Goal: Find contact information: Obtain details needed to contact an individual or organization

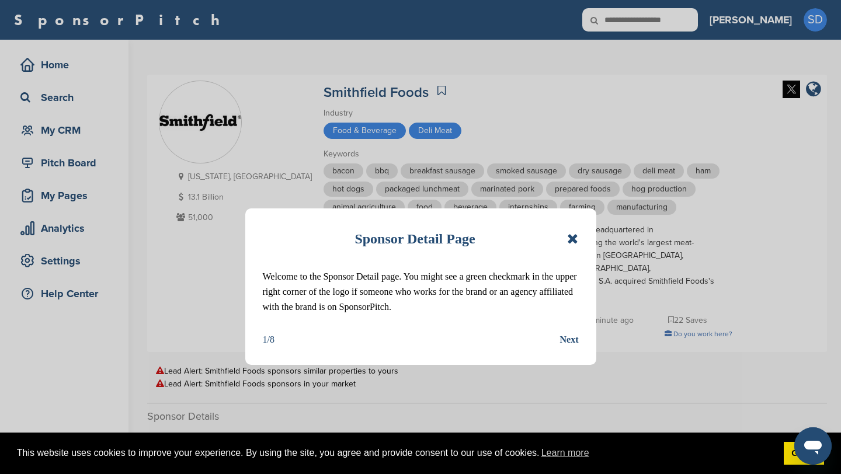
click at [572, 243] on icon at bounding box center [572, 239] width 11 height 14
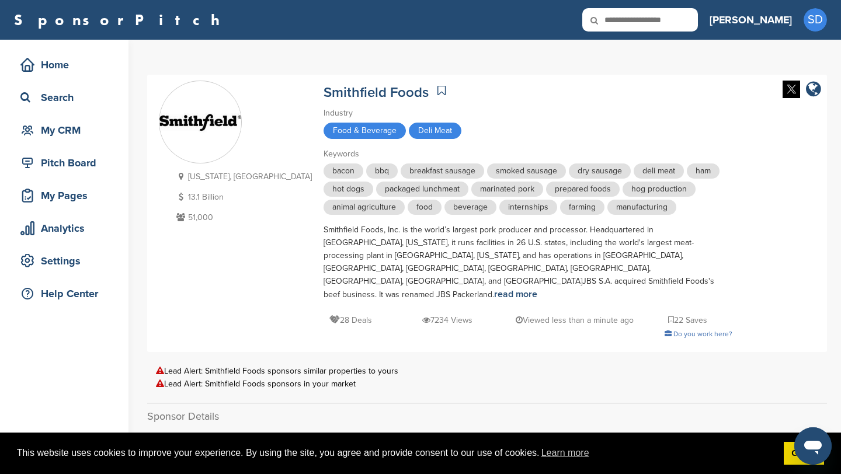
click at [672, 22] on input "text" at bounding box center [640, 19] width 116 height 23
type input "**********"
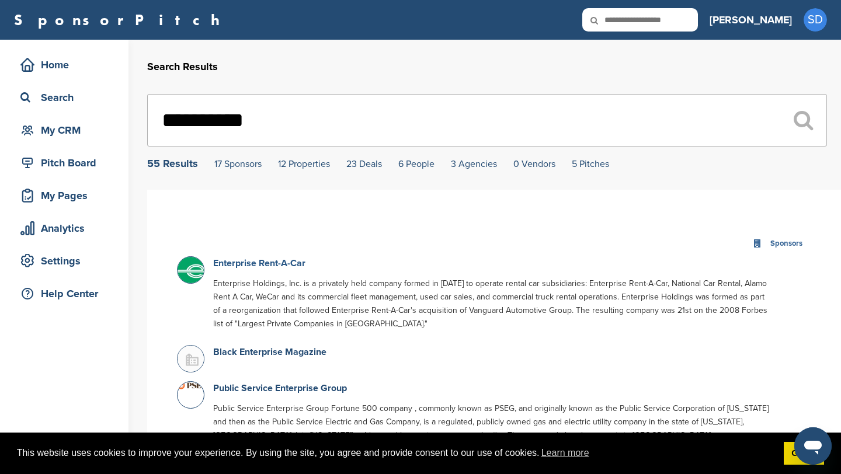
click at [266, 264] on link "Enterprise Rent-A-Car" at bounding box center [259, 264] width 92 height 12
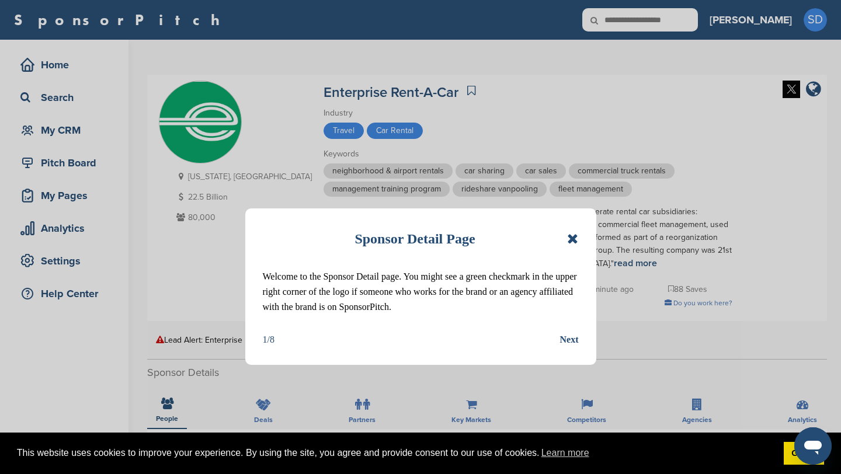
click at [571, 236] on icon at bounding box center [572, 239] width 11 height 14
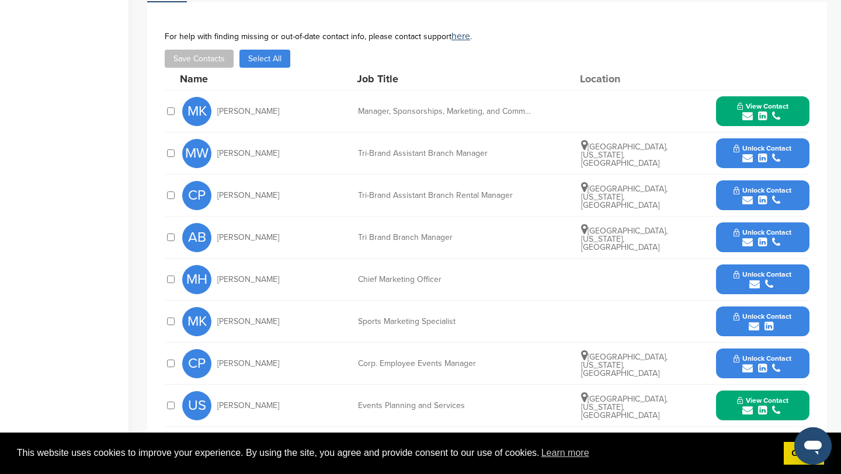
scroll to position [430, 0]
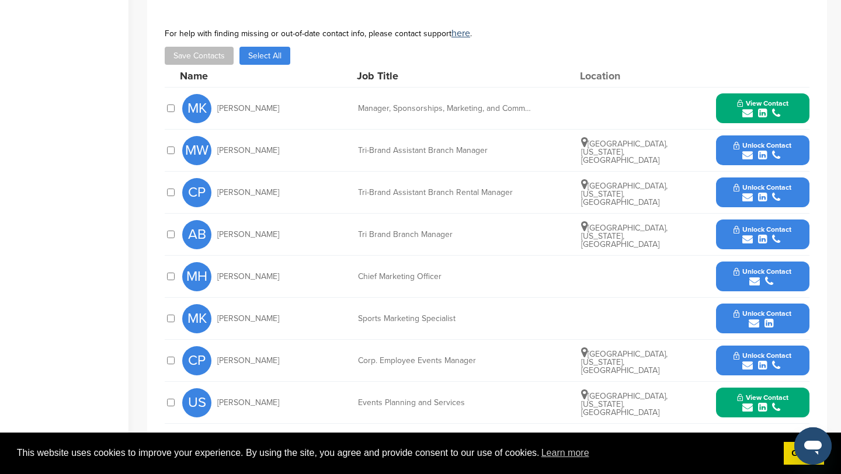
click at [746, 115] on icon "submit" at bounding box center [747, 113] width 11 height 11
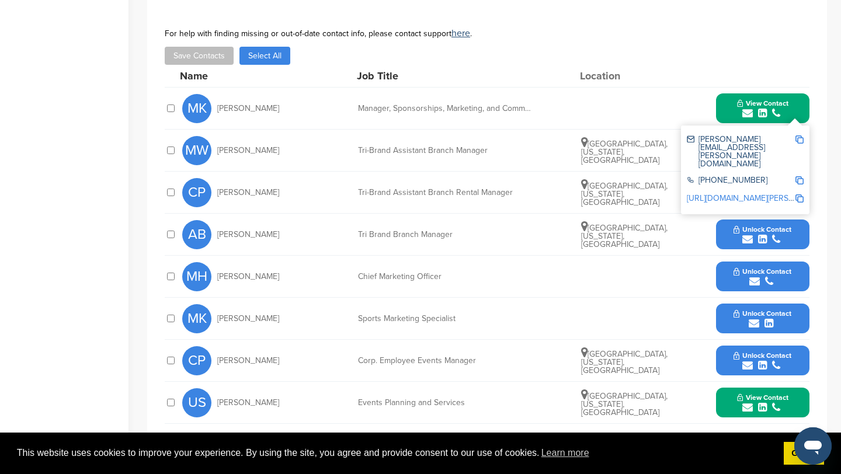
click at [801, 137] on img at bounding box center [799, 139] width 8 height 8
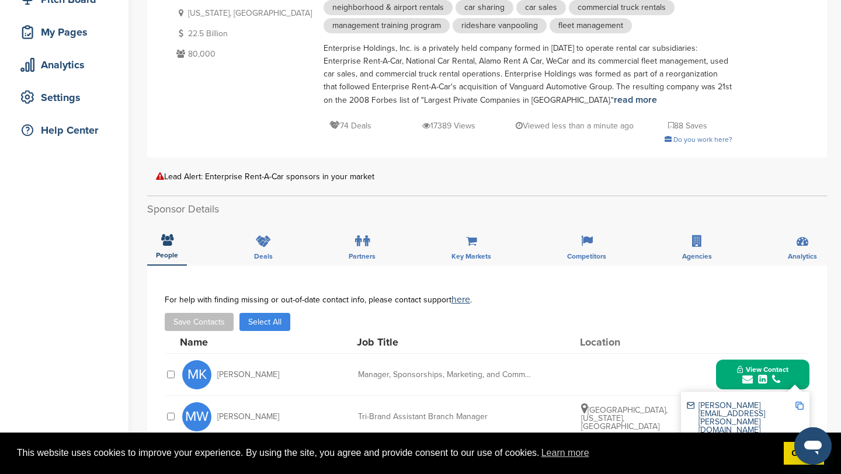
scroll to position [0, 0]
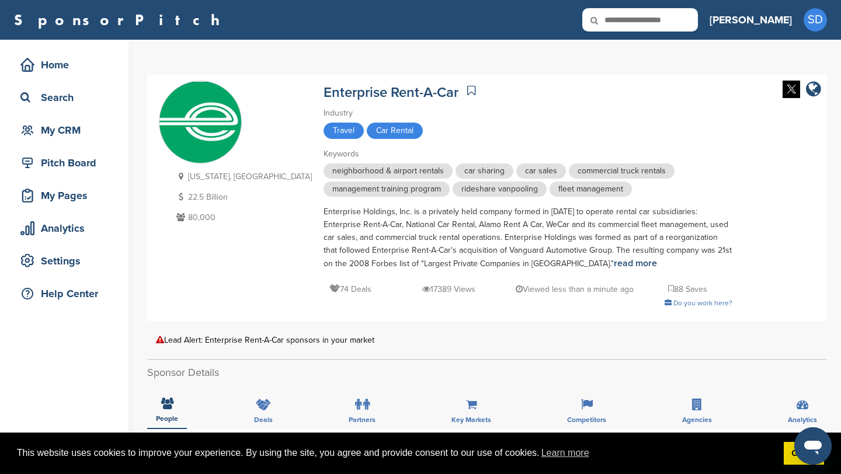
click at [688, 19] on input "text" at bounding box center [640, 19] width 116 height 23
type input "********"
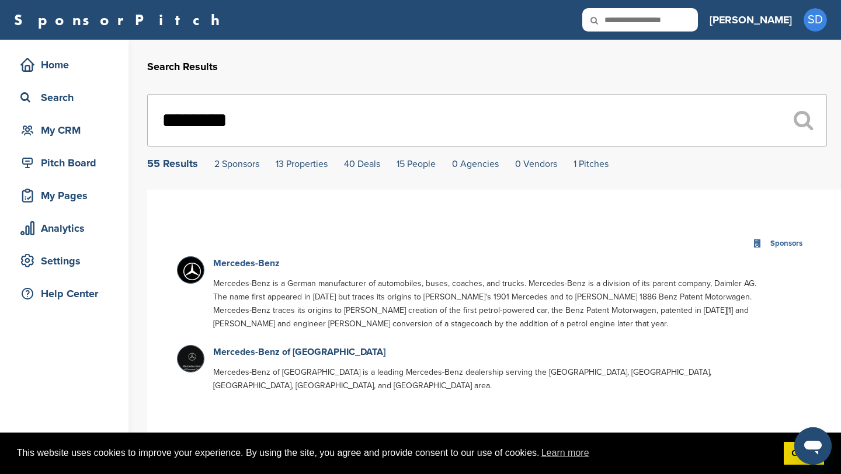
click at [236, 263] on link "Mercedes-Benz" at bounding box center [246, 264] width 67 height 12
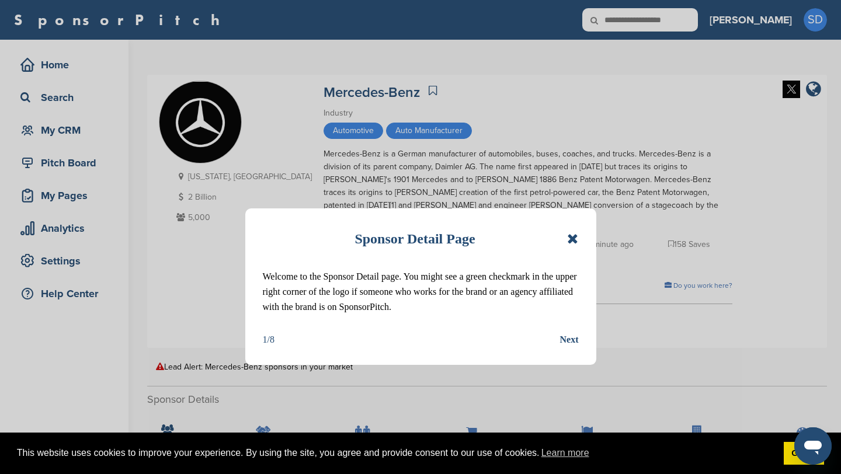
click at [575, 241] on icon at bounding box center [572, 239] width 11 height 14
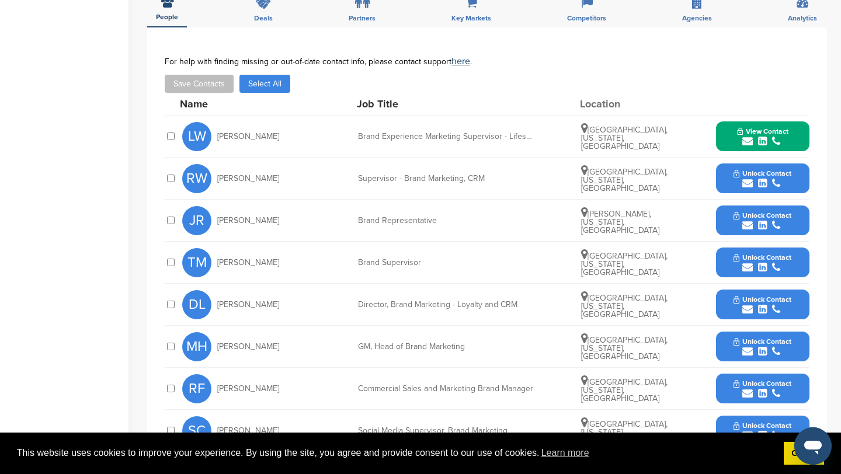
scroll to position [421, 0]
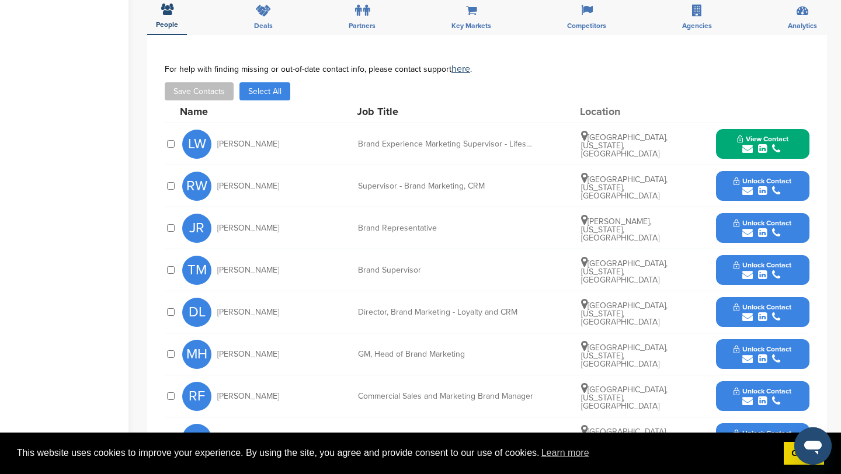
click at [746, 149] on icon "submit" at bounding box center [747, 149] width 11 height 11
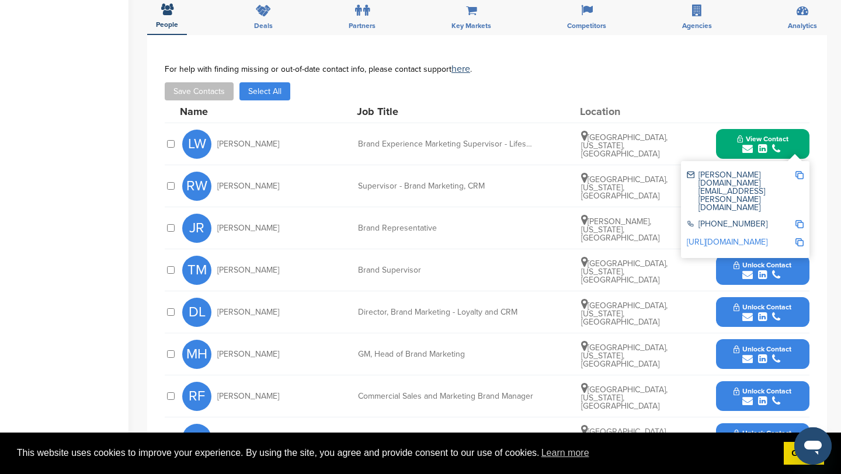
click at [800, 174] on img at bounding box center [799, 175] width 8 height 8
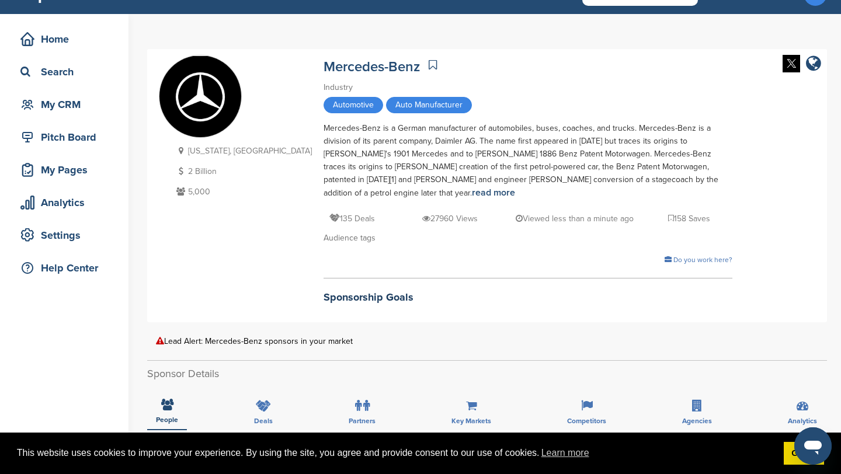
scroll to position [0, 0]
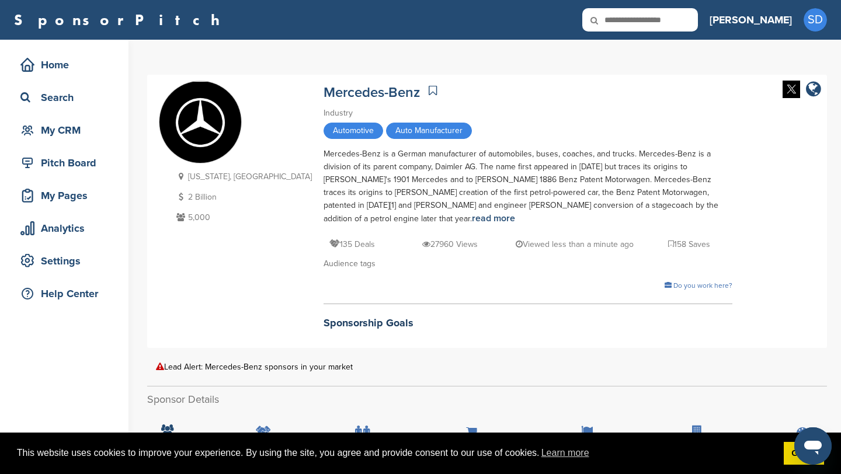
click at [662, 18] on input "text" at bounding box center [640, 19] width 116 height 23
type input "**********"
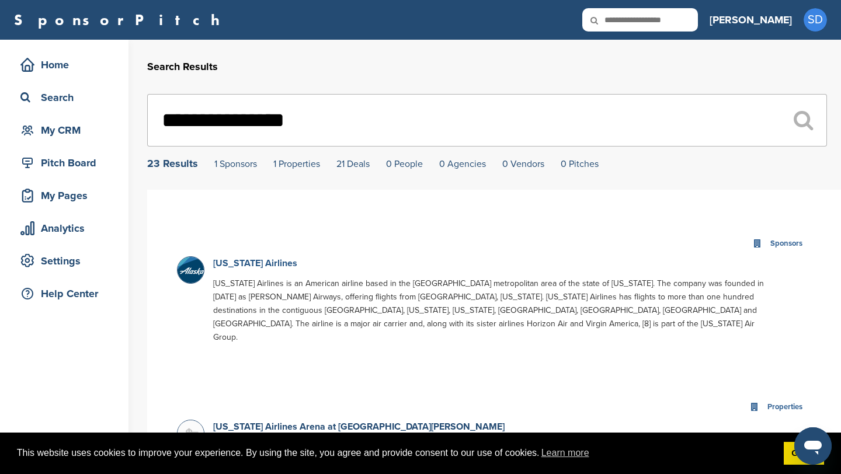
click at [262, 266] on link "[US_STATE] Airlines" at bounding box center [255, 264] width 84 height 12
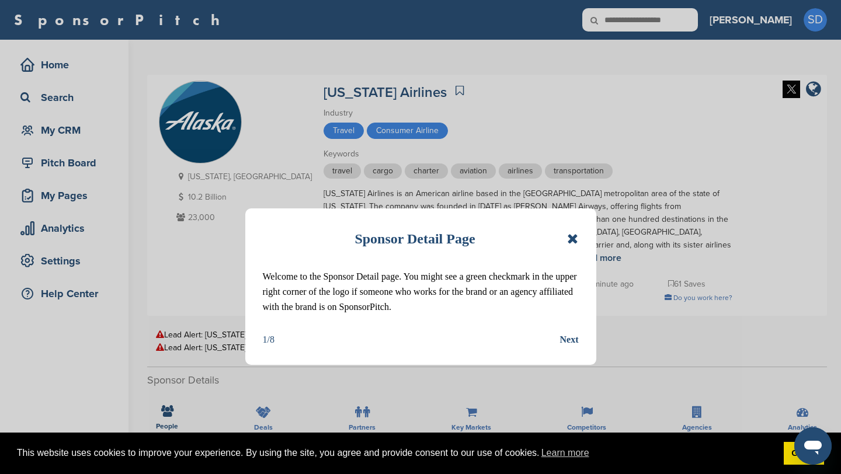
click at [574, 234] on icon at bounding box center [572, 239] width 11 height 14
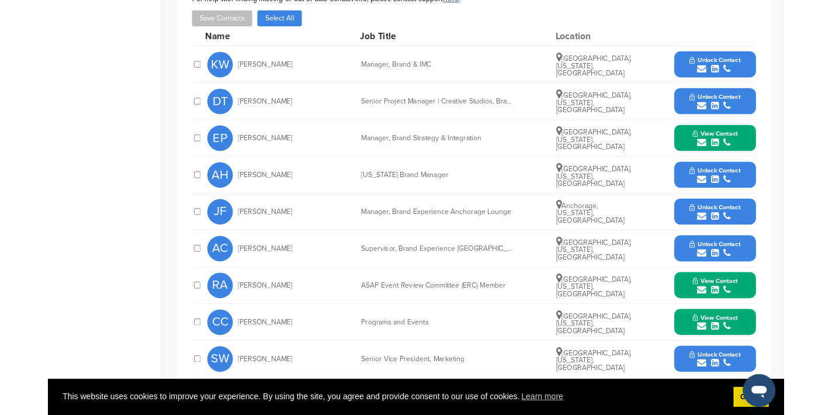
scroll to position [473, 0]
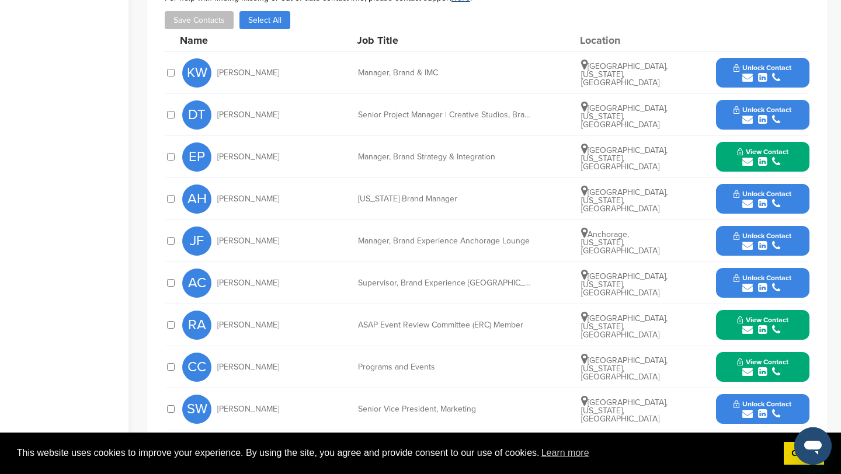
click at [745, 157] on icon "submit" at bounding box center [747, 162] width 11 height 11
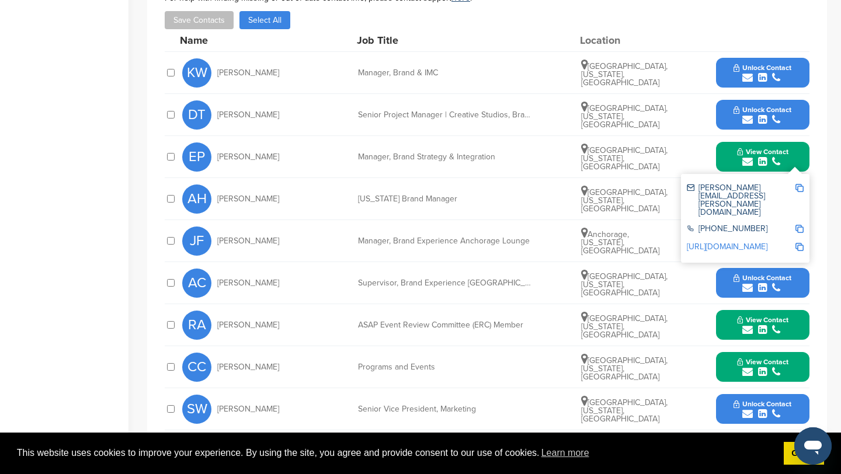
click at [799, 184] on img at bounding box center [799, 188] width 8 height 8
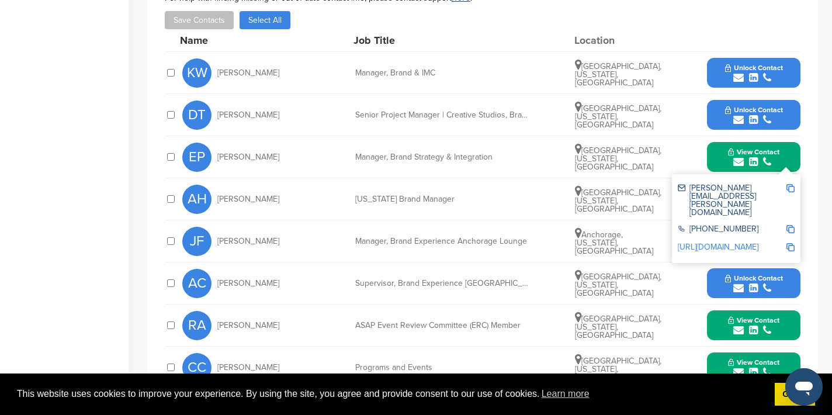
click at [535, 148] on div "EP Elliott Pesut Manager, Brand Strategy & Integration Seattle, Washington, Uni…" at bounding box center [491, 156] width 618 height 41
click at [791, 150] on button "View Contact" at bounding box center [753, 157] width 79 height 35
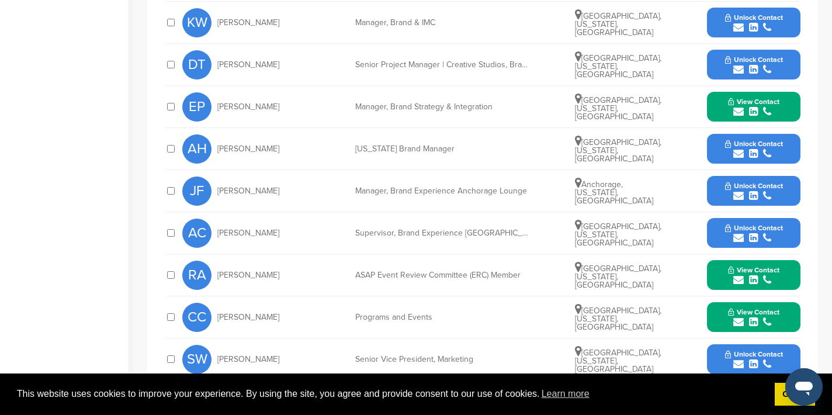
scroll to position [524, 0]
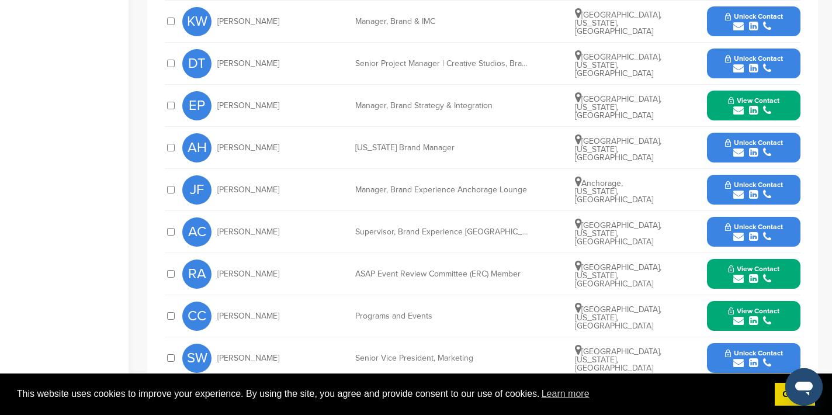
click at [739, 315] on icon "submit" at bounding box center [738, 320] width 11 height 11
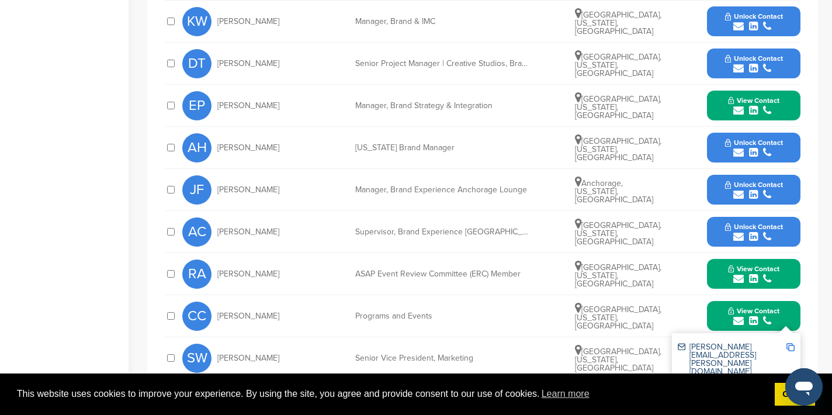
click at [789, 343] on img at bounding box center [790, 347] width 8 height 8
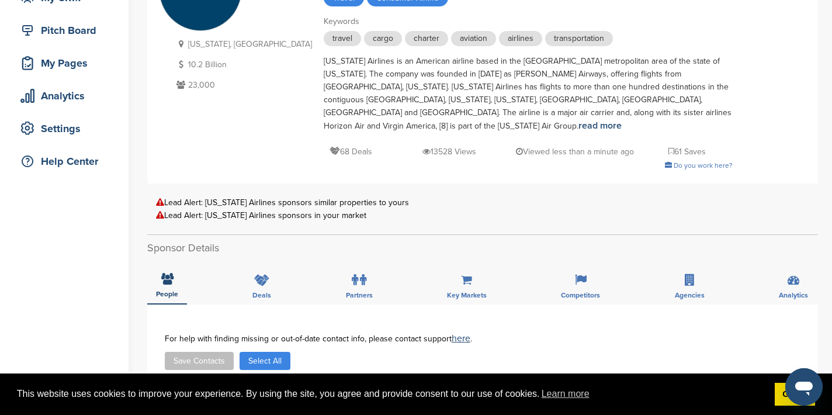
scroll to position [0, 0]
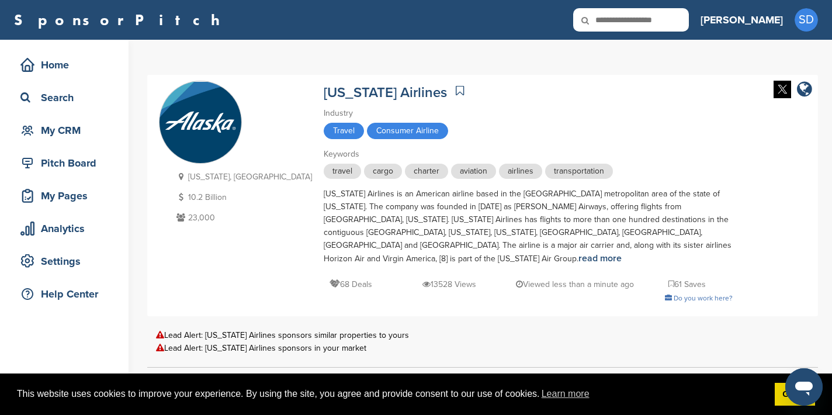
click at [689, 23] on input "text" at bounding box center [631, 19] width 116 height 23
type input "**********"
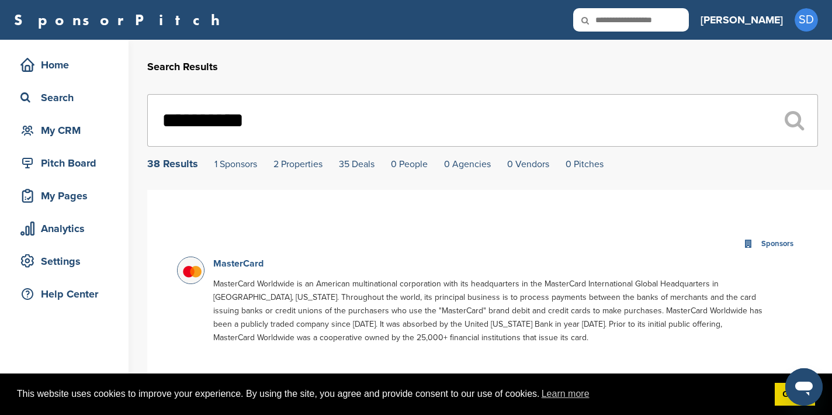
click at [246, 267] on link "MasterCard" at bounding box center [238, 264] width 50 height 12
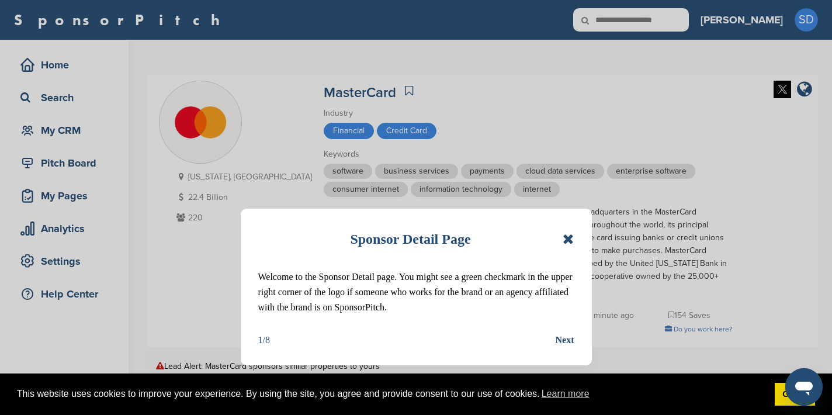
click at [571, 238] on icon at bounding box center [567, 239] width 11 height 14
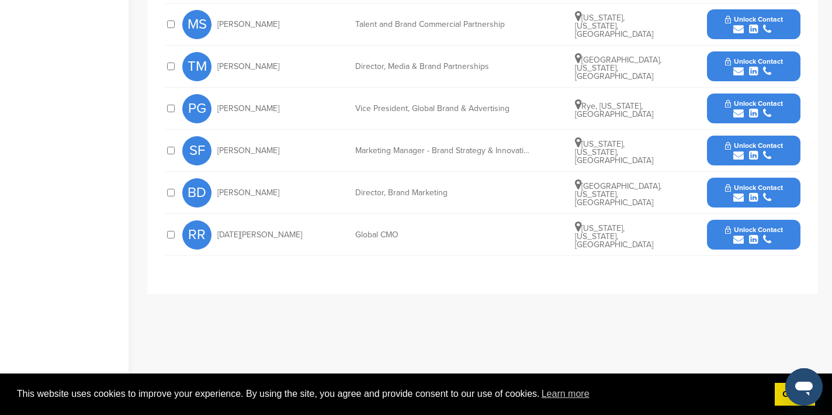
scroll to position [517, 0]
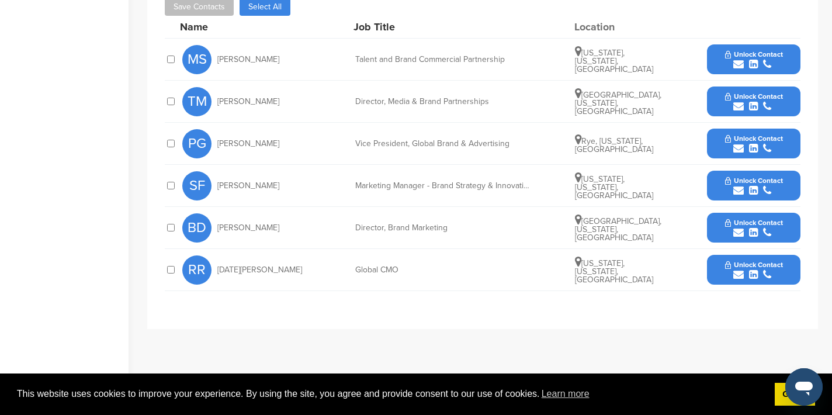
click at [735, 107] on icon "submit" at bounding box center [738, 106] width 11 height 11
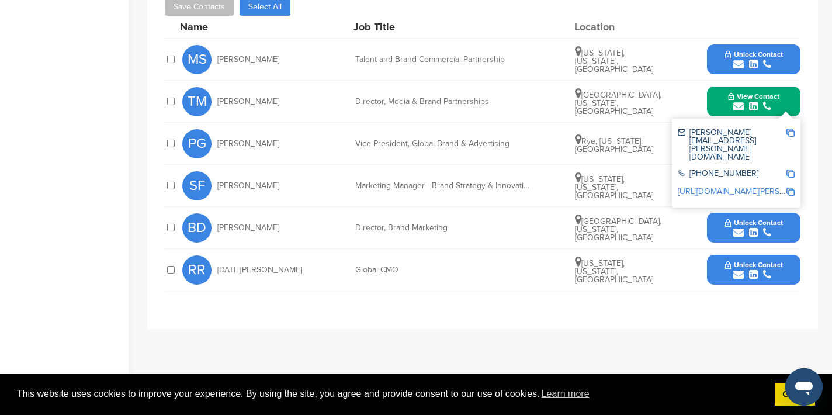
click at [793, 131] on img at bounding box center [790, 132] width 8 height 8
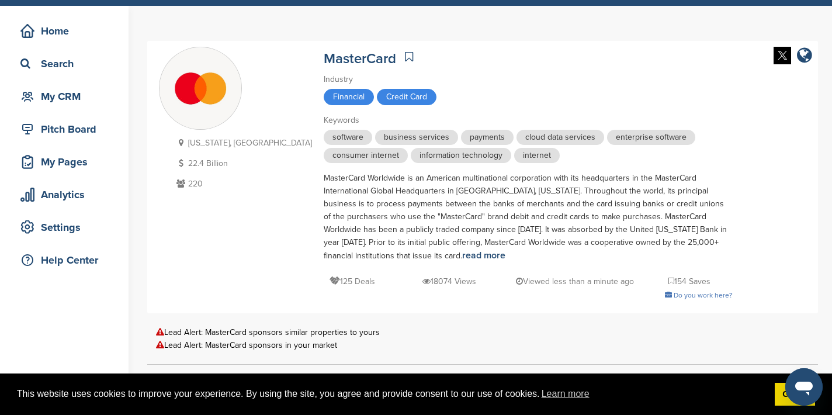
scroll to position [0, 0]
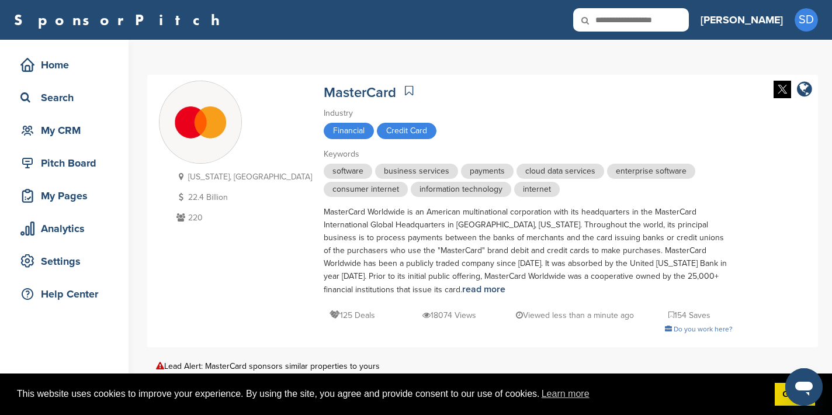
click at [689, 22] on input "text" at bounding box center [631, 19] width 116 height 23
type input "**********"
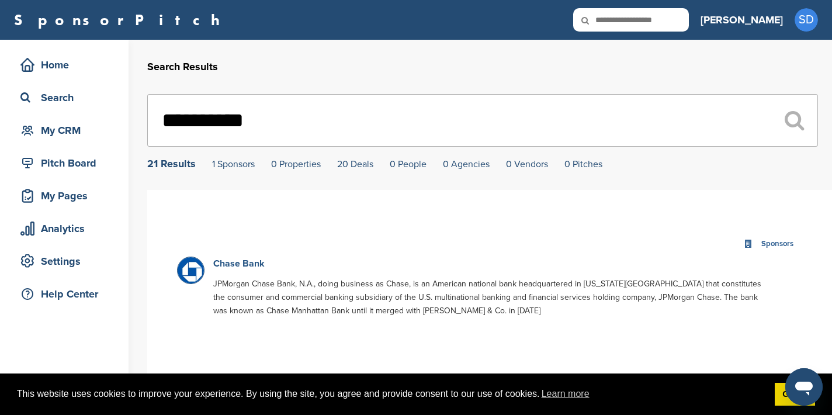
click at [234, 264] on link "Chase Bank" at bounding box center [238, 264] width 51 height 12
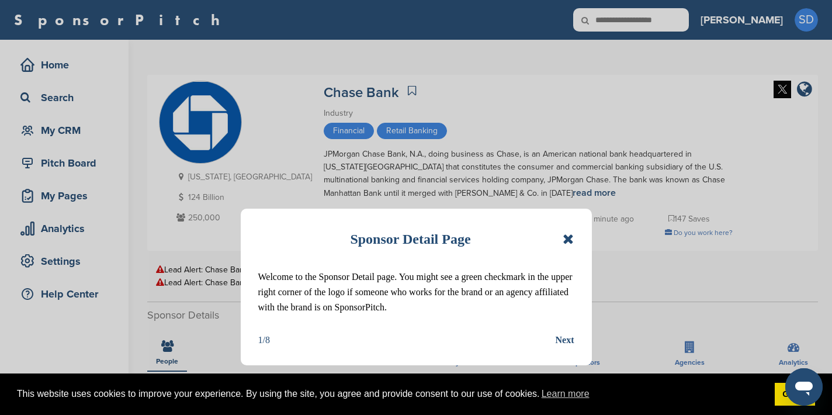
click at [572, 237] on icon at bounding box center [567, 239] width 11 height 14
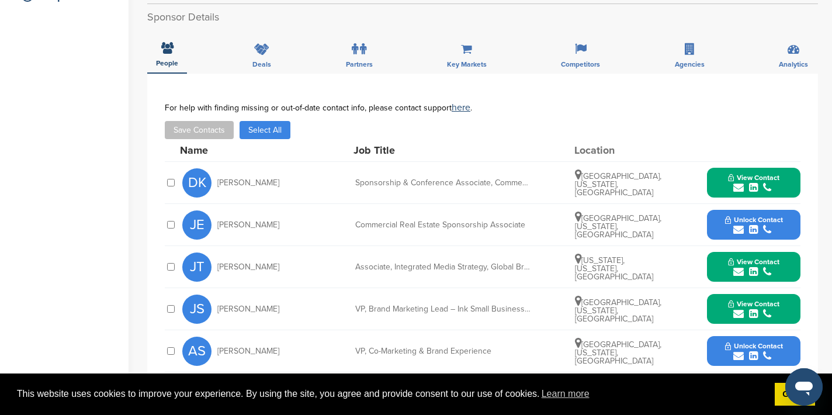
scroll to position [300, 0]
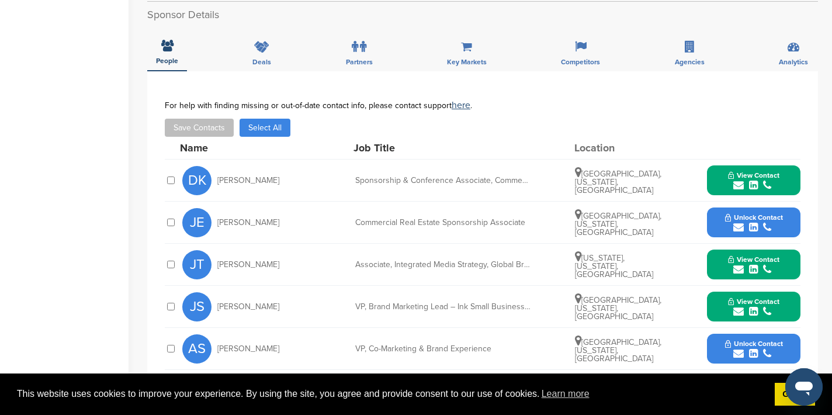
click at [735, 184] on icon "submit" at bounding box center [738, 185] width 11 height 11
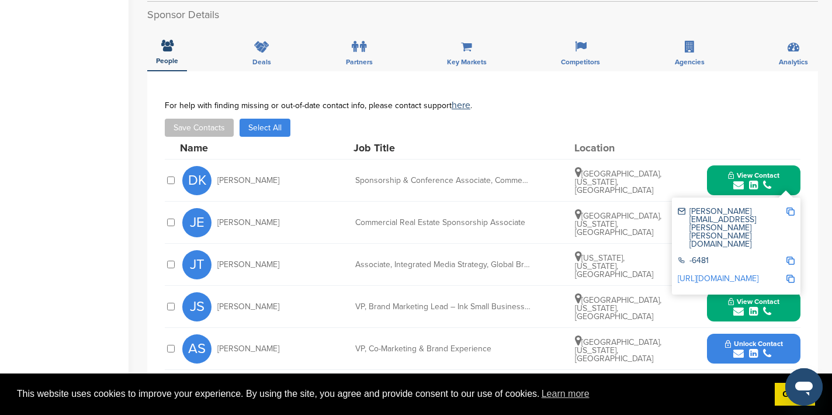
click at [788, 211] on img at bounding box center [790, 211] width 8 height 8
click at [496, 135] on div "Save Contacts Select All" at bounding box center [482, 128] width 635 height 18
click at [679, 177] on div "DK Dina Kass Sponsorship & Conference Associate, Commercial Bank Marketing Chic…" at bounding box center [491, 179] width 618 height 41
click at [806, 211] on div "**********" at bounding box center [482, 344] width 670 height 547
click at [791, 212] on img at bounding box center [790, 211] width 8 height 8
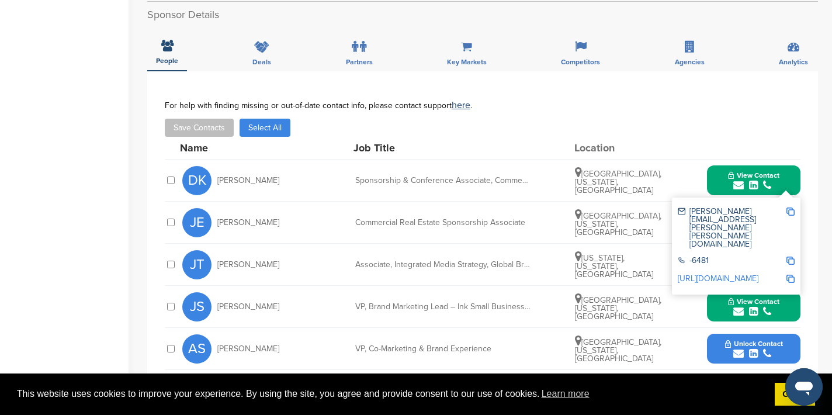
click at [728, 183] on div "submit" at bounding box center [753, 185] width 51 height 11
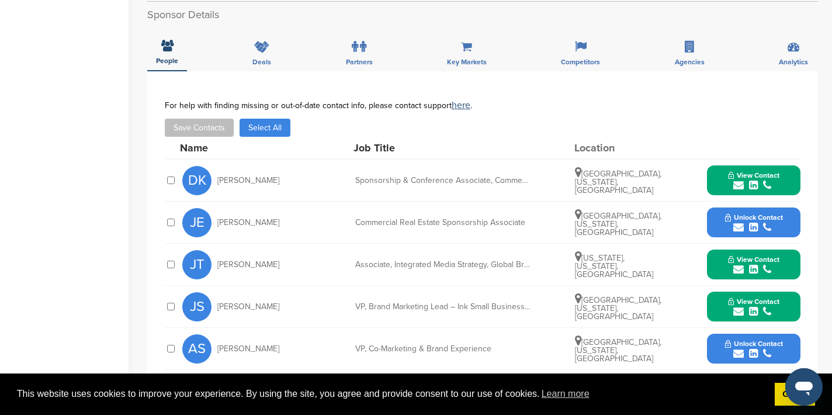
click at [739, 271] on icon "submit" at bounding box center [738, 269] width 11 height 11
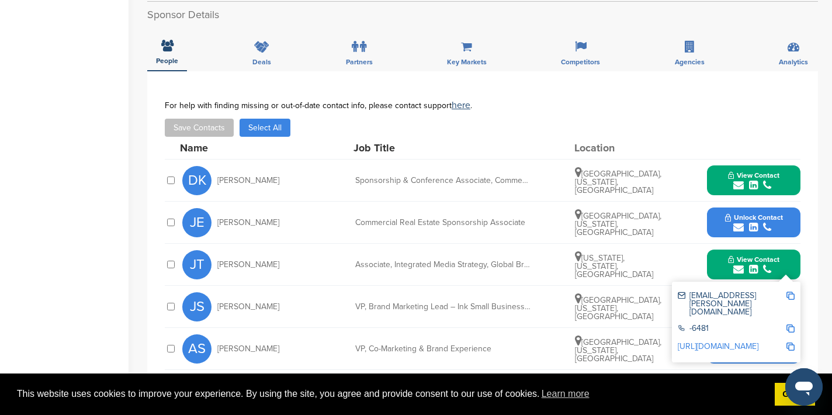
click at [791, 294] on img at bounding box center [790, 295] width 8 height 8
click at [686, 183] on div "DK Dina Kass Sponsorship & Conference Associate, Commercial Bank Marketing Chic…" at bounding box center [491, 179] width 618 height 41
click at [792, 272] on button "View Contact" at bounding box center [753, 264] width 79 height 35
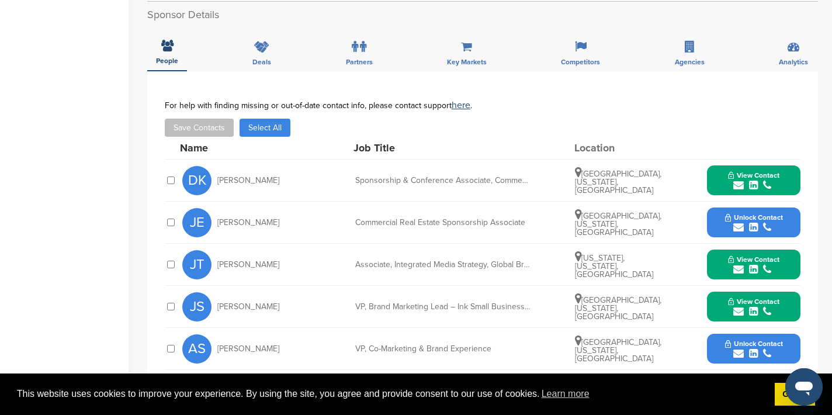
click at [736, 311] on icon "submit" at bounding box center [738, 311] width 11 height 11
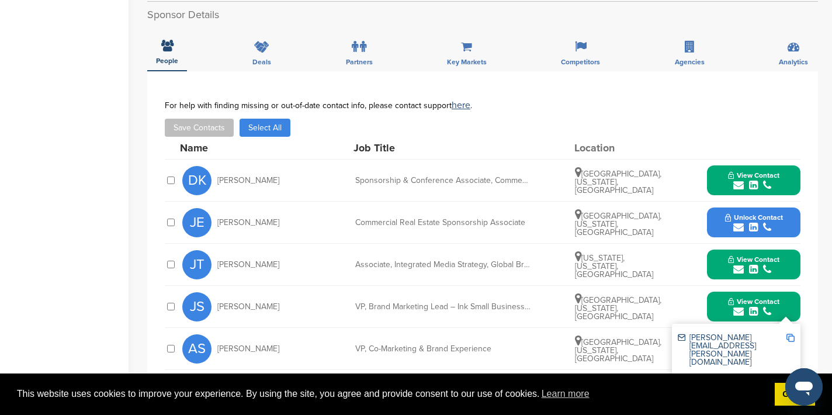
click at [791, 338] on img at bounding box center [790, 337] width 8 height 8
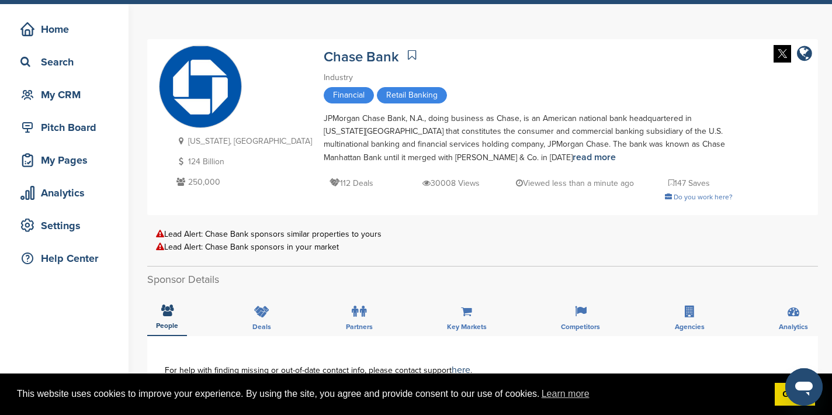
scroll to position [0, 0]
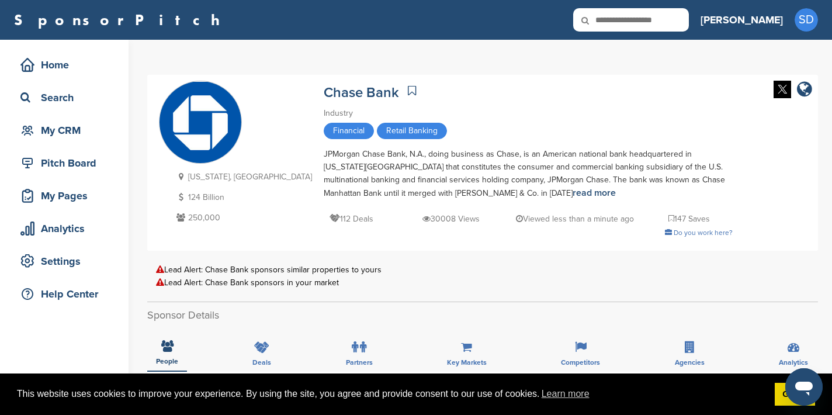
click at [675, 29] on input "text" at bounding box center [631, 19] width 116 height 23
type input "**********"
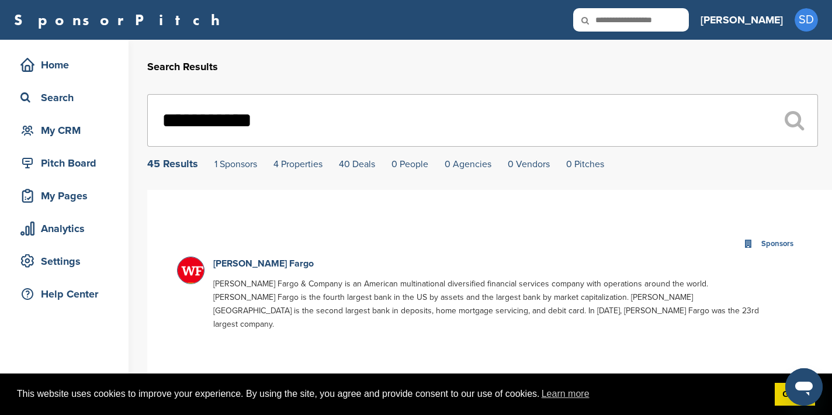
scroll to position [2, 0]
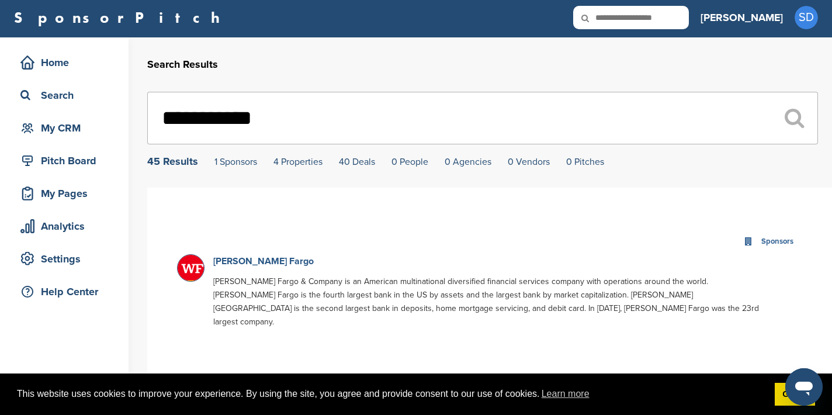
click at [251, 264] on link "Wells Fargo" at bounding box center [263, 261] width 100 height 12
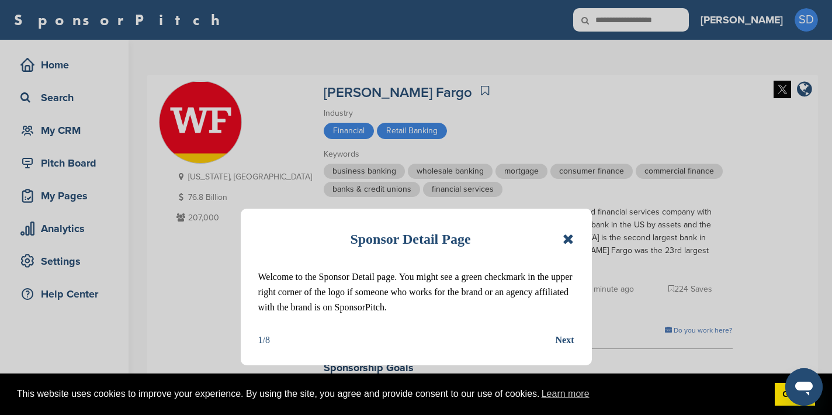
click at [572, 239] on icon at bounding box center [567, 239] width 11 height 14
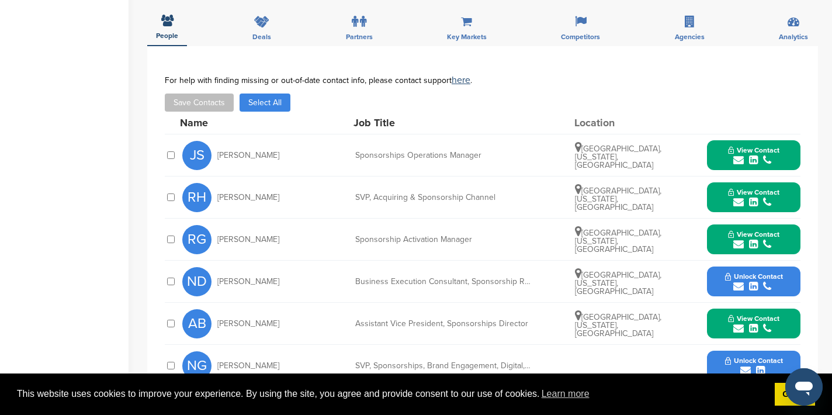
scroll to position [418, 0]
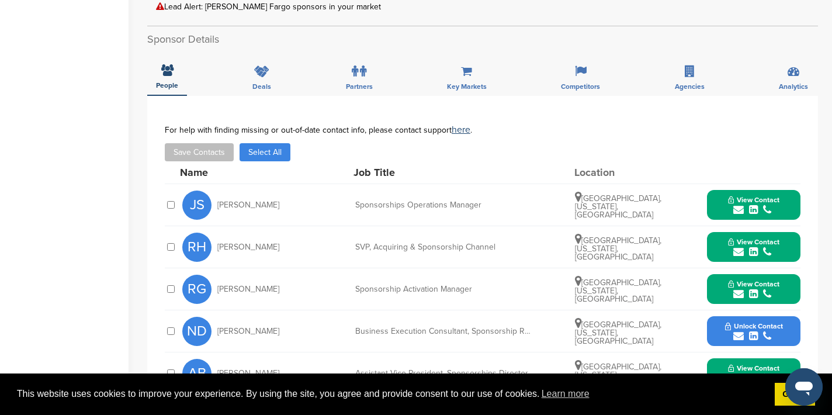
click at [739, 204] on icon "submit" at bounding box center [738, 209] width 11 height 11
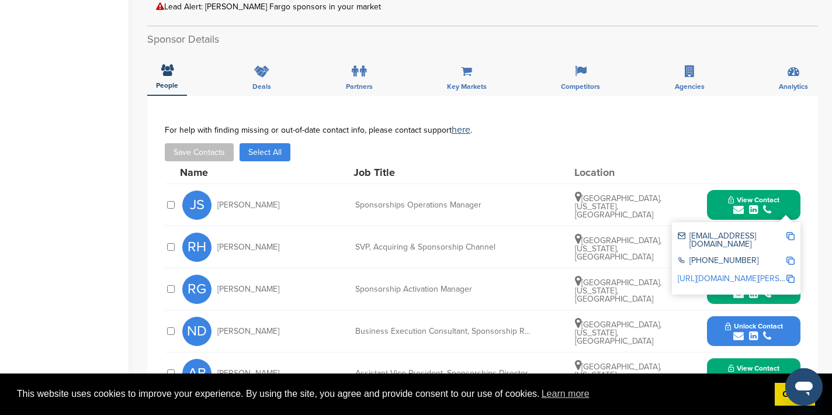
click at [789, 232] on img at bounding box center [790, 236] width 8 height 8
click at [684, 161] on div "Name Job Title Location" at bounding box center [490, 172] width 620 height 22
click at [797, 197] on div "View Contact [EMAIL_ADDRESS][DOMAIN_NAME] [PHONE_NUMBER] [URL][DOMAIN_NAME][PER…" at bounding box center [753, 205] width 93 height 30
click at [790, 200] on button "View Contact" at bounding box center [753, 204] width 79 height 35
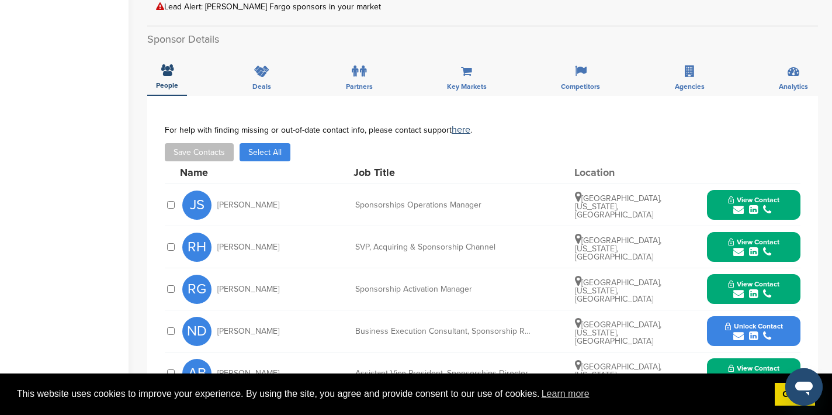
click at [739, 246] on icon "submit" at bounding box center [738, 251] width 11 height 11
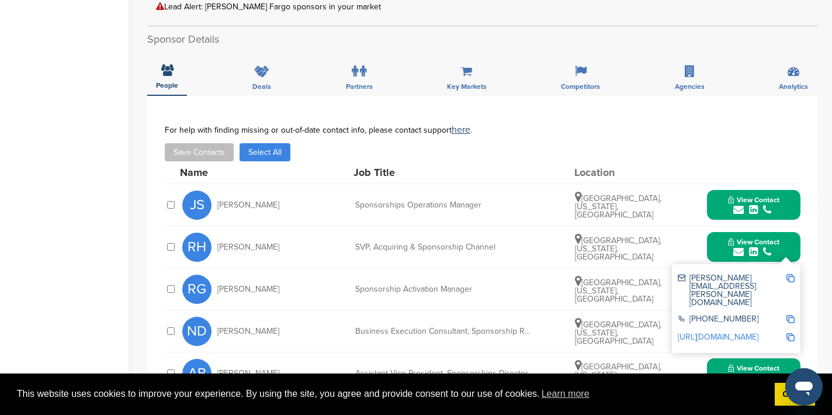
click at [793, 274] on img at bounding box center [790, 278] width 8 height 8
click at [788, 230] on button "View Contact" at bounding box center [753, 247] width 79 height 35
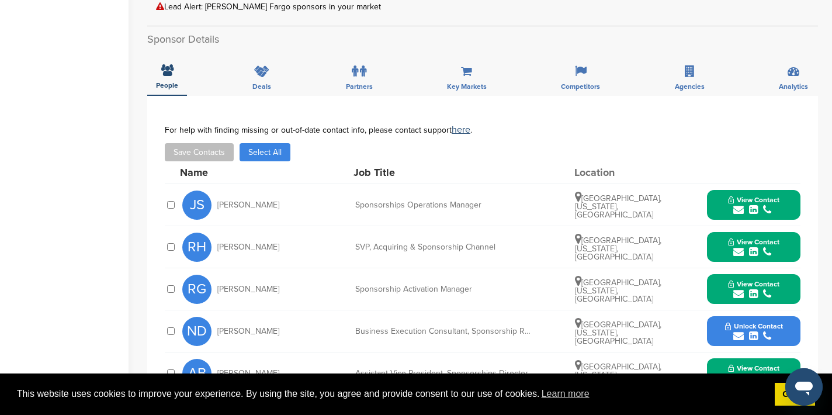
click at [741, 289] on icon "submit" at bounding box center [738, 294] width 11 height 11
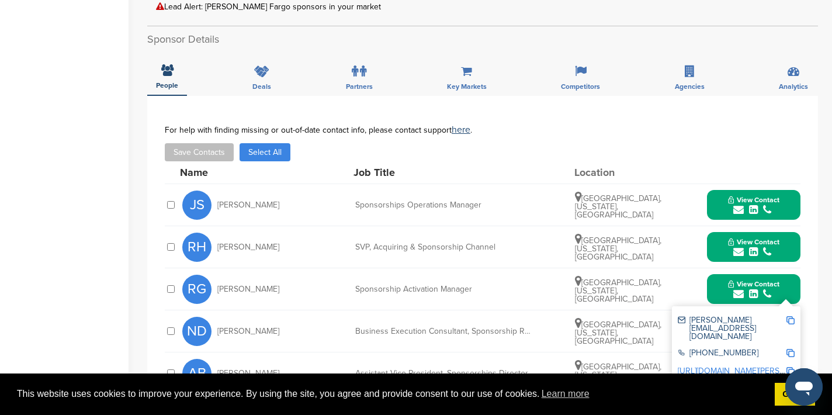
click at [791, 316] on img at bounding box center [790, 320] width 8 height 8
click at [792, 274] on button "View Contact" at bounding box center [753, 289] width 79 height 35
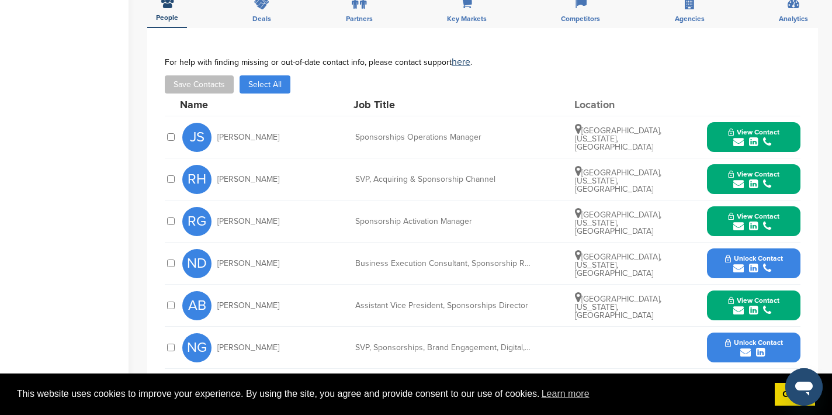
scroll to position [486, 0]
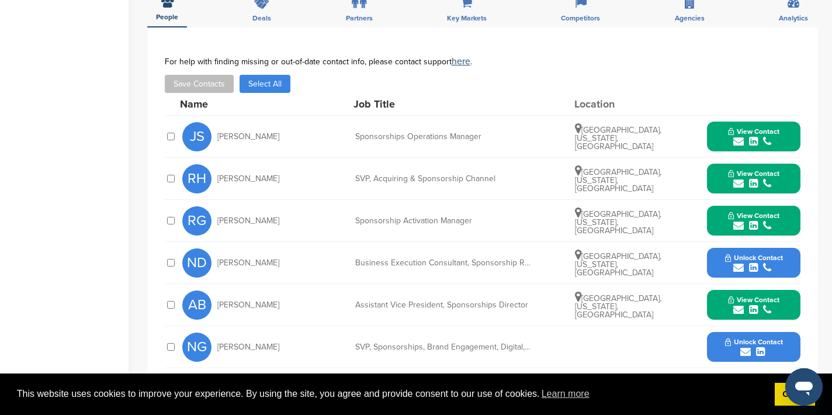
click at [736, 304] on icon "submit" at bounding box center [738, 309] width 11 height 11
click at [791, 332] on img at bounding box center [790, 336] width 8 height 8
click at [790, 287] on button "View Contact" at bounding box center [753, 304] width 79 height 35
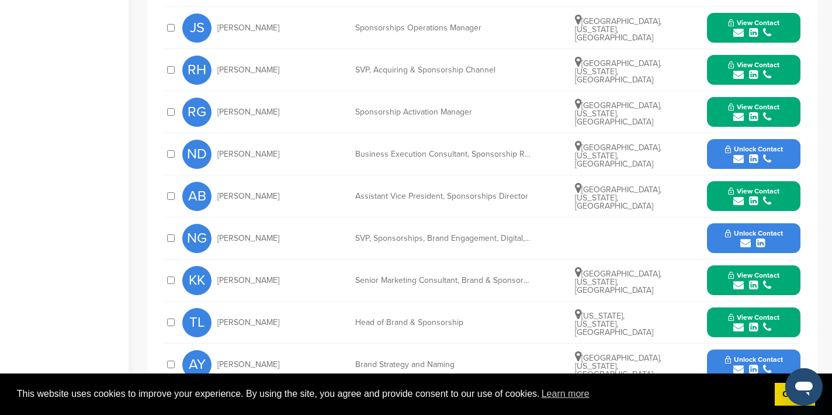
scroll to position [604, 0]
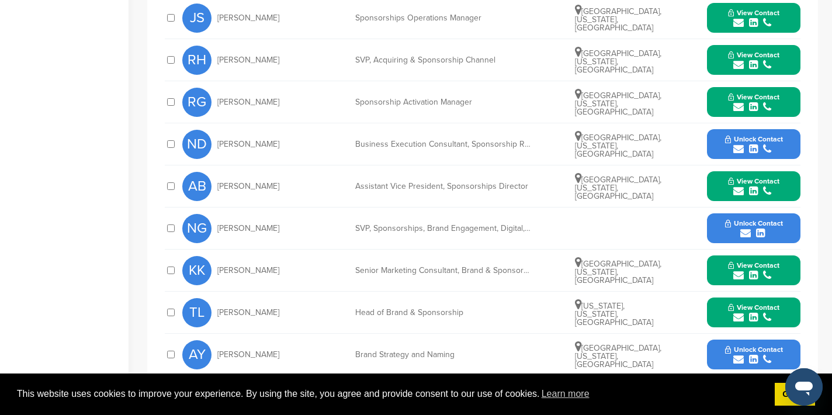
click at [740, 270] on icon "submit" at bounding box center [738, 275] width 11 height 11
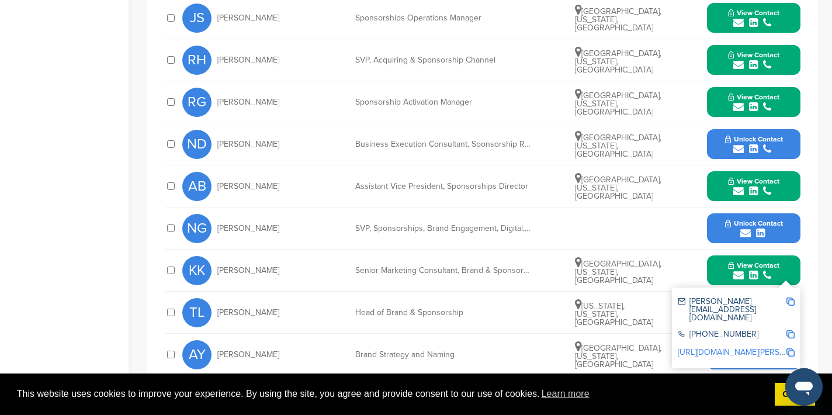
click at [791, 297] on img at bounding box center [790, 301] width 8 height 8
click at [793, 255] on div "View Contact kaitlyn.kardos@wellsfargo.com +1 612-667-1234 http://www.linkedin.…" at bounding box center [753, 270] width 93 height 30
click at [794, 264] on div "View Contact kaitlyn.kardos@wellsfargo.com +1 612-667-1234 http://www.linkedin.…" at bounding box center [753, 270] width 93 height 30
click at [787, 263] on button "View Contact" at bounding box center [753, 270] width 79 height 35
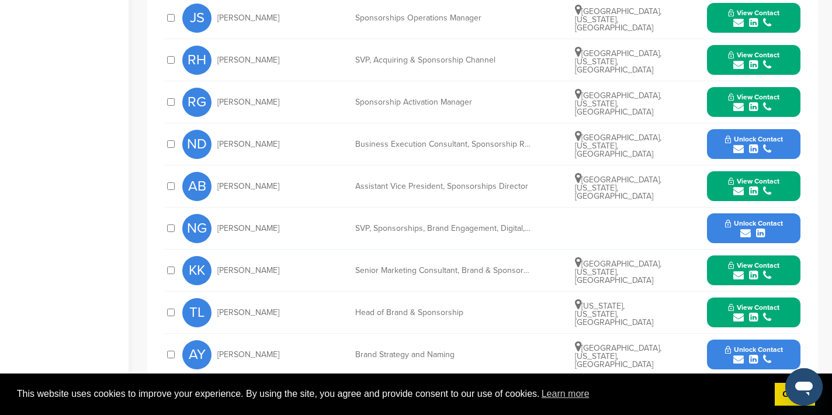
click at [741, 312] on icon "submit" at bounding box center [738, 317] width 11 height 11
click at [791, 339] on img at bounding box center [790, 343] width 8 height 8
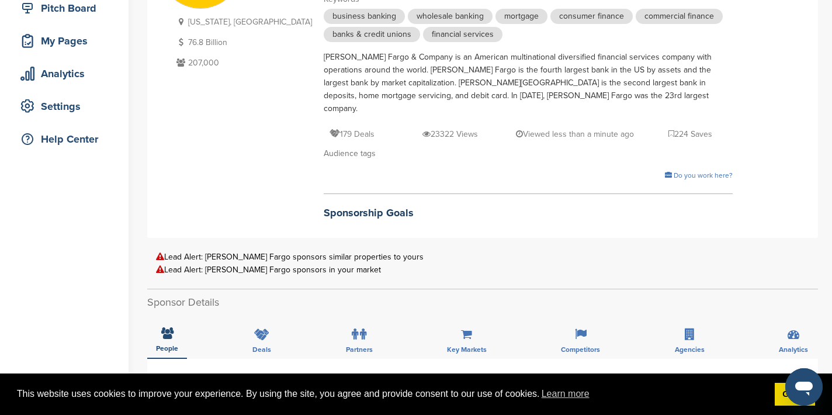
scroll to position [0, 0]
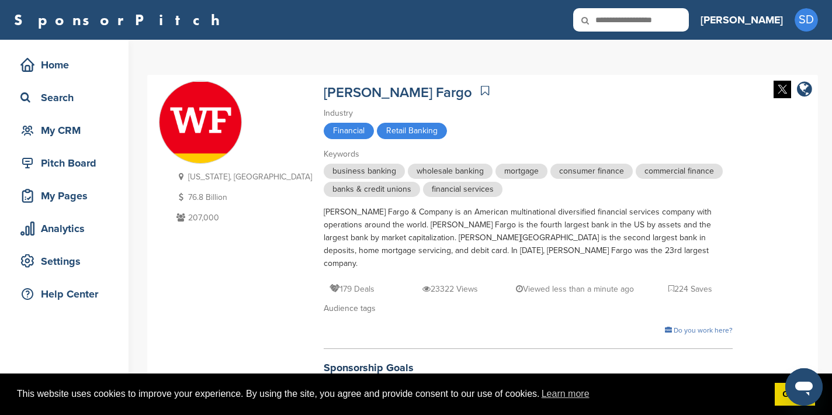
click at [658, 23] on input "text" at bounding box center [631, 19] width 116 height 23
type input "**********"
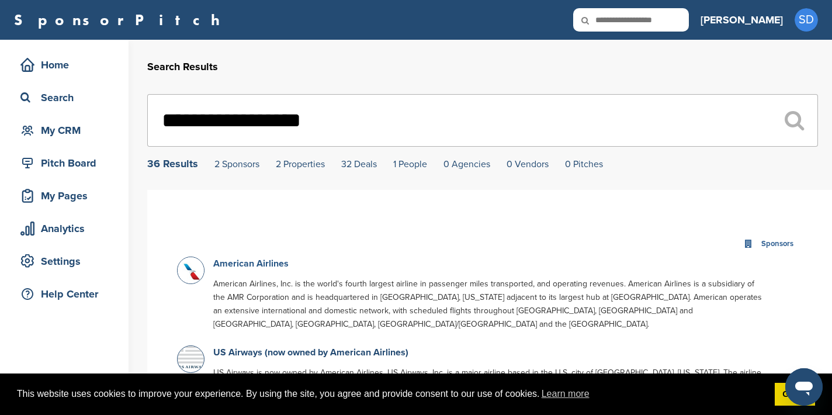
click at [276, 263] on link "American Airlines" at bounding box center [250, 264] width 75 height 12
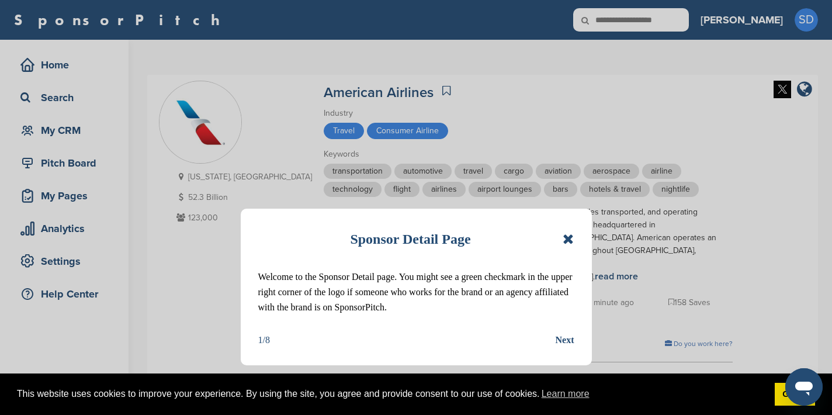
click at [573, 237] on icon at bounding box center [567, 239] width 11 height 14
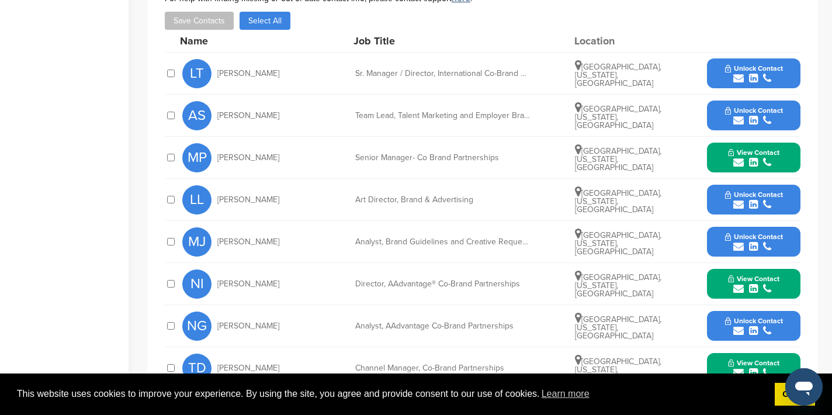
scroll to position [566, 0]
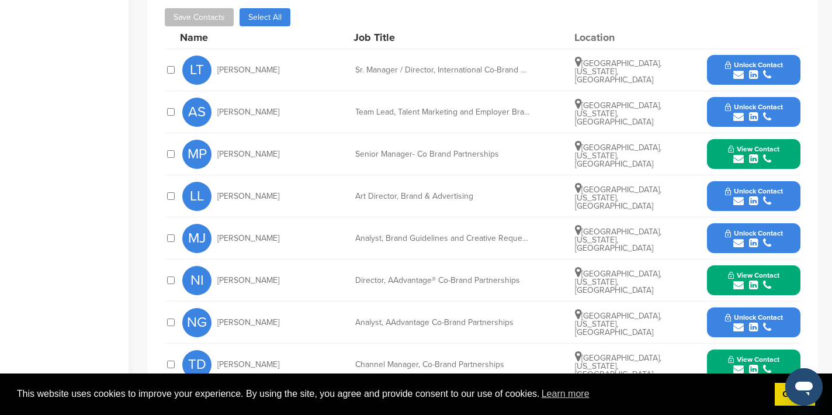
click at [736, 154] on icon "submit" at bounding box center [738, 159] width 11 height 11
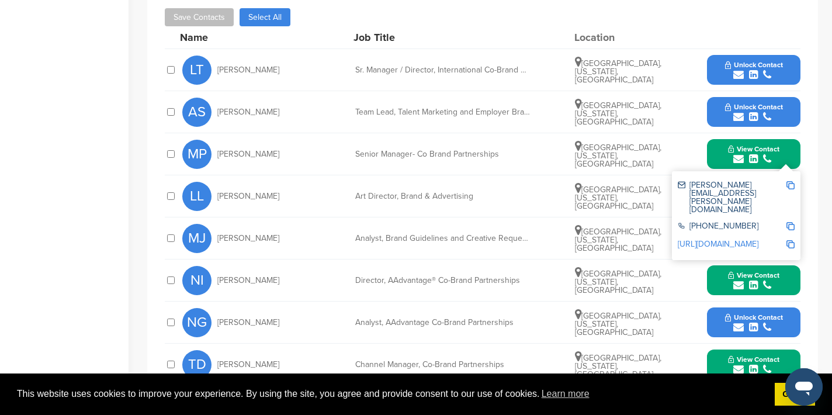
click at [791, 181] on img at bounding box center [790, 185] width 8 height 8
click at [796, 139] on div "View Contact megha.patel@aa.com +1 682-278-9000 http://www.linkedin.com/in/megh…" at bounding box center [753, 154] width 93 height 30
click at [791, 143] on button "View Contact" at bounding box center [753, 154] width 79 height 35
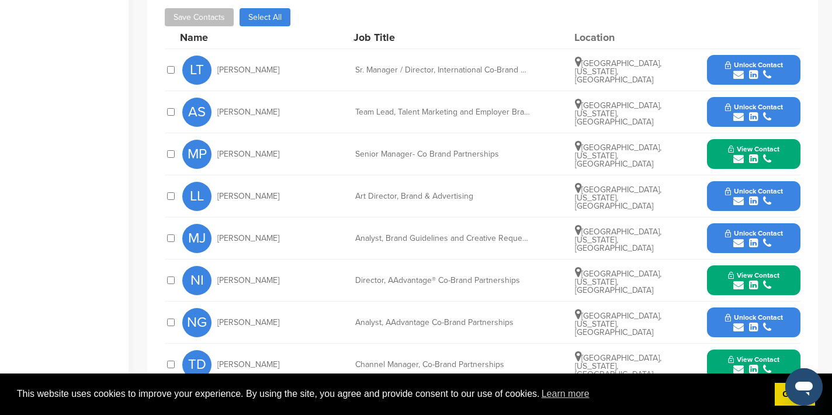
click at [739, 280] on icon "submit" at bounding box center [738, 285] width 11 height 11
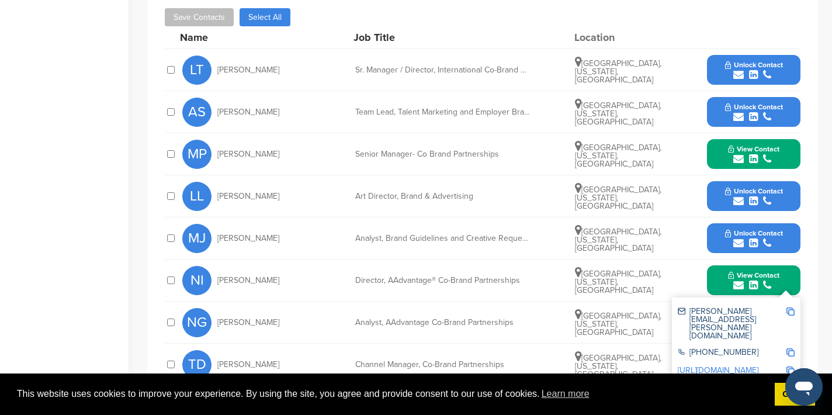
click at [792, 307] on img at bounding box center [790, 311] width 8 height 8
click at [794, 265] on div "View Contact neva.ignatow@aa.com +1 682-278-9000 http://www.linkedin.com/in/nev…" at bounding box center [753, 280] width 93 height 30
click at [791, 264] on button "View Contact" at bounding box center [753, 280] width 79 height 35
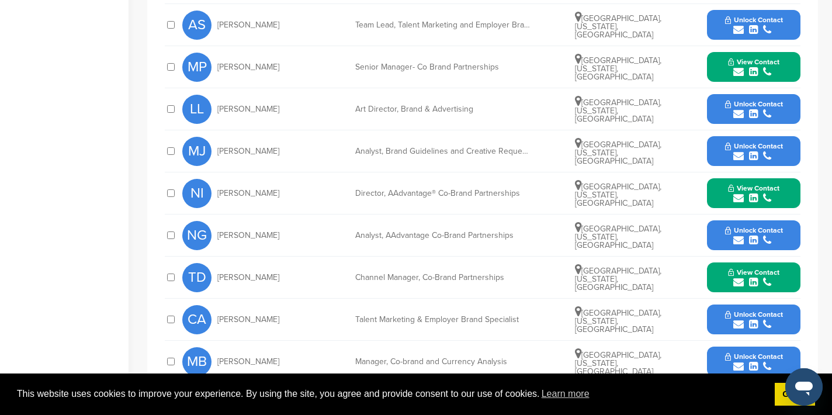
scroll to position [656, 0]
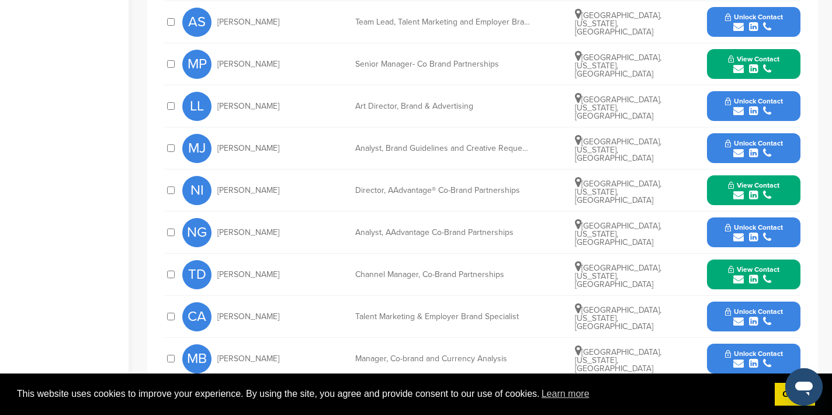
click at [739, 274] on icon "submit" at bounding box center [738, 279] width 11 height 11
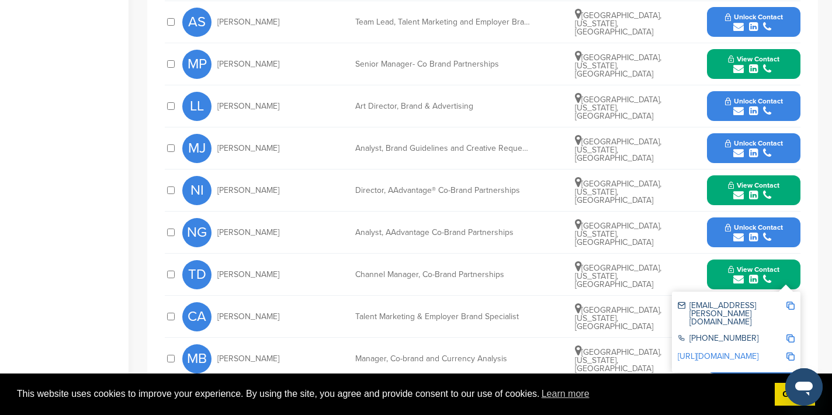
click at [790, 301] on img at bounding box center [790, 305] width 8 height 8
click at [792, 257] on button "View Contact" at bounding box center [753, 274] width 79 height 35
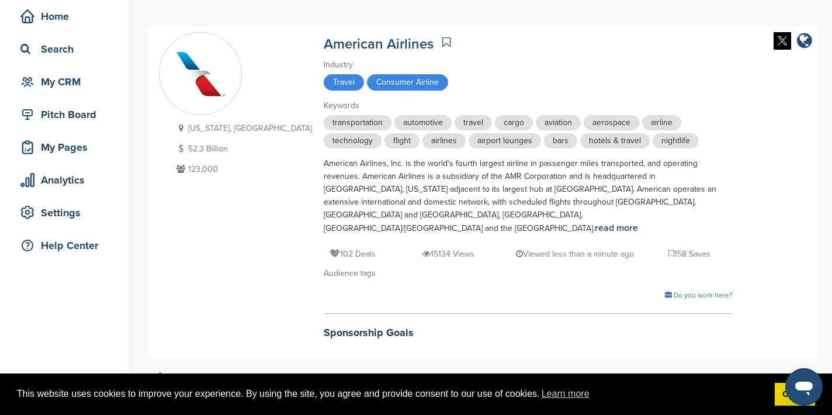
scroll to position [0, 0]
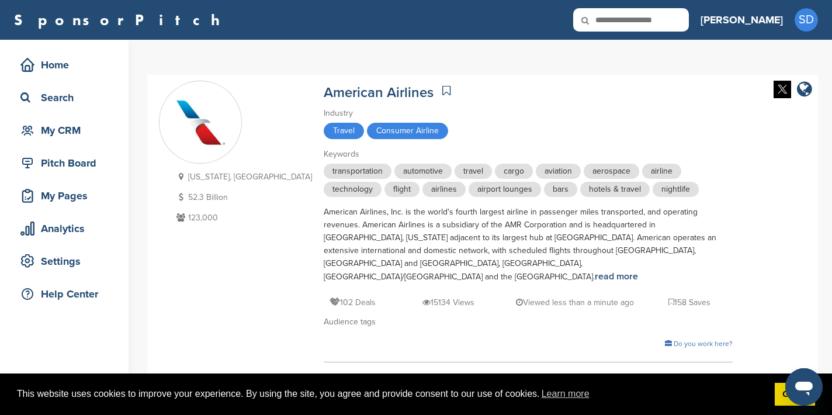
click at [687, 23] on input "text" at bounding box center [631, 19] width 116 height 23
type input "**********"
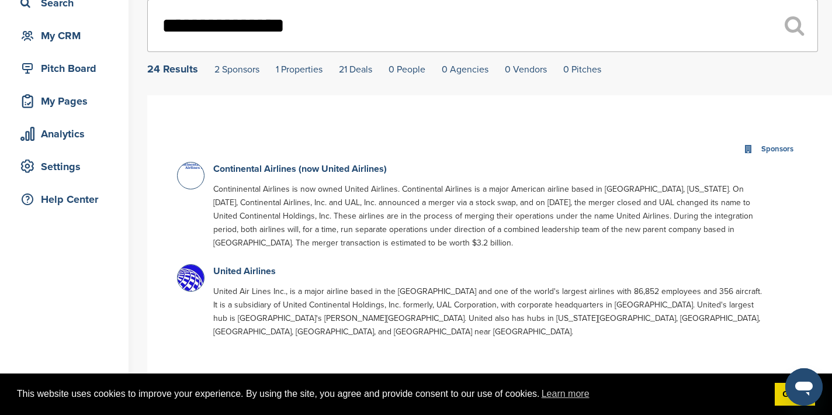
scroll to position [97, 0]
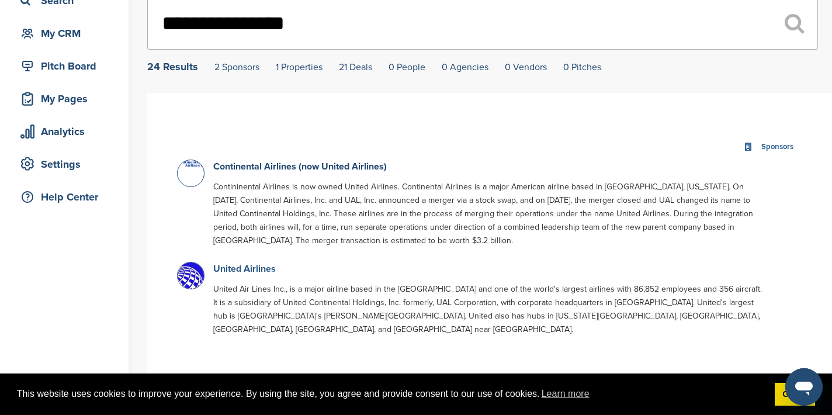
click at [245, 268] on link "United Airlines" at bounding box center [244, 269] width 62 height 12
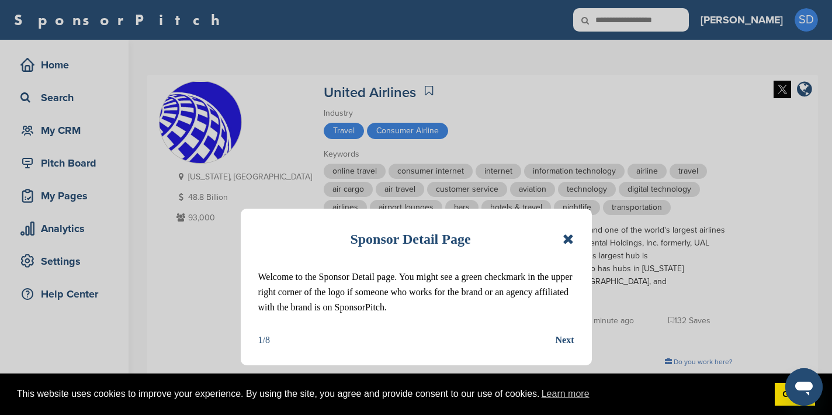
click at [568, 241] on icon at bounding box center [567, 239] width 11 height 14
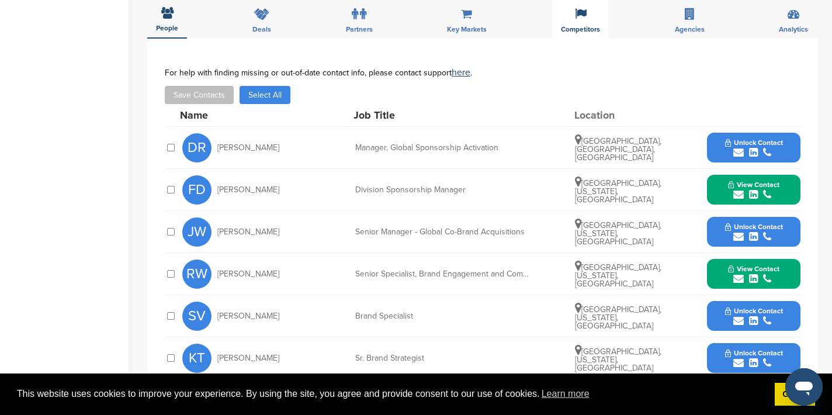
scroll to position [509, 0]
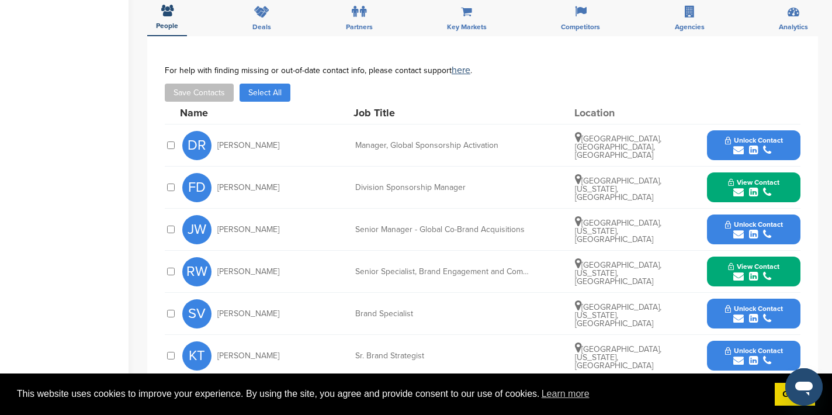
click at [738, 187] on icon "submit" at bounding box center [738, 192] width 11 height 11
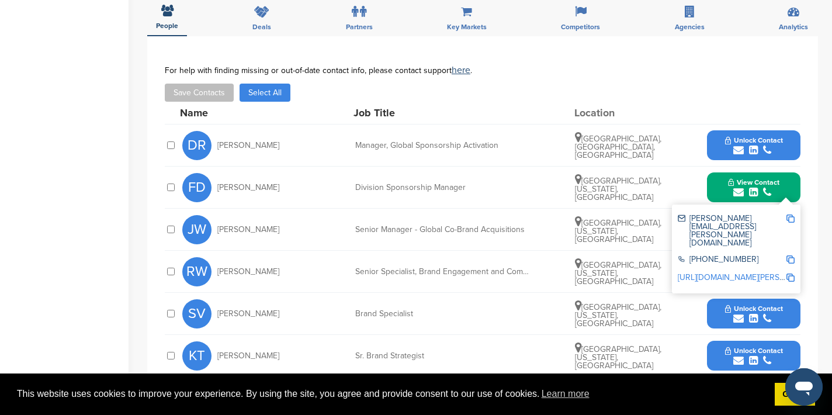
click at [787, 215] on img at bounding box center [790, 218] width 8 height 8
click at [719, 189] on button "View Contact" at bounding box center [753, 187] width 79 height 35
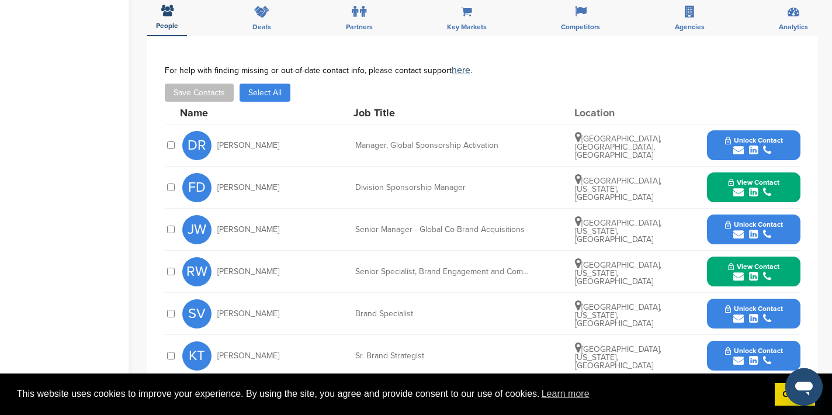
click at [739, 277] on icon "submit" at bounding box center [738, 276] width 11 height 11
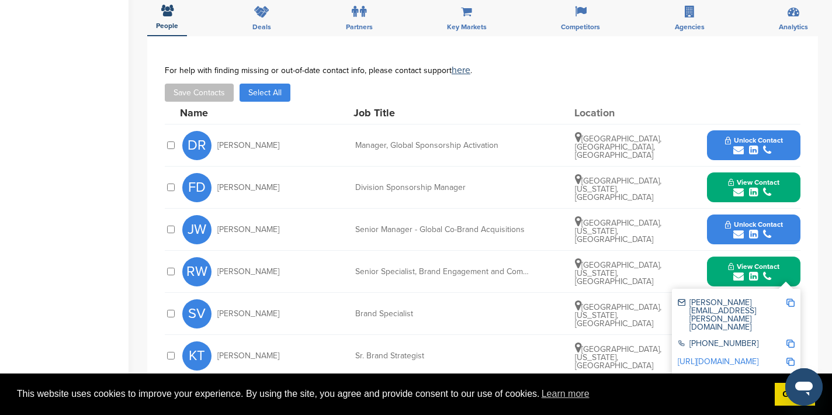
click at [790, 303] on img at bounding box center [790, 302] width 8 height 8
click at [791, 275] on button "View Contact" at bounding box center [753, 271] width 79 height 35
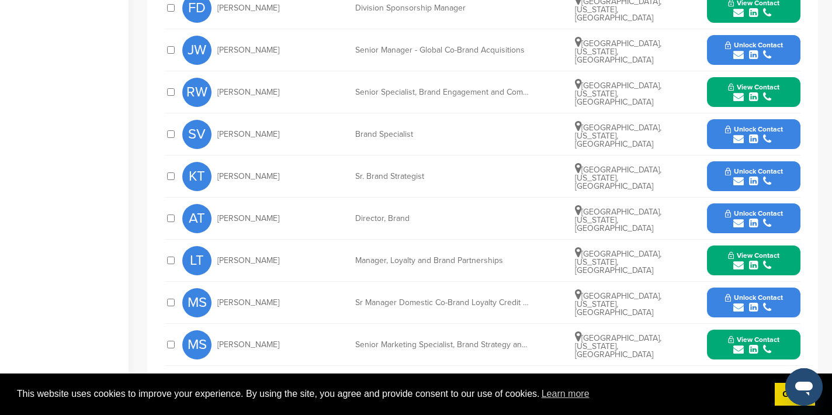
scroll to position [689, 0]
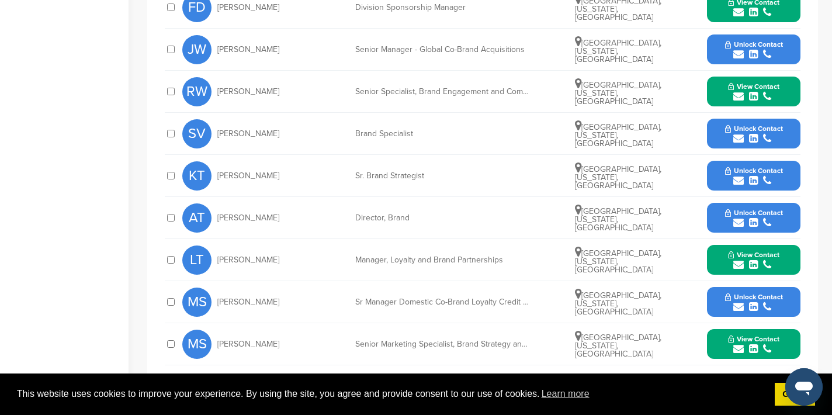
click at [739, 264] on icon "submit" at bounding box center [738, 264] width 11 height 11
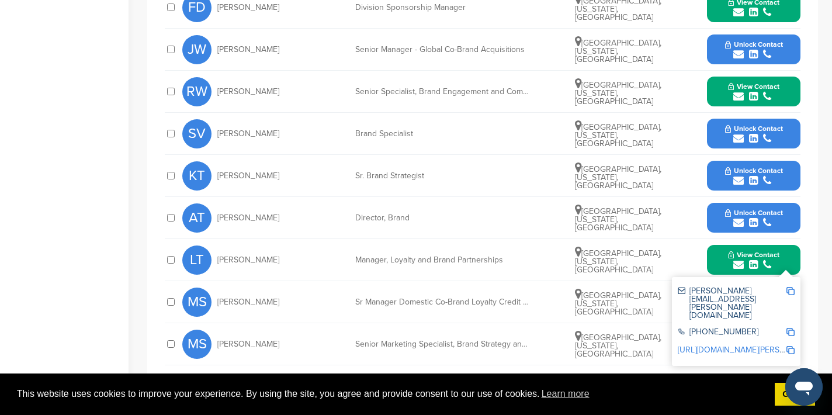
click at [788, 291] on img at bounding box center [790, 291] width 8 height 8
click at [786, 257] on button "View Contact" at bounding box center [753, 259] width 79 height 35
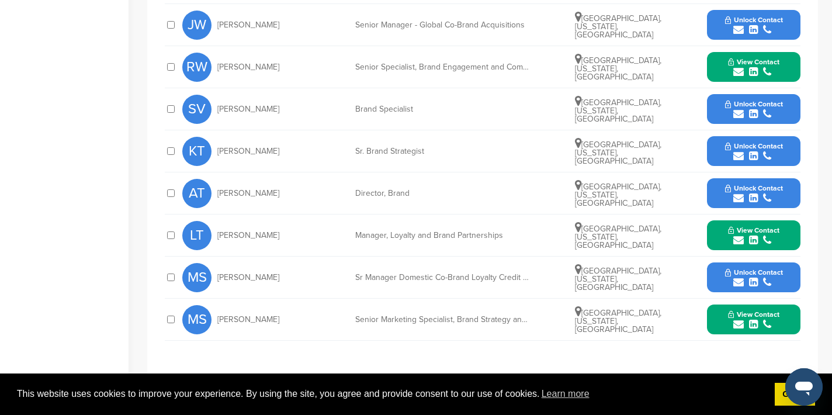
scroll to position [741, 0]
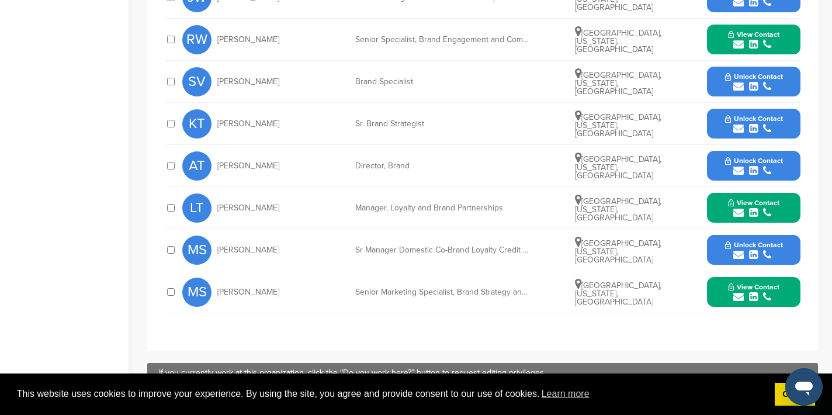
click at [739, 293] on icon "submit" at bounding box center [738, 296] width 11 height 11
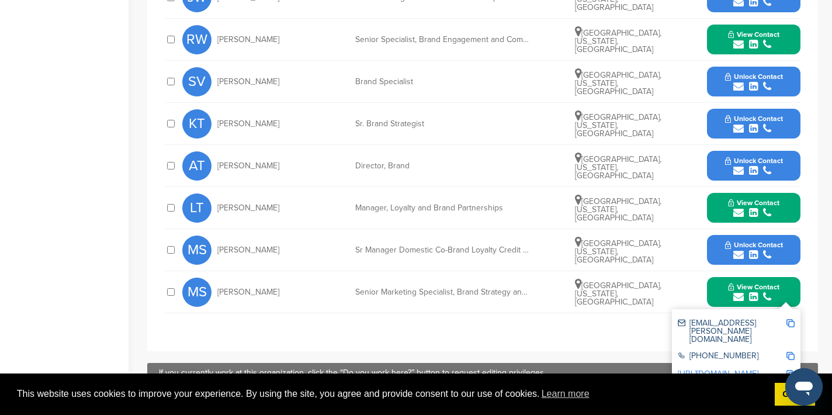
click at [788, 321] on img at bounding box center [790, 323] width 8 height 8
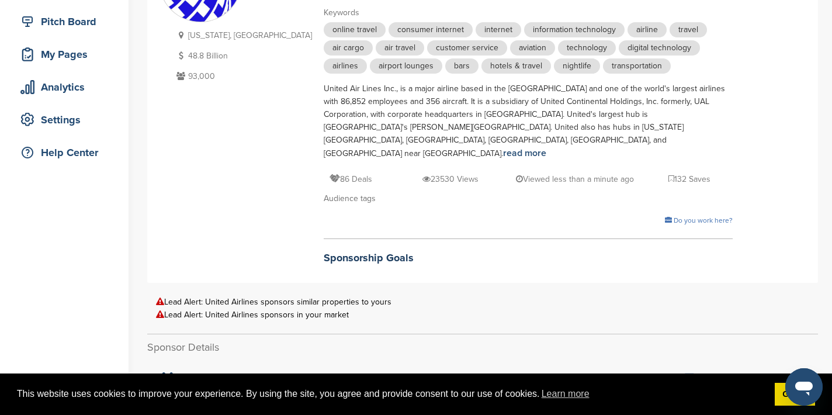
scroll to position [0, 0]
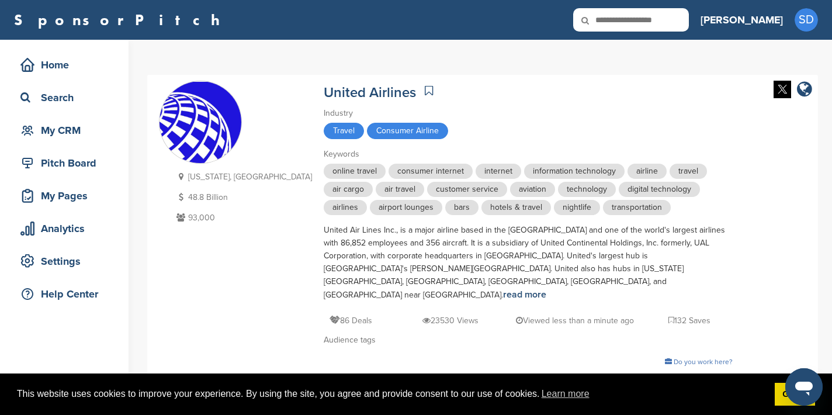
click at [689, 19] on input "text" at bounding box center [631, 19] width 116 height 23
type input "**********"
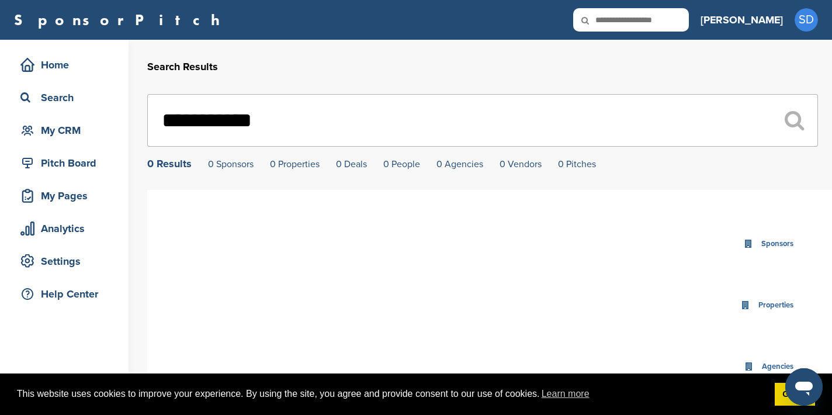
click at [291, 120] on input "**********" at bounding box center [482, 120] width 670 height 53
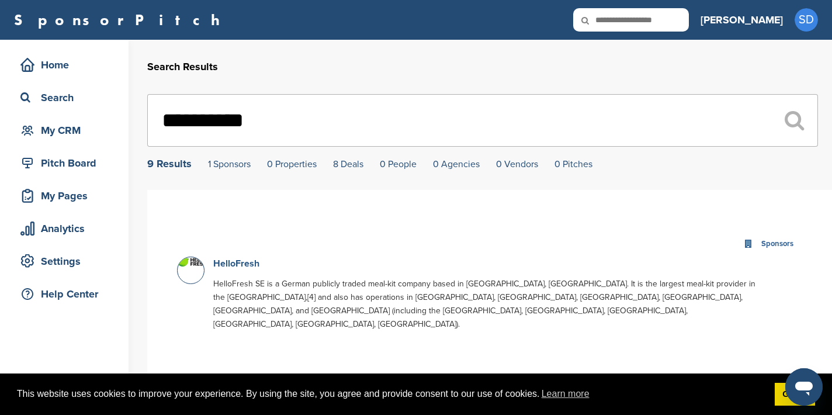
type input "**********"
click at [237, 264] on link "HelloFresh" at bounding box center [236, 264] width 46 height 12
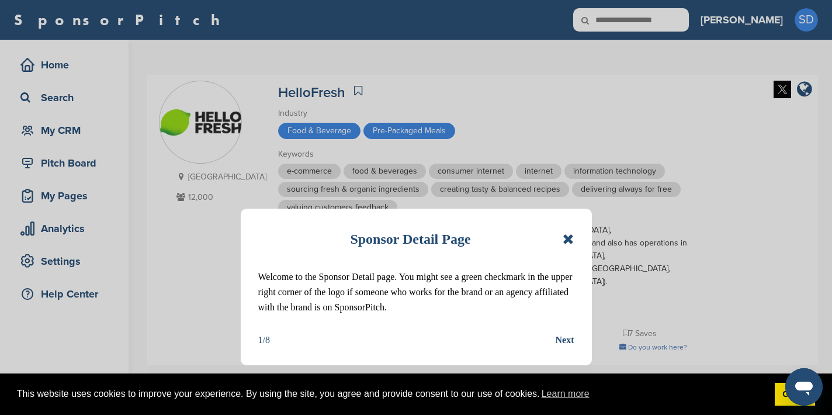
click at [570, 236] on icon at bounding box center [567, 239] width 11 height 14
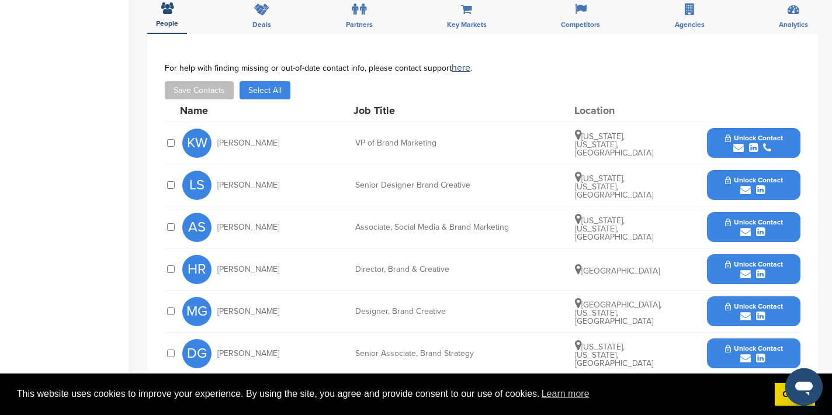
scroll to position [437, 0]
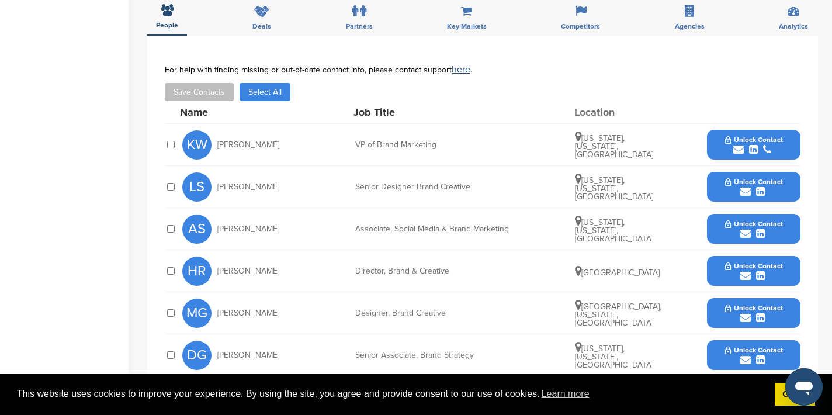
click at [740, 144] on icon "submit" at bounding box center [738, 149] width 11 height 11
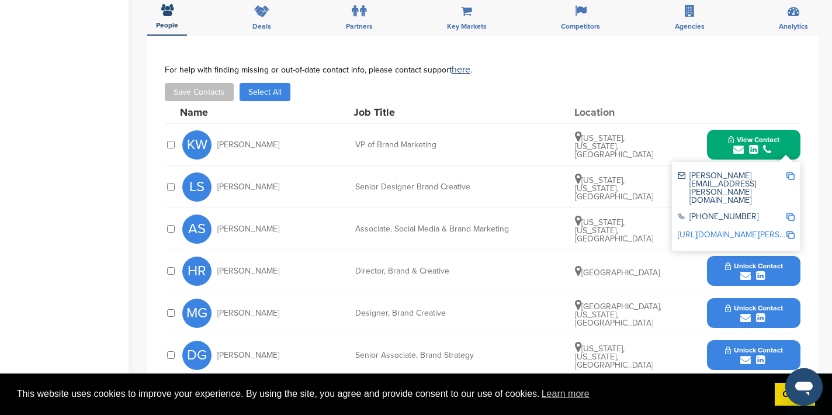
click at [791, 172] on img at bounding box center [790, 176] width 8 height 8
click at [792, 127] on button "View Contact" at bounding box center [753, 144] width 79 height 35
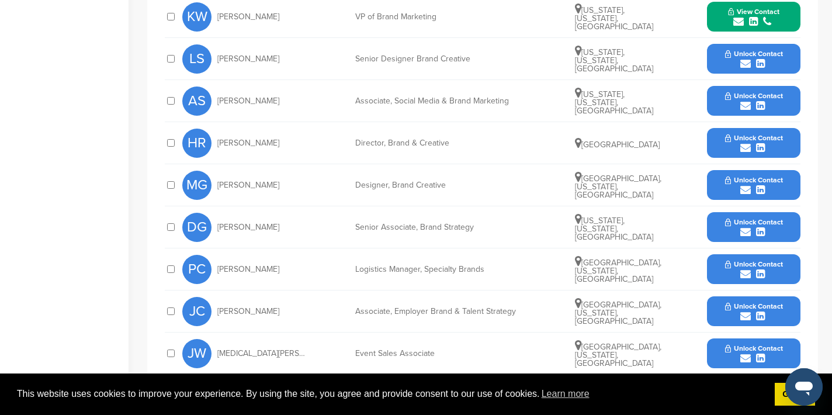
scroll to position [572, 0]
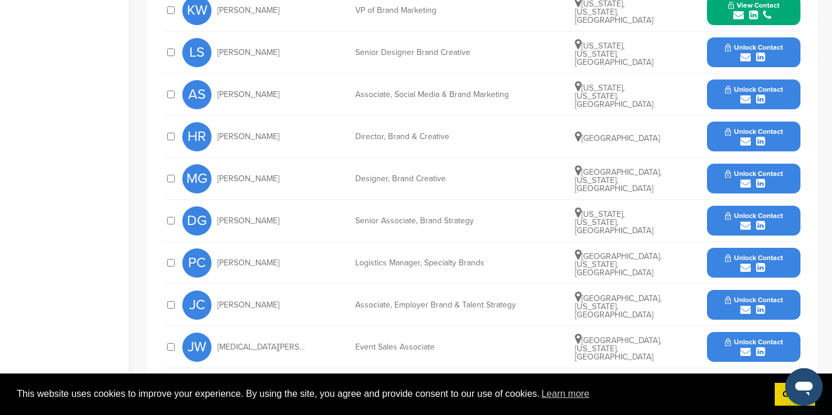
click at [748, 304] on icon "submit" at bounding box center [745, 309] width 11 height 11
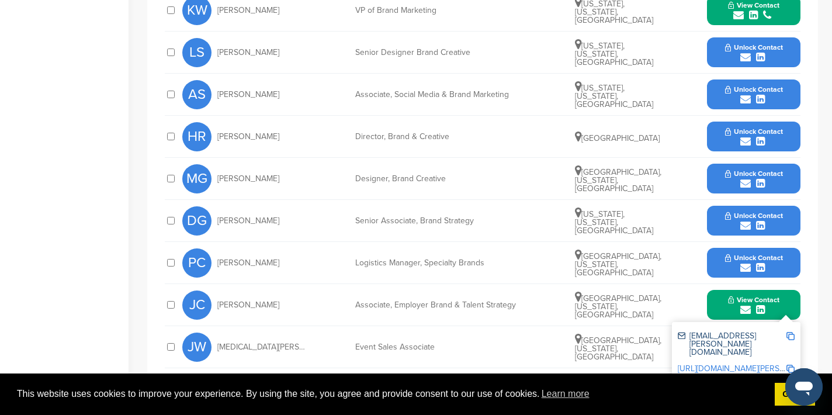
click at [791, 332] on img at bounding box center [790, 336] width 8 height 8
click at [715, 287] on button "View Contact" at bounding box center [753, 304] width 79 height 35
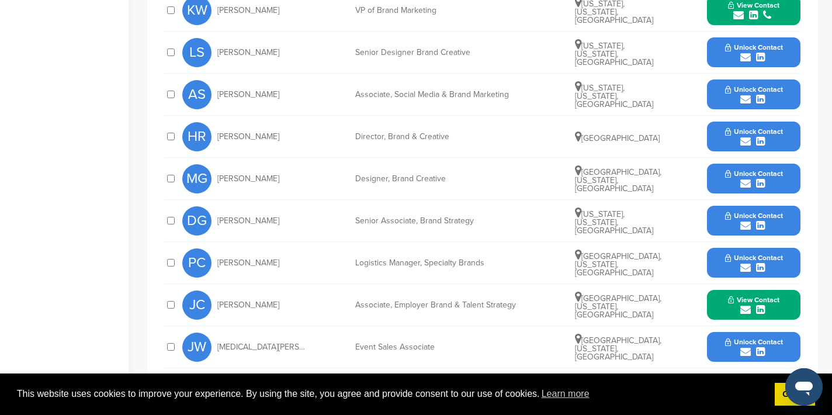
click at [743, 346] on icon "submit" at bounding box center [745, 351] width 11 height 11
click at [790, 374] on img at bounding box center [790, 378] width 8 height 8
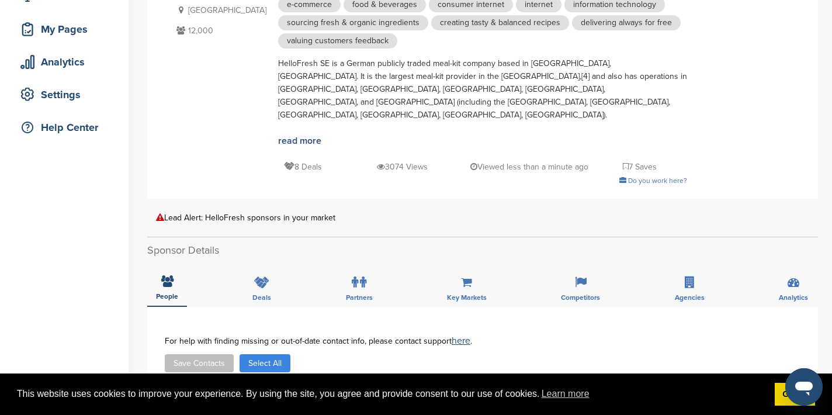
scroll to position [0, 0]
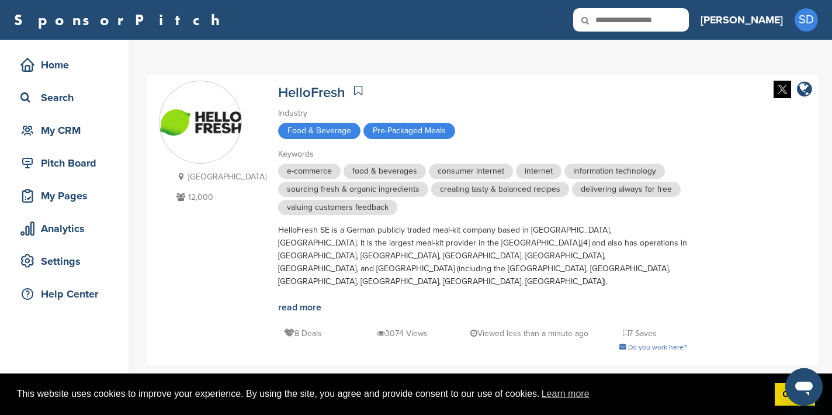
click at [681, 23] on input "text" at bounding box center [631, 19] width 116 height 23
type input "**********"
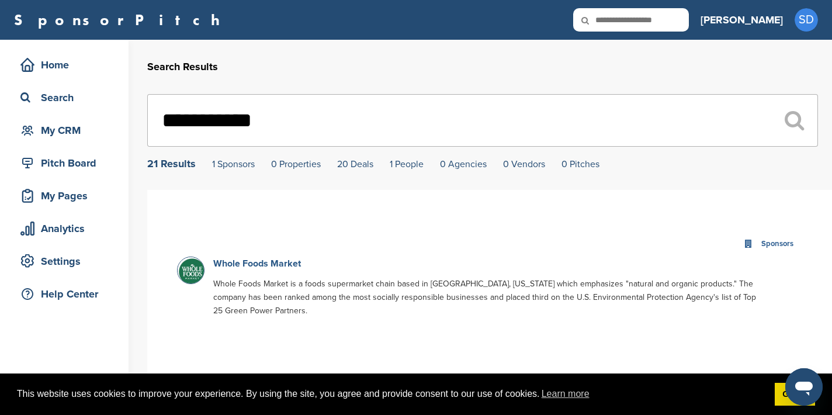
click at [281, 263] on link "Whole Foods Market" at bounding box center [257, 264] width 88 height 12
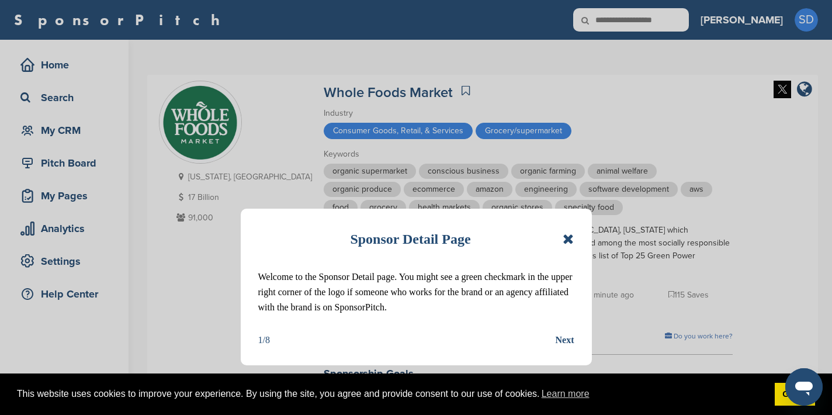
click at [568, 239] on icon at bounding box center [567, 239] width 11 height 14
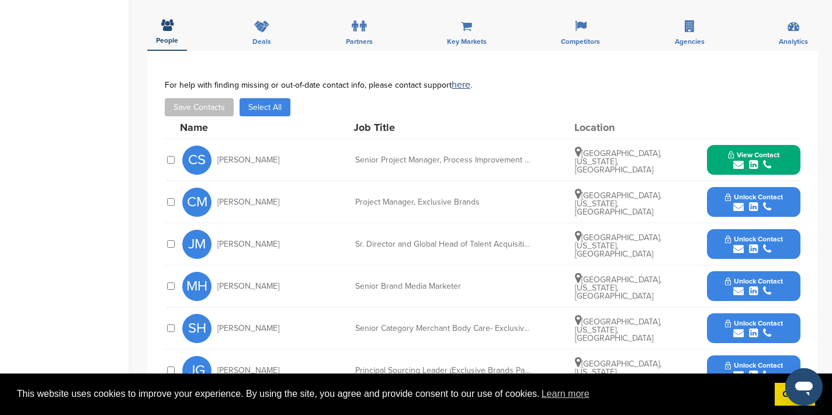
scroll to position [437, 0]
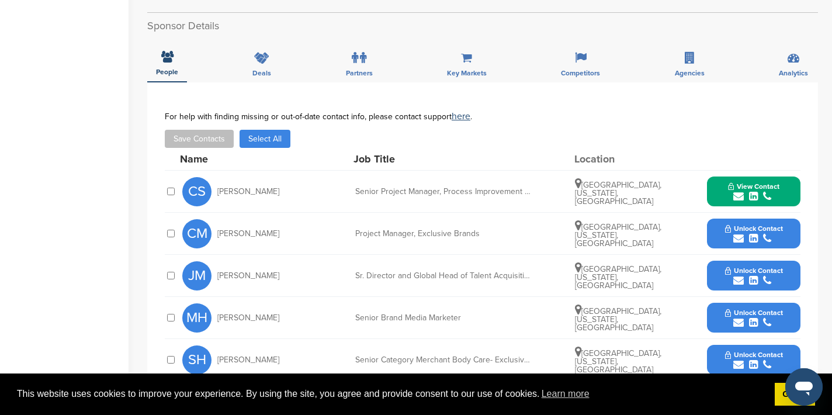
click at [736, 191] on icon "submit" at bounding box center [738, 196] width 11 height 11
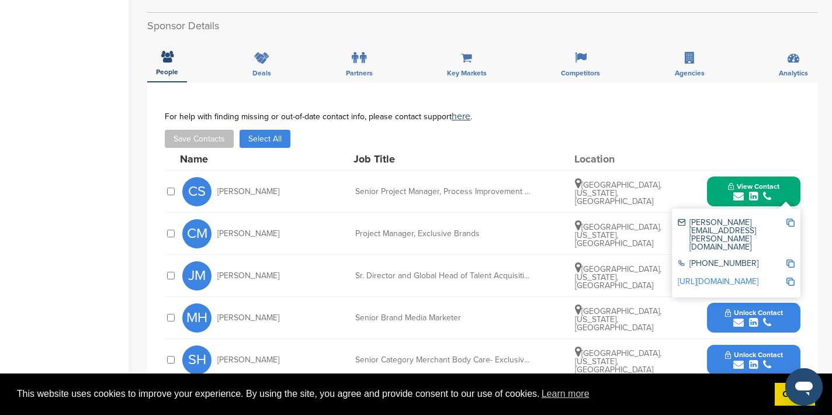
click at [793, 218] on img at bounding box center [790, 222] width 8 height 8
click at [743, 148] on div "Name Job Title Location" at bounding box center [490, 159] width 620 height 22
click at [630, 241] on div "CM [PERSON_NAME] Project Manager, Exclusive Brands [GEOGRAPHIC_DATA], [US_STATE…" at bounding box center [491, 233] width 618 height 41
click at [791, 177] on button "View Contact" at bounding box center [753, 191] width 79 height 35
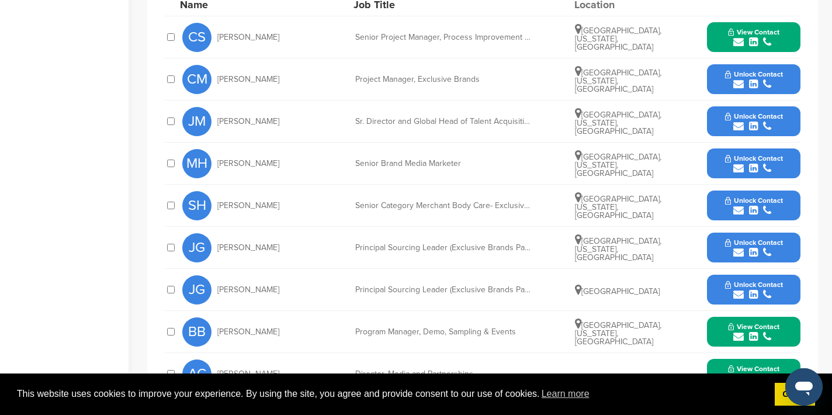
scroll to position [593, 0]
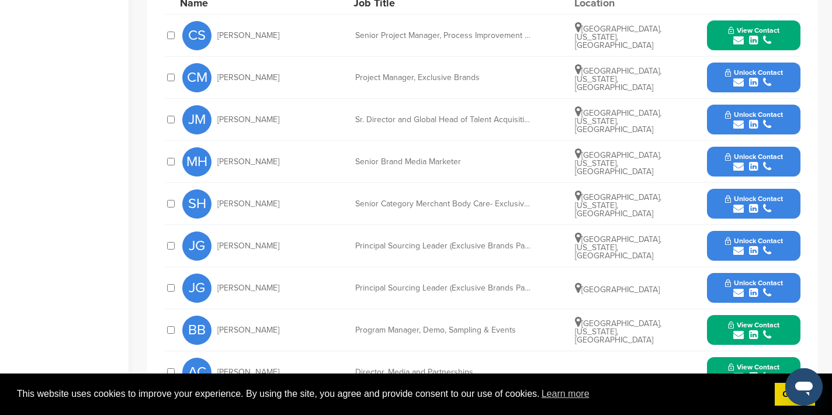
click at [735, 329] on icon "submit" at bounding box center [738, 334] width 11 height 11
click at [792, 357] on img at bounding box center [790, 361] width 8 height 8
click at [795, 316] on div "View Contact [PERSON_NAME][EMAIL_ADDRESS][PERSON_NAME][DOMAIN_NAME] [PHONE_NUMB…" at bounding box center [753, 330] width 93 height 30
click at [790, 318] on button "View Contact" at bounding box center [753, 329] width 79 height 35
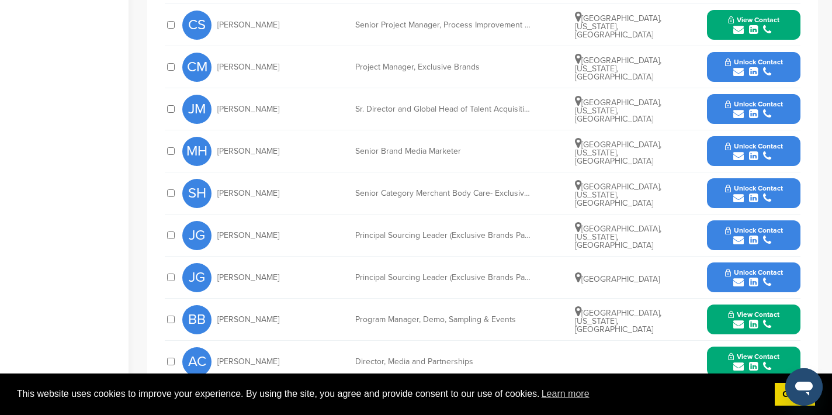
scroll to position [636, 0]
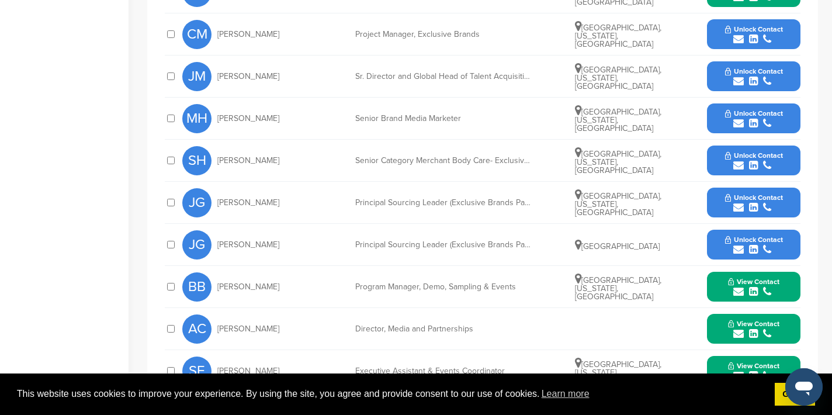
click at [739, 328] on icon "submit" at bounding box center [738, 333] width 11 height 11
click at [791, 356] on img at bounding box center [790, 360] width 8 height 8
click at [790, 314] on button "View Contact" at bounding box center [753, 328] width 79 height 35
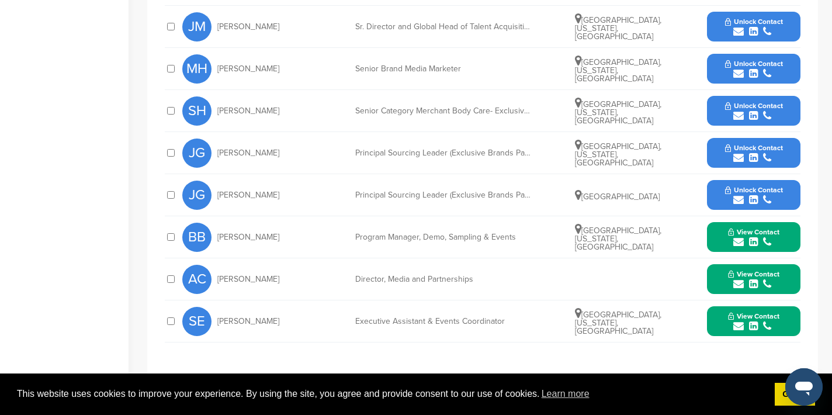
scroll to position [695, 0]
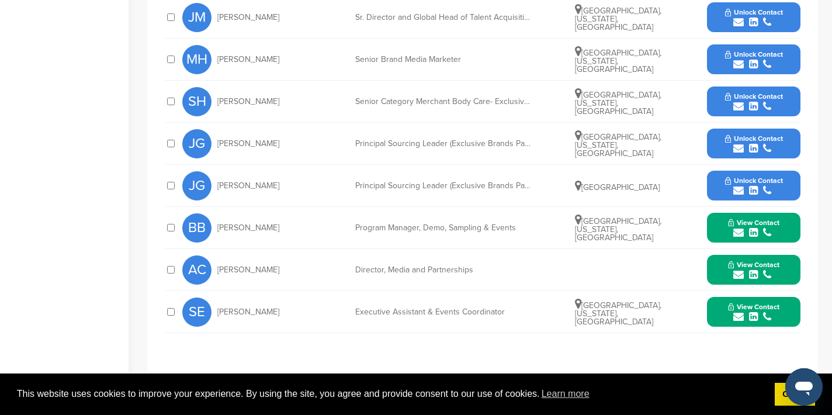
click at [740, 311] on icon "submit" at bounding box center [738, 316] width 11 height 11
click at [791, 339] on img at bounding box center [790, 343] width 8 height 8
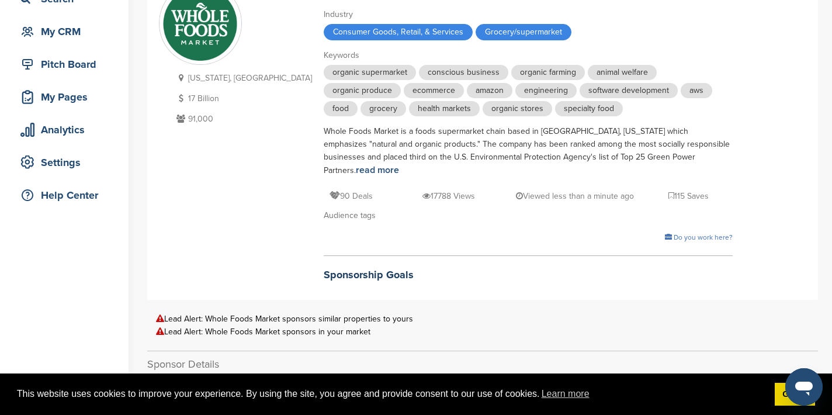
scroll to position [0, 0]
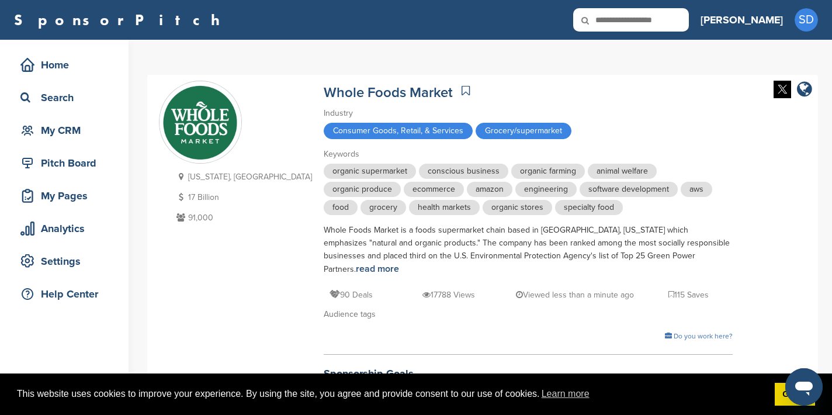
click at [689, 22] on input "text" at bounding box center [631, 19] width 116 height 23
type input "******"
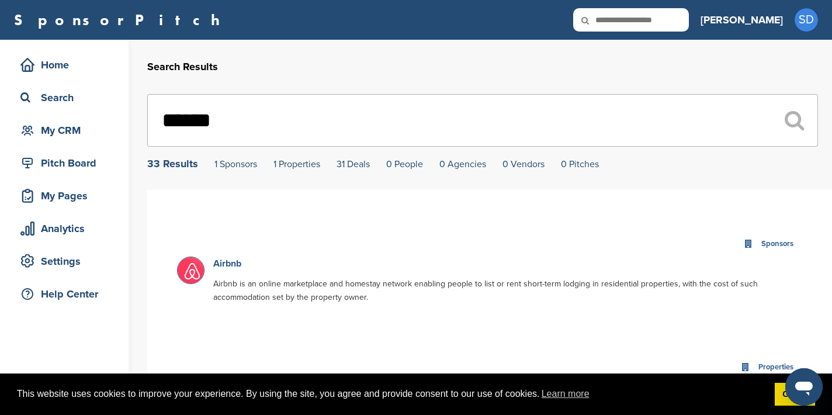
click at [232, 266] on link "Airbnb" at bounding box center [227, 264] width 28 height 12
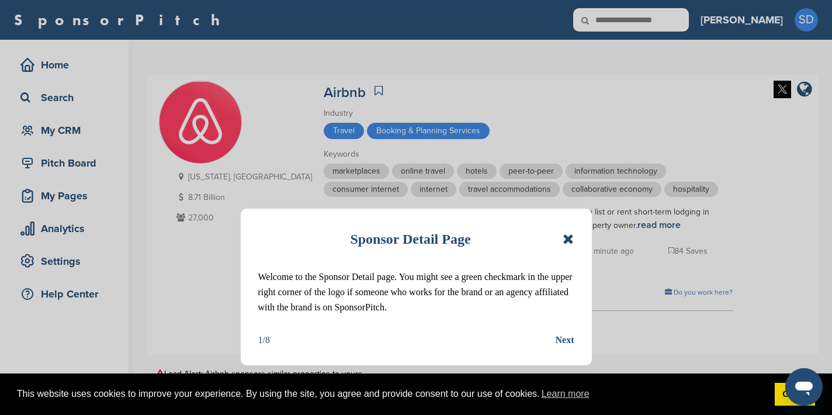
click at [571, 238] on icon at bounding box center [567, 239] width 11 height 14
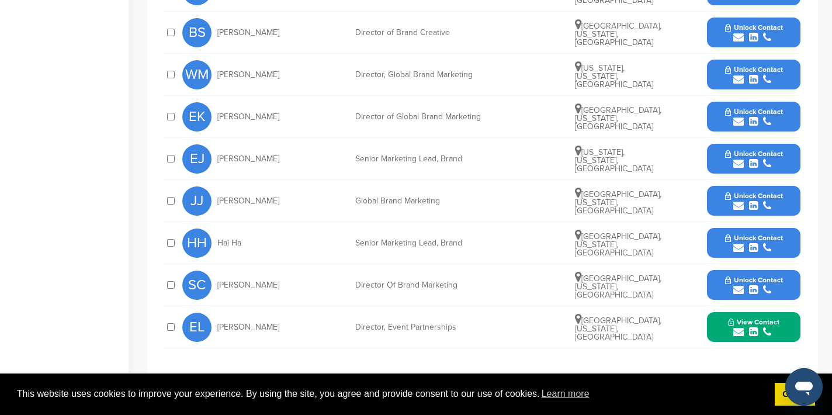
scroll to position [638, 0]
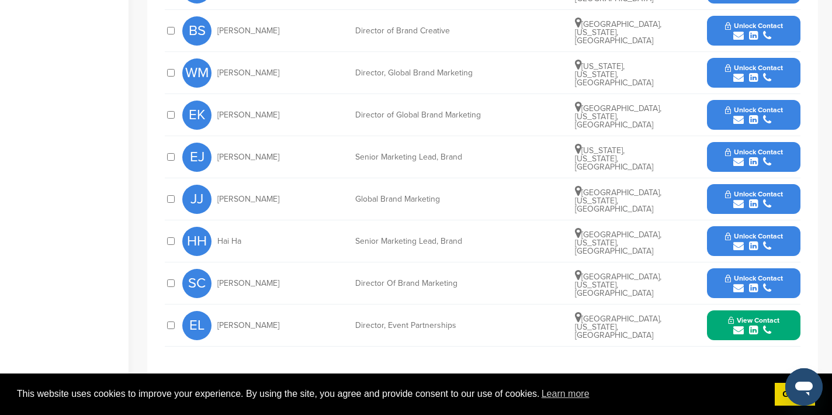
click at [737, 328] on icon "submit" at bounding box center [738, 330] width 11 height 11
click at [788, 355] on img at bounding box center [790, 356] width 8 height 8
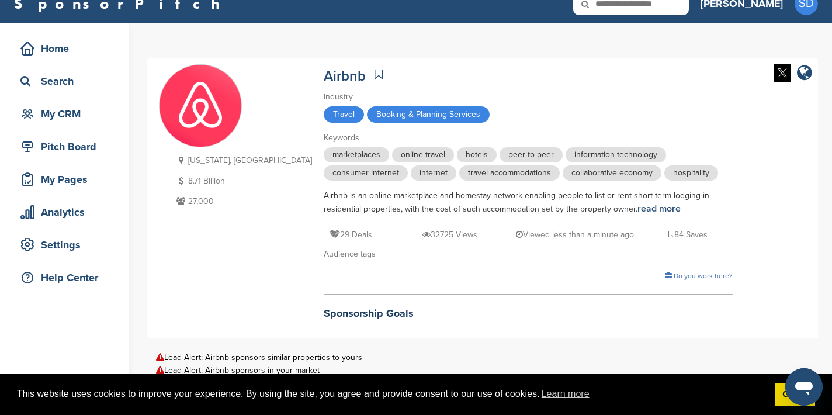
scroll to position [15, 0]
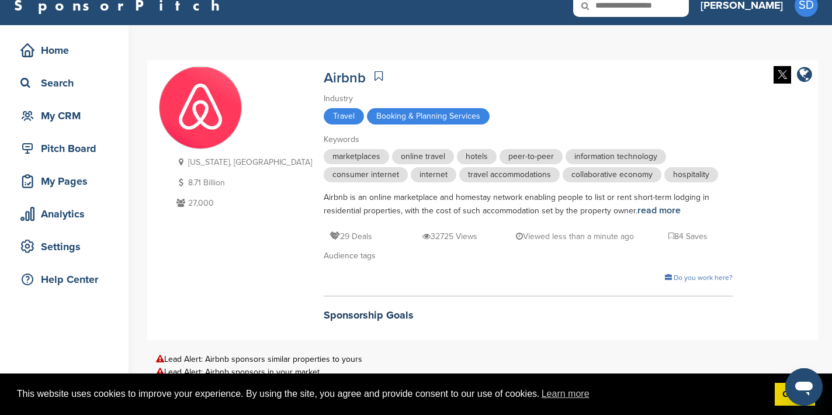
click at [657, 6] on input "text" at bounding box center [631, 5] width 116 height 23
type input "*******"
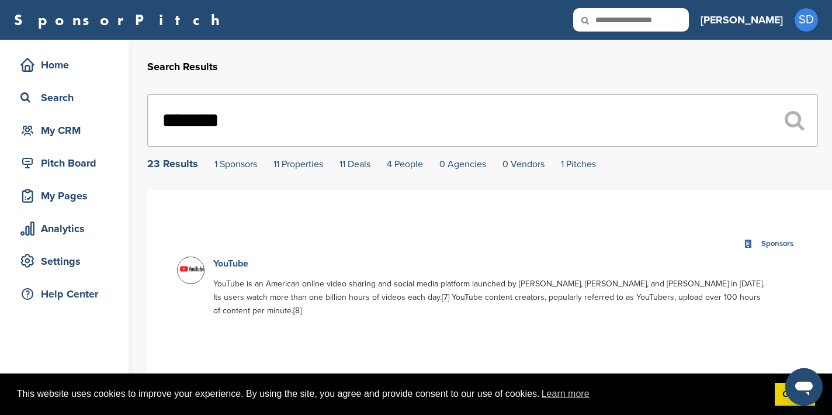
click at [235, 260] on link "YouTube" at bounding box center [230, 264] width 35 height 12
click at [234, 264] on link "YouTube" at bounding box center [230, 264] width 35 height 12
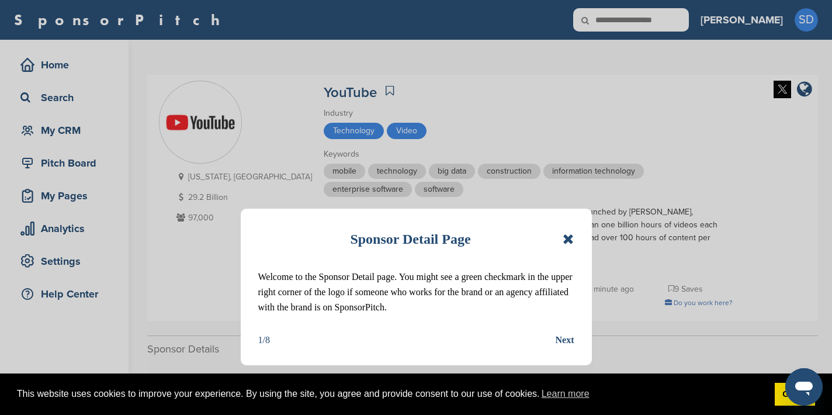
click at [572, 239] on icon at bounding box center [567, 239] width 11 height 14
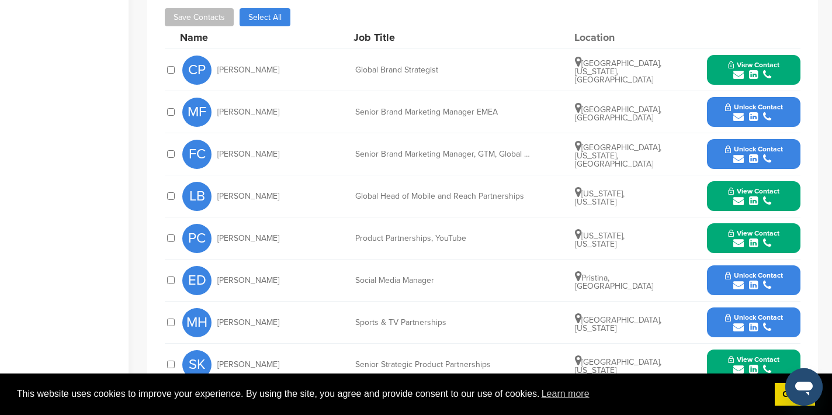
scroll to position [317, 0]
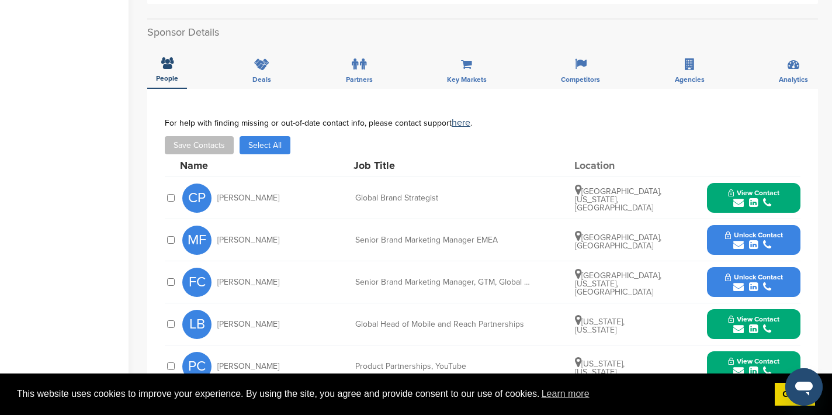
click at [735, 197] on icon "submit" at bounding box center [738, 202] width 11 height 11
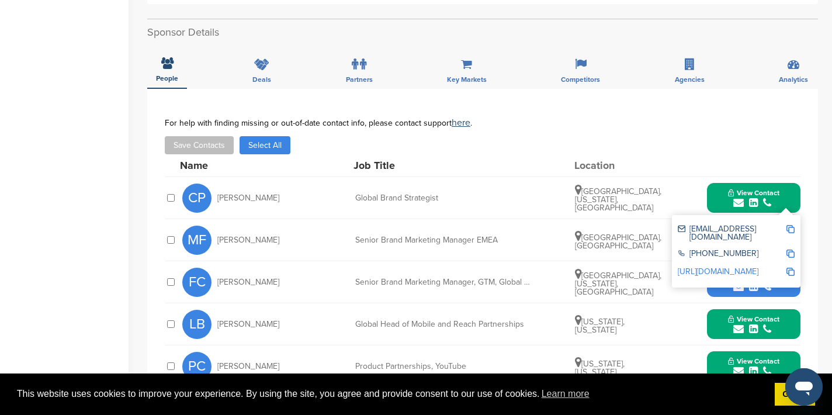
click at [790, 225] on img at bounding box center [790, 229] width 8 height 8
click at [736, 140] on div "Save Contacts Select All" at bounding box center [482, 145] width 635 height 18
click at [737, 324] on icon "submit" at bounding box center [738, 329] width 11 height 11
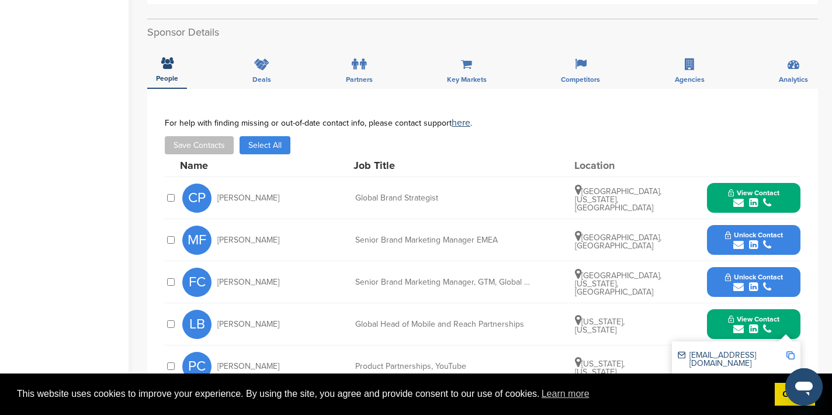
click at [789, 351] on img at bounding box center [790, 355] width 8 height 8
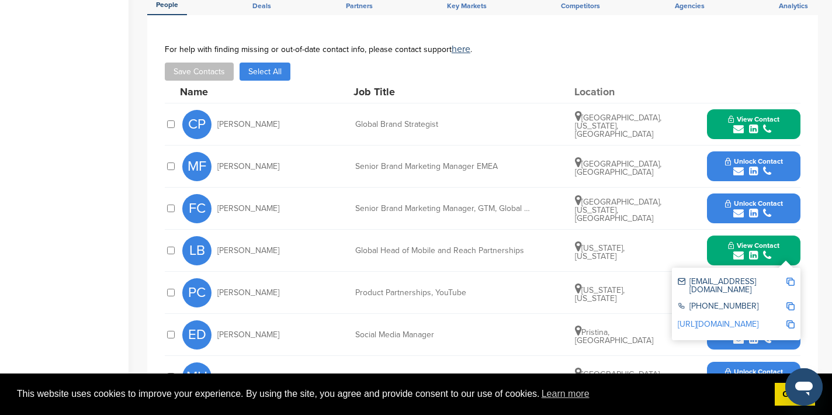
scroll to position [394, 0]
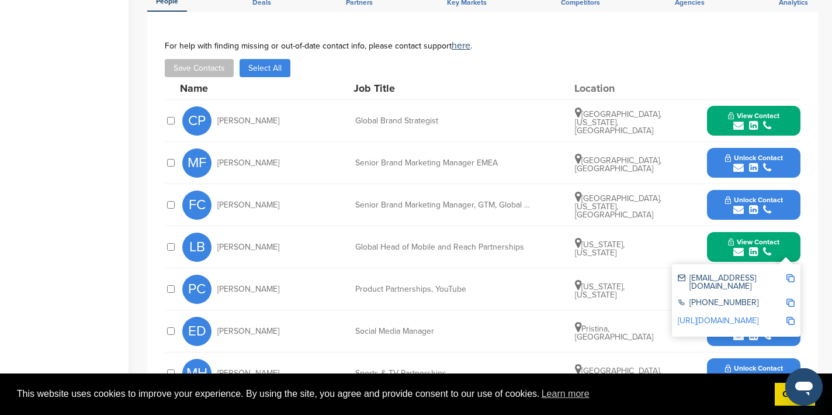
click at [797, 232] on div "View Contact lburley@youtube.com +1 650-253-0001 http://www.linkedin.com/in/lau…" at bounding box center [753, 247] width 93 height 30
click at [786, 238] on button "View Contact" at bounding box center [753, 247] width 79 height 35
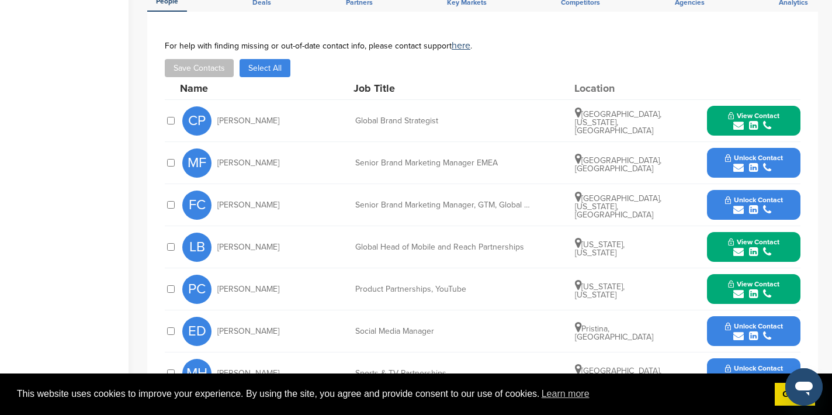
click at [738, 289] on icon "submit" at bounding box center [738, 294] width 11 height 11
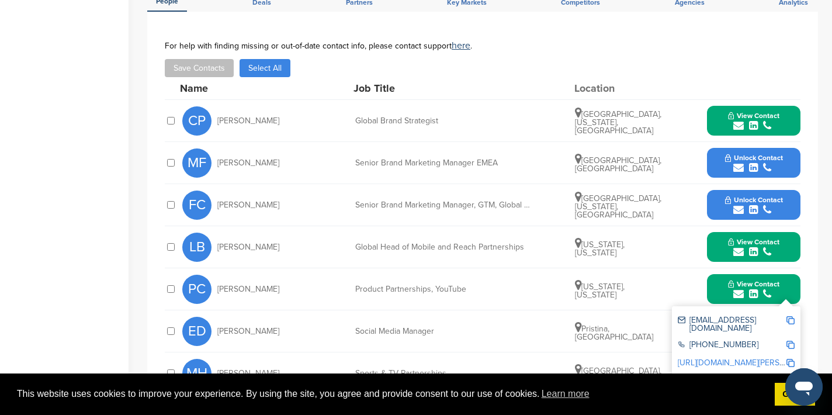
click at [790, 316] on img at bounding box center [790, 320] width 8 height 8
click at [787, 273] on button "View Contact" at bounding box center [753, 289] width 79 height 35
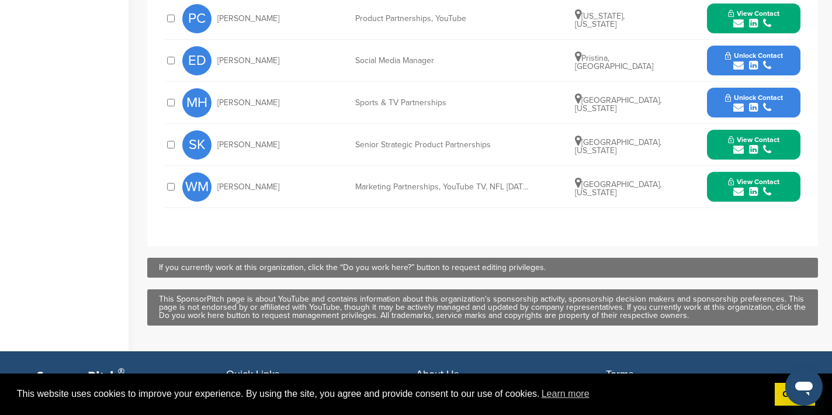
scroll to position [704, 0]
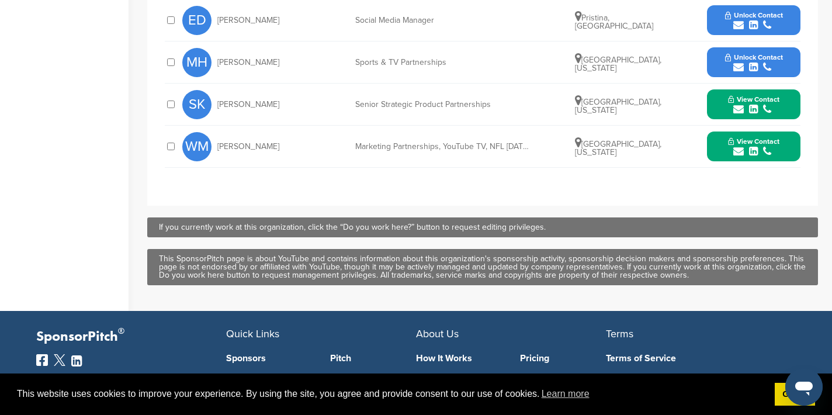
click at [738, 104] on icon "submit" at bounding box center [738, 109] width 11 height 11
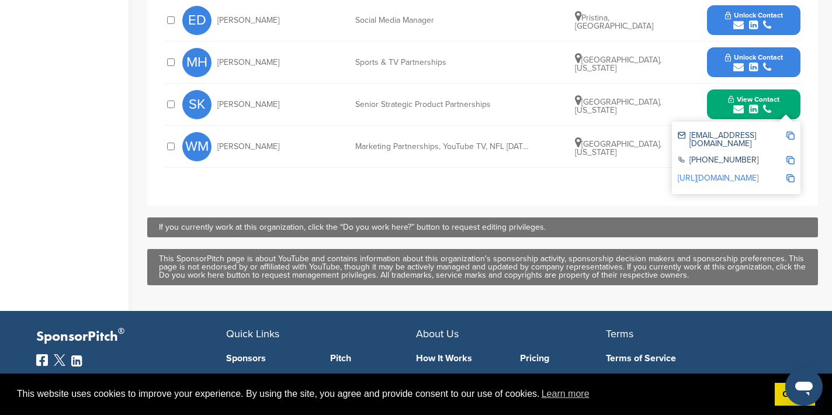
click at [788, 131] on img at bounding box center [790, 135] width 8 height 8
click at [790, 88] on button "View Contact" at bounding box center [753, 104] width 79 height 35
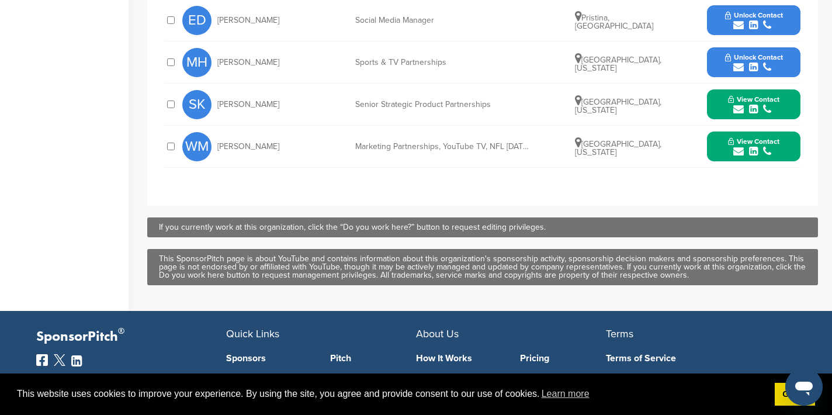
click at [737, 146] on icon "submit" at bounding box center [738, 151] width 11 height 11
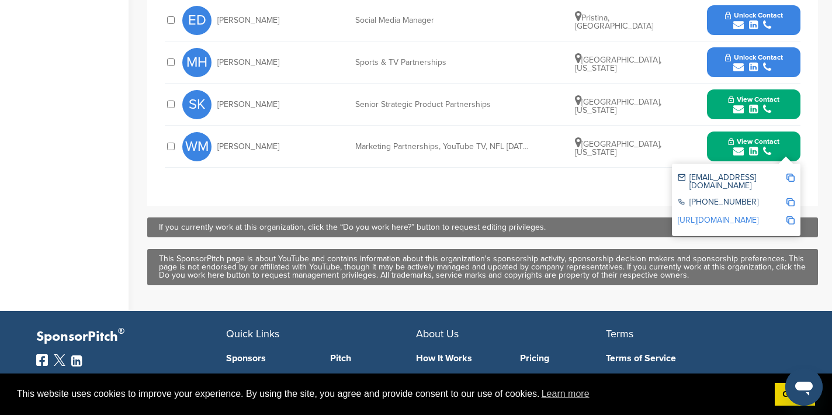
click at [791, 173] on img at bounding box center [790, 177] width 8 height 8
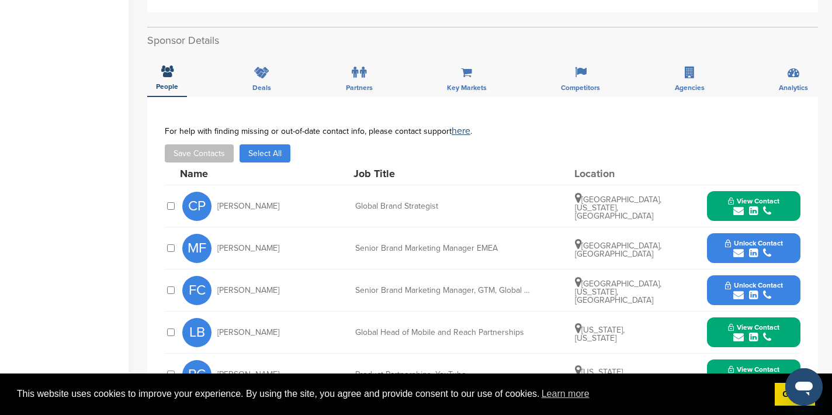
scroll to position [0, 0]
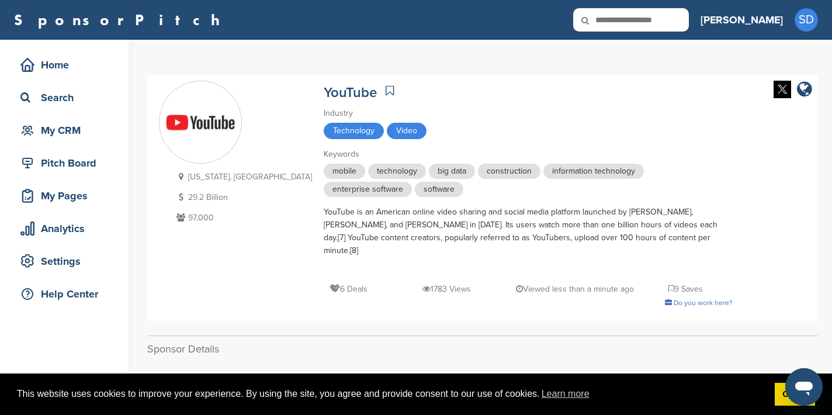
click at [686, 20] on input "text" at bounding box center [631, 19] width 116 height 23
type input "*****"
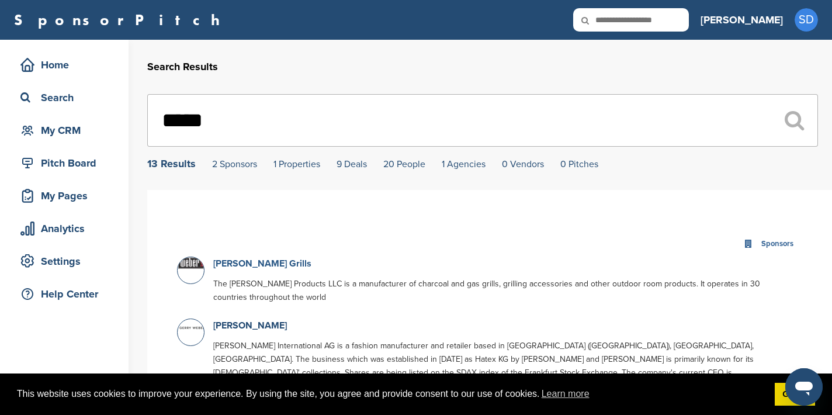
click at [255, 264] on link "[PERSON_NAME] Grills" at bounding box center [262, 264] width 98 height 12
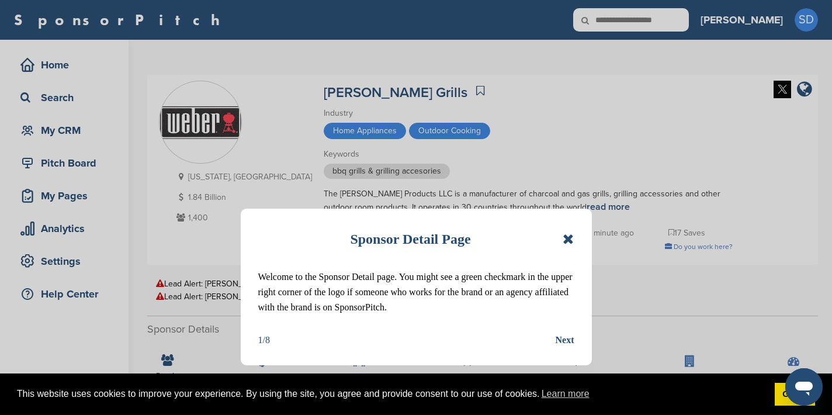
click at [567, 240] on icon at bounding box center [567, 239] width 11 height 14
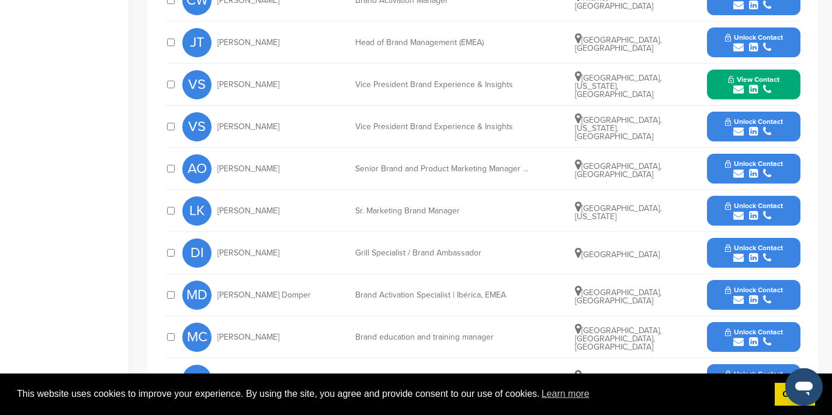
scroll to position [469, 0]
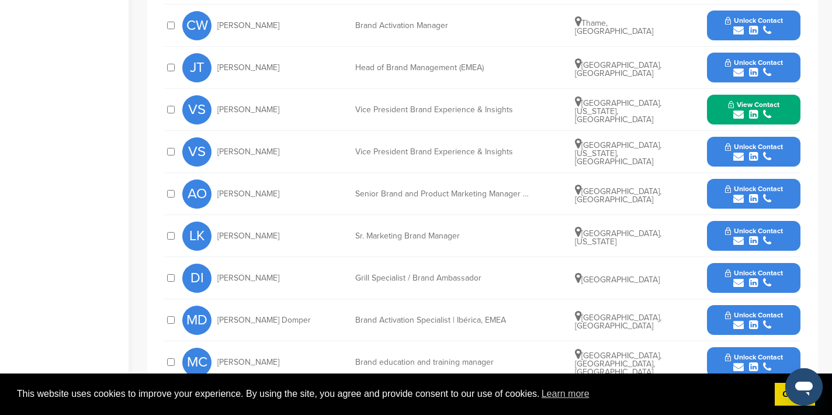
click at [735, 116] on icon "submit" at bounding box center [738, 114] width 11 height 11
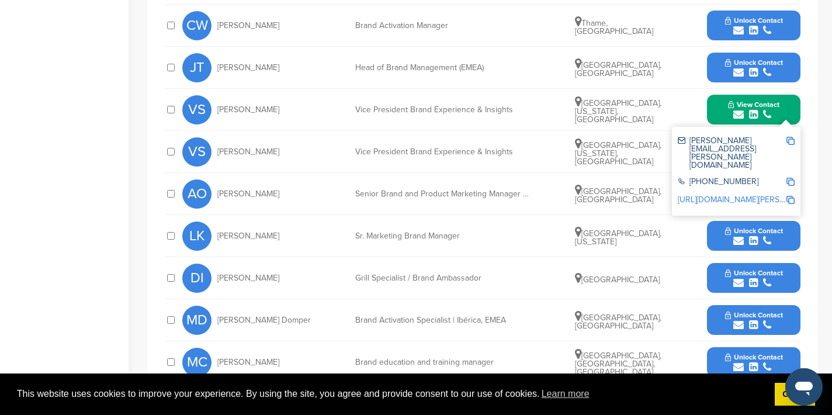
click at [793, 138] on img at bounding box center [790, 141] width 8 height 8
click at [793, 105] on button "View Contact" at bounding box center [753, 109] width 79 height 35
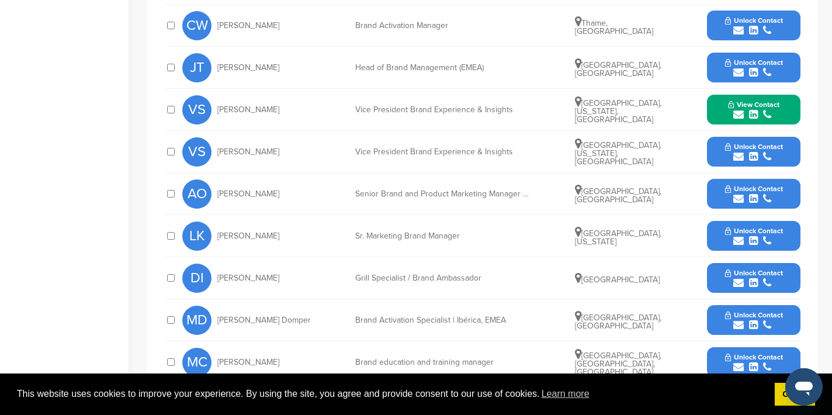
click at [739, 244] on icon "submit" at bounding box center [738, 240] width 11 height 11
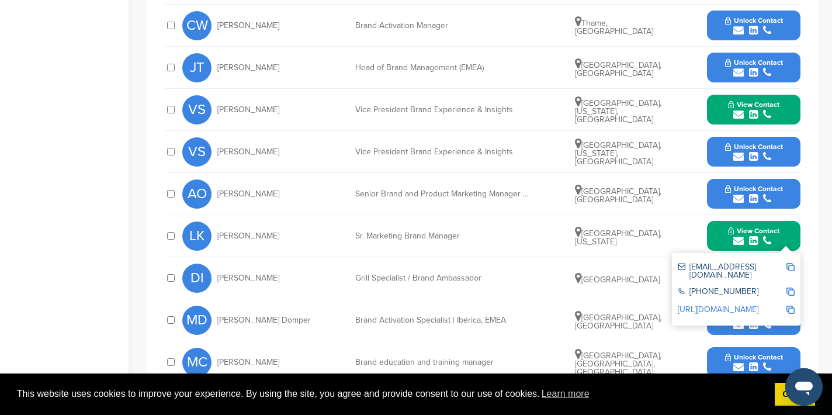
click at [791, 265] on img at bounding box center [790, 267] width 8 height 8
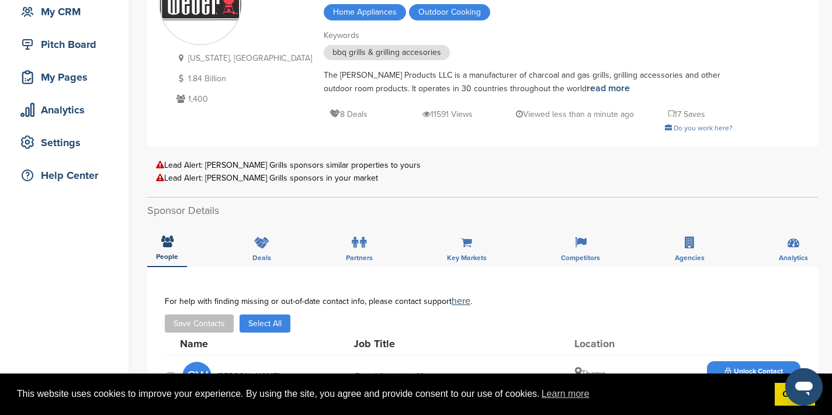
scroll to position [0, 0]
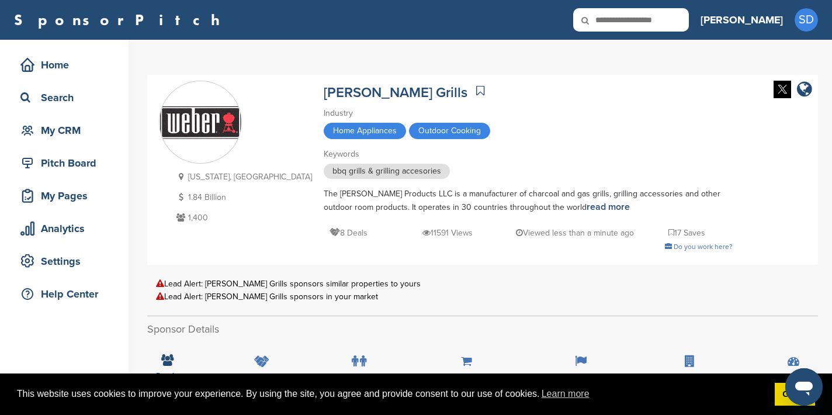
click at [689, 20] on input "text" at bounding box center [631, 19] width 116 height 23
type input "**********"
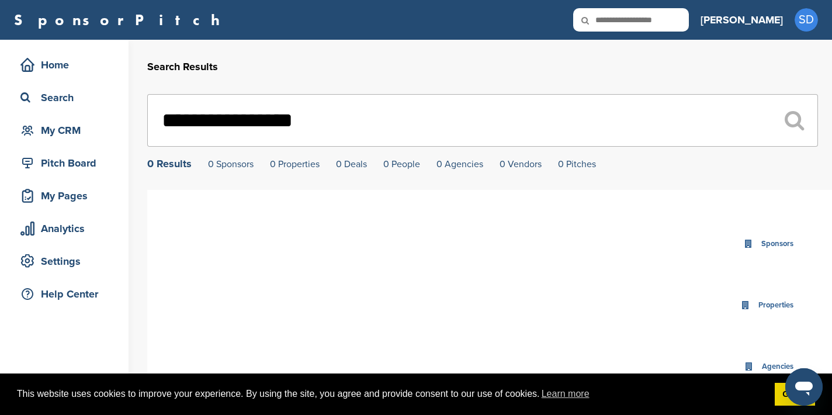
drag, startPoint x: 326, startPoint y: 121, endPoint x: 165, endPoint y: 121, distance: 161.8
click at [165, 121] on input "**********" at bounding box center [482, 120] width 670 height 53
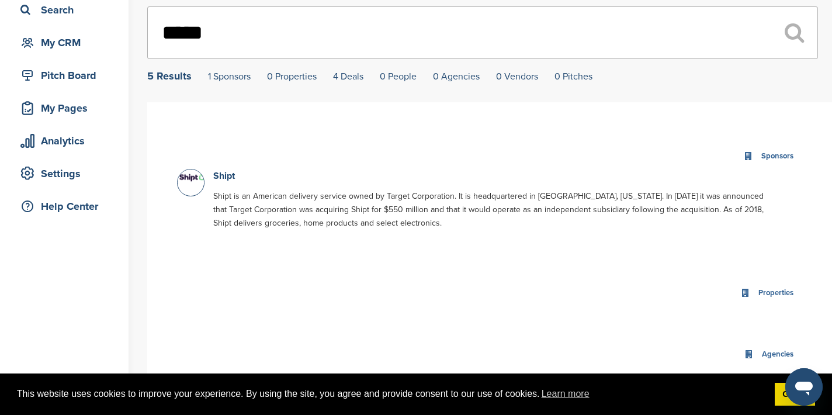
scroll to position [100, 0]
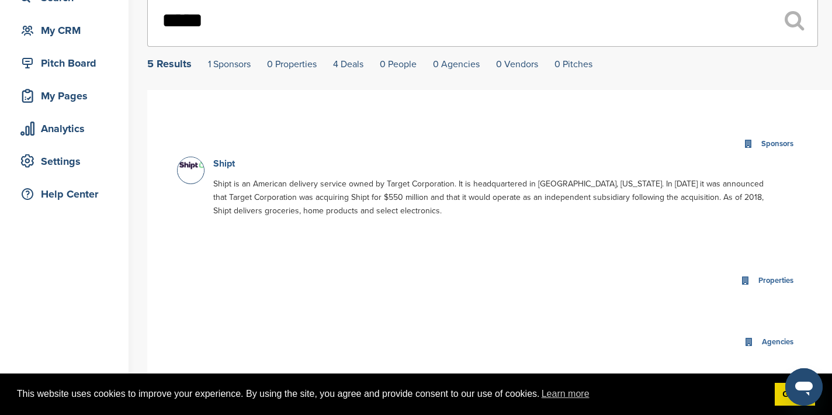
type input "*****"
click at [227, 164] on link "Shipt" at bounding box center [224, 164] width 22 height 12
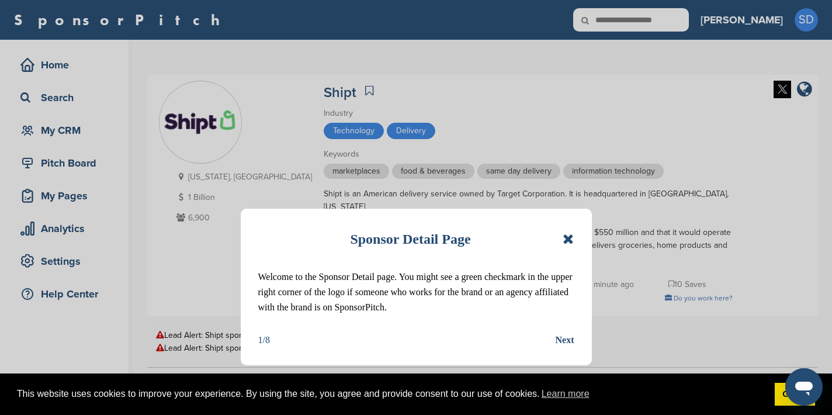
click at [563, 232] on icon at bounding box center [567, 239] width 11 height 14
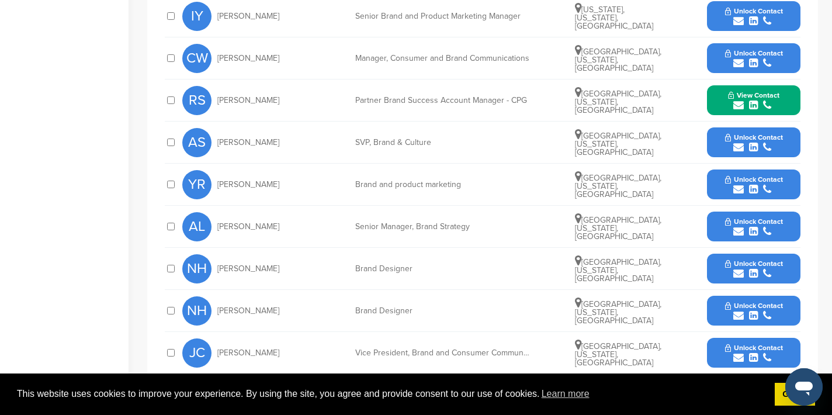
scroll to position [469, 0]
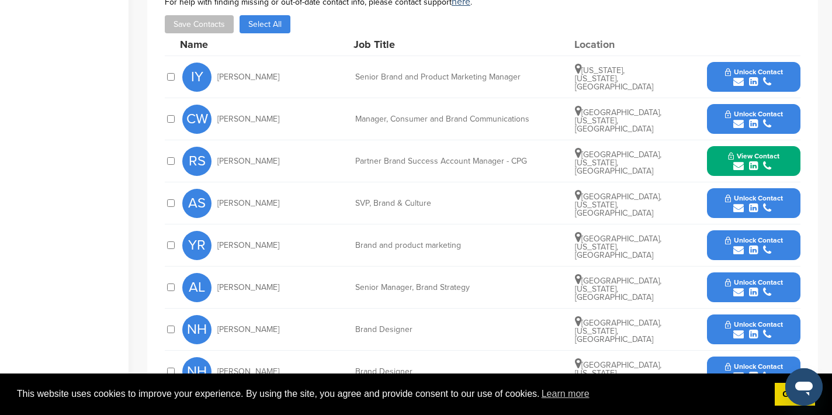
click at [735, 161] on icon "submit" at bounding box center [738, 166] width 11 height 11
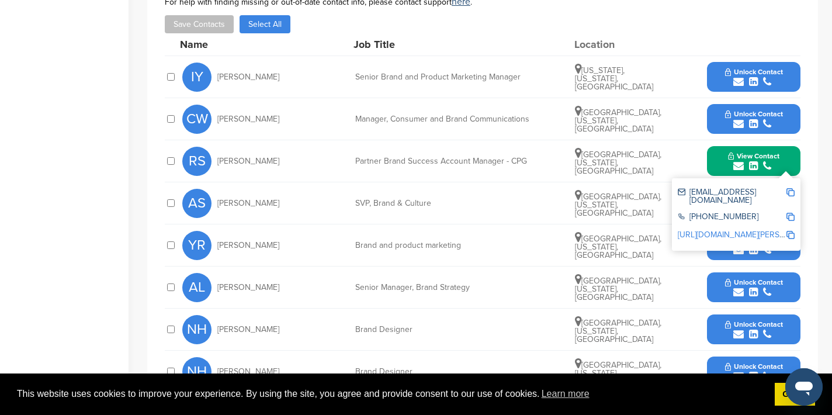
click at [790, 188] on img at bounding box center [790, 192] width 8 height 8
click at [797, 150] on div "View Contact rstover@shipt.com +1 205-502-2500 http://www.linkedin.com/in/rebec…" at bounding box center [753, 161] width 93 height 30
click at [789, 147] on button "View Contact" at bounding box center [753, 161] width 79 height 35
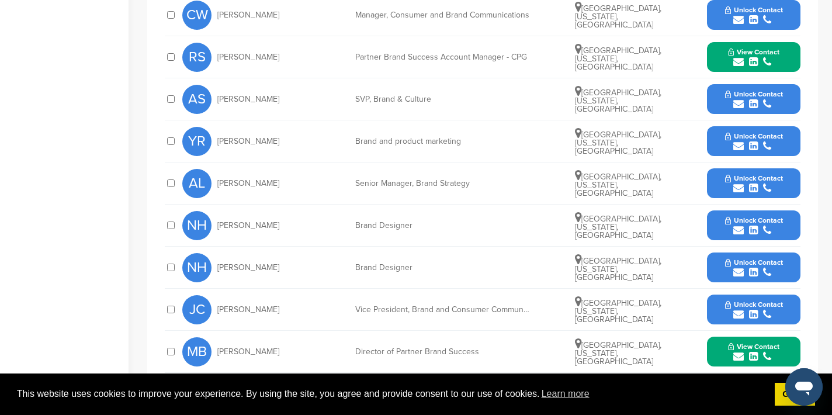
scroll to position [589, 0]
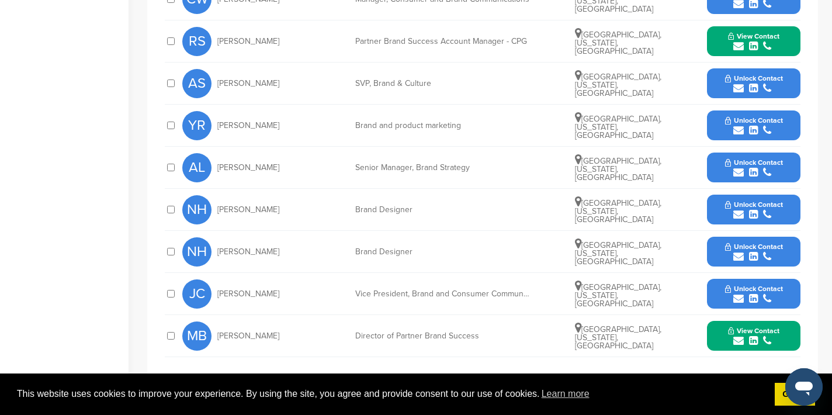
click at [742, 335] on icon "submit" at bounding box center [738, 340] width 11 height 11
click at [790, 363] on img at bounding box center [790, 367] width 8 height 8
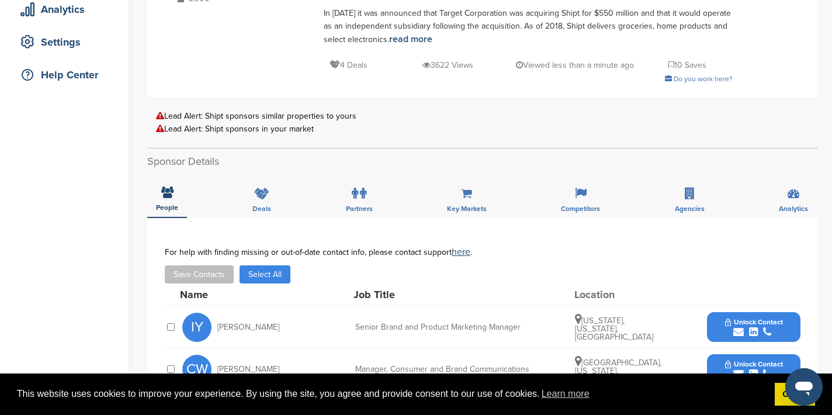
scroll to position [0, 0]
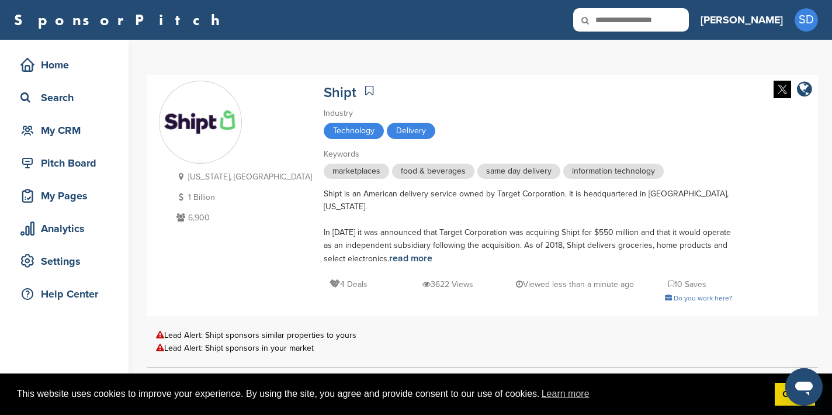
click at [689, 12] on input "text" at bounding box center [631, 19] width 116 height 23
type input "********"
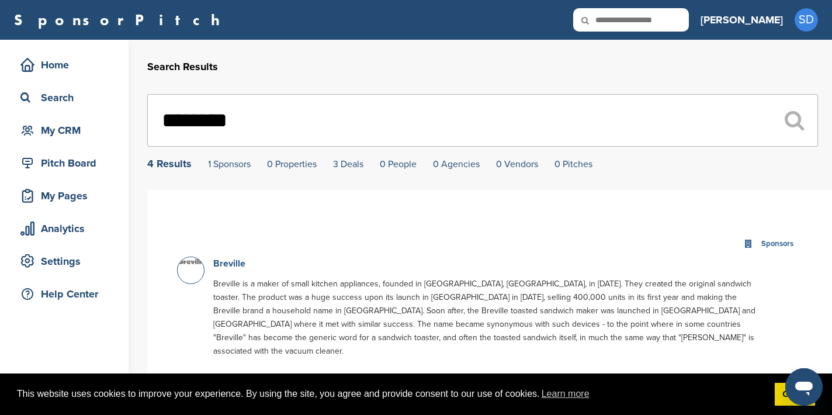
click at [231, 260] on link "Breville" at bounding box center [229, 264] width 32 height 12
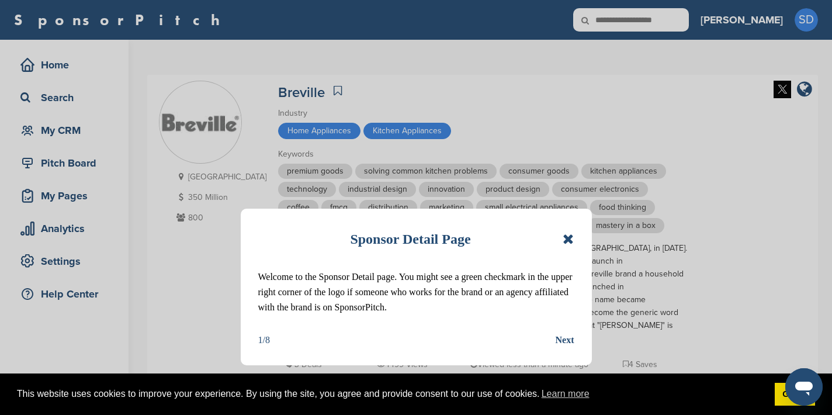
click at [574, 238] on icon at bounding box center [567, 239] width 11 height 14
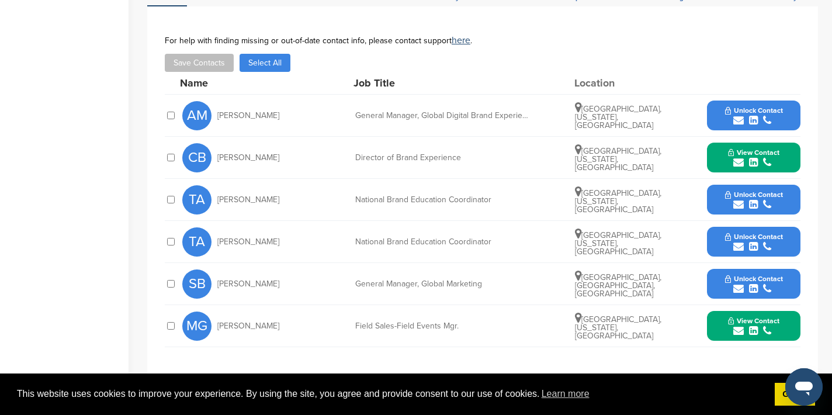
scroll to position [513, 0]
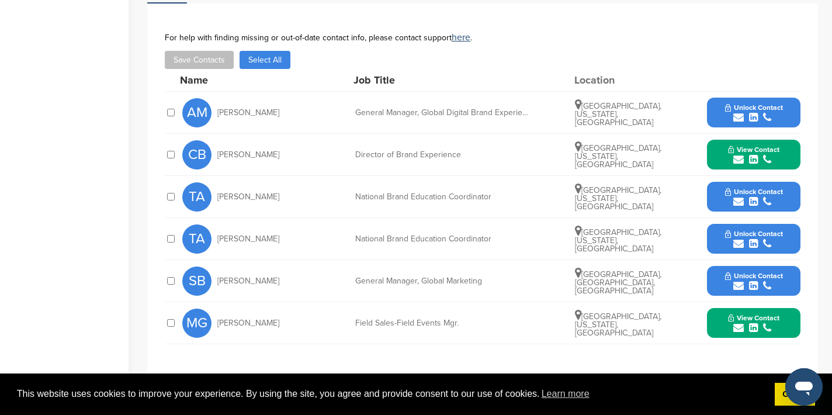
click at [740, 154] on icon "submit" at bounding box center [738, 159] width 11 height 11
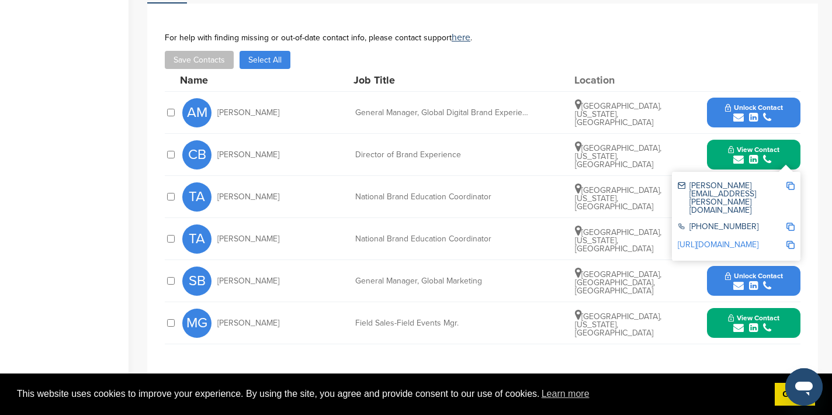
click at [794, 174] on div "casey.berner@breville.com +18556833535 http://www.linkedin.com/in/caseyberner" at bounding box center [736, 216] width 128 height 89
click at [791, 182] on img at bounding box center [790, 186] width 8 height 8
click at [798, 144] on div "View Contact casey.berner@breville.com +18556833535 http://www.linkedin.com/in/…" at bounding box center [753, 155] width 93 height 30
click at [791, 142] on button "View Contact" at bounding box center [753, 154] width 79 height 35
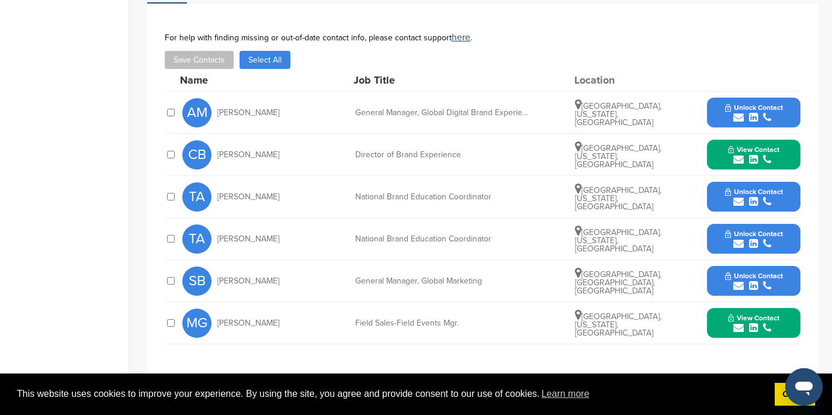
click at [738, 322] on icon "submit" at bounding box center [738, 327] width 11 height 11
click at [790, 350] on img at bounding box center [790, 354] width 8 height 8
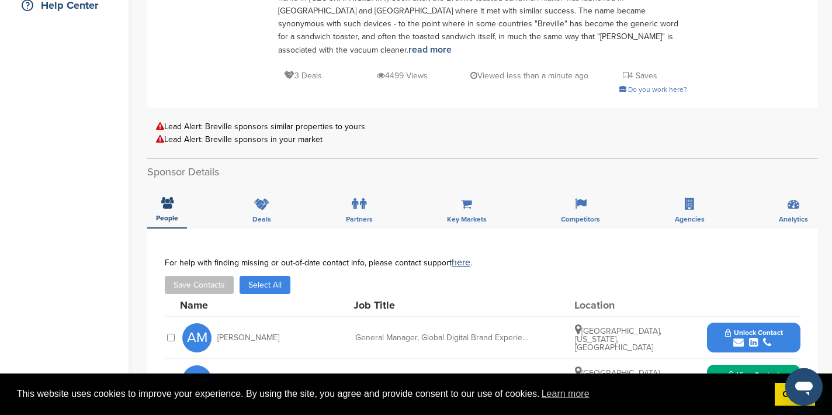
scroll to position [0, 0]
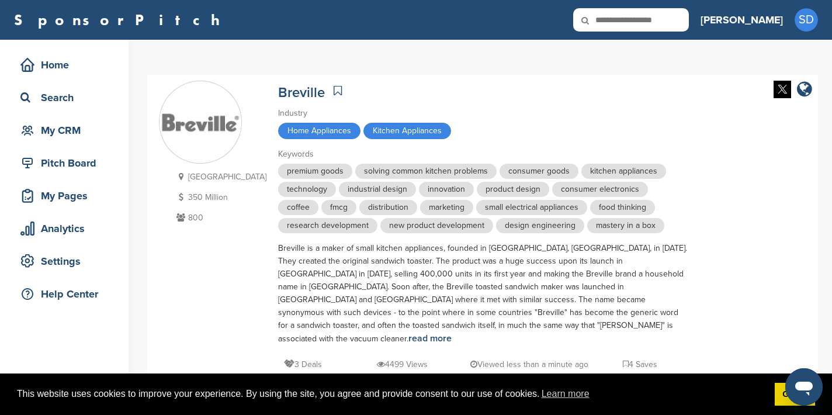
click at [689, 22] on input "text" at bounding box center [631, 19] width 116 height 23
type input "**********"
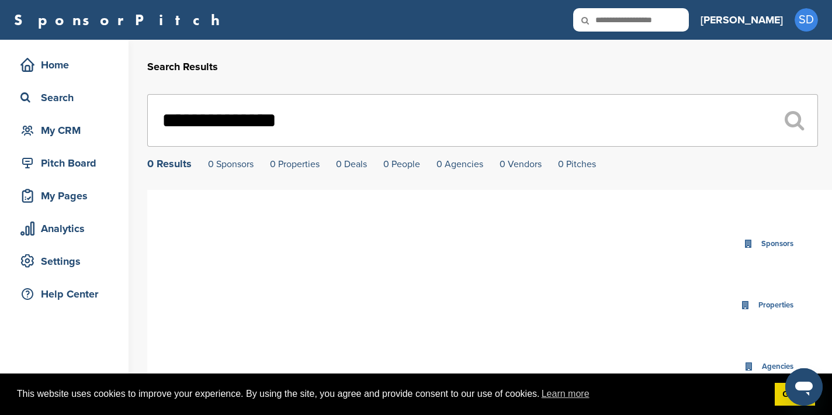
click at [208, 123] on input "**********" at bounding box center [482, 120] width 670 height 53
click at [321, 124] on input "**********" at bounding box center [482, 120] width 670 height 53
type input "********"
click at [653, 20] on input "text" at bounding box center [631, 19] width 116 height 23
type input "**********"
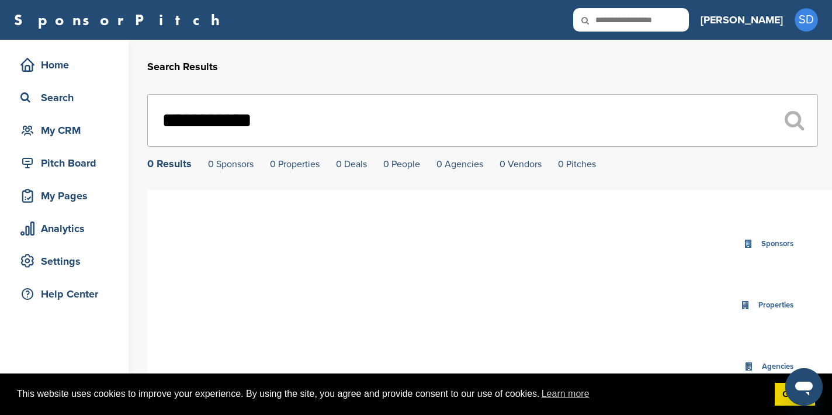
click at [250, 120] on input "**********" at bounding box center [482, 120] width 670 height 53
type input "**********"
click at [680, 21] on input "text" at bounding box center [631, 19] width 116 height 23
type input "**********"
click at [353, 128] on input "**********" at bounding box center [482, 120] width 670 height 53
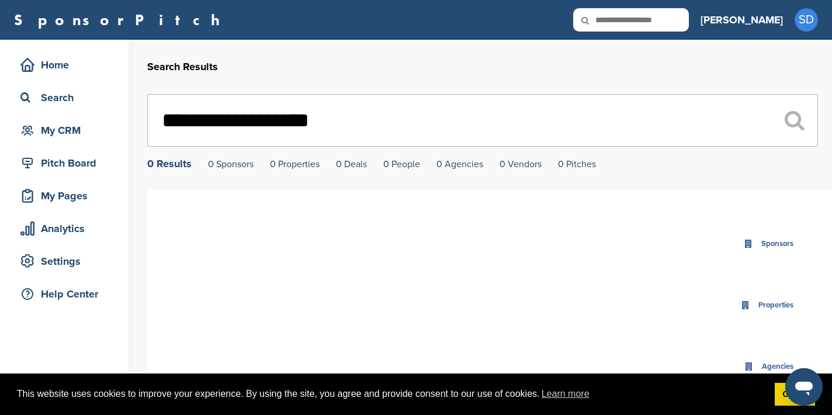
drag, startPoint x: 358, startPoint y: 126, endPoint x: 131, endPoint y: 128, distance: 226.6
click at [132, 128] on div "**********" at bounding box center [416, 367] width 832 height 654
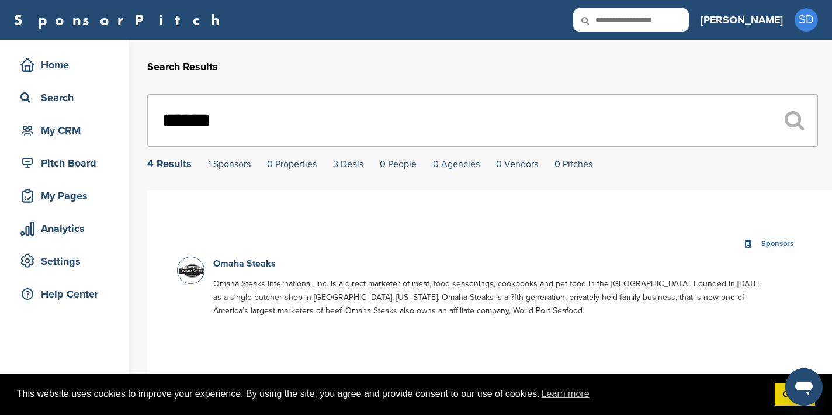
type input "******"
click at [665, 18] on input "text" at bounding box center [631, 19] width 116 height 23
type input "******"
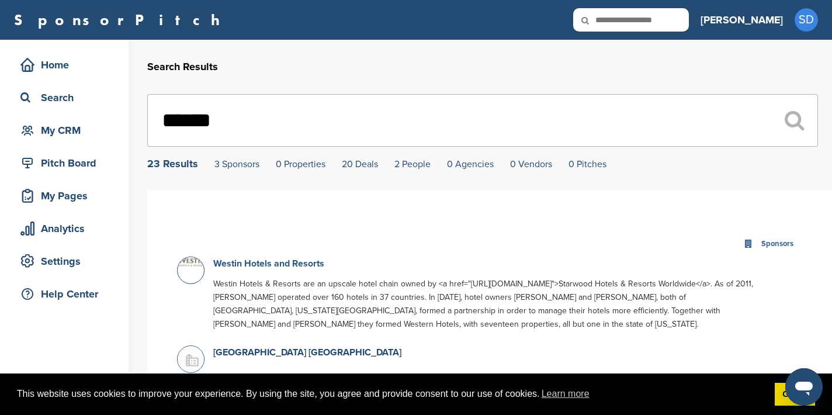
click at [299, 263] on link "Westin Hotels and Resorts" at bounding box center [268, 264] width 111 height 12
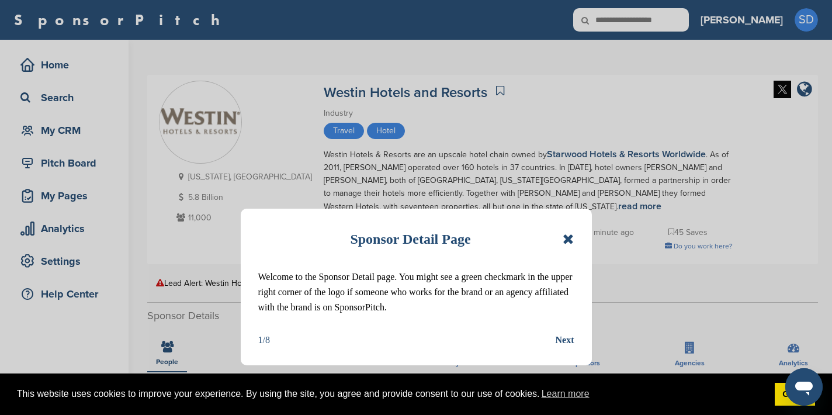
click at [571, 234] on icon at bounding box center [567, 239] width 11 height 14
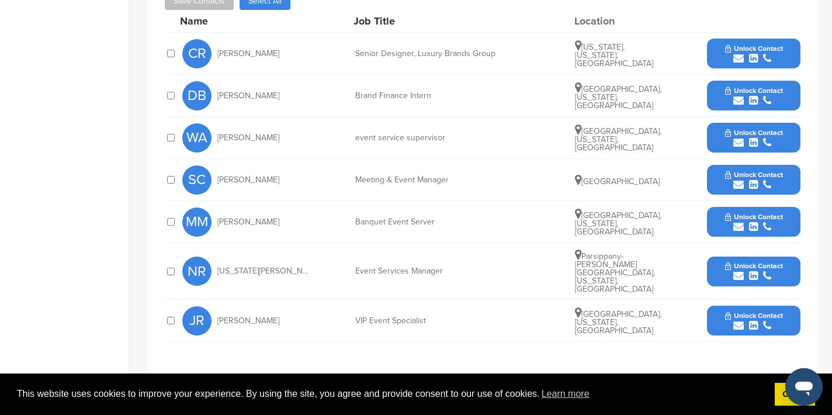
scroll to position [412, 0]
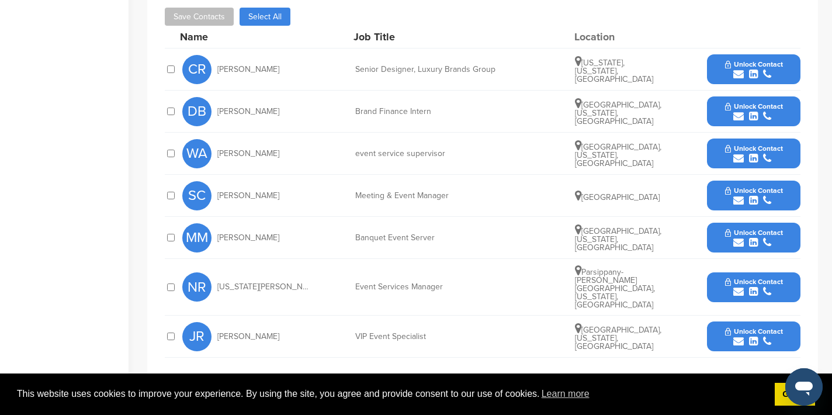
click at [741, 286] on icon "submit" at bounding box center [738, 291] width 11 height 11
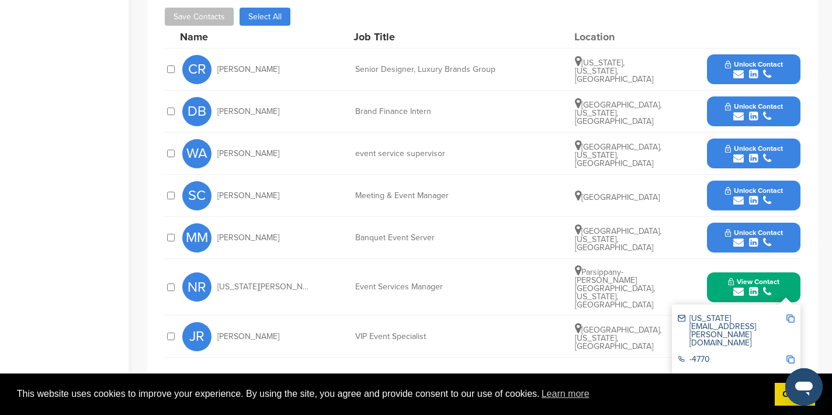
click at [793, 314] on img at bounding box center [790, 318] width 8 height 8
click at [791, 274] on button "View Contact" at bounding box center [753, 286] width 79 height 35
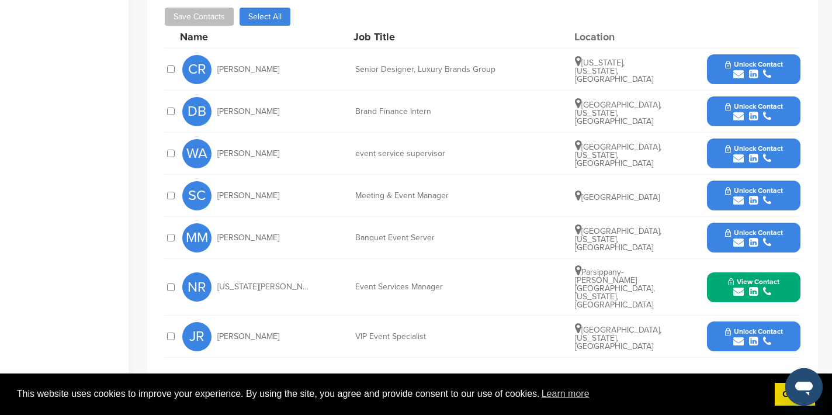
click at [736, 336] on icon "submit" at bounding box center [738, 341] width 11 height 11
click at [791, 363] on img at bounding box center [790, 367] width 8 height 8
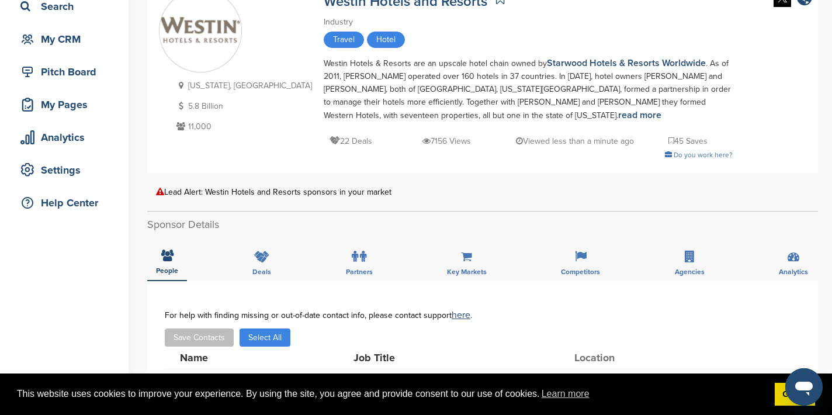
scroll to position [0, 0]
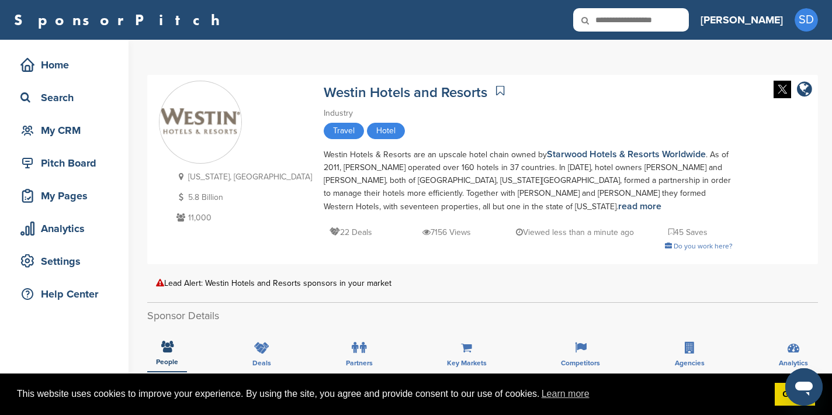
click at [669, 31] on input "text" at bounding box center [631, 19] width 116 height 23
type input "**********"
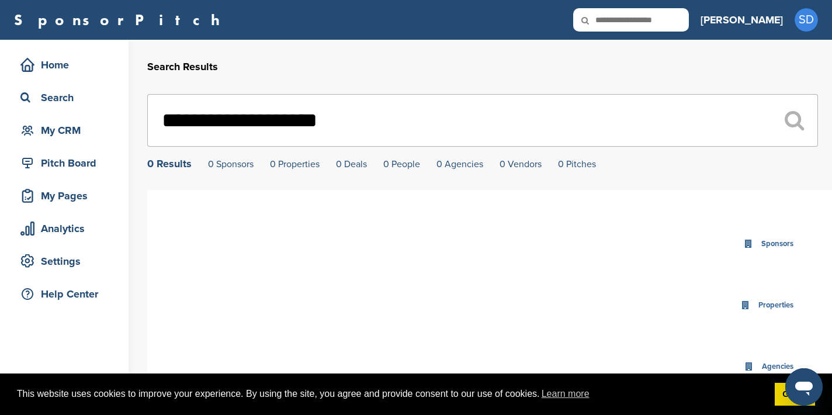
click at [673, 25] on input "text" at bounding box center [631, 19] width 116 height 23
type input "*********"
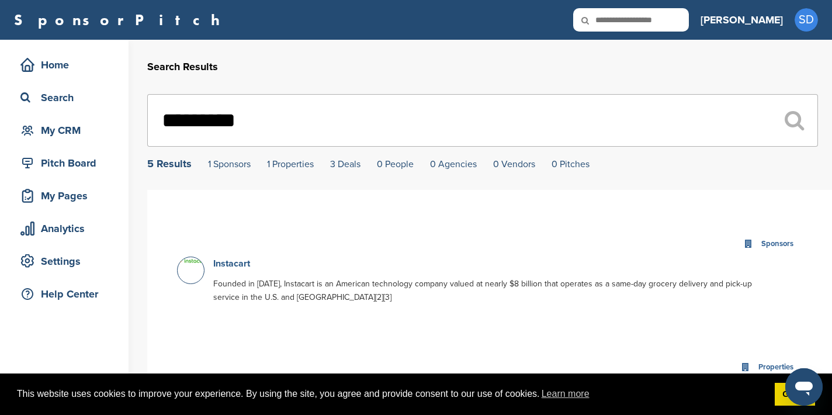
click at [227, 264] on link "Instacart" at bounding box center [231, 264] width 37 height 12
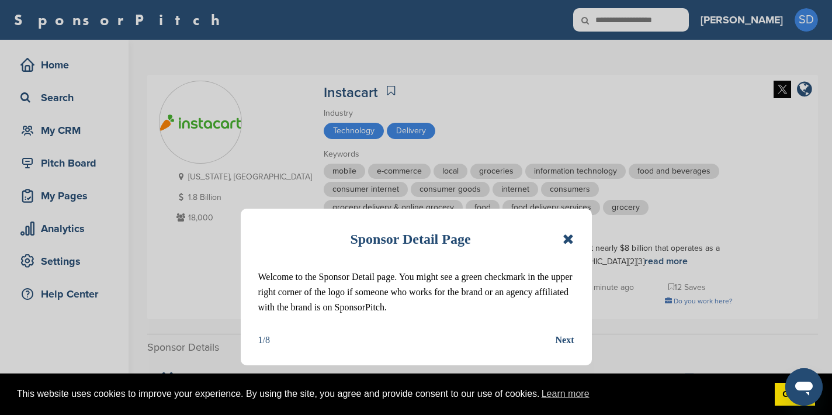
click at [568, 235] on icon at bounding box center [567, 239] width 11 height 14
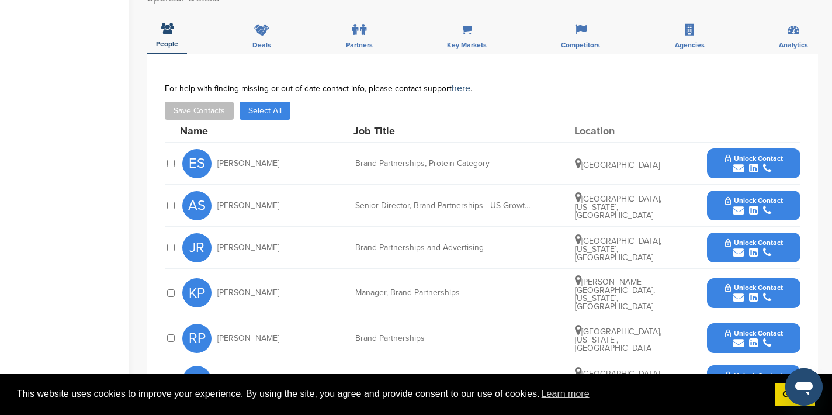
scroll to position [355, 0]
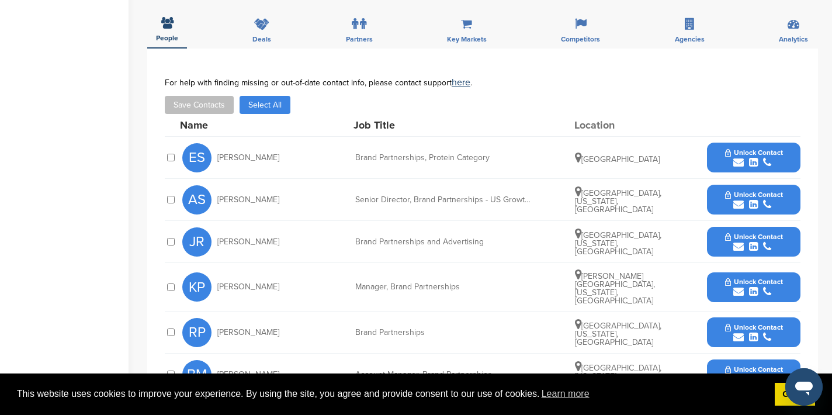
click at [738, 165] on icon "submit" at bounding box center [738, 162] width 11 height 11
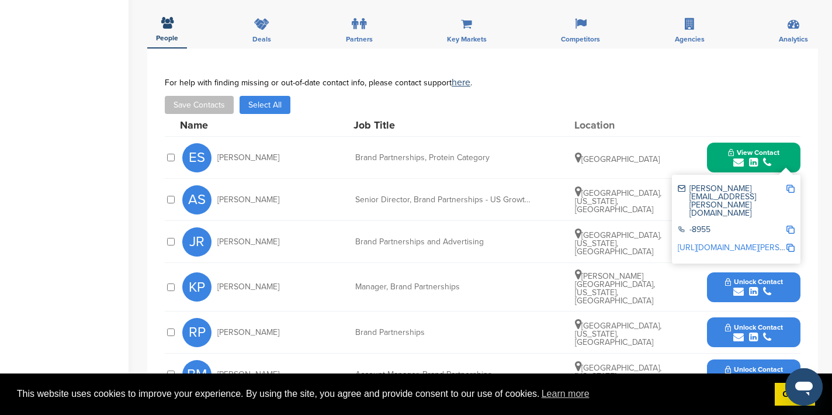
click at [790, 190] on img at bounding box center [790, 189] width 8 height 8
click at [719, 162] on button "View Contact" at bounding box center [753, 157] width 79 height 35
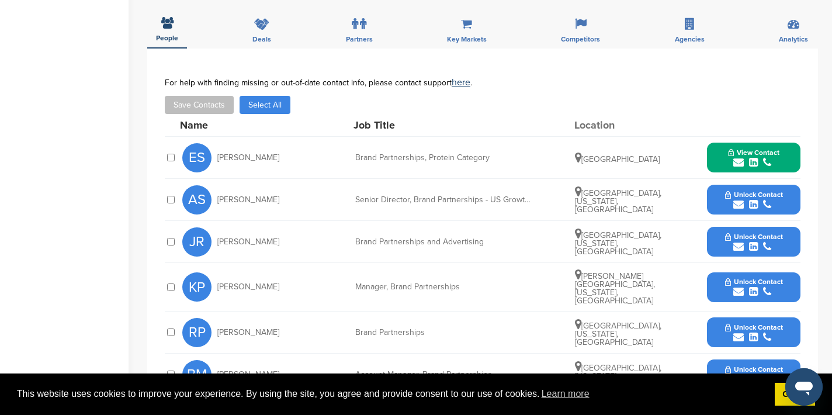
click at [738, 203] on icon "submit" at bounding box center [738, 204] width 11 height 11
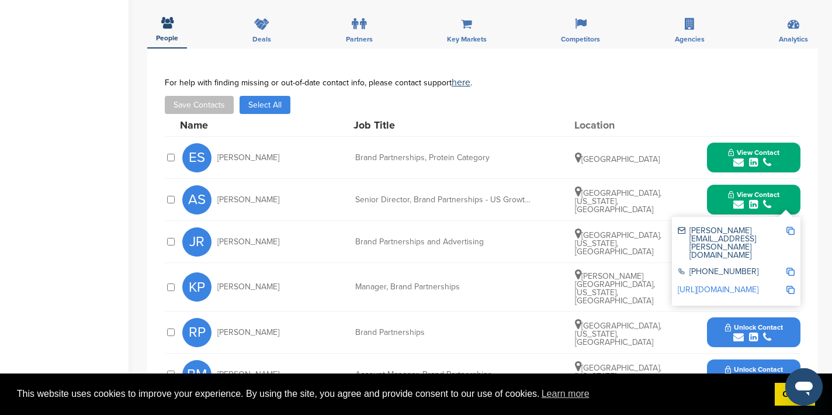
click at [793, 233] on img at bounding box center [790, 231] width 8 height 8
click at [793, 208] on div "View Contact adam.silverblatt@instacart.com +1 888-246-7822 http://www.linkedin…" at bounding box center [753, 200] width 93 height 30
click at [791, 197] on button "View Contact" at bounding box center [753, 199] width 79 height 35
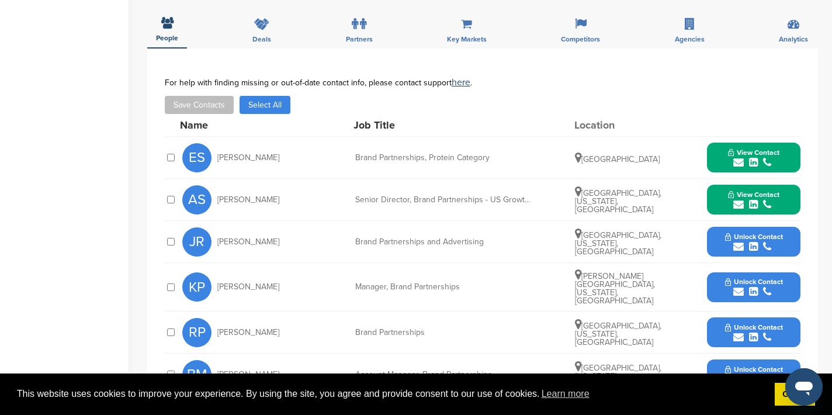
click at [739, 246] on icon "submit" at bounding box center [738, 246] width 11 height 11
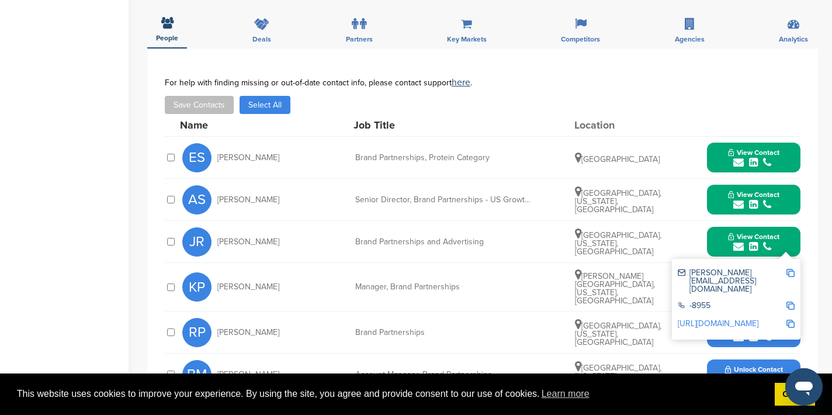
click at [790, 273] on img at bounding box center [790, 273] width 8 height 8
click at [791, 236] on button "View Contact" at bounding box center [753, 241] width 79 height 35
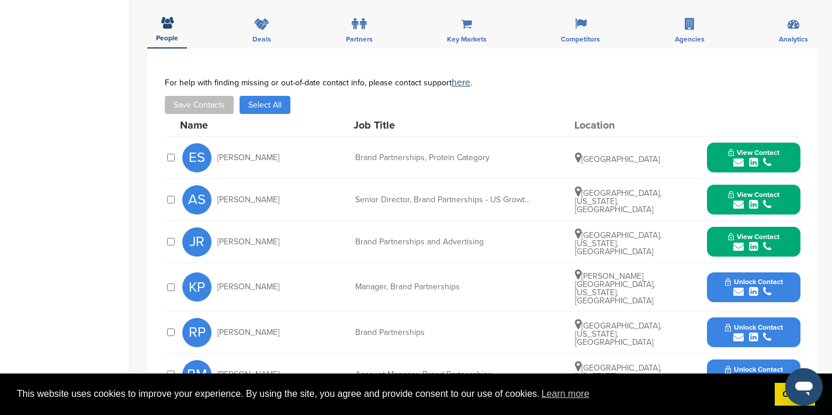
click at [741, 287] on icon "submit" at bounding box center [738, 291] width 11 height 11
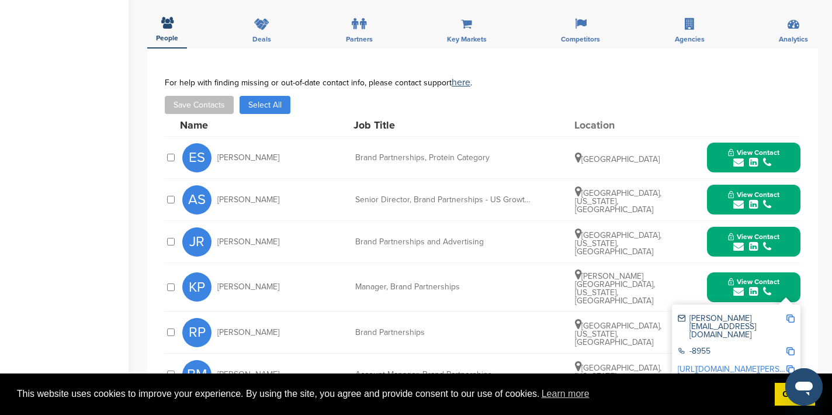
click at [789, 314] on img at bounding box center [790, 318] width 8 height 8
click at [791, 285] on button "View Contact" at bounding box center [753, 286] width 79 height 35
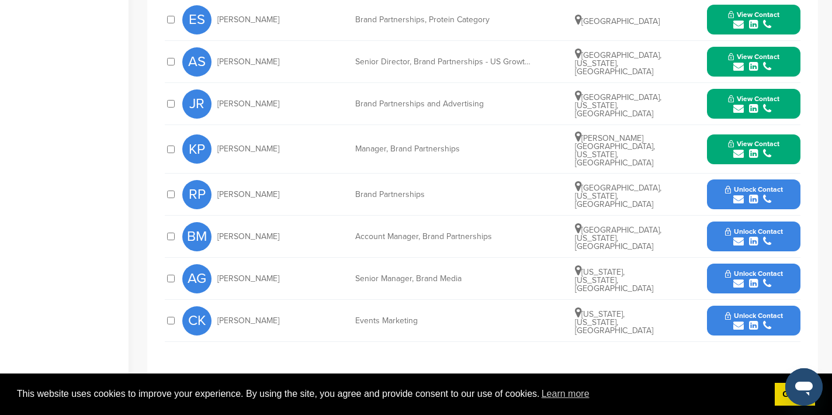
scroll to position [501, 0]
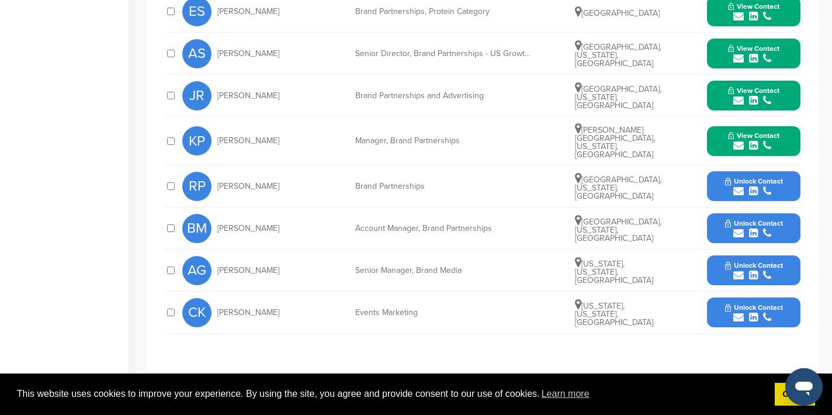
click at [739, 186] on icon "submit" at bounding box center [738, 191] width 11 height 11
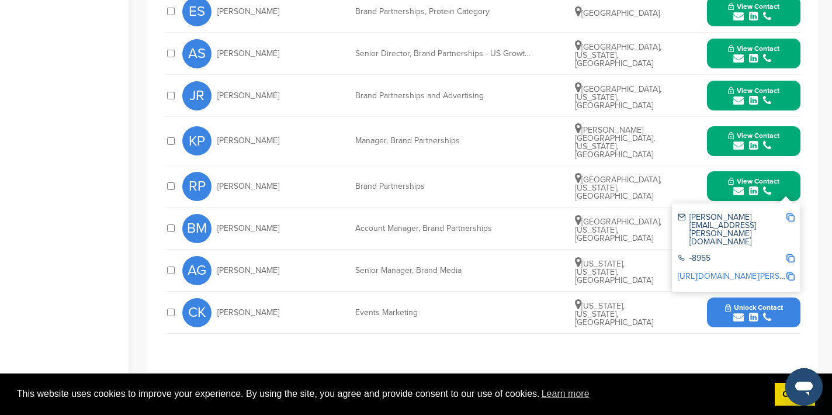
click at [793, 213] on img at bounding box center [790, 217] width 8 height 8
click at [791, 178] on button "View Contact" at bounding box center [753, 186] width 79 height 35
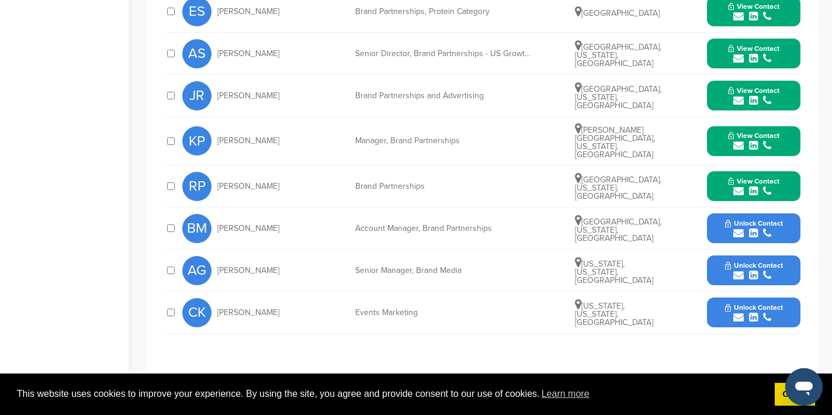
click at [736, 228] on icon "submit" at bounding box center [738, 233] width 11 height 11
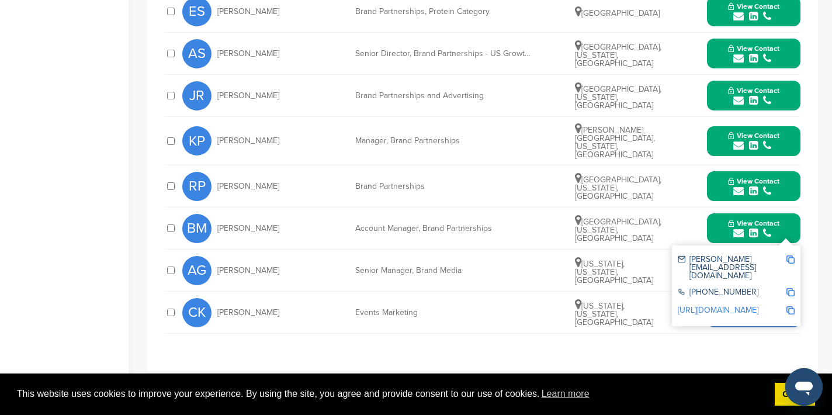
click at [793, 255] on img at bounding box center [790, 259] width 8 height 8
click at [787, 216] on button "View Contact" at bounding box center [753, 228] width 79 height 35
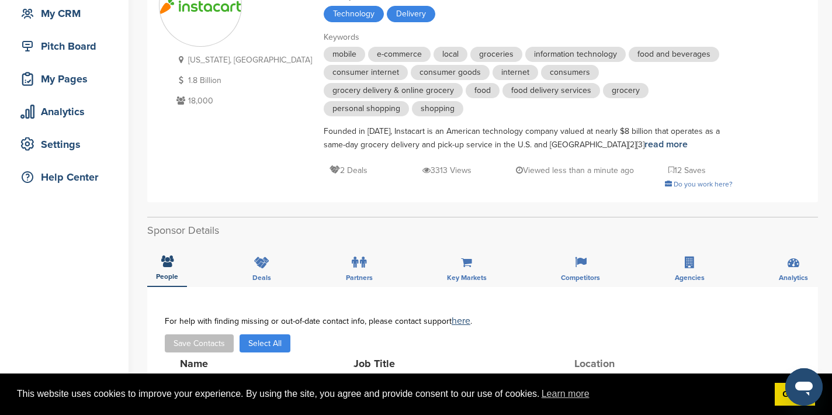
scroll to position [0, 0]
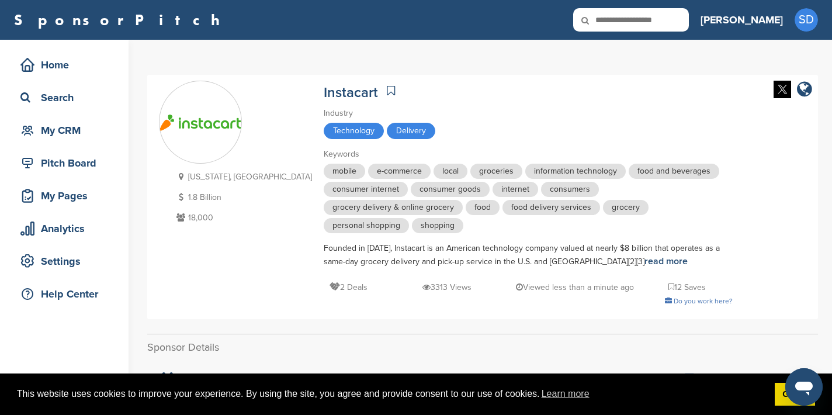
click at [669, 19] on input "text" at bounding box center [631, 19] width 116 height 23
type input "*********"
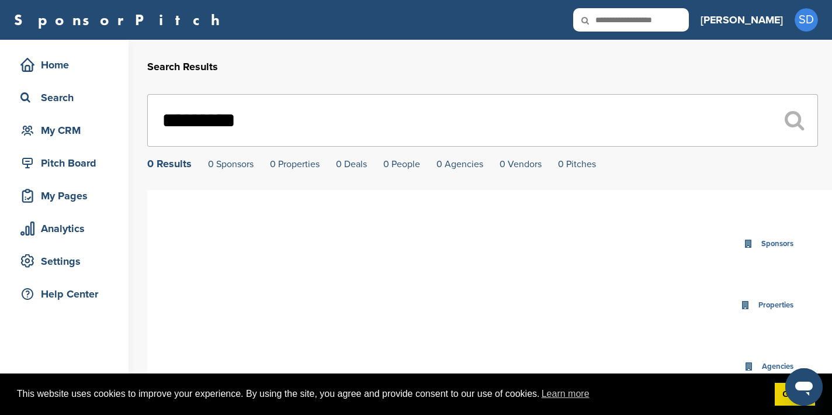
click at [672, 16] on input "text" at bounding box center [631, 19] width 116 height 23
type input "**********"
click at [230, 113] on input "**********" at bounding box center [482, 120] width 670 height 53
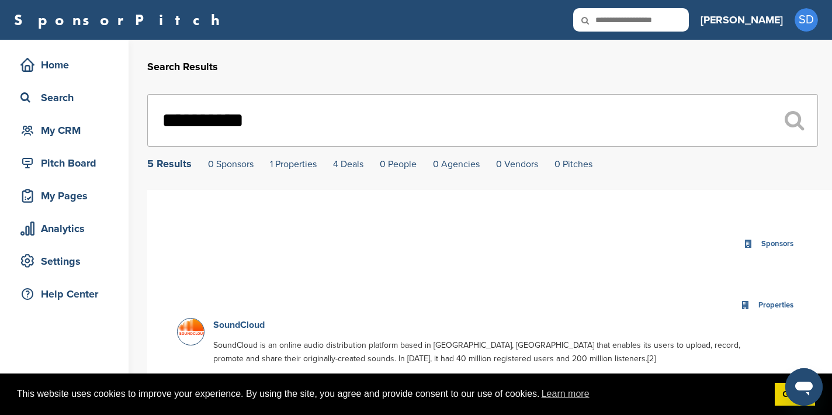
type input "**********"
click at [239, 326] on link "SoundCloud" at bounding box center [238, 325] width 51 height 12
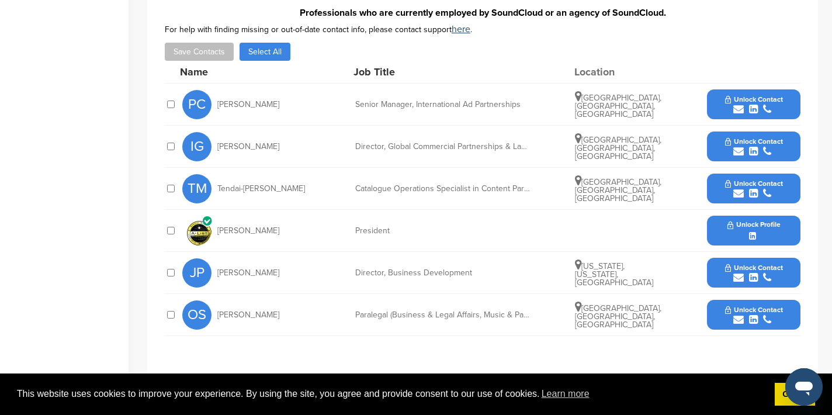
scroll to position [363, 0]
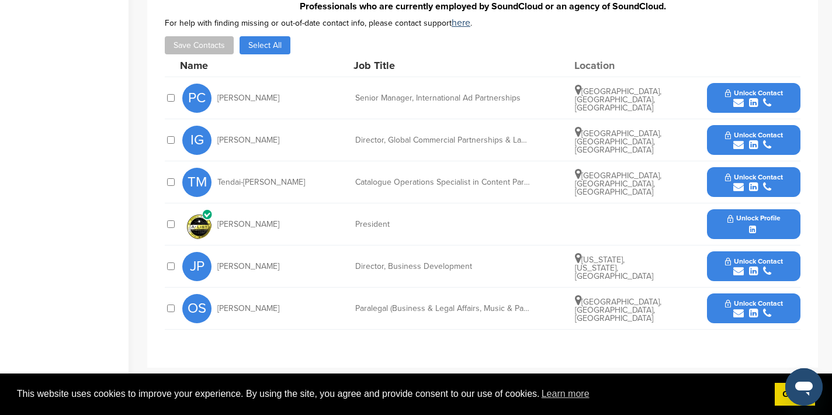
click at [736, 268] on icon "submit" at bounding box center [738, 271] width 11 height 11
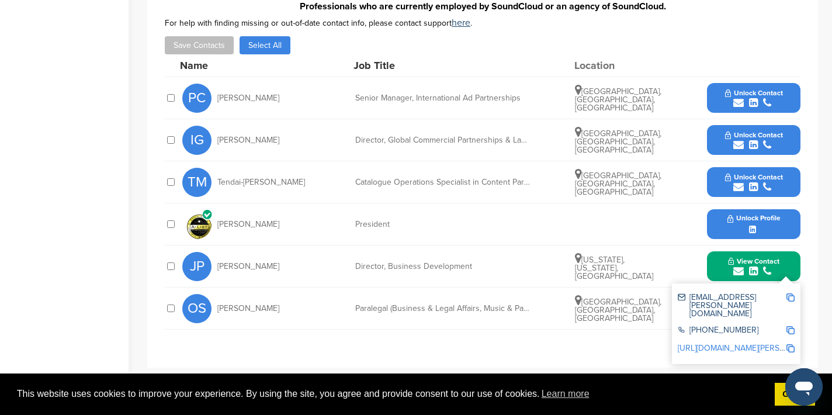
click at [791, 295] on img at bounding box center [790, 297] width 8 height 8
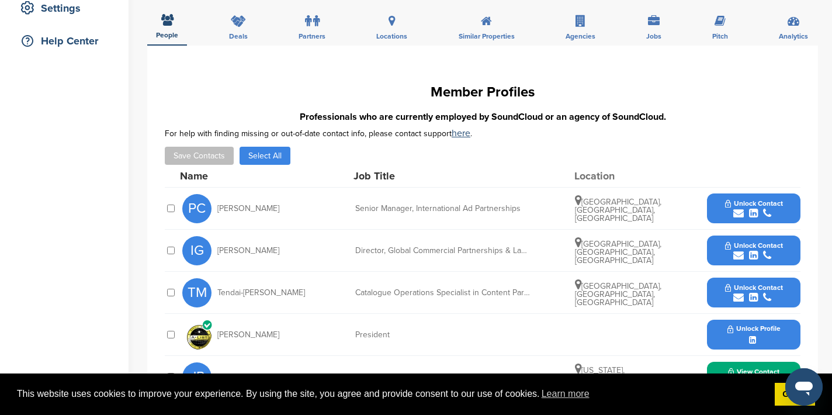
scroll to position [0, 0]
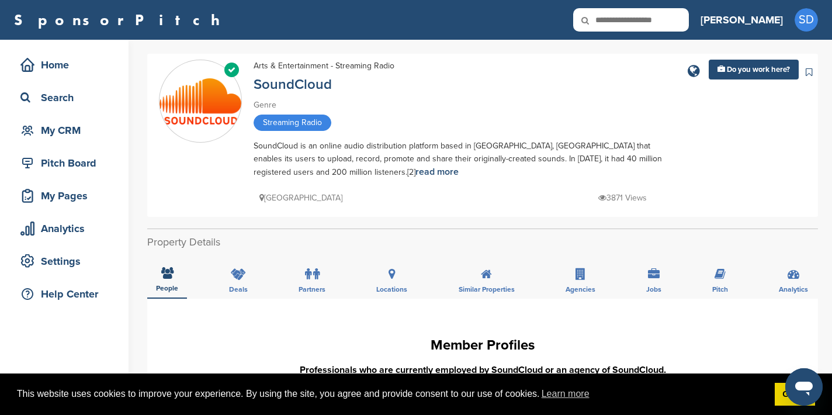
click at [668, 17] on input "text" at bounding box center [631, 19] width 116 height 23
type input "*******"
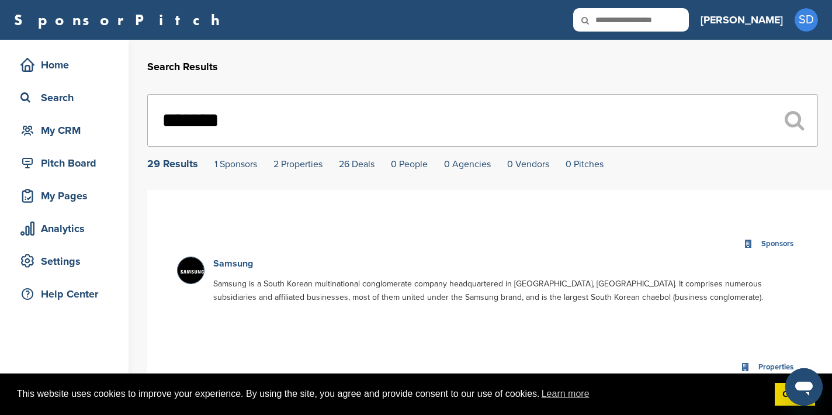
click at [227, 266] on link "Samsung" at bounding box center [233, 264] width 40 height 12
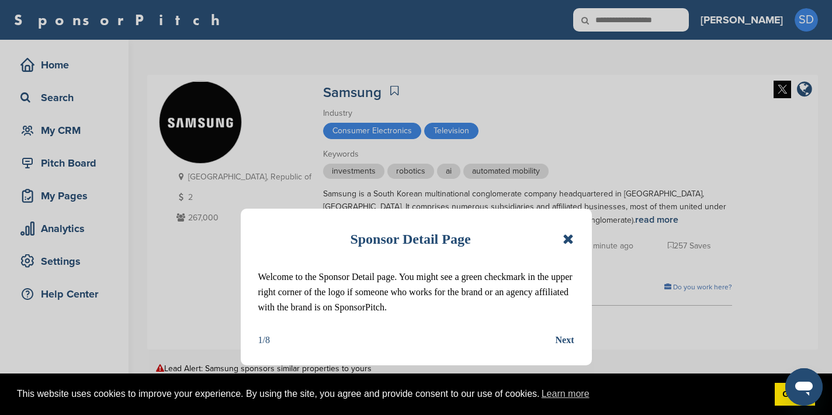
click at [569, 237] on icon at bounding box center [567, 239] width 11 height 14
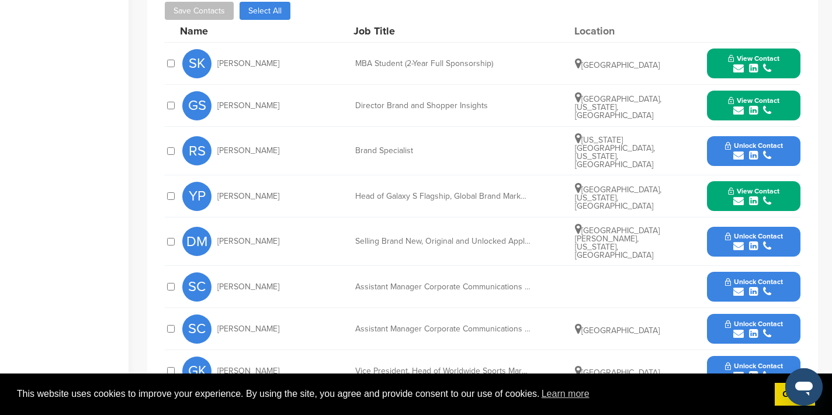
scroll to position [515, 0]
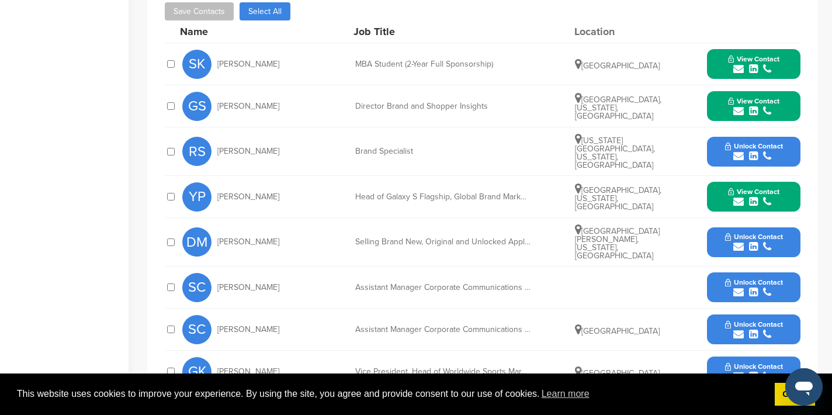
click at [739, 111] on icon "submit" at bounding box center [738, 111] width 11 height 11
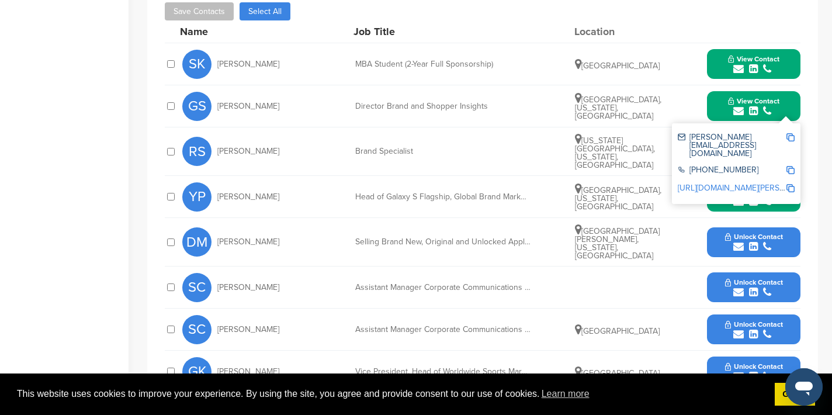
click at [788, 133] on img at bounding box center [790, 137] width 8 height 8
click at [793, 100] on button "View Contact" at bounding box center [753, 106] width 79 height 35
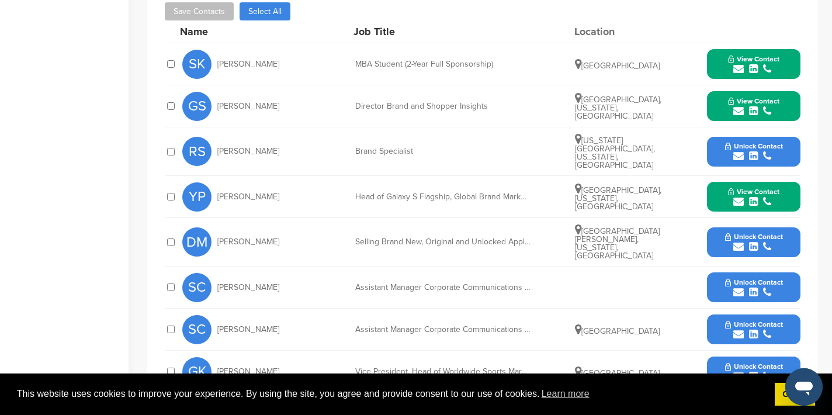
click at [736, 152] on icon "submit" at bounding box center [738, 156] width 11 height 11
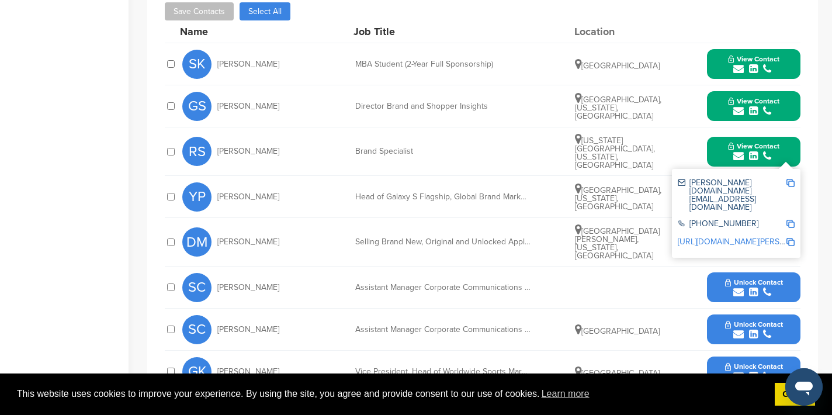
click at [791, 179] on img at bounding box center [790, 183] width 8 height 8
click at [786, 141] on button "View Contact" at bounding box center [753, 151] width 79 height 35
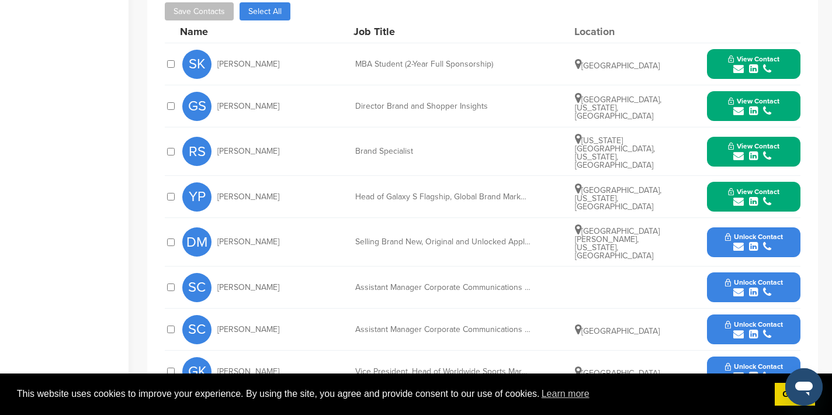
click at [739, 196] on icon "submit" at bounding box center [738, 201] width 11 height 11
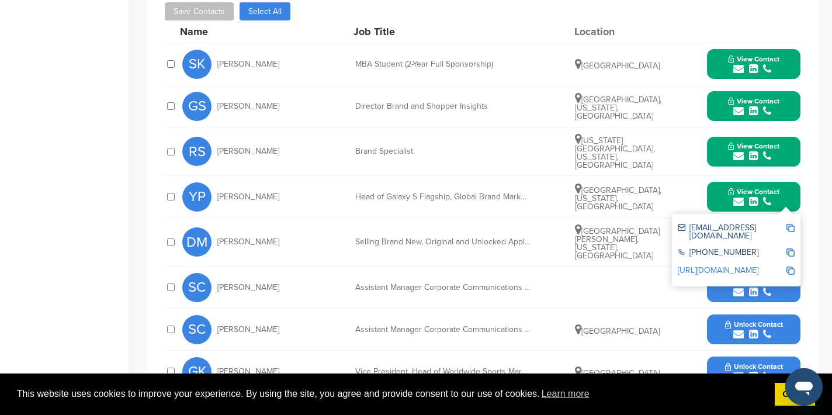
click at [792, 224] on img at bounding box center [790, 228] width 8 height 8
click at [791, 187] on button "View Contact" at bounding box center [753, 196] width 79 height 35
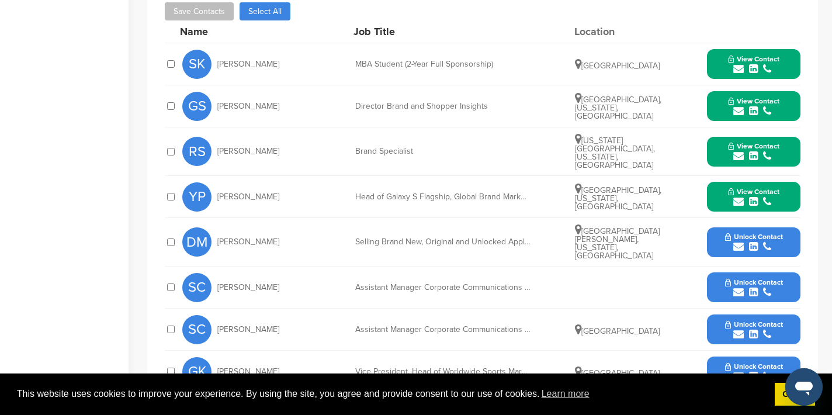
click at [738, 241] on icon "submit" at bounding box center [738, 246] width 11 height 11
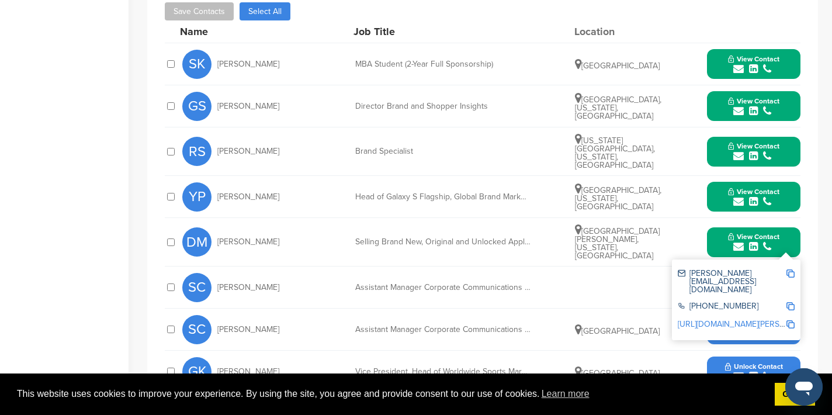
click at [790, 269] on img at bounding box center [790, 273] width 8 height 8
click at [790, 231] on button "View Contact" at bounding box center [753, 241] width 79 height 35
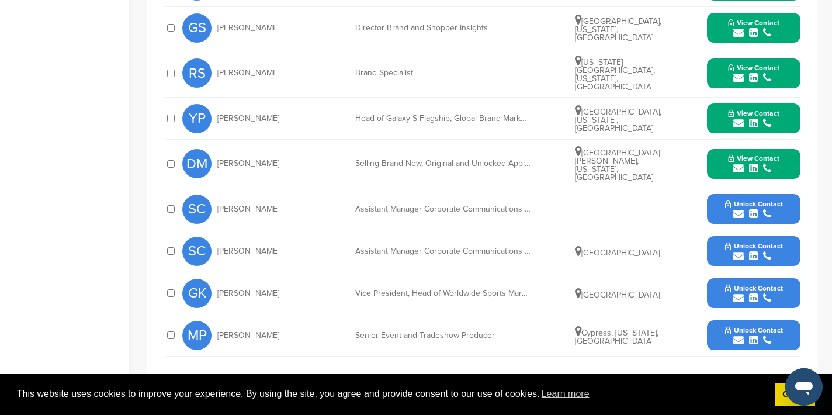
scroll to position [596, 0]
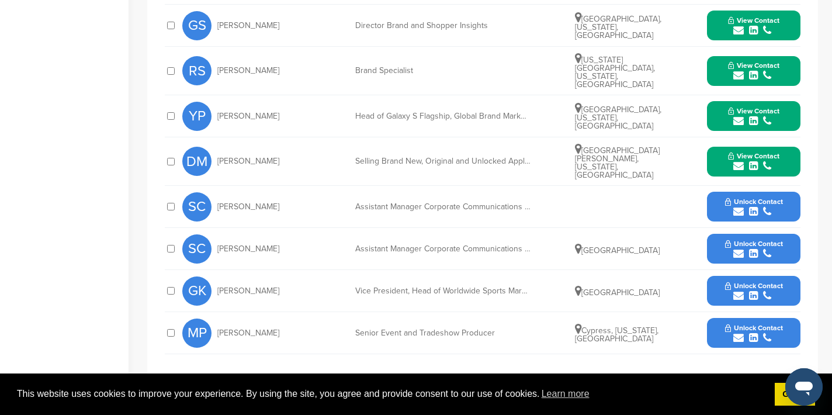
click at [739, 332] on icon "submit" at bounding box center [738, 337] width 11 height 11
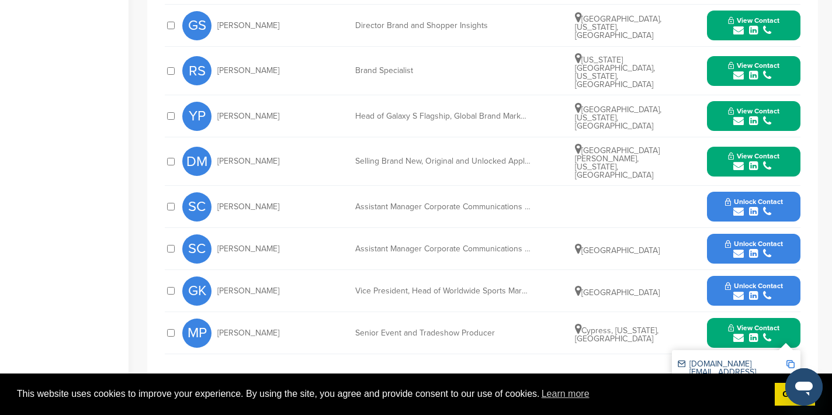
click at [790, 360] on img at bounding box center [790, 364] width 8 height 8
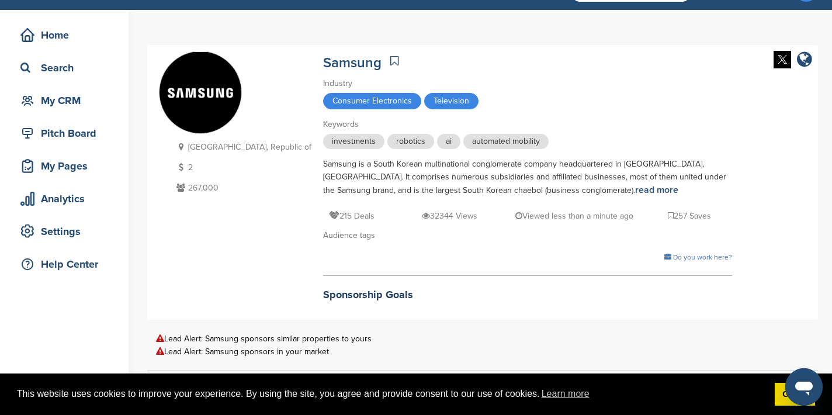
scroll to position [0, 0]
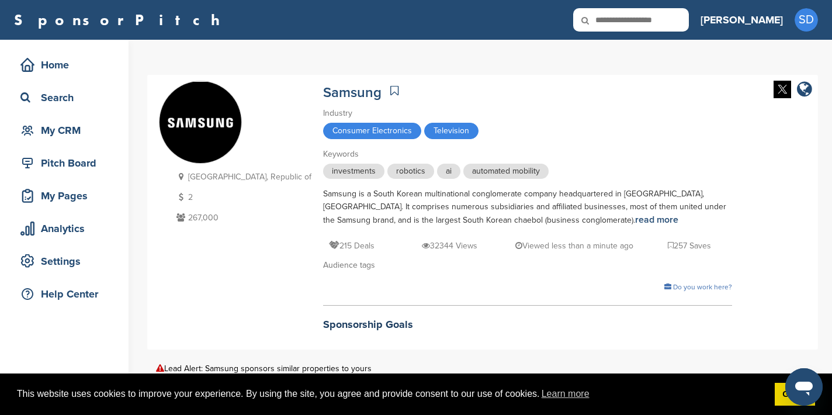
click at [663, 24] on input "text" at bounding box center [631, 19] width 116 height 23
type input "********"
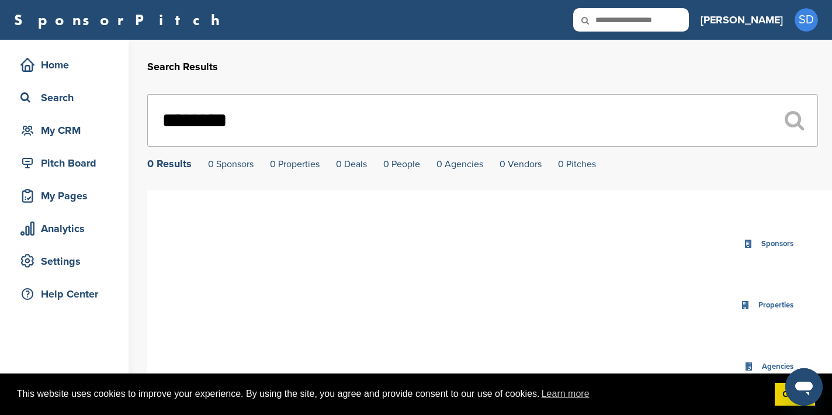
click at [654, 15] on input "text" at bounding box center [631, 19] width 116 height 23
type input "*****"
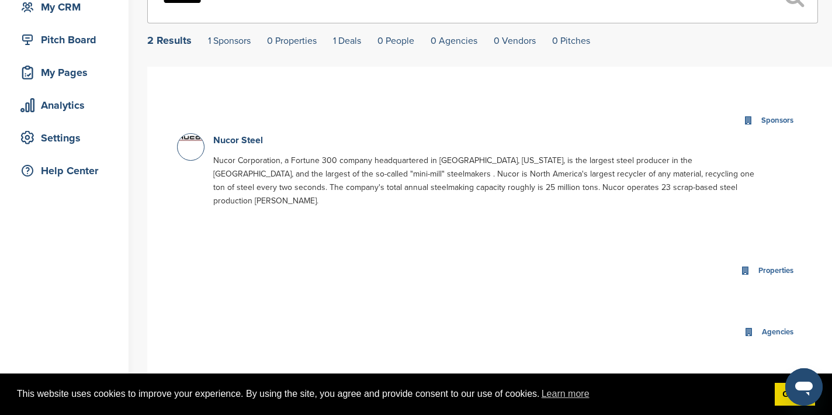
scroll to position [110, 0]
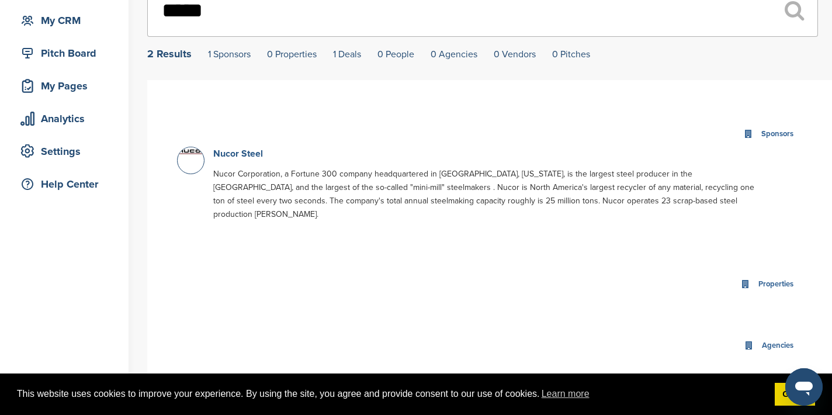
click at [258, 157] on link "Nucor Steel" at bounding box center [238, 154] width 50 height 12
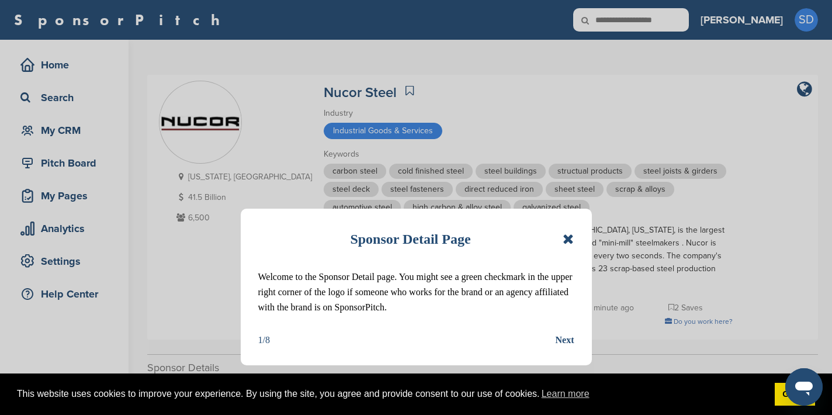
click at [569, 242] on icon at bounding box center [567, 239] width 11 height 14
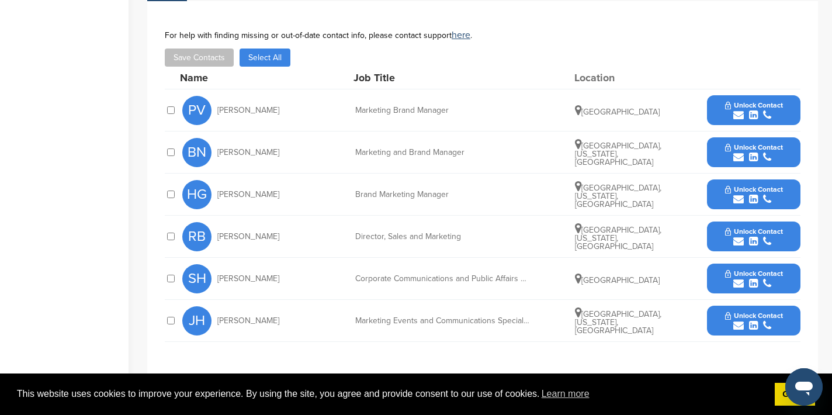
scroll to position [453, 0]
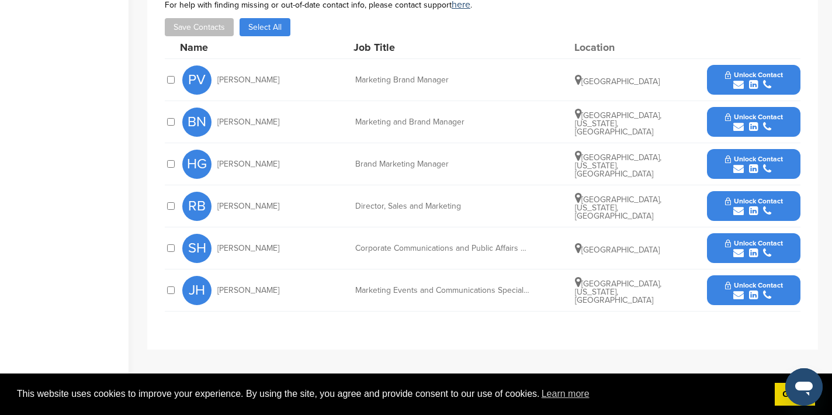
click at [738, 130] on icon "submit" at bounding box center [738, 126] width 11 height 11
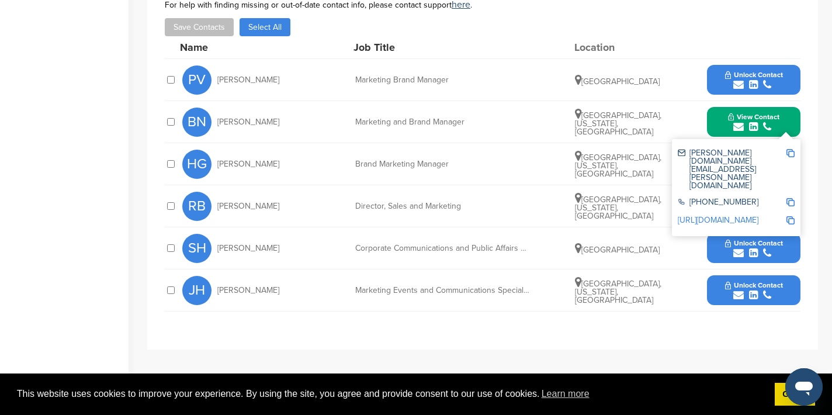
click at [790, 153] on img at bounding box center [790, 153] width 8 height 8
click at [548, 36] on div "Save Contacts Select All" at bounding box center [482, 27] width 635 height 18
click at [715, 119] on button "View Contact" at bounding box center [753, 122] width 79 height 35
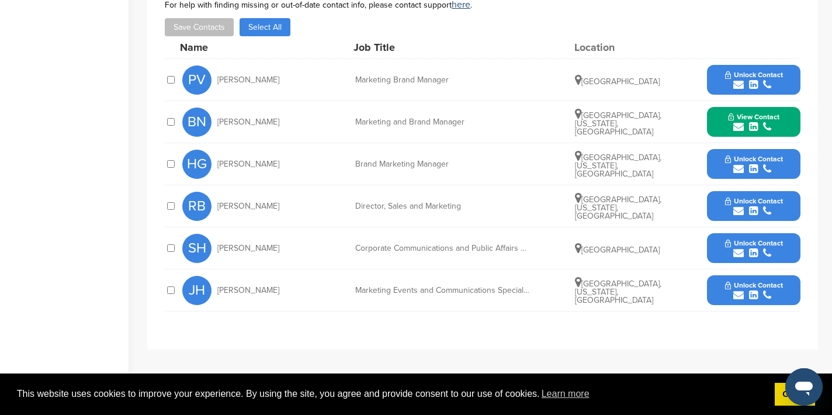
click at [737, 174] on icon "submit" at bounding box center [738, 169] width 11 height 11
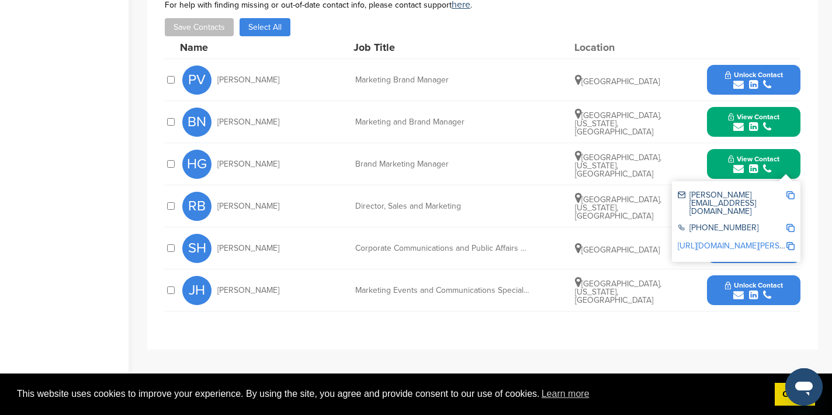
click at [790, 199] on img at bounding box center [790, 195] width 8 height 8
click at [786, 160] on button "View Contact" at bounding box center [753, 164] width 79 height 35
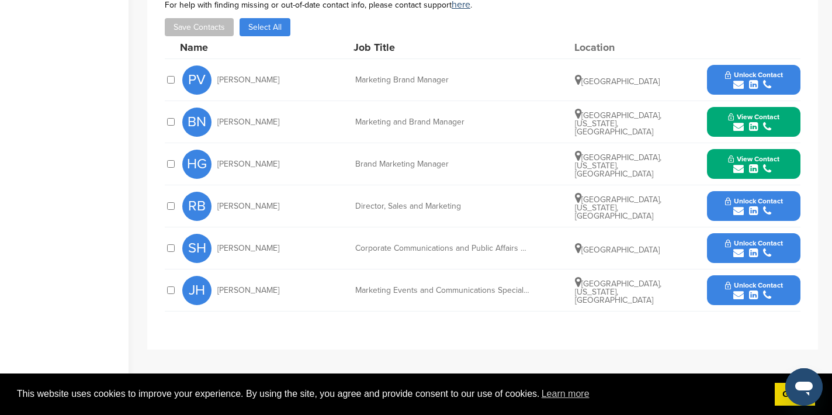
click at [739, 210] on icon "submit" at bounding box center [738, 211] width 11 height 11
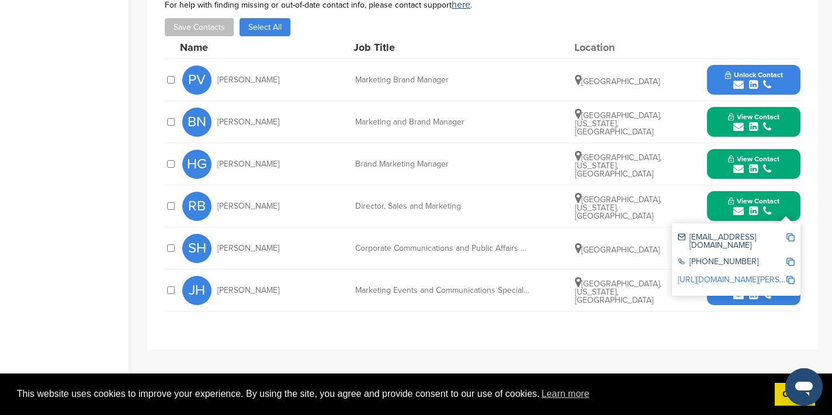
click at [790, 237] on img at bounding box center [790, 237] width 8 height 8
click at [794, 202] on div "View Contact rblume@nucor.com 704-366-7000 https://www.linkedin.com/in/rick-blu…" at bounding box center [753, 206] width 93 height 30
click at [788, 209] on button "View Contact" at bounding box center [753, 206] width 79 height 35
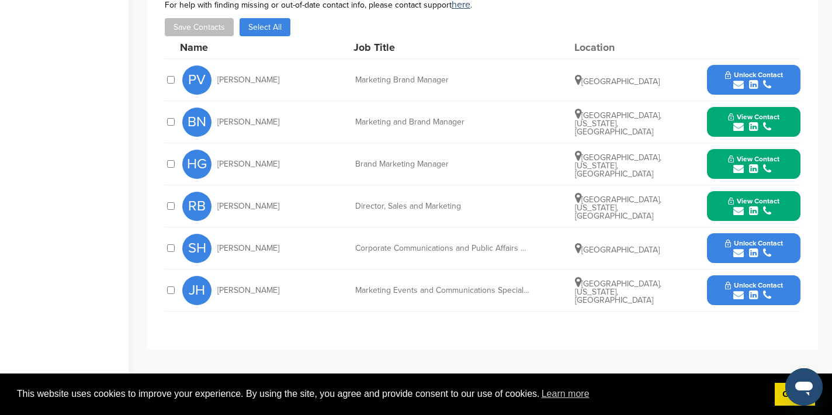
click at [739, 293] on icon "submit" at bounding box center [738, 295] width 11 height 11
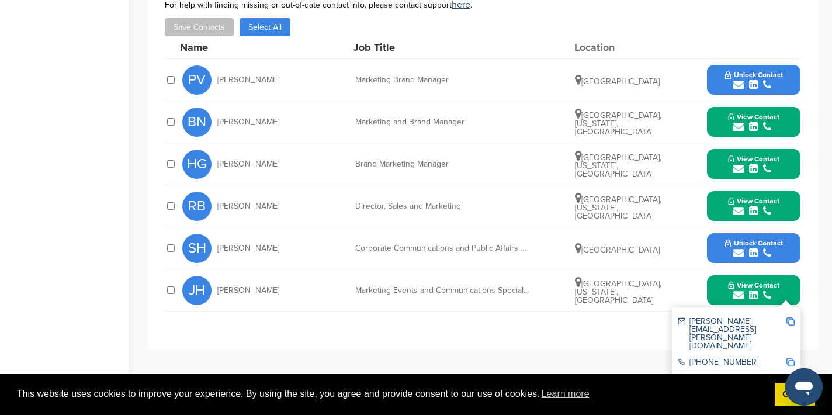
click at [791, 322] on img at bounding box center [790, 321] width 8 height 8
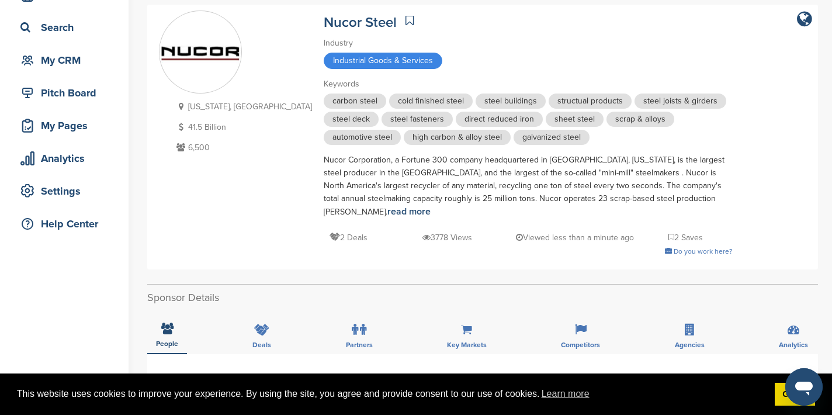
scroll to position [0, 0]
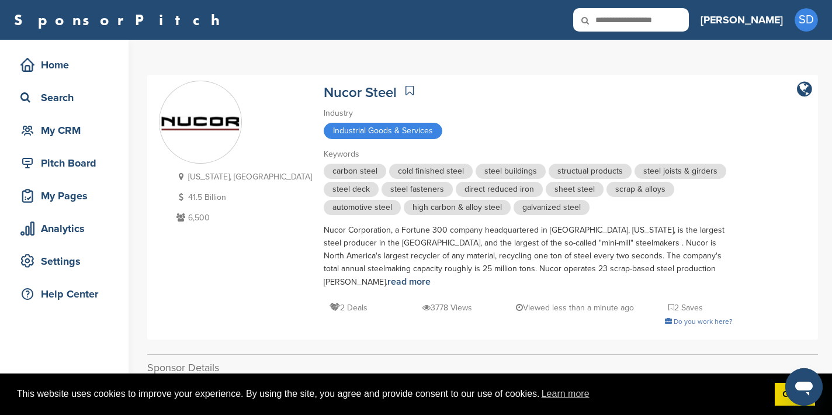
click at [659, 20] on input "text" at bounding box center [631, 19] width 116 height 23
type input "**********"
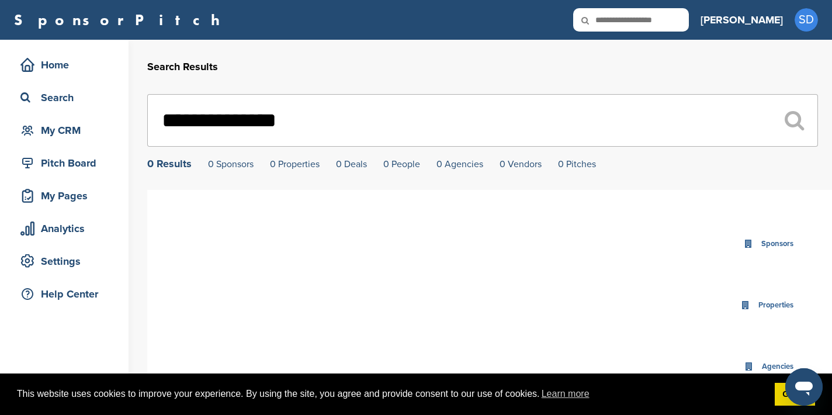
click at [689, 12] on input "text" at bounding box center [631, 19] width 116 height 23
type input "*******"
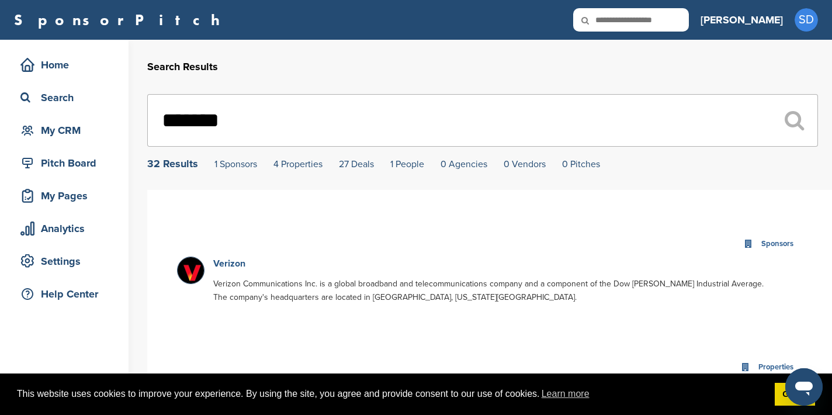
click at [227, 266] on link "Verizon" at bounding box center [229, 264] width 32 height 12
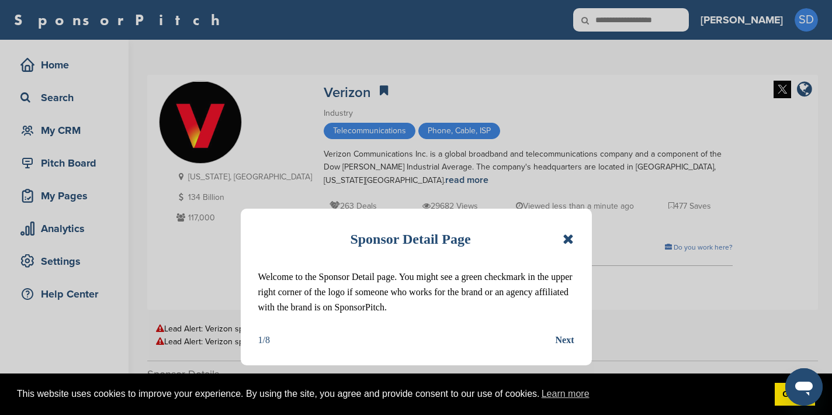
click at [568, 239] on icon at bounding box center [567, 239] width 11 height 14
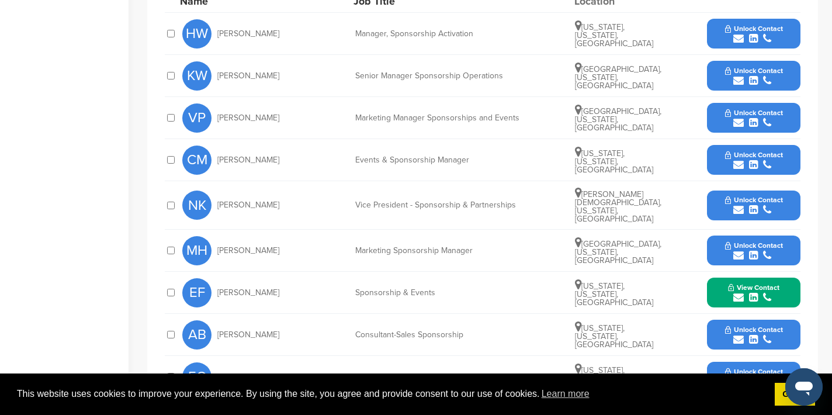
scroll to position [428, 0]
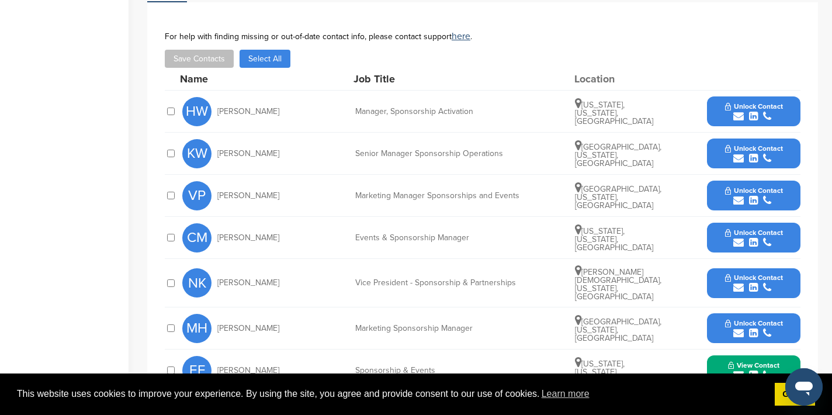
click at [739, 114] on icon "submit" at bounding box center [738, 116] width 11 height 11
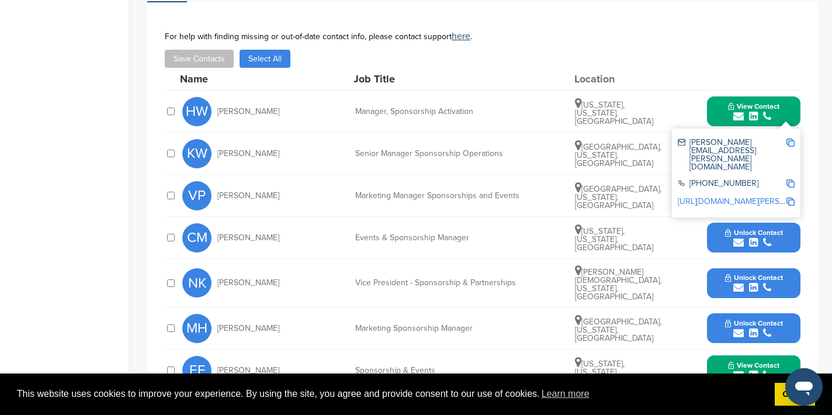
click at [790, 141] on img at bounding box center [790, 142] width 8 height 8
click at [795, 107] on div "View Contact hilary.weintraub@verizon.com +1 212-395-1000 http://www.linkedin.c…" at bounding box center [753, 111] width 93 height 30
click at [789, 105] on button "View Contact" at bounding box center [753, 111] width 79 height 35
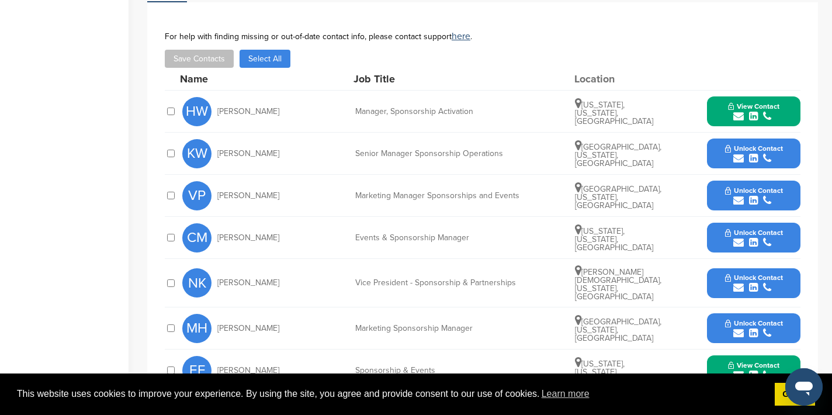
click at [739, 158] on icon "submit" at bounding box center [738, 158] width 11 height 11
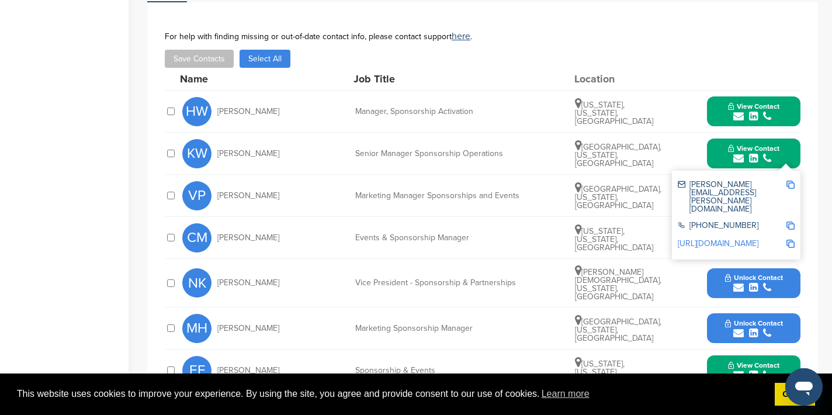
click at [792, 186] on img at bounding box center [790, 184] width 8 height 8
click at [785, 152] on button "View Contact" at bounding box center [753, 153] width 79 height 35
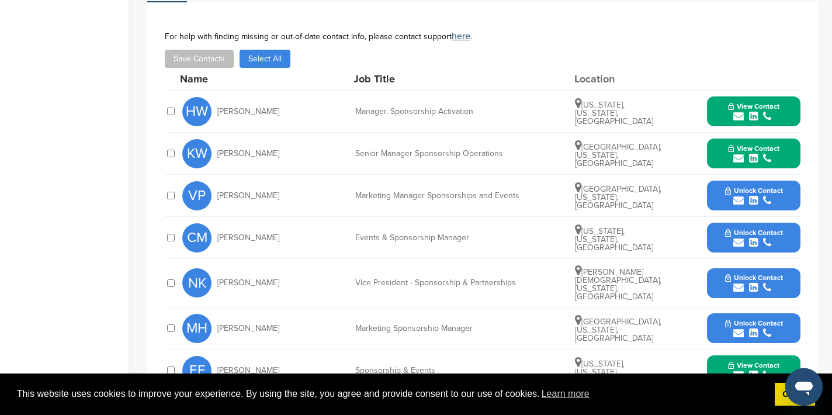
click at [738, 199] on icon "submit" at bounding box center [738, 200] width 11 height 11
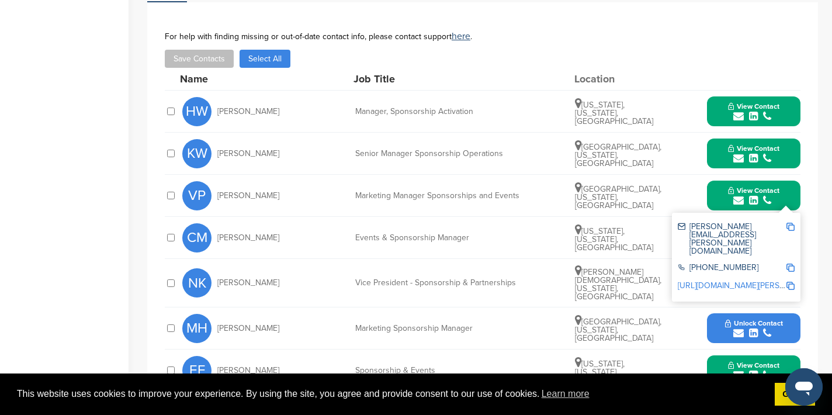
click at [790, 225] on img at bounding box center [790, 227] width 8 height 8
click at [786, 187] on button "View Contact" at bounding box center [753, 195] width 79 height 35
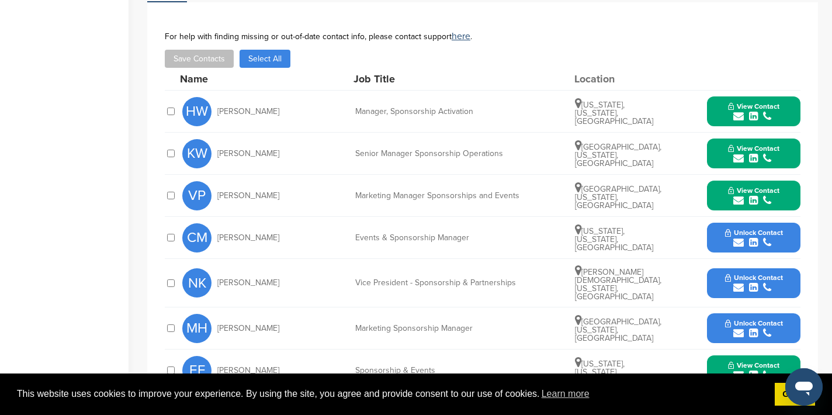
click at [740, 239] on icon "submit" at bounding box center [738, 242] width 11 height 11
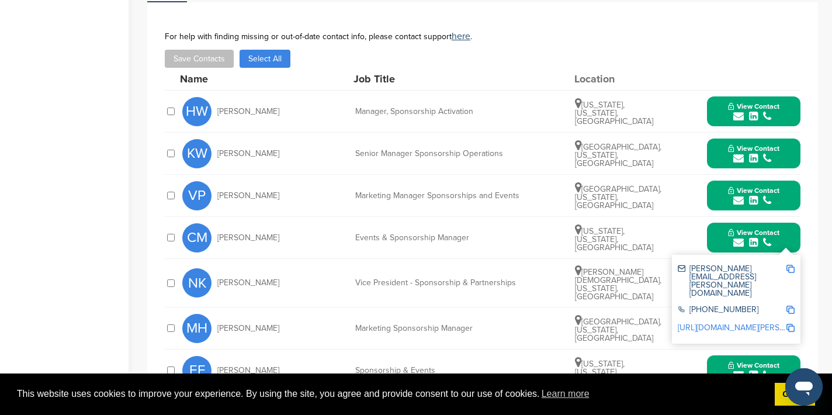
click at [788, 268] on img at bounding box center [790, 269] width 8 height 8
click at [786, 237] on button "View Contact" at bounding box center [753, 237] width 79 height 35
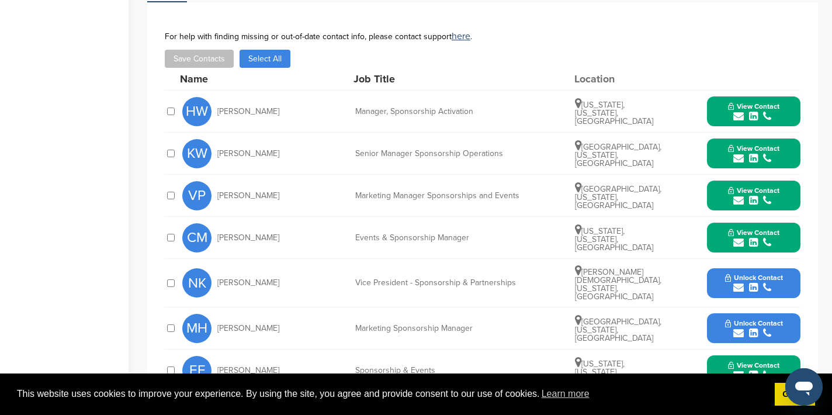
click at [739, 283] on icon "submit" at bounding box center [738, 287] width 11 height 11
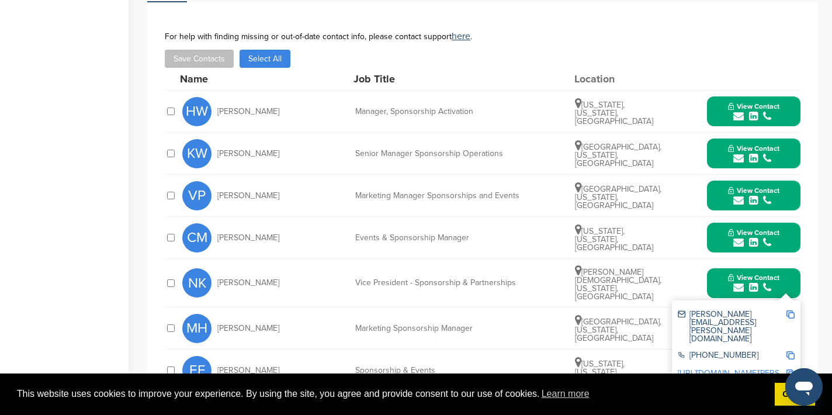
click at [790, 311] on img at bounding box center [790, 314] width 8 height 8
click at [791, 274] on button "View Contact" at bounding box center [753, 282] width 79 height 35
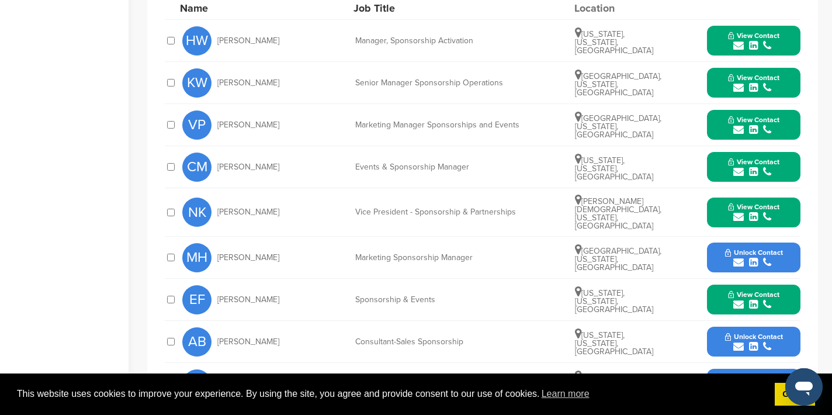
scroll to position [499, 0]
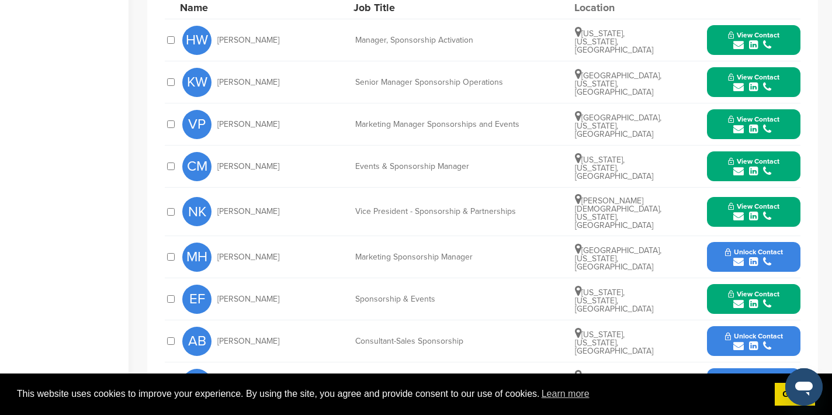
click at [736, 298] on icon "submit" at bounding box center [738, 303] width 11 height 11
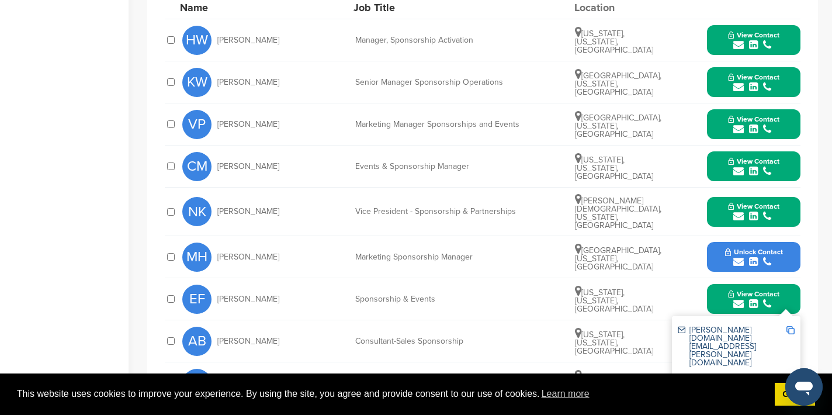
click at [788, 326] on img at bounding box center [790, 330] width 8 height 8
click at [786, 287] on button "View Contact" at bounding box center [753, 299] width 79 height 35
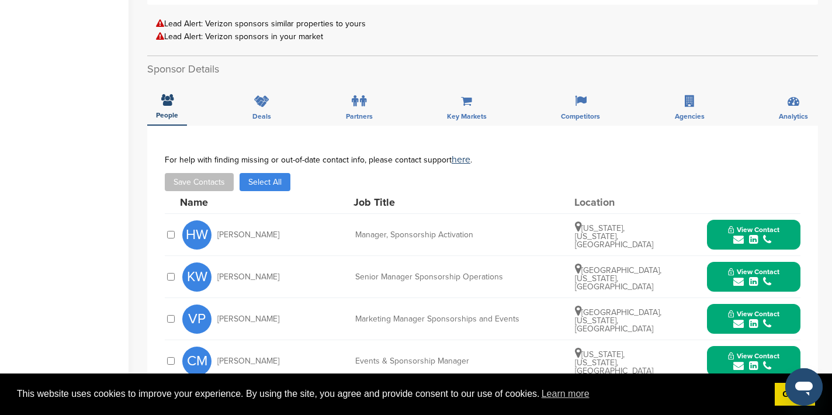
scroll to position [0, 0]
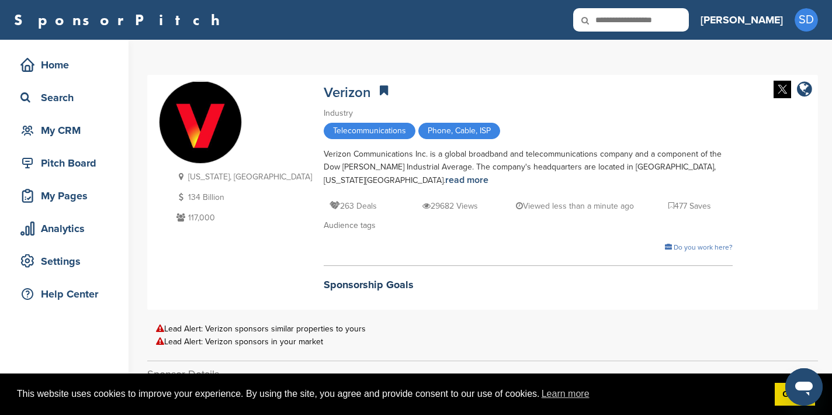
click at [678, 19] on input "text" at bounding box center [631, 19] width 116 height 23
type input "**********"
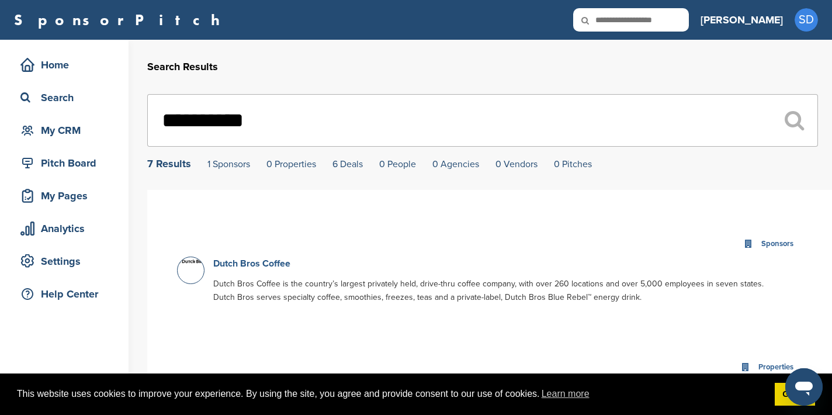
click at [252, 264] on link "Dutch Bros Coffee" at bounding box center [251, 264] width 77 height 12
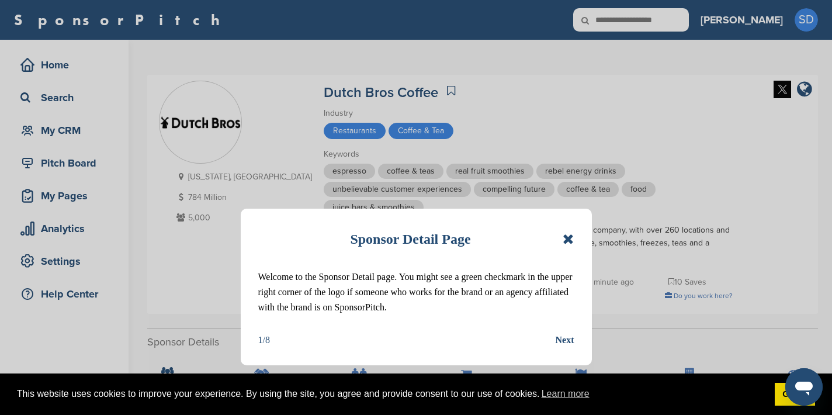
click at [569, 238] on icon at bounding box center [567, 239] width 11 height 14
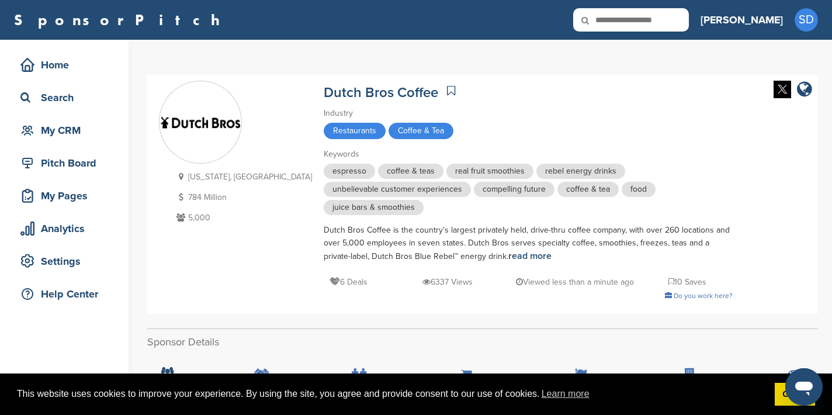
click at [689, 23] on input "text" at bounding box center [631, 19] width 116 height 23
type input "*****"
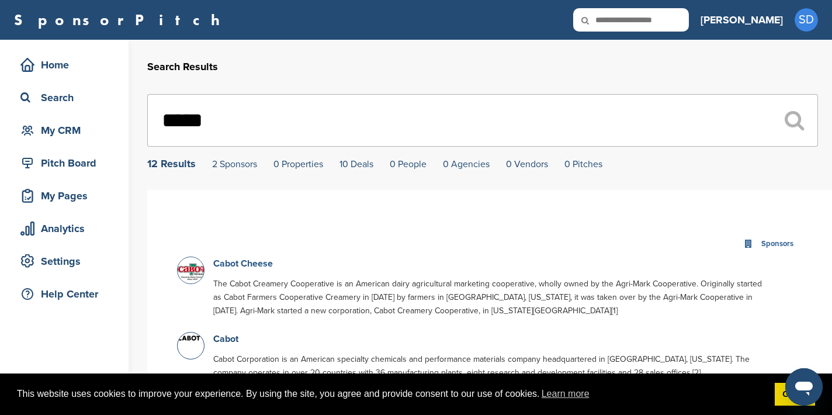
click at [239, 268] on link "Cabot Cheese" at bounding box center [243, 264] width 60 height 12
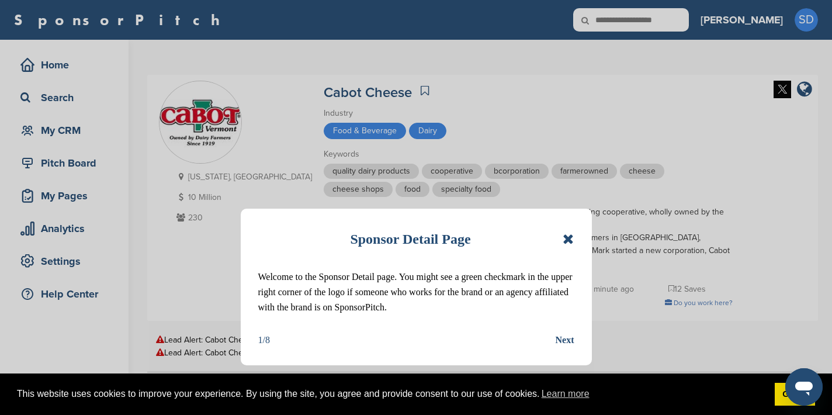
click at [563, 236] on icon at bounding box center [567, 239] width 11 height 14
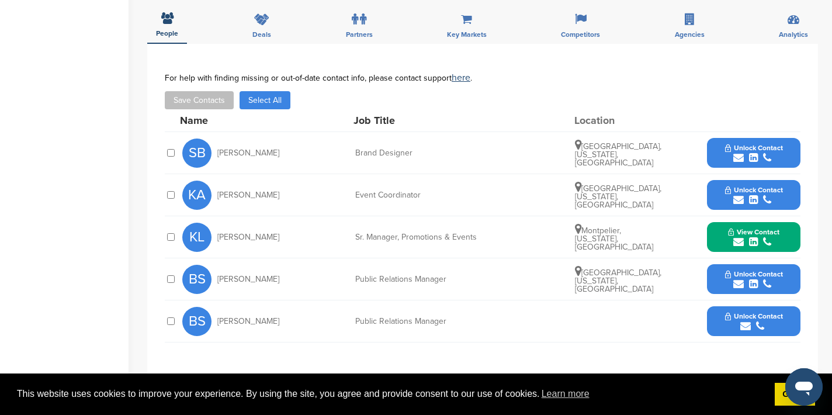
scroll to position [399, 0]
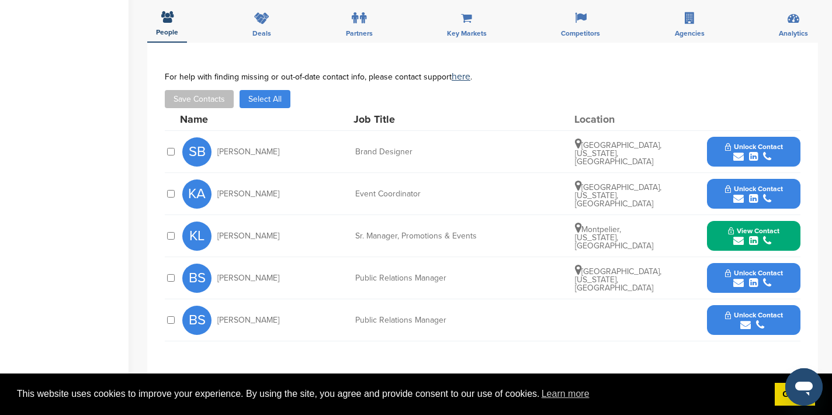
click at [735, 197] on icon "submit" at bounding box center [738, 198] width 11 height 11
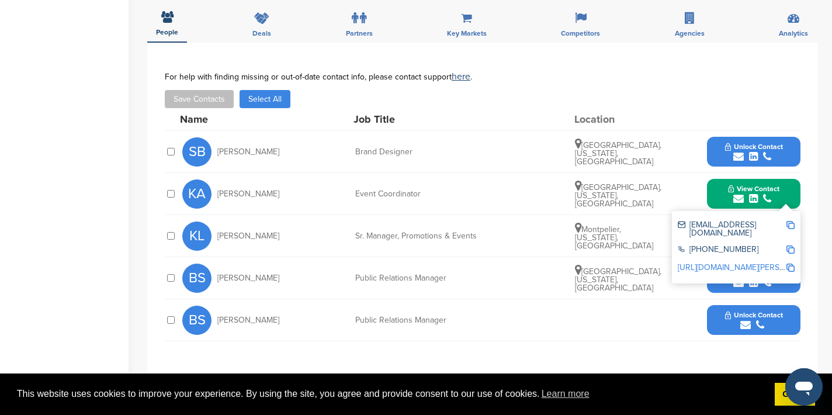
click at [789, 222] on img at bounding box center [790, 225] width 8 height 8
click at [433, 176] on div "KA [PERSON_NAME] Event Coordinator [GEOGRAPHIC_DATA], [US_STATE], [GEOGRAPHIC_D…" at bounding box center [491, 193] width 618 height 41
click at [713, 194] on div "View Contact [EMAIL_ADDRESS][DOMAIN_NAME] [PHONE_NUMBER] [URL][DOMAIN_NAME][PER…" at bounding box center [753, 194] width 93 height 30
click at [794, 193] on div "View Contact kabbot@cabotcheese.coop +1 888-792-2268 http://www.linkedin.com/in…" at bounding box center [753, 194] width 93 height 30
click at [789, 194] on button "View Contact" at bounding box center [753, 193] width 79 height 35
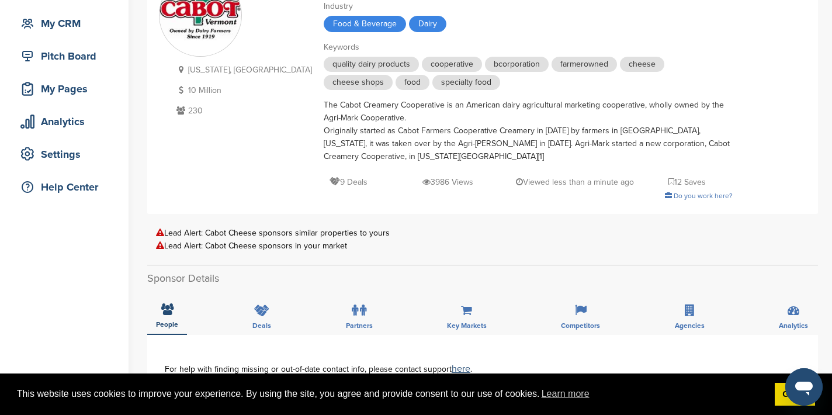
scroll to position [0, 0]
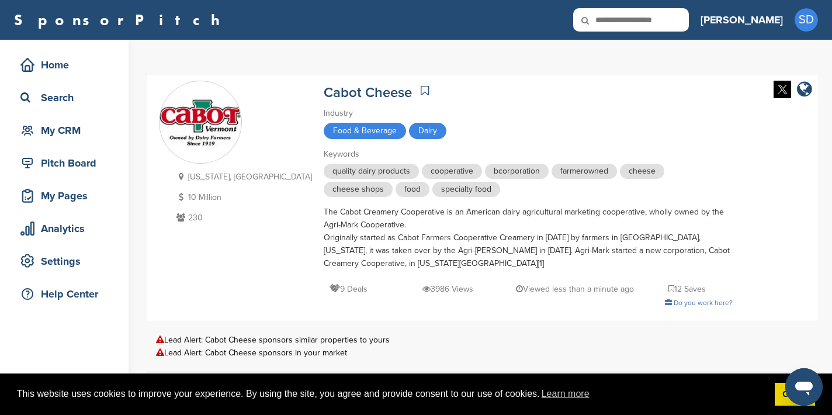
click at [689, 27] on input "text" at bounding box center [631, 19] width 116 height 23
type input "**********"
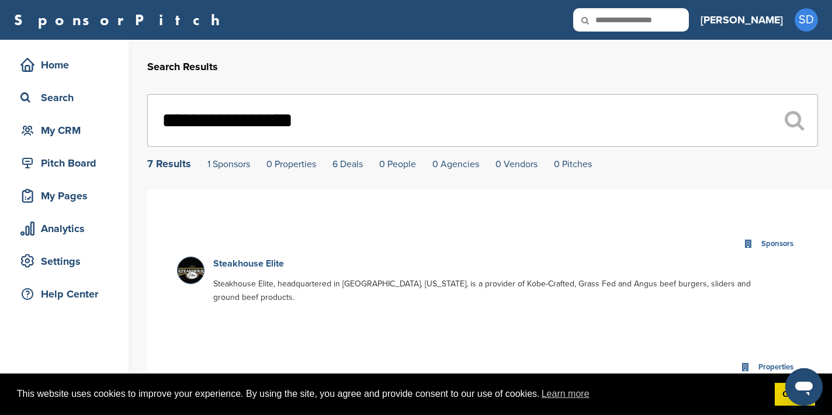
click at [252, 267] on link "Steakhouse Elite" at bounding box center [248, 264] width 71 height 12
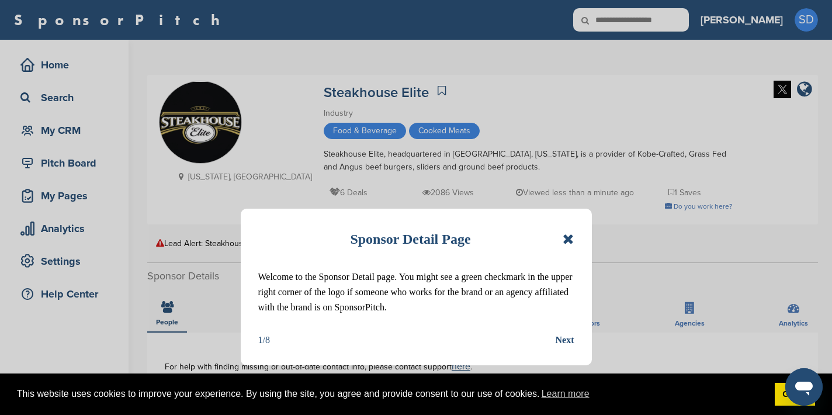
click at [568, 242] on icon at bounding box center [567, 239] width 11 height 14
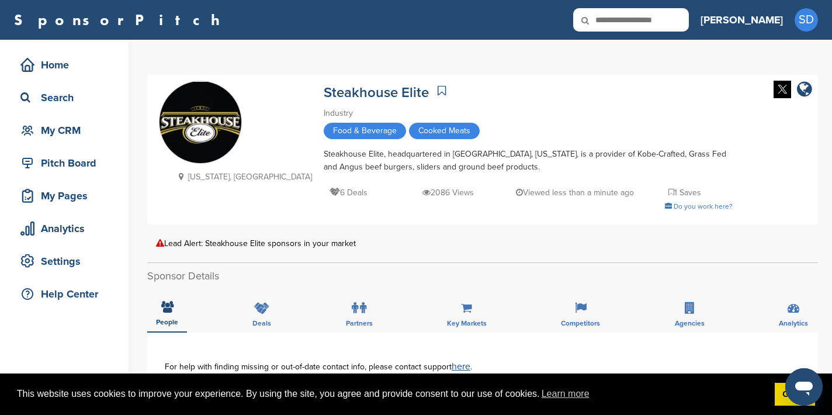
click at [669, 23] on input "text" at bounding box center [631, 19] width 116 height 23
type input "**********"
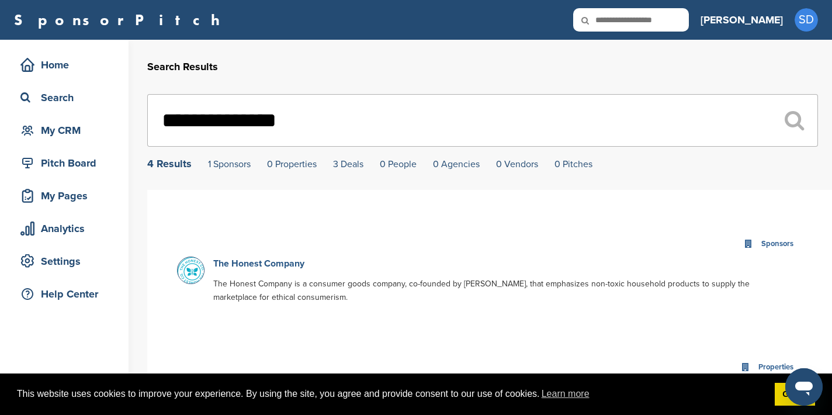
click at [241, 267] on link "The Honest Company" at bounding box center [258, 264] width 91 height 12
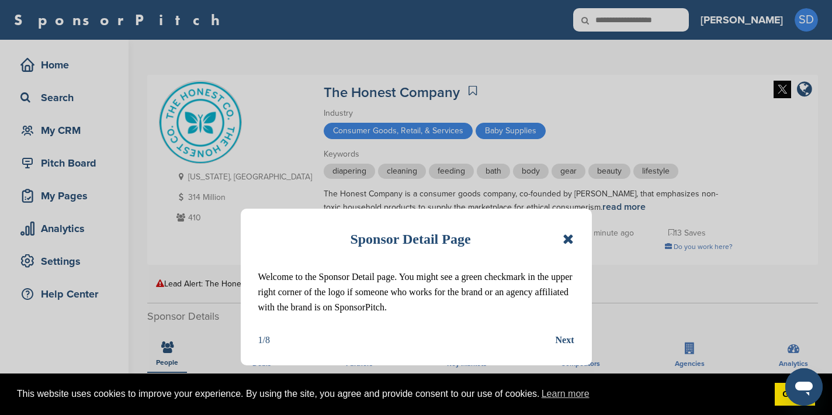
click at [569, 238] on icon at bounding box center [567, 239] width 11 height 14
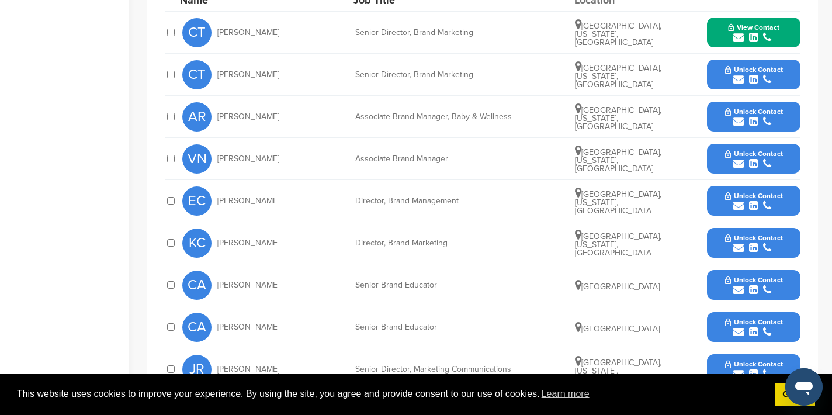
scroll to position [439, 0]
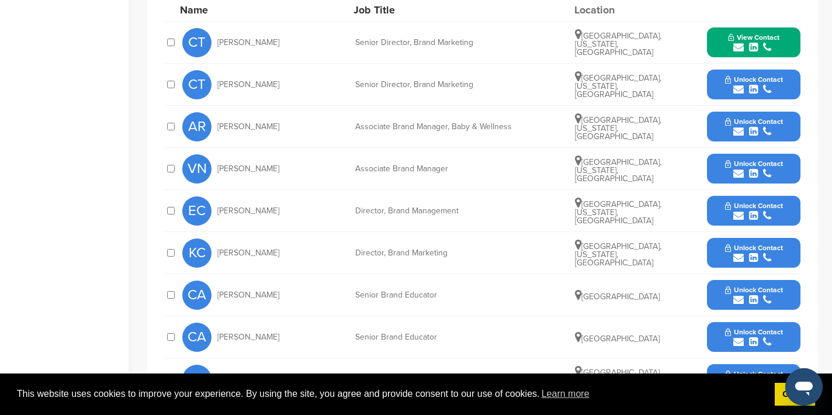
click at [737, 216] on icon "submit" at bounding box center [738, 215] width 11 height 11
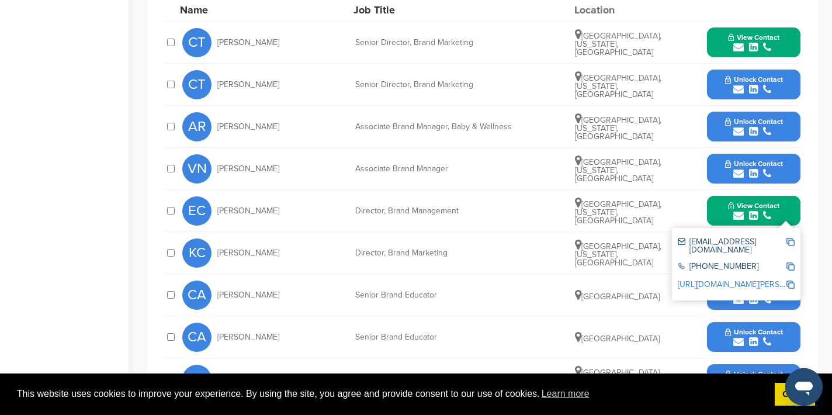
click at [790, 242] on img at bounding box center [790, 242] width 8 height 8
click at [791, 210] on button "View Contact" at bounding box center [753, 210] width 79 height 35
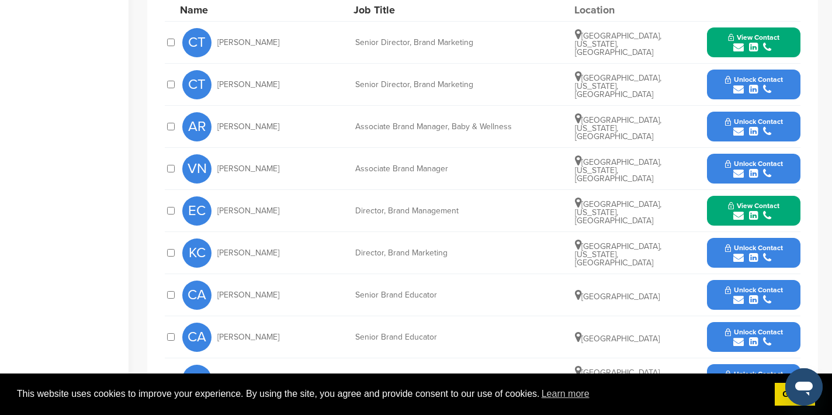
click at [739, 256] on icon "submit" at bounding box center [738, 257] width 11 height 11
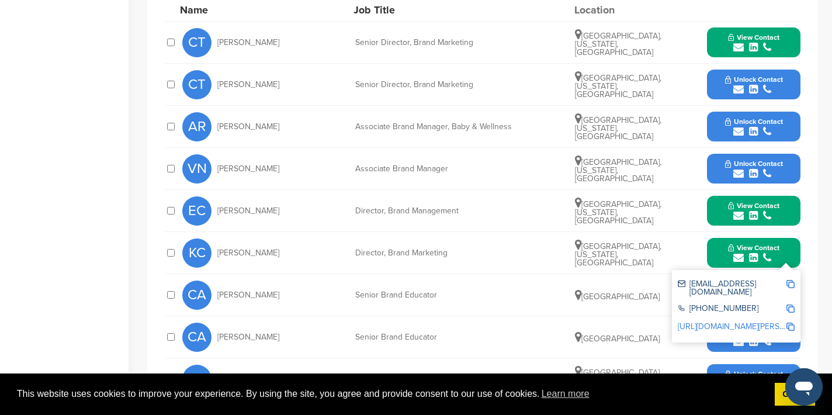
click at [789, 283] on img at bounding box center [790, 284] width 8 height 8
click at [789, 249] on button "View Contact" at bounding box center [753, 252] width 79 height 35
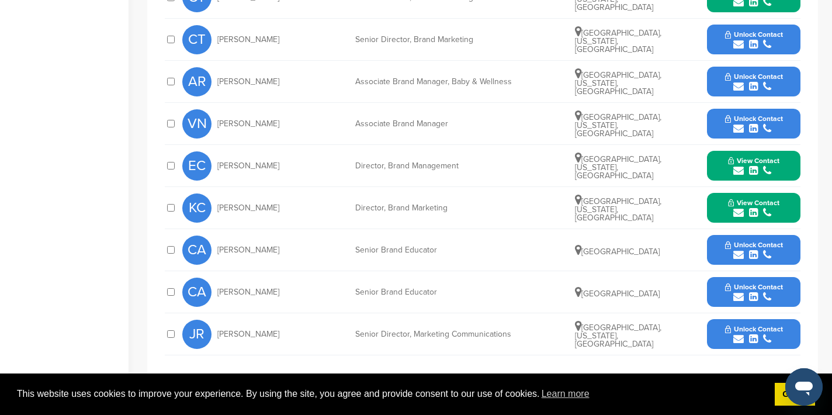
scroll to position [489, 0]
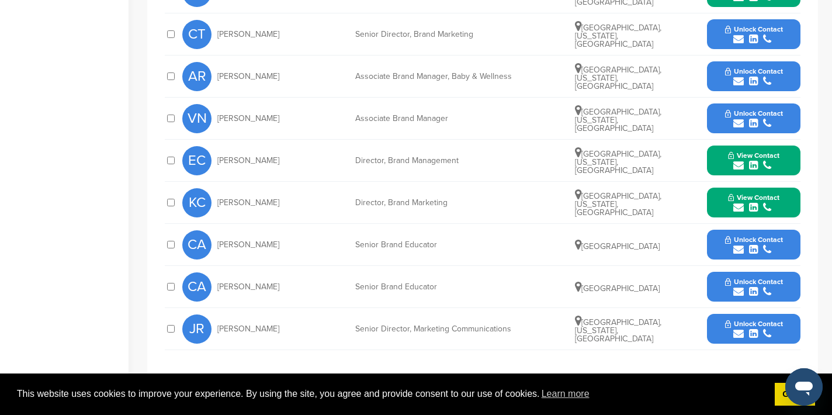
click at [740, 335] on icon "submit" at bounding box center [738, 333] width 11 height 11
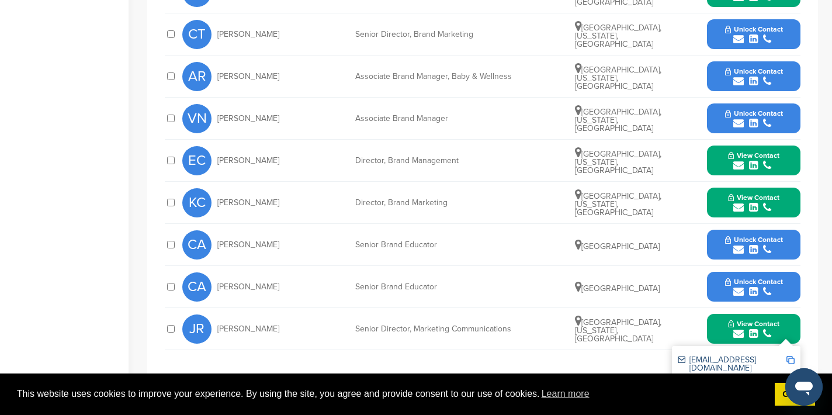
click at [792, 357] on img at bounding box center [790, 360] width 8 height 8
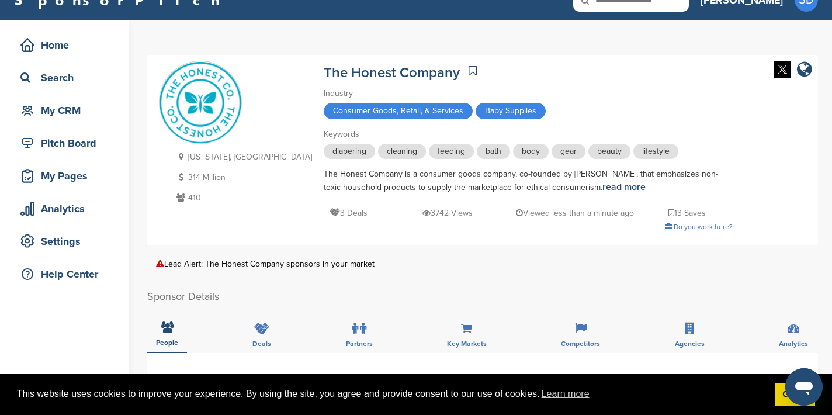
scroll to position [0, 0]
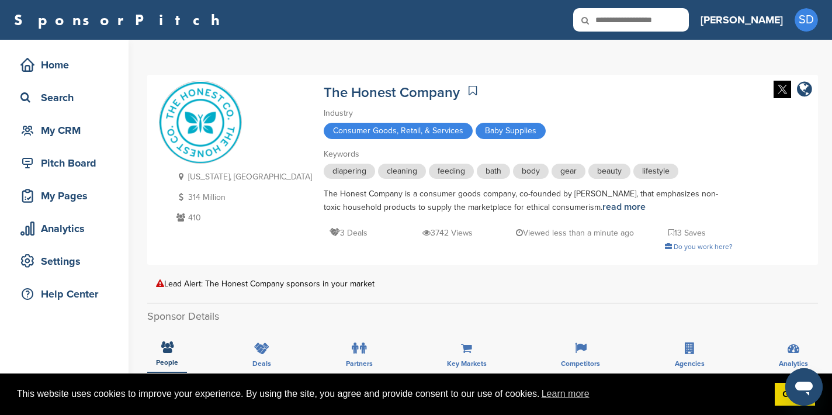
click at [675, 16] on input "text" at bounding box center [631, 19] width 116 height 23
type input "*********"
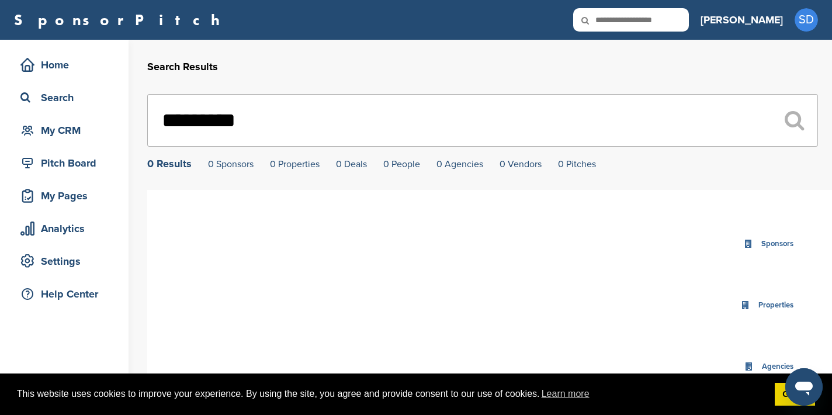
click at [685, 22] on input "text" at bounding box center [631, 19] width 116 height 23
type input "**********"
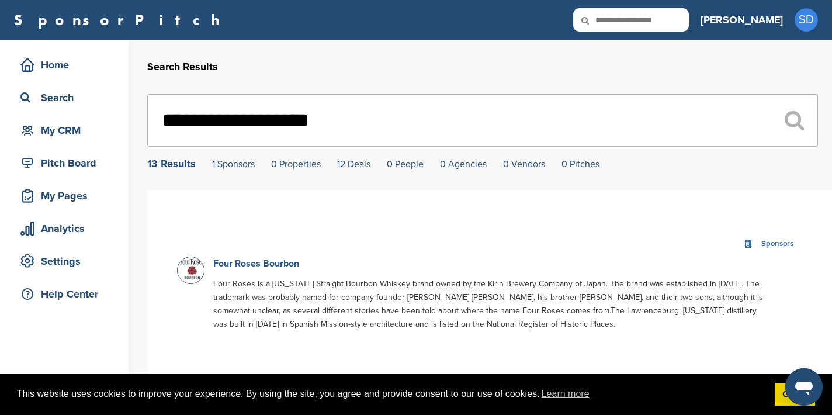
click at [257, 263] on link "Four Roses Bourbon" at bounding box center [256, 264] width 86 height 12
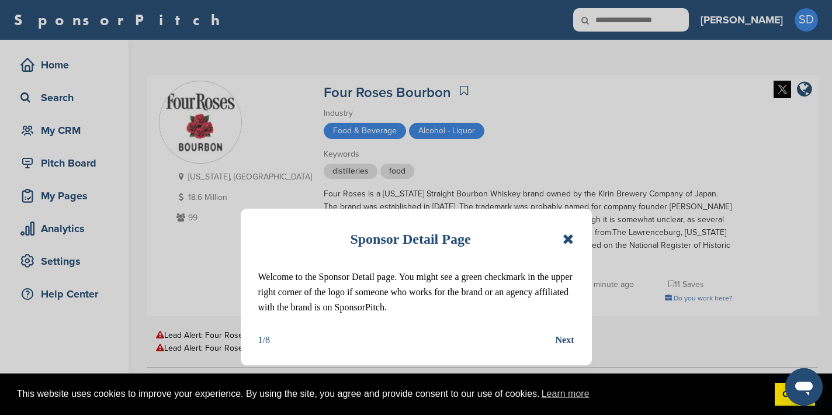
click at [564, 242] on icon at bounding box center [567, 239] width 11 height 14
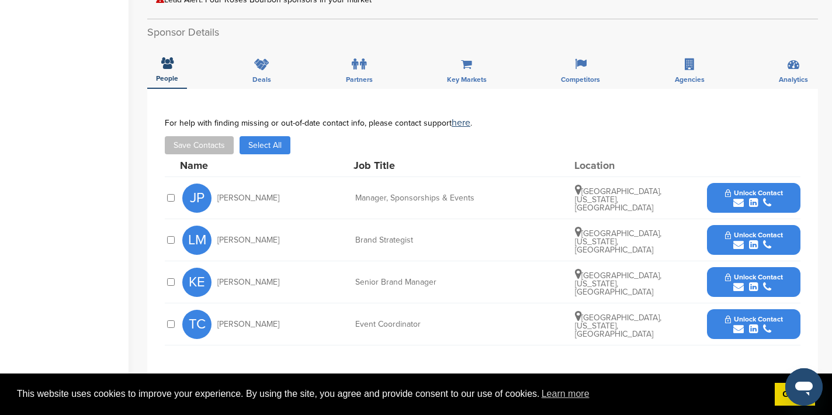
scroll to position [349, 0]
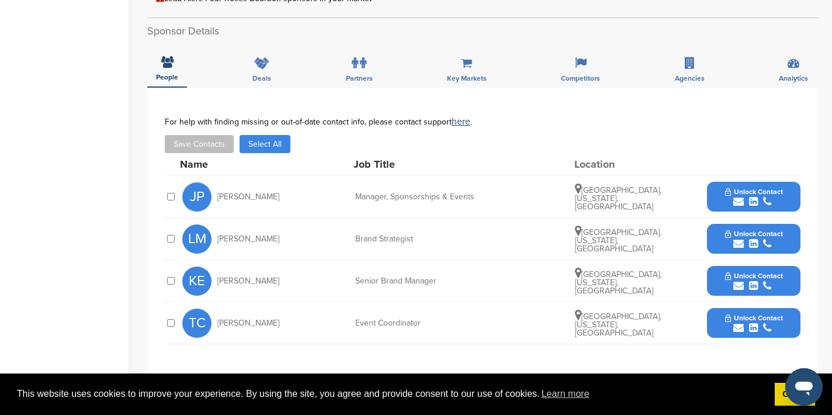
click at [738, 196] on icon "submit" at bounding box center [738, 201] width 11 height 11
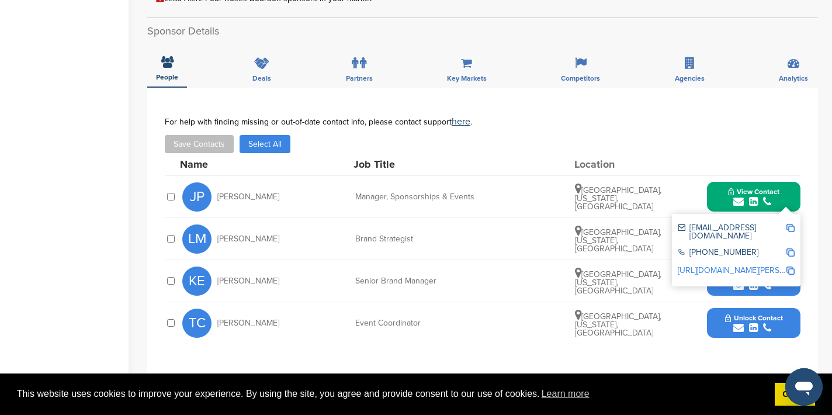
click at [792, 224] on img at bounding box center [790, 228] width 8 height 8
click at [787, 179] on button "View Contact" at bounding box center [753, 196] width 79 height 35
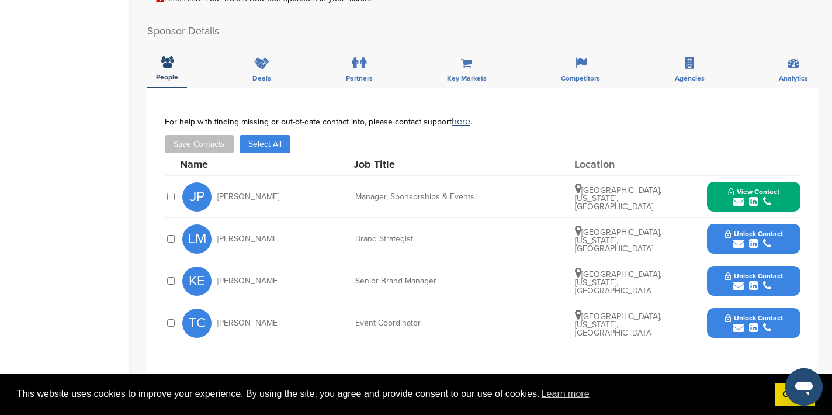
click at [740, 322] on icon "submit" at bounding box center [738, 327] width 11 height 11
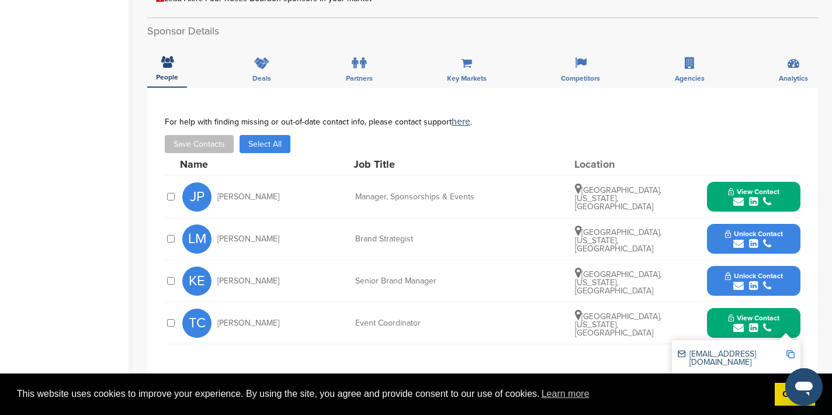
click at [790, 350] on img at bounding box center [790, 354] width 8 height 8
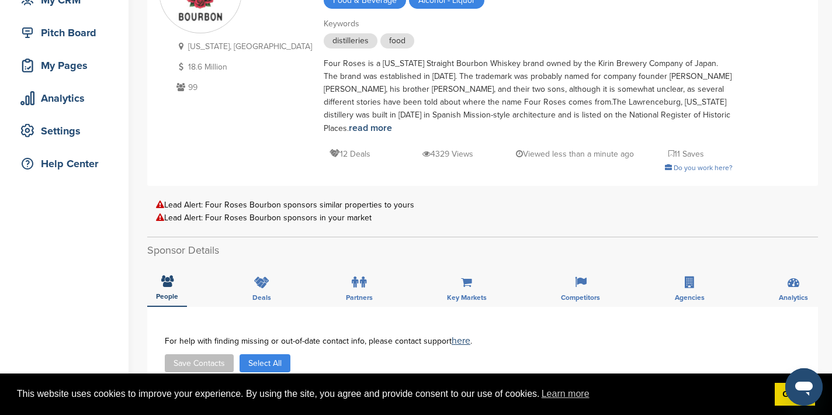
scroll to position [0, 0]
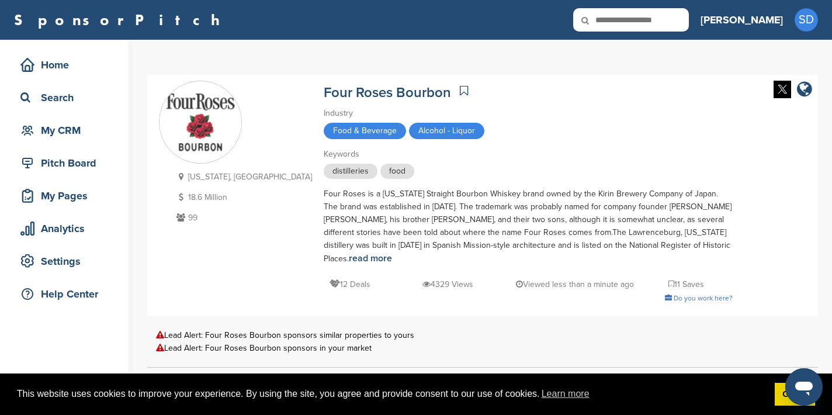
click at [686, 13] on input "text" at bounding box center [631, 19] width 116 height 23
type input "*****"
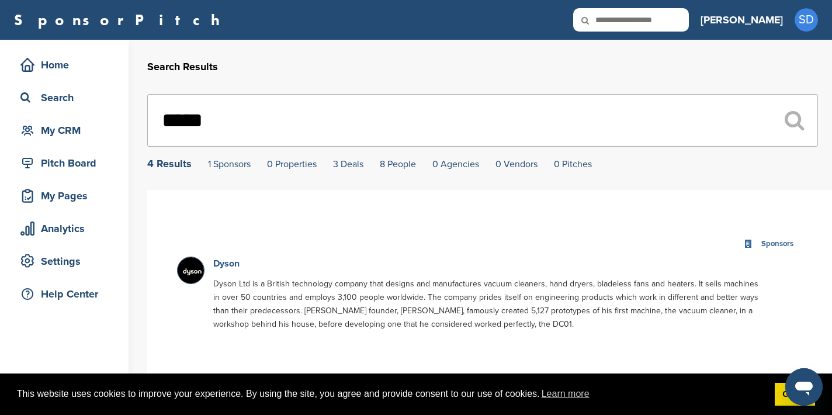
click at [228, 266] on link "Dyson" at bounding box center [226, 264] width 26 height 12
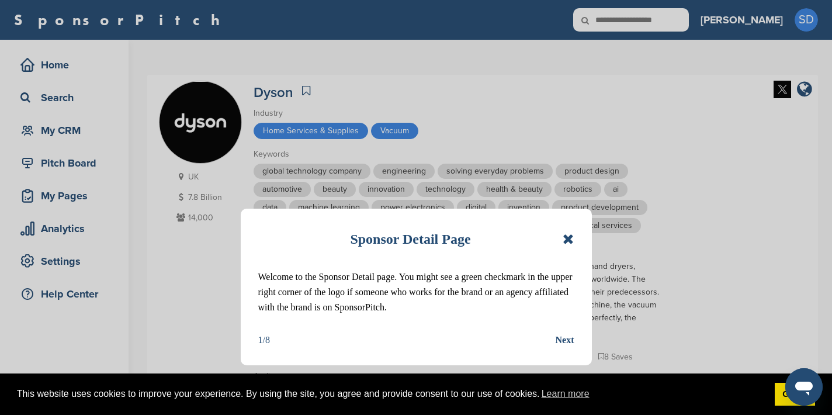
click at [567, 238] on icon at bounding box center [567, 239] width 11 height 14
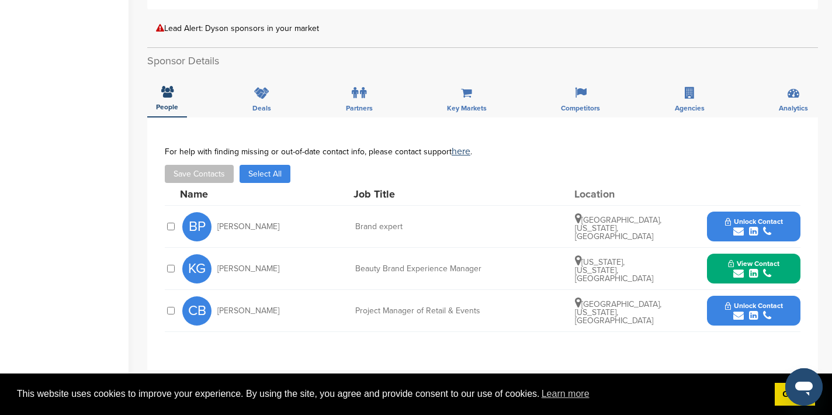
scroll to position [452, 0]
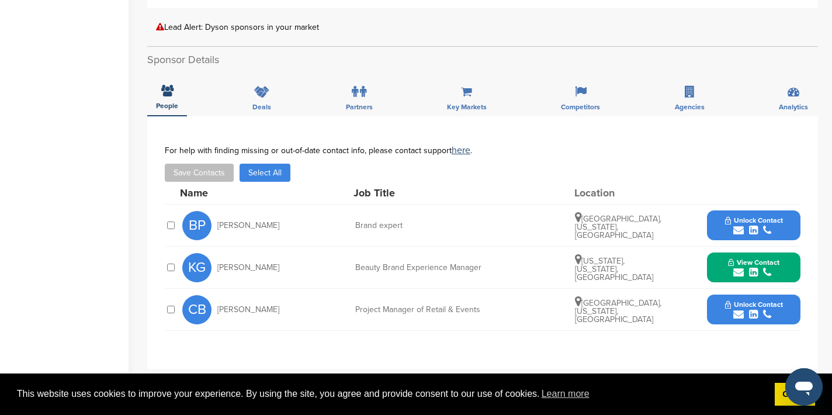
click at [736, 309] on icon "submit" at bounding box center [738, 314] width 11 height 11
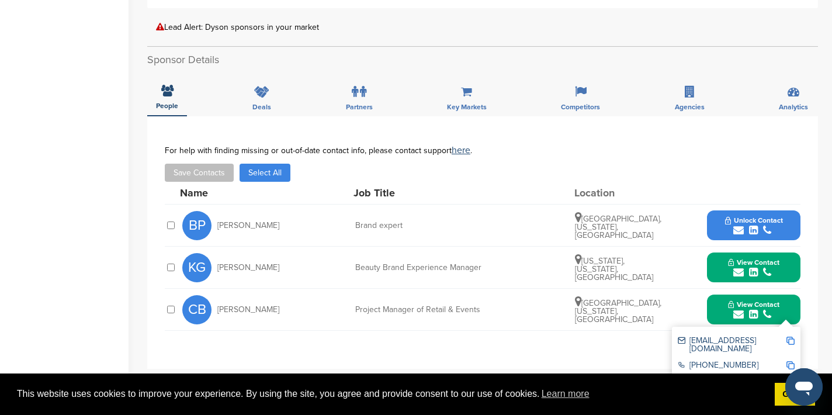
click at [790, 336] on img at bounding box center [790, 340] width 8 height 8
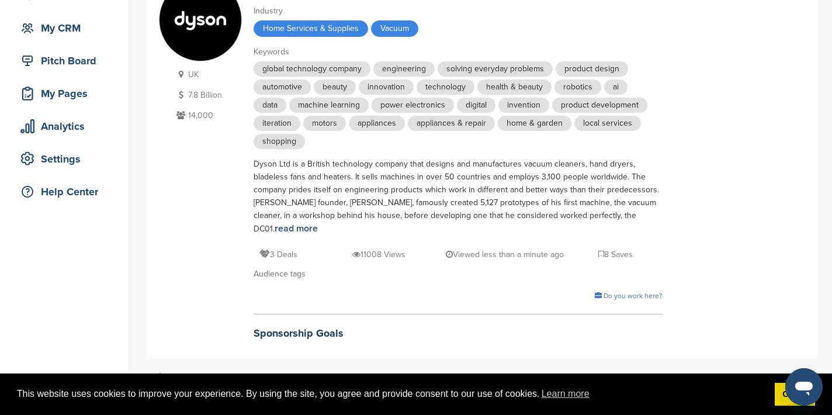
scroll to position [0, 0]
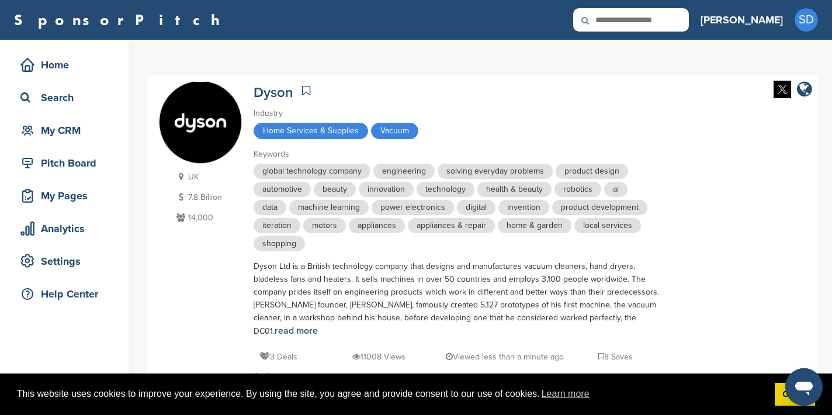
click at [669, 23] on input "text" at bounding box center [631, 19] width 116 height 23
type input "**********"
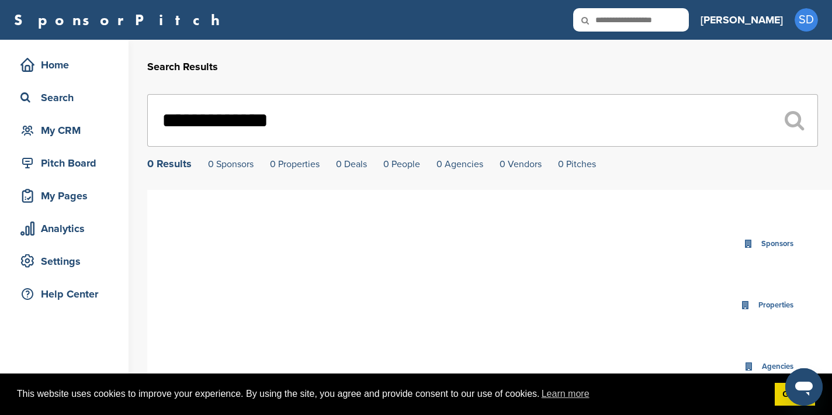
drag, startPoint x: 302, startPoint y: 128, endPoint x: 166, endPoint y: 116, distance: 136.1
click at [166, 116] on input "**********" at bounding box center [482, 120] width 670 height 53
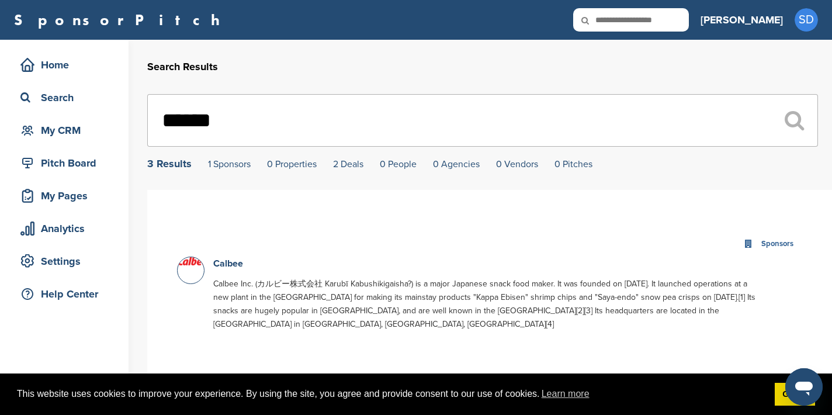
type input "******"
click at [668, 22] on input "text" at bounding box center [631, 19] width 116 height 23
type input "*****"
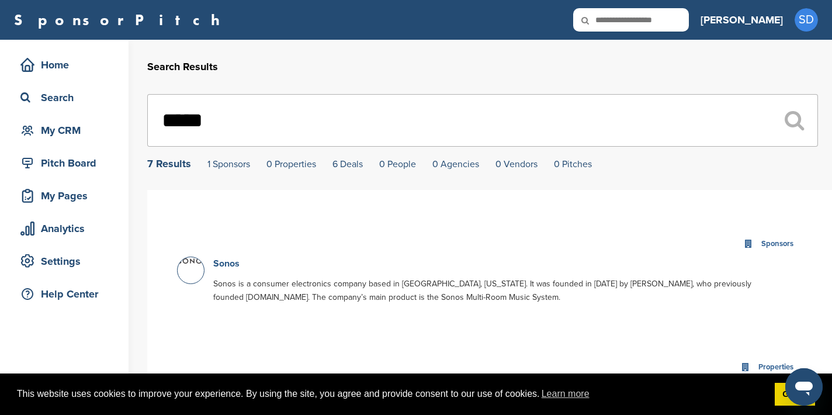
click at [227, 265] on link "Sonos" at bounding box center [226, 264] width 26 height 12
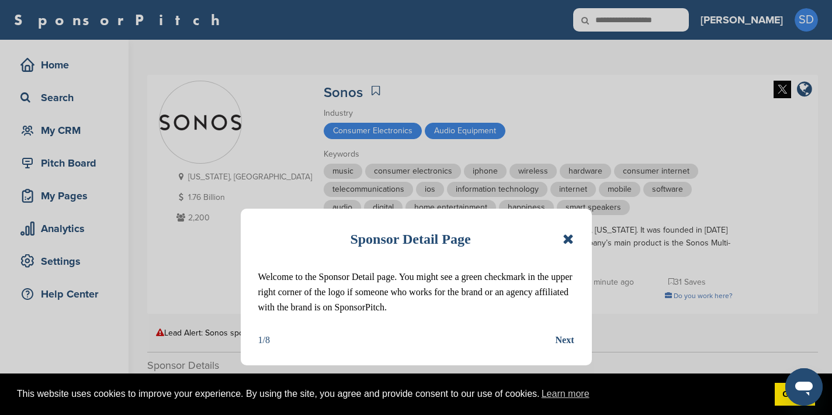
click at [567, 238] on icon at bounding box center [567, 239] width 11 height 14
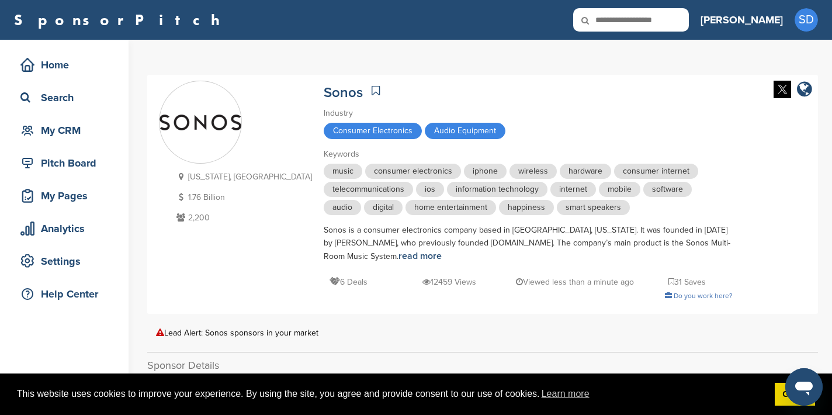
click at [689, 22] on input "text" at bounding box center [631, 19] width 116 height 23
type input "****"
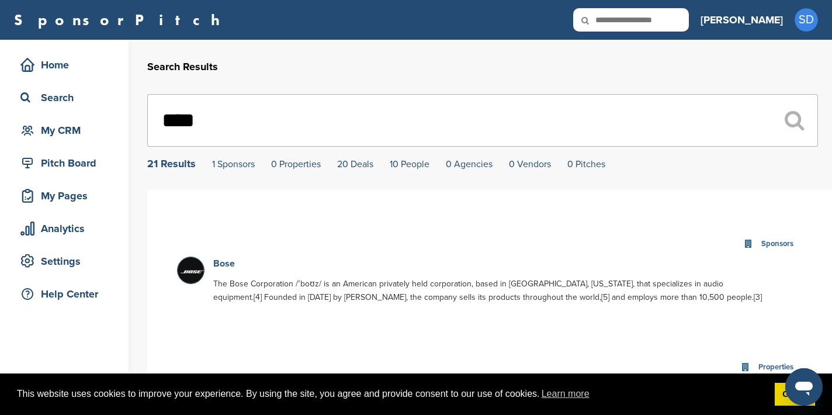
click at [220, 268] on link "Bose" at bounding box center [224, 264] width 22 height 12
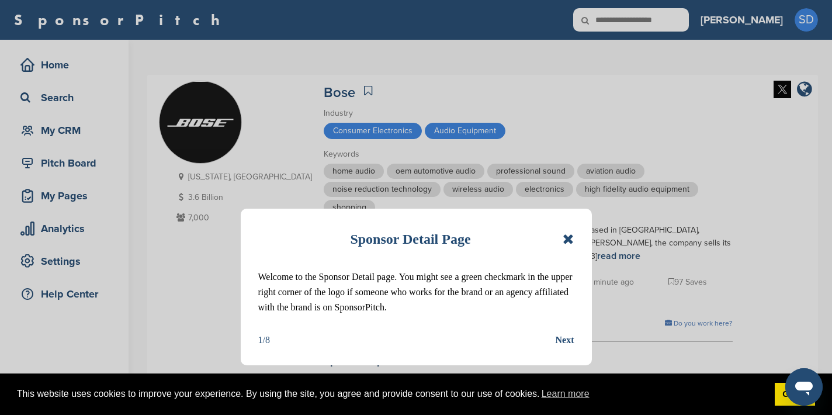
click at [569, 238] on icon at bounding box center [567, 239] width 11 height 14
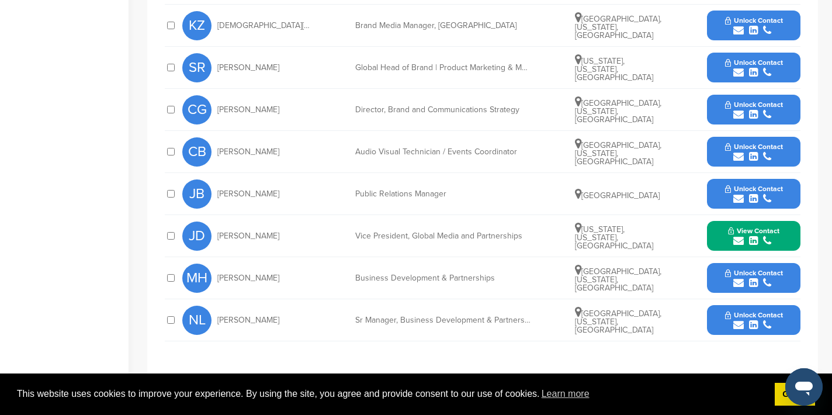
scroll to position [555, 0]
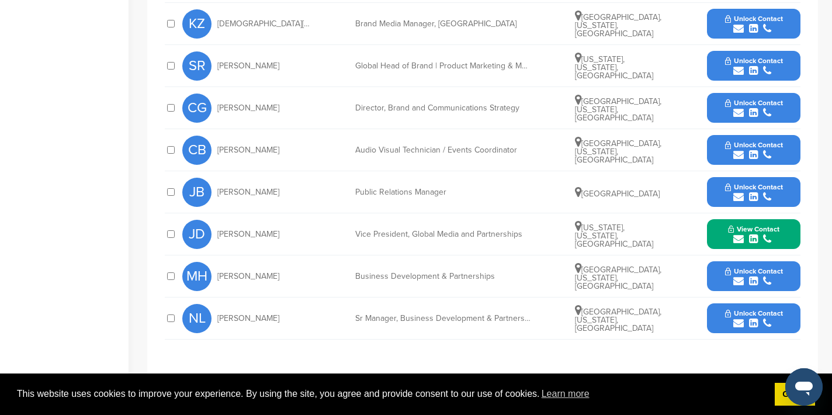
click at [739, 280] on icon "submit" at bounding box center [738, 281] width 11 height 11
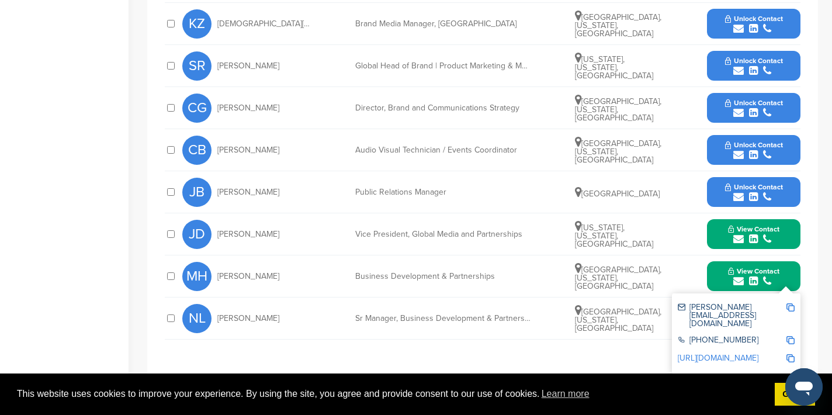
click at [790, 307] on img at bounding box center [790, 307] width 8 height 8
click at [788, 270] on button "View Contact" at bounding box center [753, 276] width 79 height 35
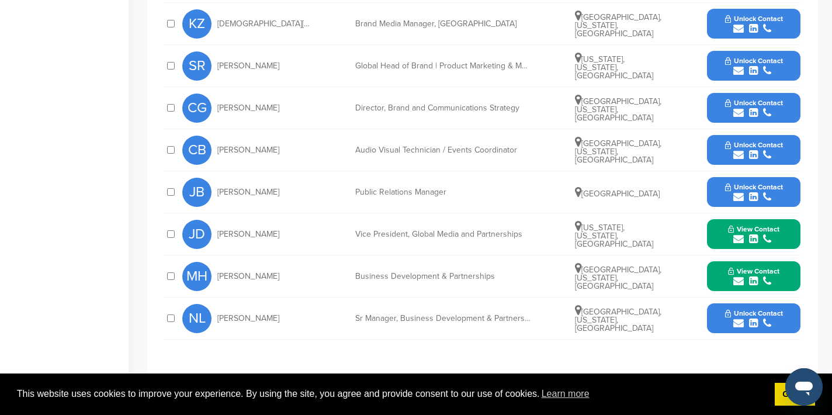
click at [739, 322] on icon "submit" at bounding box center [738, 323] width 11 height 11
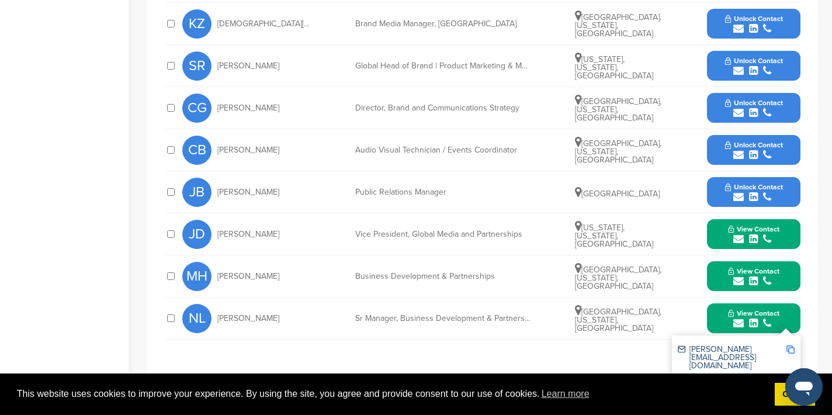
click at [791, 346] on img at bounding box center [790, 349] width 8 height 8
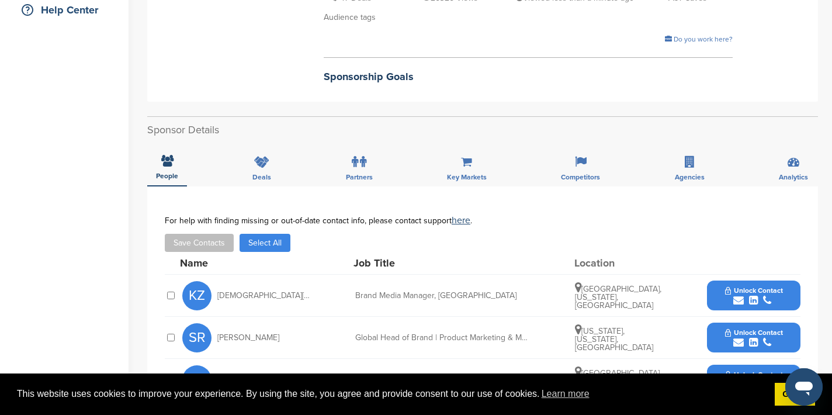
scroll to position [0, 0]
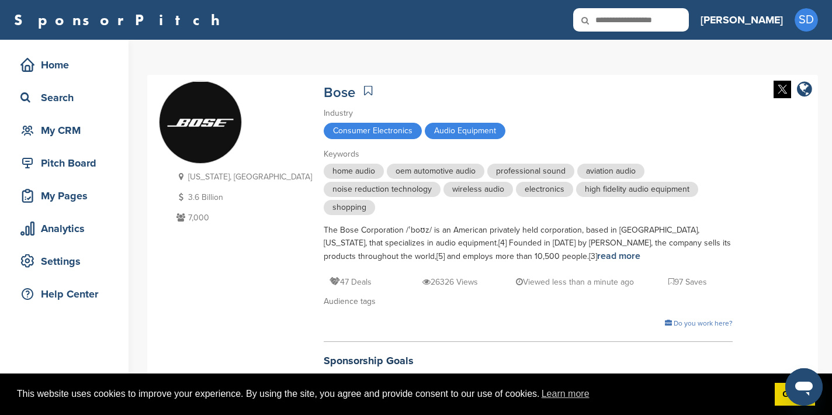
click at [672, 20] on input "text" at bounding box center [631, 19] width 116 height 23
type input "********"
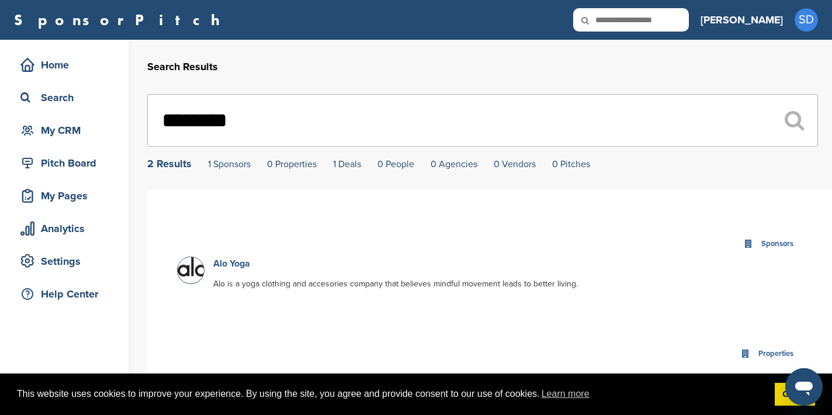
click at [235, 264] on link "Alo Yoga" at bounding box center [231, 264] width 37 height 12
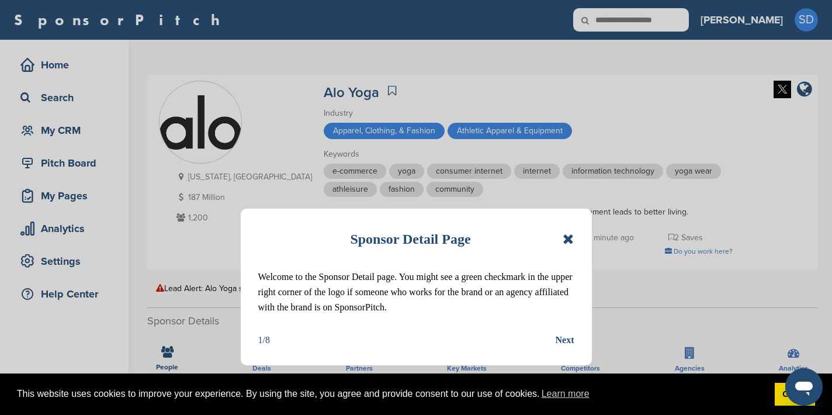
click at [564, 238] on icon at bounding box center [567, 239] width 11 height 14
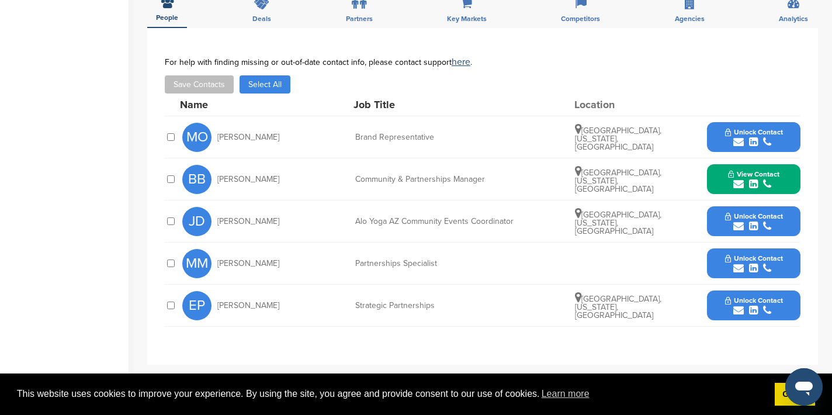
scroll to position [355, 0]
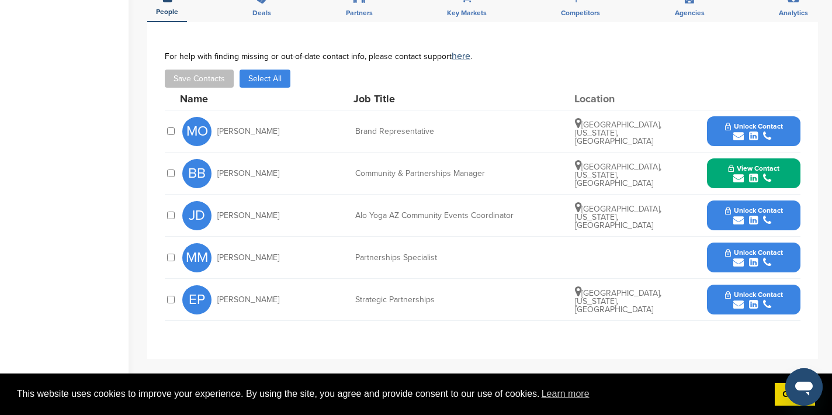
click at [734, 219] on icon "submit" at bounding box center [738, 220] width 11 height 11
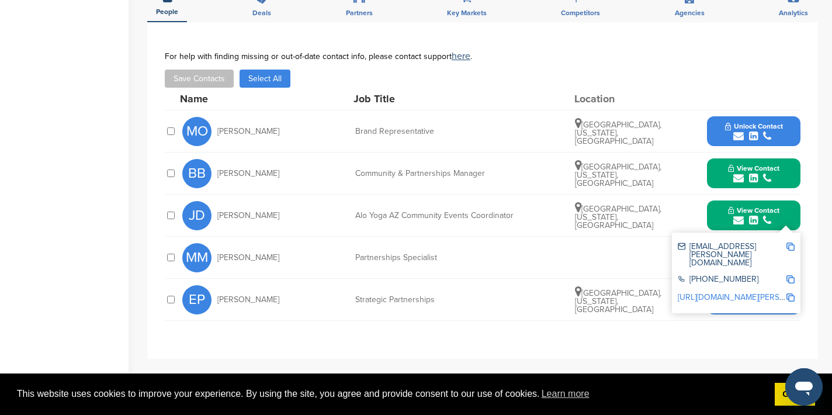
click at [789, 247] on img at bounding box center [790, 246] width 8 height 8
click at [787, 214] on button "View Contact" at bounding box center [753, 215] width 79 height 35
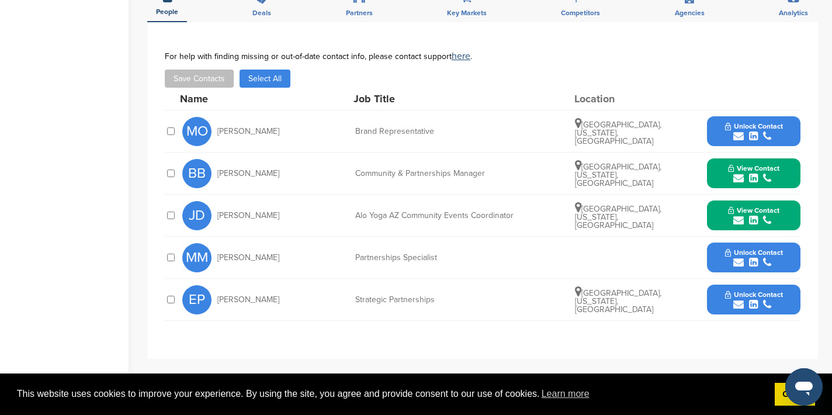
click at [740, 262] on icon "submit" at bounding box center [738, 262] width 11 height 11
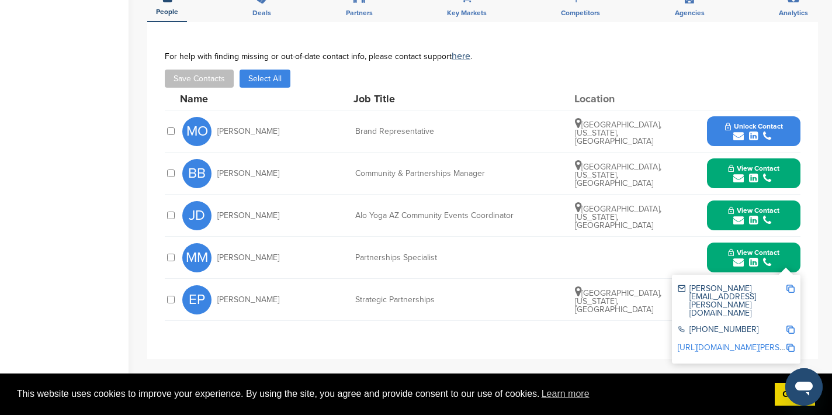
click at [788, 289] on img at bounding box center [790, 288] width 8 height 8
click at [791, 259] on button "View Contact" at bounding box center [753, 257] width 79 height 35
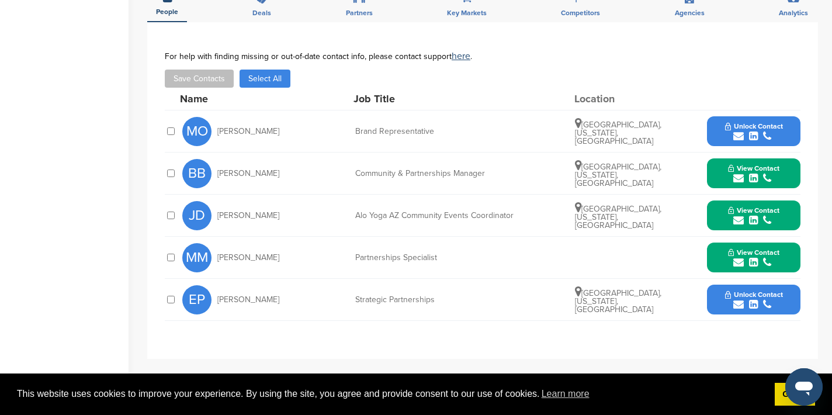
click at [738, 306] on icon "submit" at bounding box center [738, 304] width 11 height 11
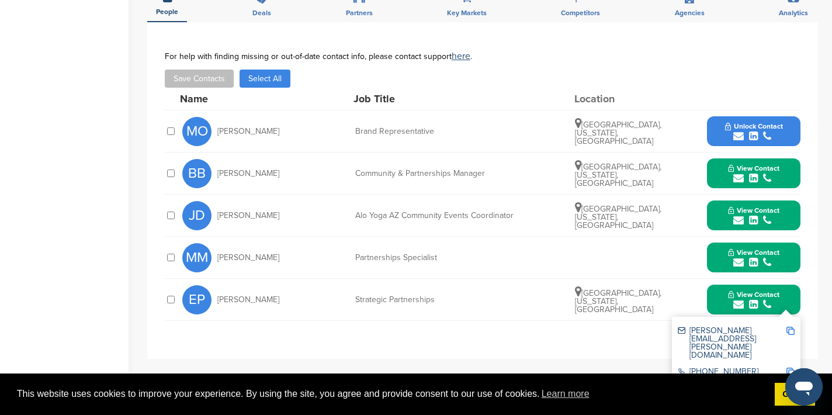
click at [792, 331] on img at bounding box center [790, 330] width 8 height 8
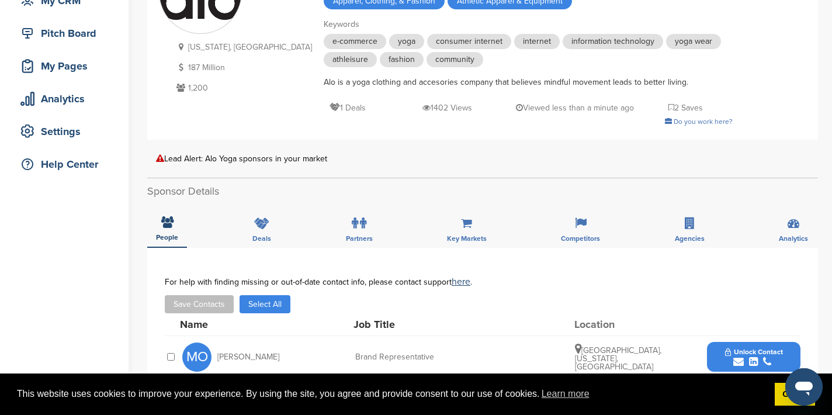
scroll to position [0, 0]
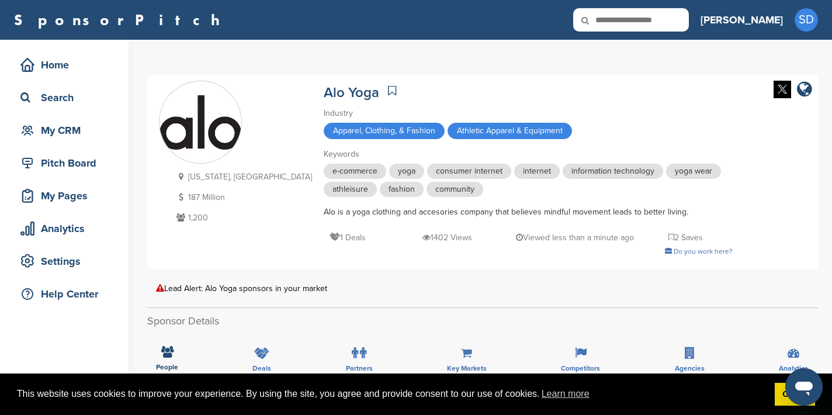
click at [654, 22] on input "text" at bounding box center [631, 19] width 116 height 23
type input "*****"
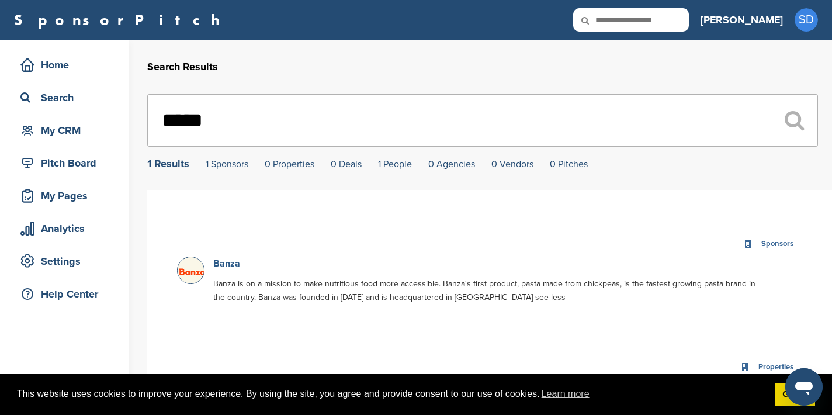
click at [229, 267] on link "Banza" at bounding box center [226, 264] width 27 height 12
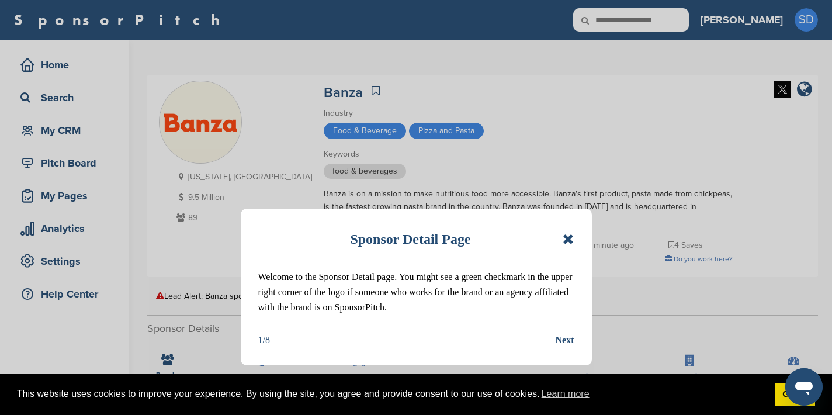
click at [569, 241] on icon at bounding box center [567, 239] width 11 height 14
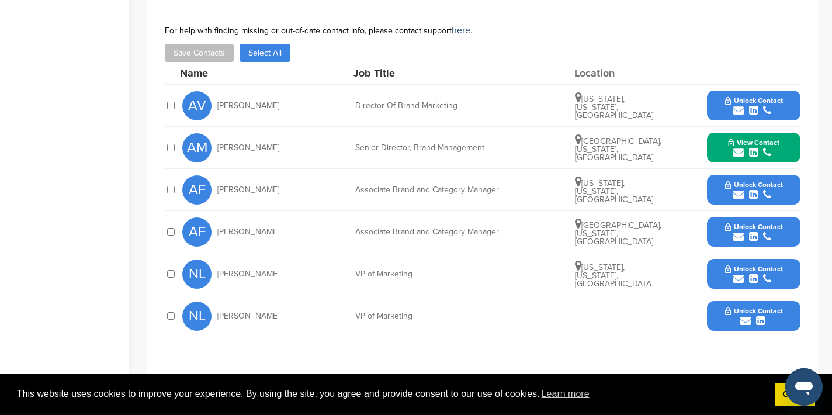
scroll to position [393, 0]
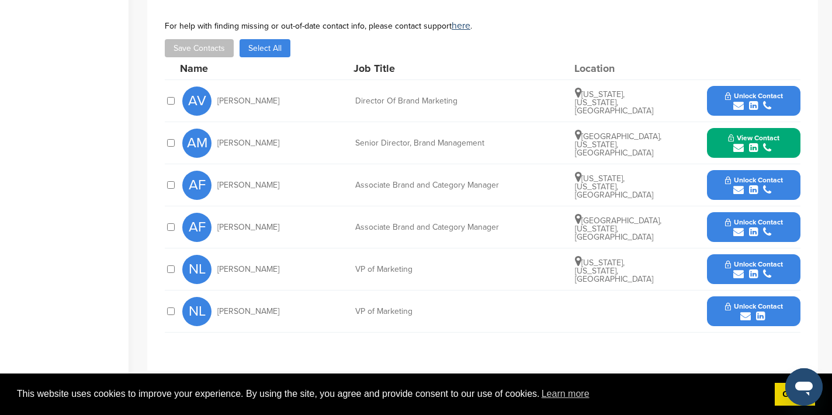
click at [735, 107] on icon "submit" at bounding box center [738, 105] width 11 height 11
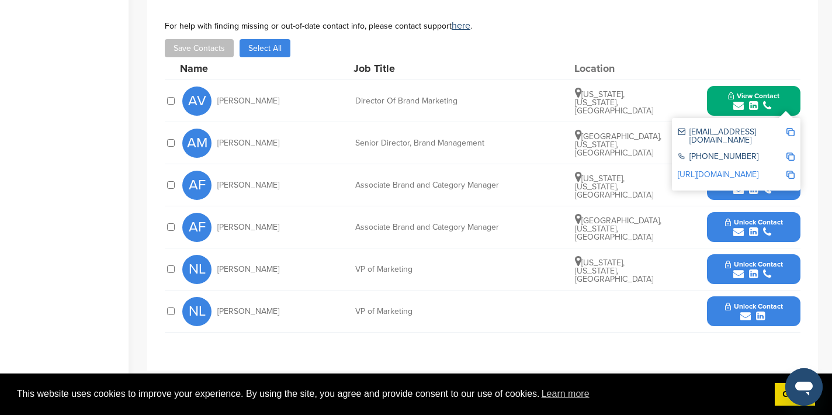
click at [791, 131] on img at bounding box center [790, 132] width 8 height 8
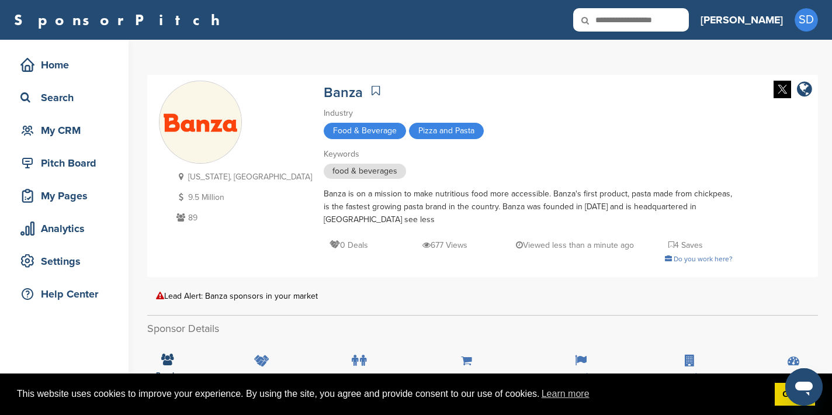
click at [682, 23] on input "text" at bounding box center [631, 19] width 116 height 23
type input "*****"
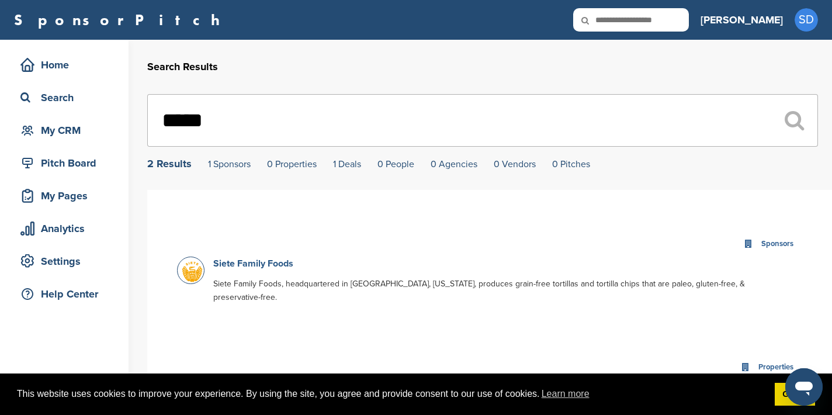
click at [275, 261] on link "Siete Family Foods" at bounding box center [253, 264] width 80 height 12
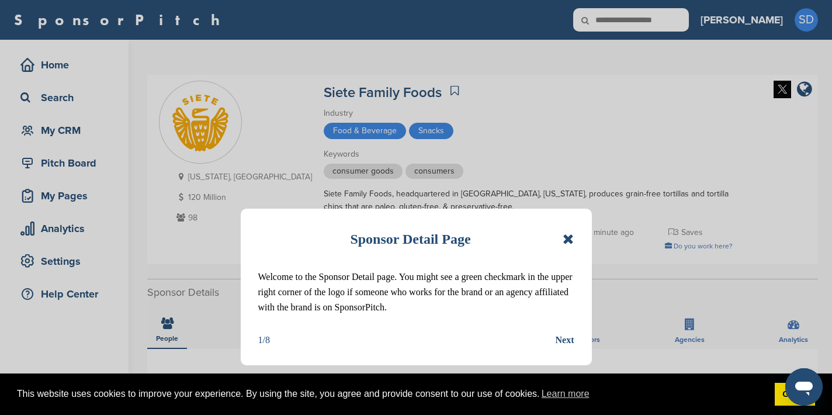
click at [572, 237] on icon at bounding box center [567, 239] width 11 height 14
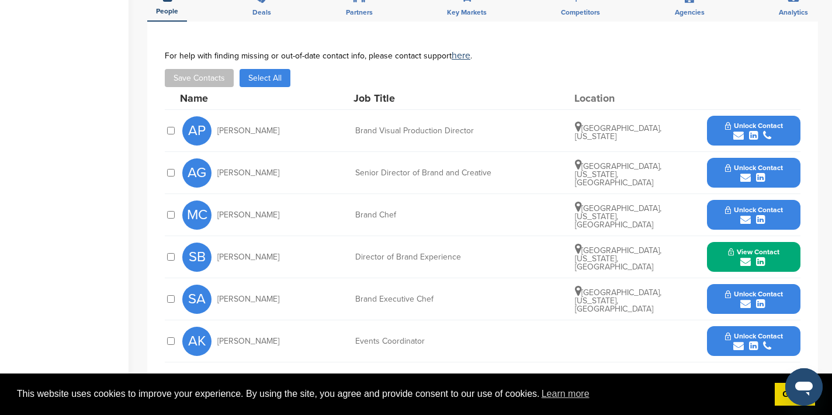
scroll to position [355, 0]
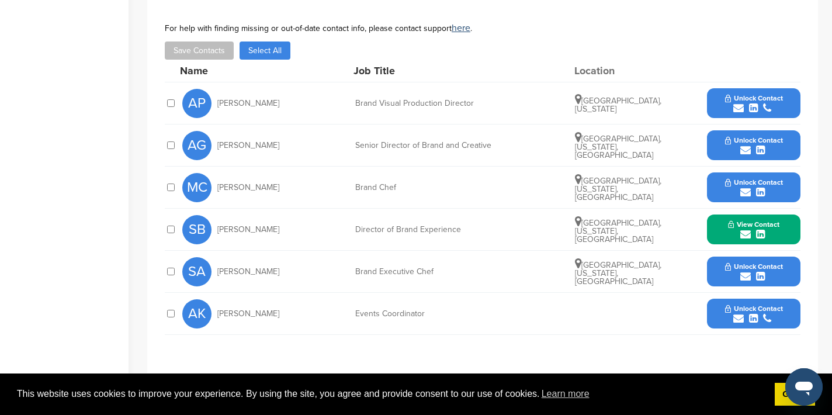
click at [737, 318] on icon "submit" at bounding box center [738, 318] width 11 height 11
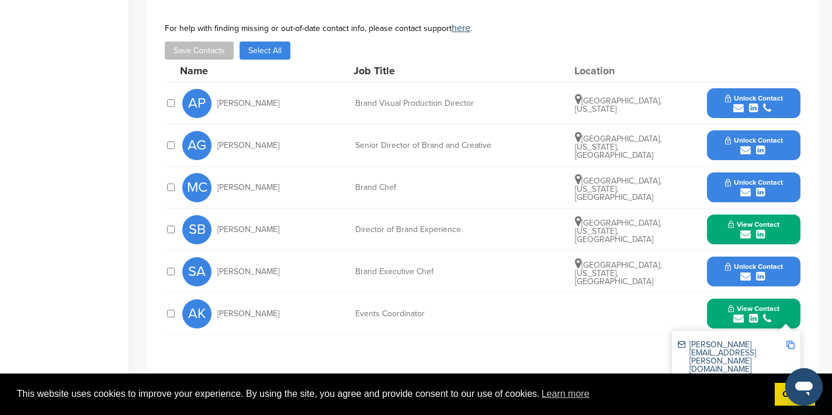
click at [791, 344] on img at bounding box center [790, 344] width 8 height 8
click at [742, 152] on icon "submit" at bounding box center [745, 150] width 11 height 11
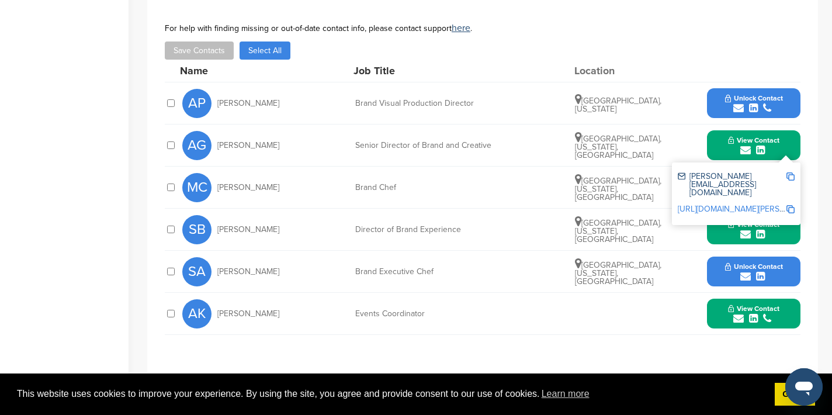
click at [790, 176] on img at bounding box center [790, 176] width 8 height 8
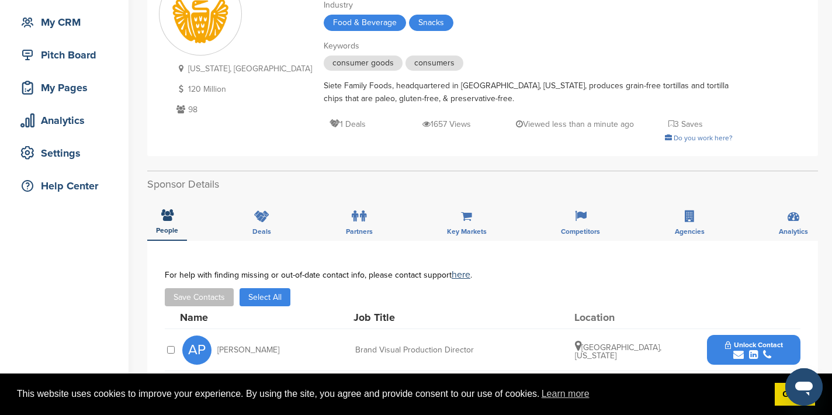
scroll to position [0, 0]
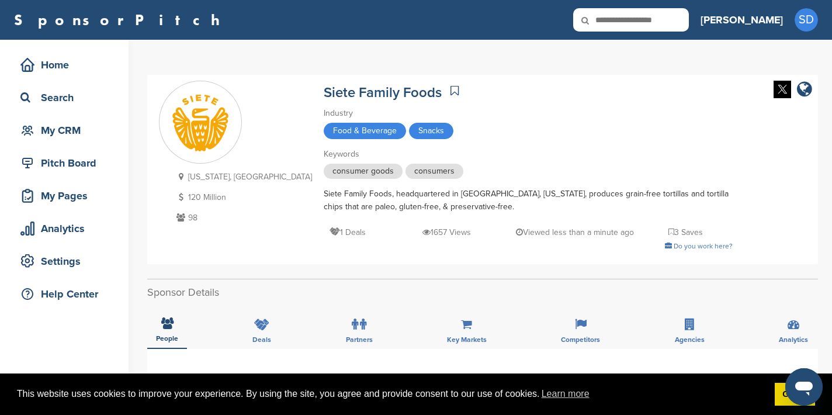
click at [667, 20] on input "text" at bounding box center [631, 19] width 116 height 23
type input "**********"
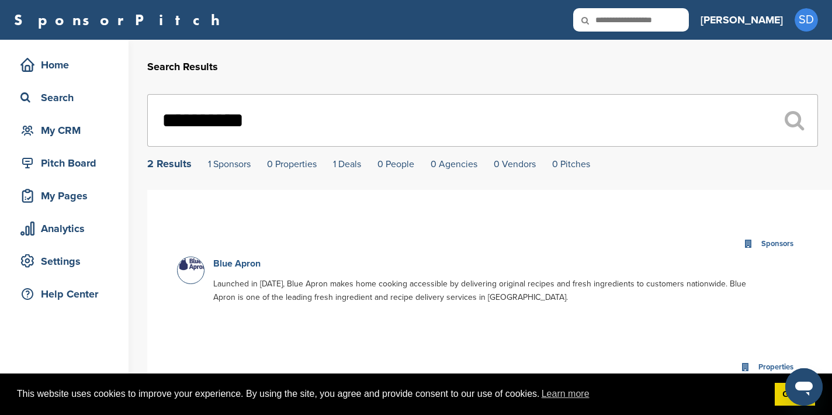
click at [227, 266] on link "Blue Apron" at bounding box center [236, 264] width 47 height 12
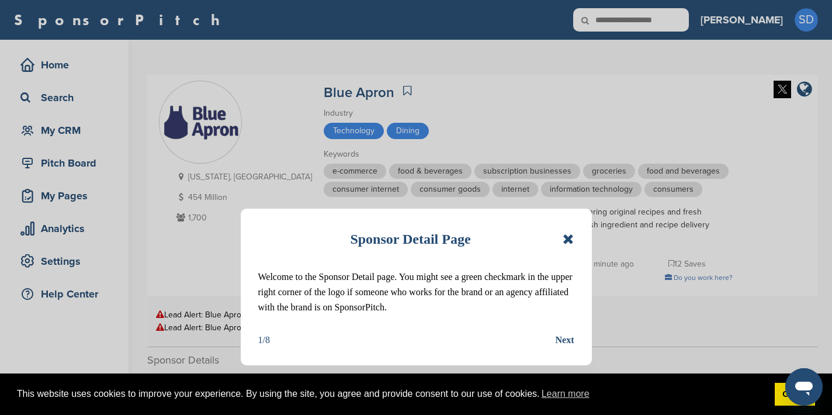
click at [567, 241] on icon at bounding box center [567, 239] width 11 height 14
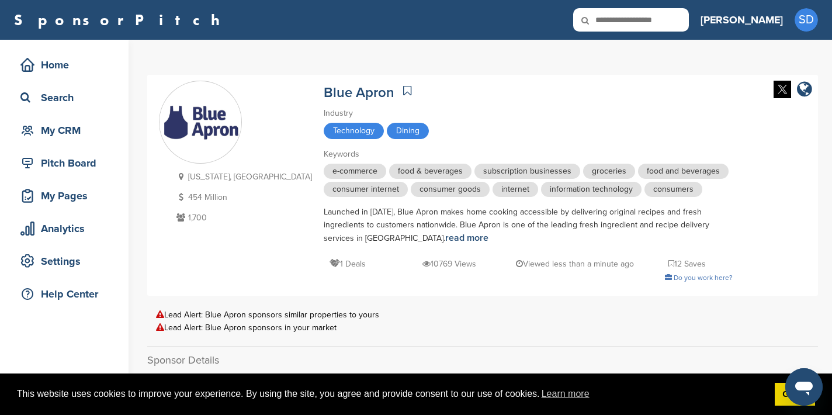
click at [689, 18] on input "text" at bounding box center [631, 19] width 116 height 23
type input "*"
type input "*********"
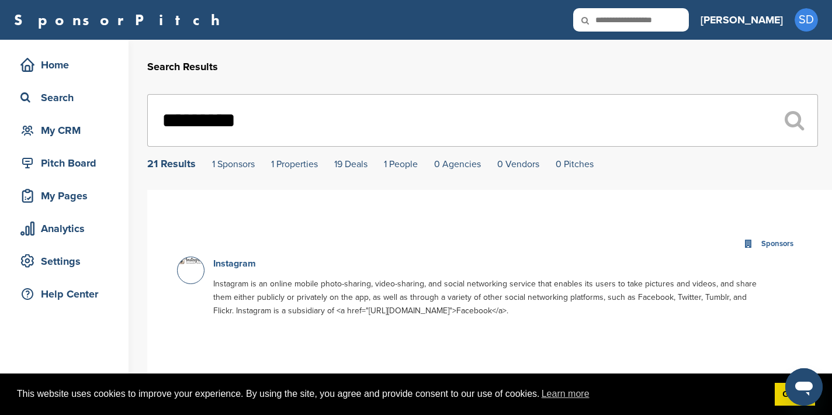
click at [235, 266] on link "Instagram" at bounding box center [234, 264] width 43 height 12
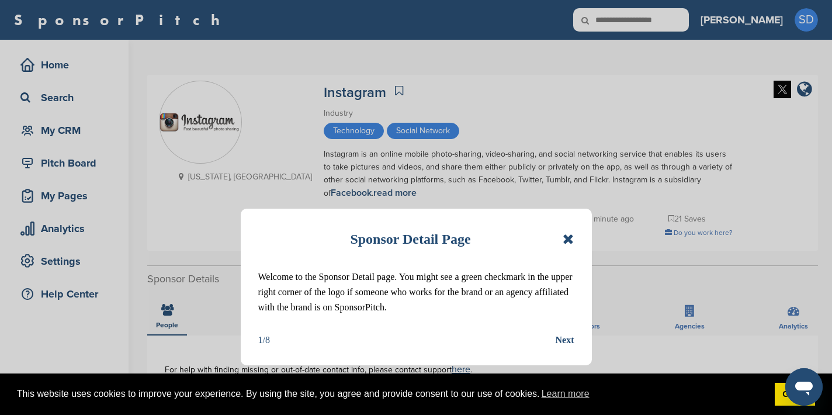
click at [567, 236] on icon at bounding box center [567, 239] width 11 height 14
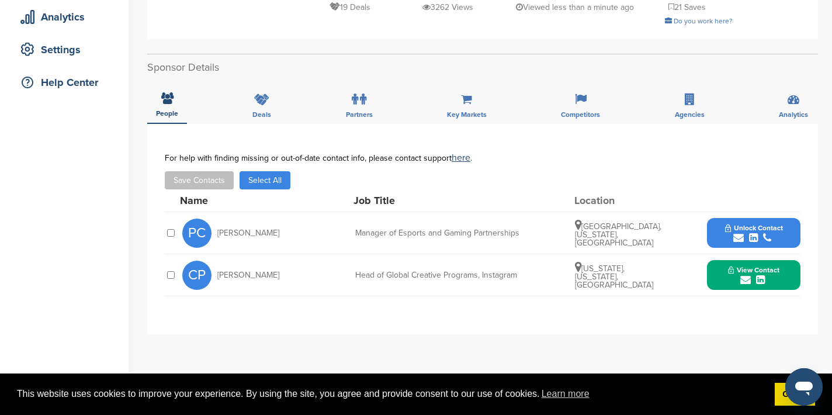
scroll to position [236, 0]
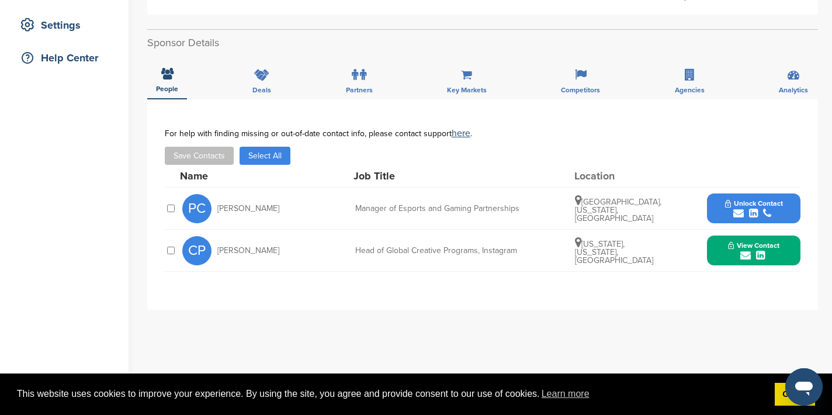
click at [735, 214] on icon "submit" at bounding box center [738, 213] width 11 height 11
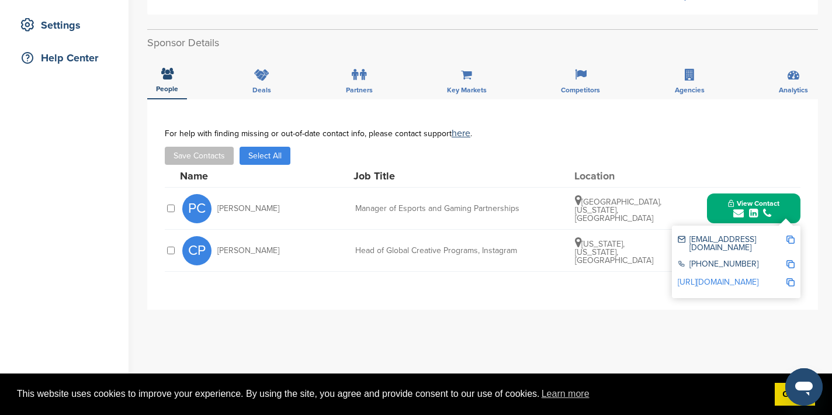
click at [790, 238] on img at bounding box center [790, 239] width 8 height 8
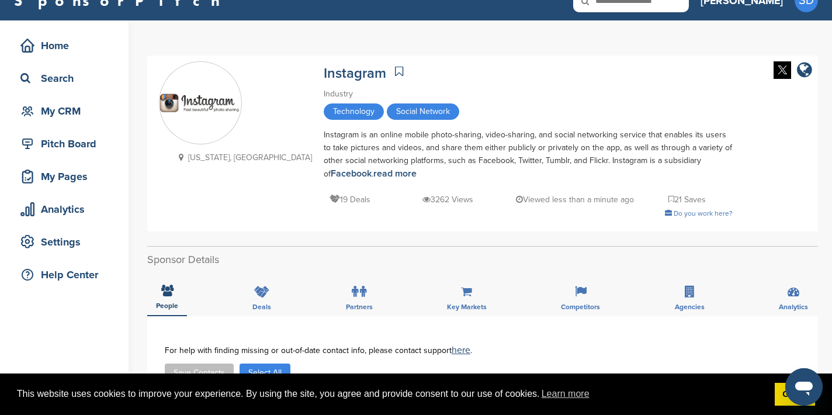
scroll to position [0, 0]
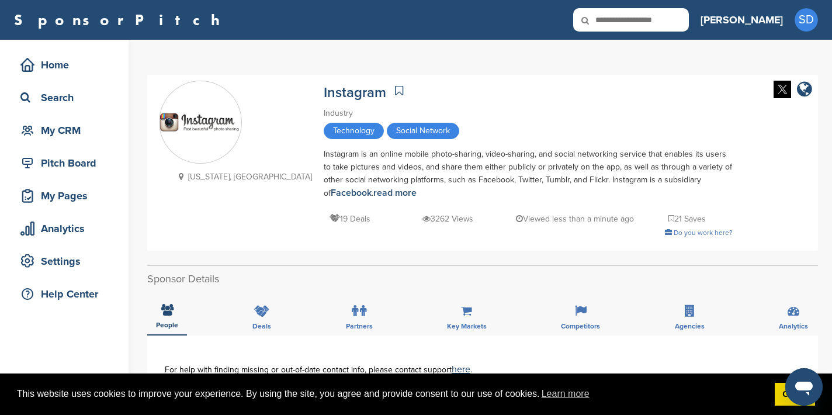
click at [689, 21] on input "text" at bounding box center [631, 19] width 116 height 23
type input "**********"
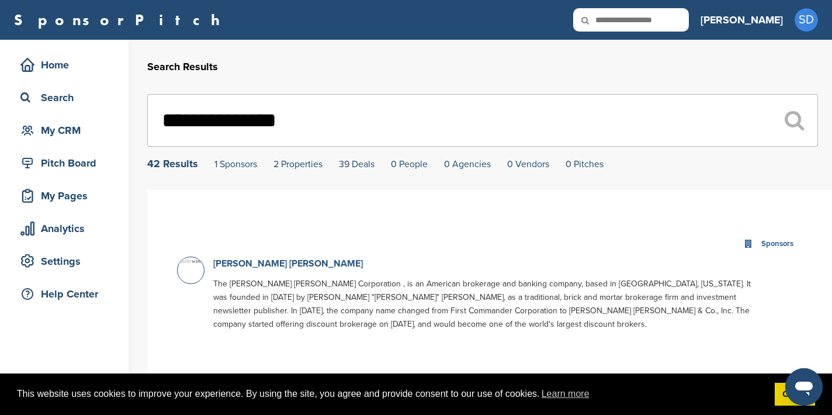
click at [228, 266] on link "[PERSON_NAME] [PERSON_NAME]" at bounding box center [288, 264] width 150 height 12
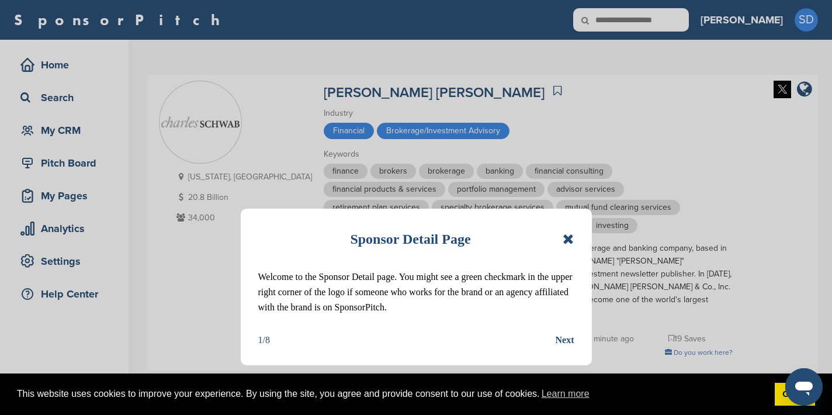
click at [571, 234] on icon at bounding box center [567, 239] width 11 height 14
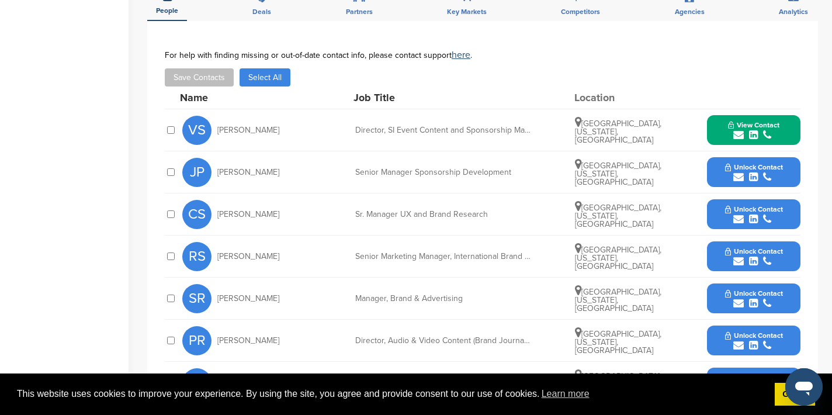
scroll to position [423, 0]
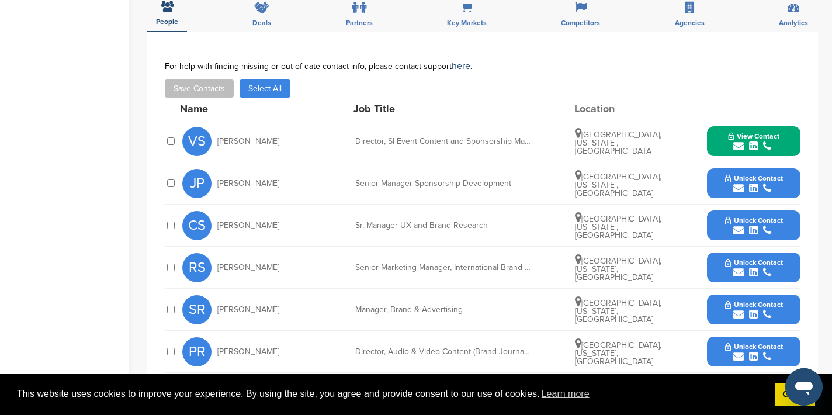
click at [737, 183] on icon "submit" at bounding box center [738, 188] width 11 height 11
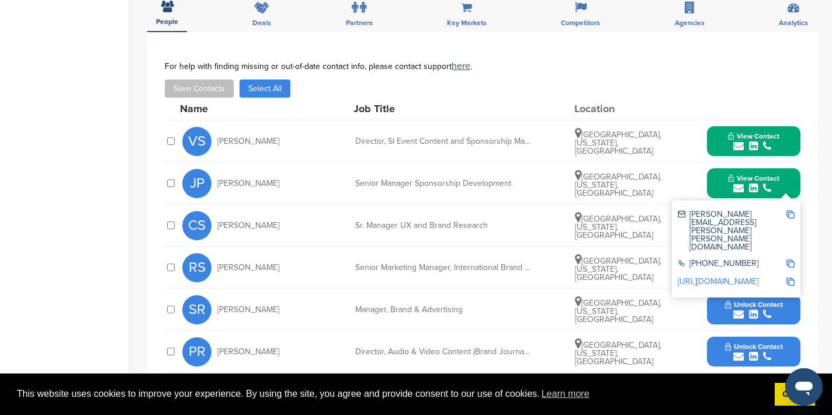
click at [788, 210] on img at bounding box center [790, 214] width 8 height 8
click at [696, 98] on div "Name Job Title Location" at bounding box center [490, 109] width 620 height 22
click at [792, 166] on button "View Contact" at bounding box center [753, 183] width 79 height 35
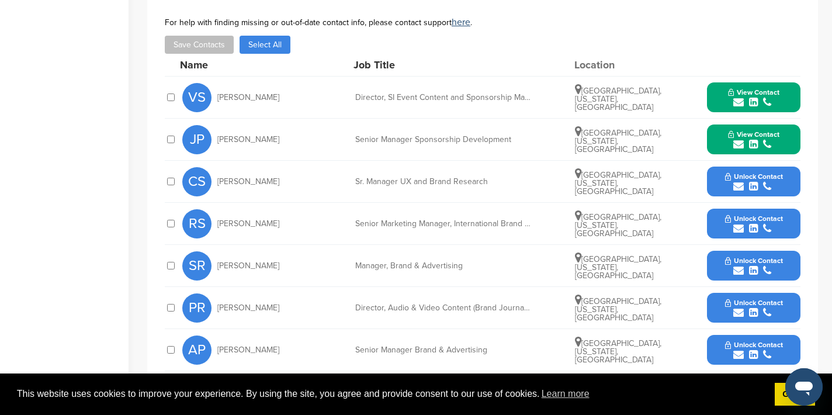
scroll to position [475, 0]
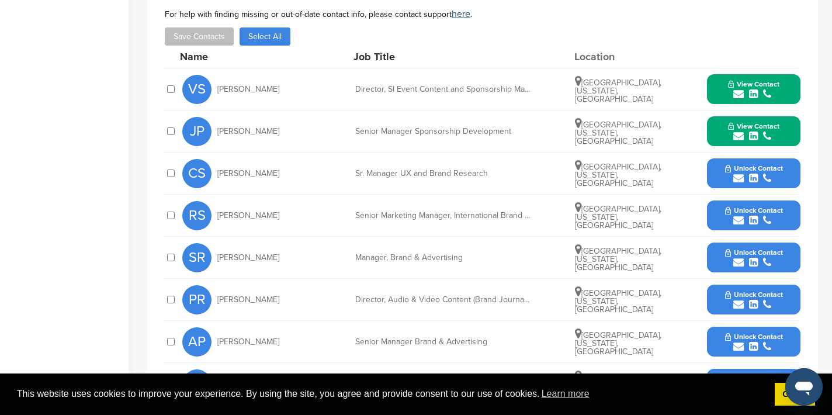
click at [737, 257] on icon "submit" at bounding box center [738, 262] width 11 height 11
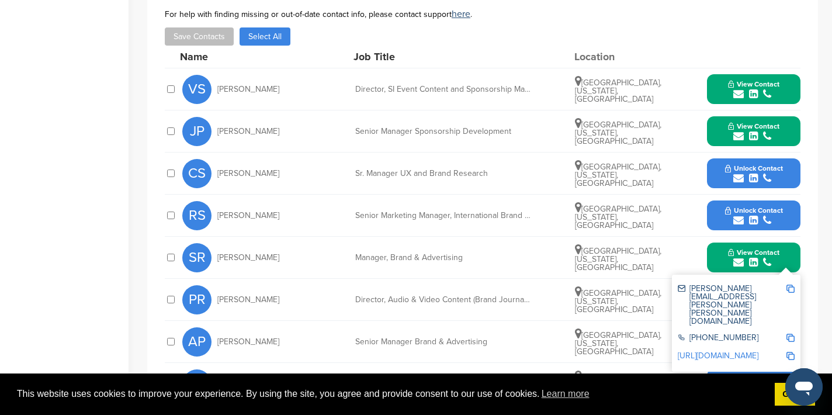
click at [793, 284] on img at bounding box center [790, 288] width 8 height 8
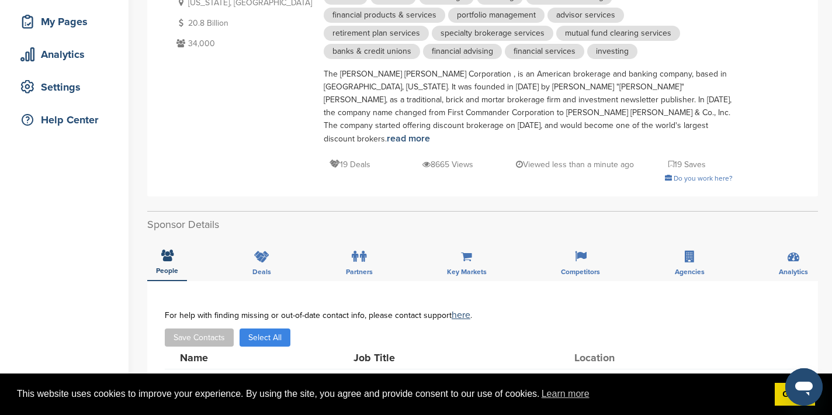
scroll to position [0, 0]
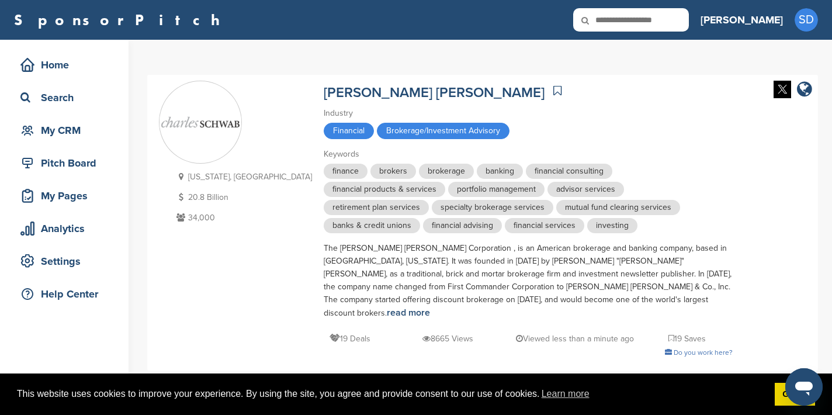
click at [685, 12] on input "text" at bounding box center [631, 19] width 116 height 23
type input "********"
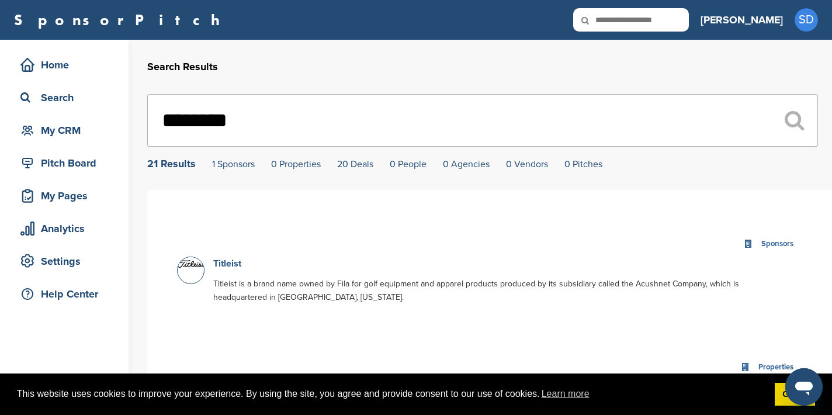
click at [228, 267] on link "Titleist" at bounding box center [227, 264] width 28 height 12
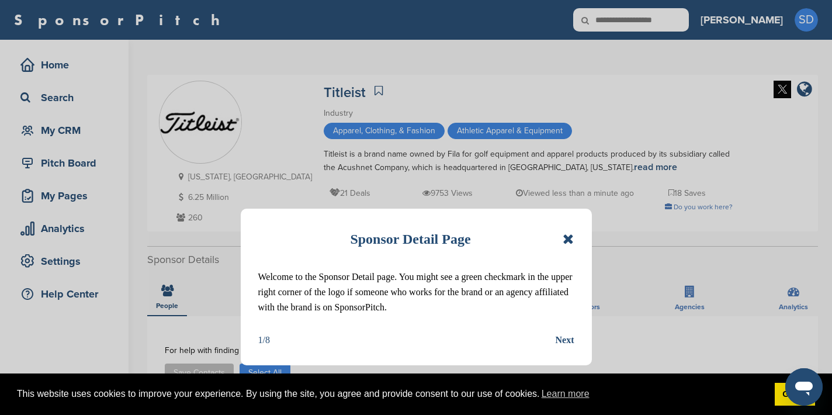
click at [561, 243] on div "Sponsor Detail Page" at bounding box center [416, 239] width 316 height 26
click at [569, 238] on icon at bounding box center [567, 239] width 11 height 14
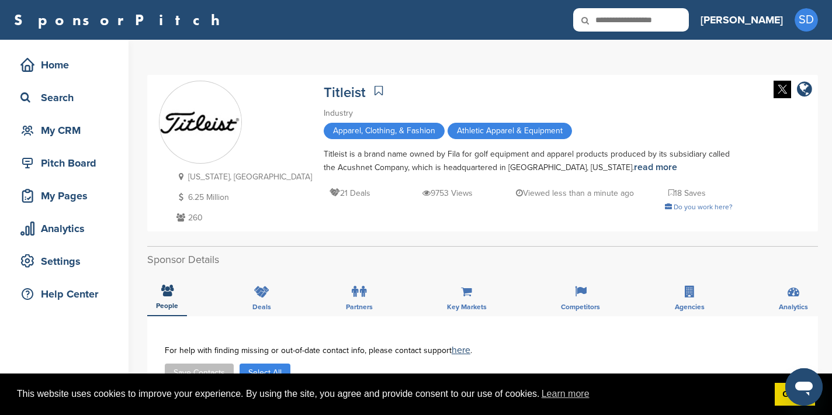
click at [673, 21] on input "text" at bounding box center [631, 19] width 116 height 23
type input "*******"
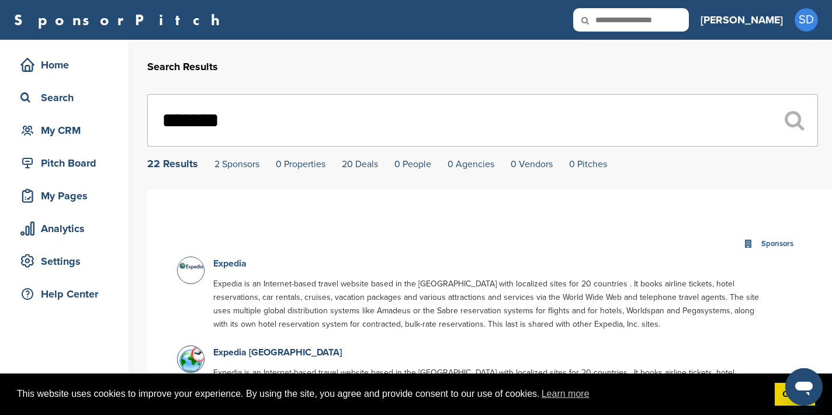
click at [224, 267] on link "Expedia" at bounding box center [229, 264] width 33 height 12
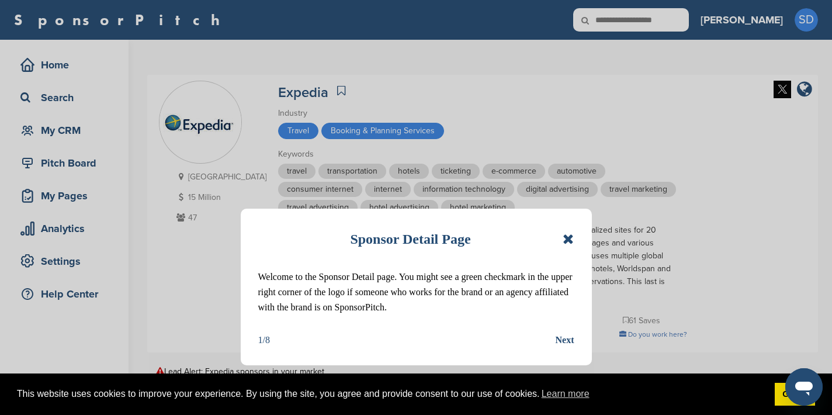
click at [575, 242] on div "Sponsor Detail Page Welcome to the Sponsor Detail page. You might see a green c…" at bounding box center [416, 286] width 351 height 157
click at [567, 237] on icon at bounding box center [567, 239] width 11 height 14
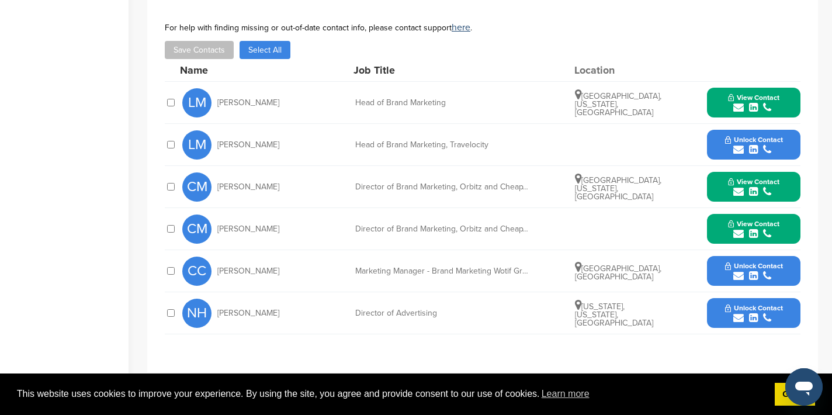
scroll to position [468, 0]
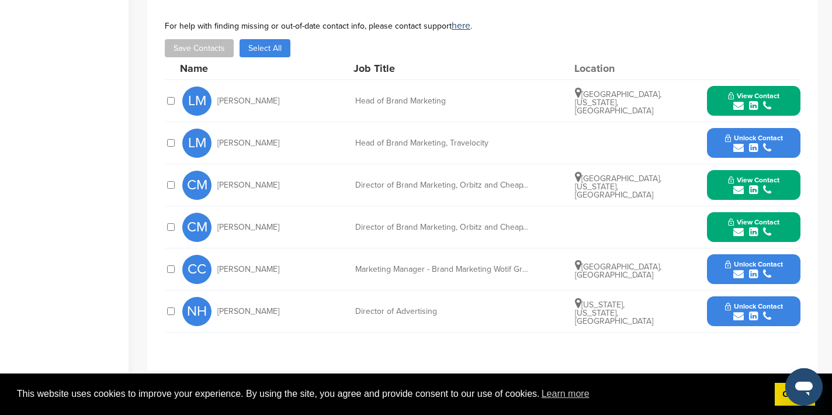
click at [735, 108] on icon "submit" at bounding box center [738, 105] width 11 height 11
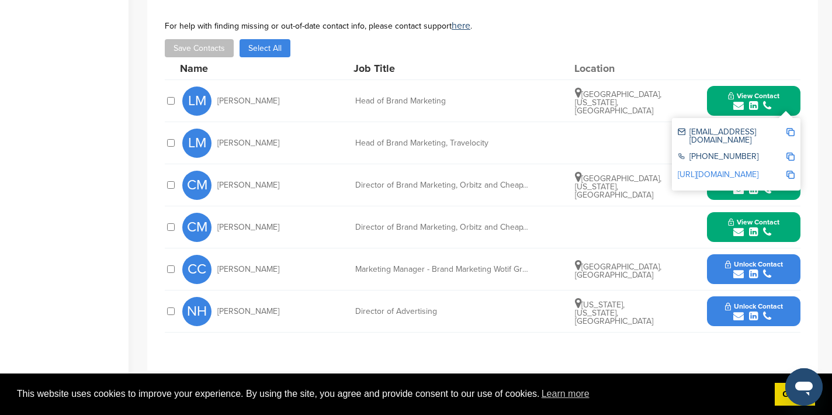
click at [791, 128] on img at bounding box center [790, 132] width 8 height 8
click at [793, 94] on div "View Contact lmolnar@expedia.com 682-605-1000 https://www.linkedin.com/in/laura…" at bounding box center [753, 101] width 93 height 30
click at [791, 103] on button "View Contact" at bounding box center [753, 101] width 79 height 35
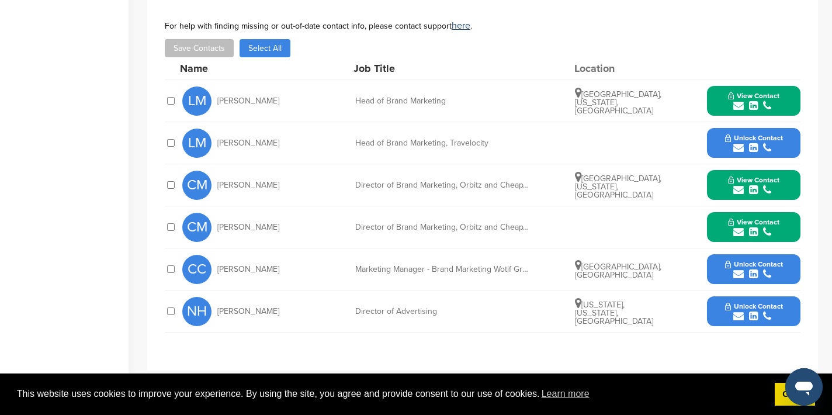
click at [739, 189] on icon "submit" at bounding box center [738, 190] width 11 height 11
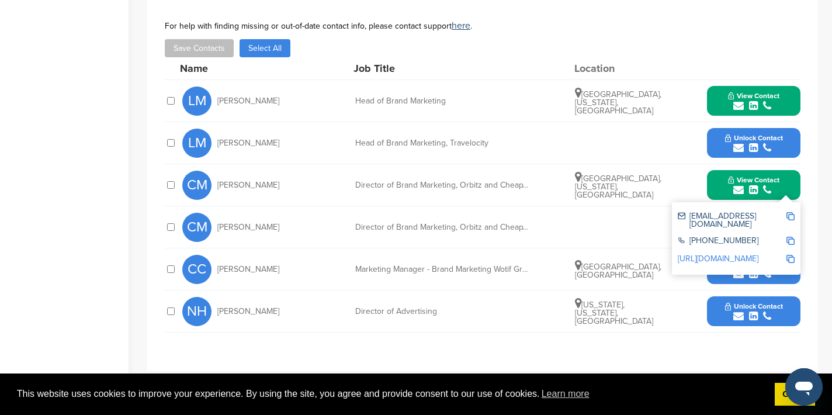
click at [792, 215] on img at bounding box center [790, 216] width 8 height 8
click at [792, 189] on button "View Contact" at bounding box center [753, 185] width 79 height 35
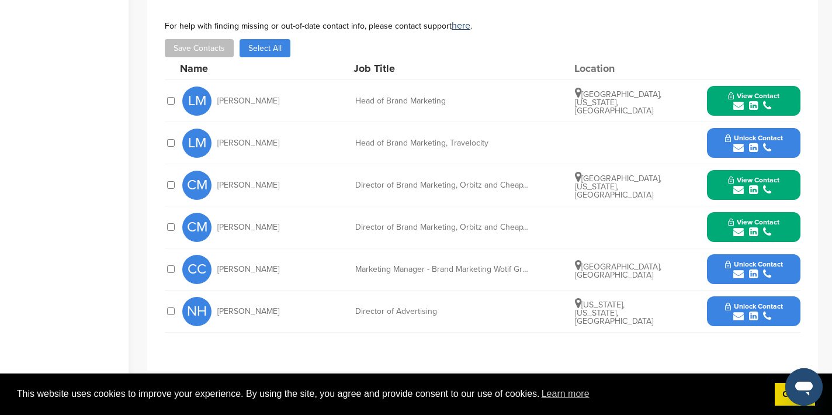
click at [739, 230] on icon "submit" at bounding box center [738, 232] width 11 height 11
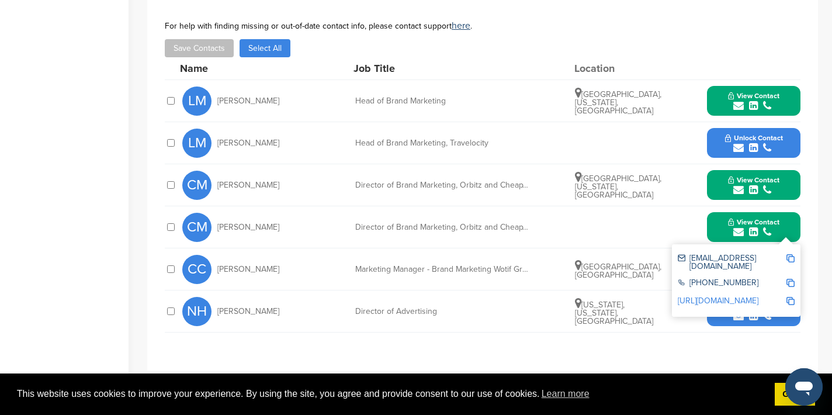
click at [791, 258] on img at bounding box center [790, 258] width 8 height 8
click at [792, 258] on img at bounding box center [790, 258] width 8 height 8
click at [794, 223] on div "View Contact cmalloy@expedia.com 312-894-5000 https://www.linkedin.com/in/carey…" at bounding box center [753, 227] width 93 height 30
click at [738, 317] on icon "submit" at bounding box center [738, 316] width 11 height 11
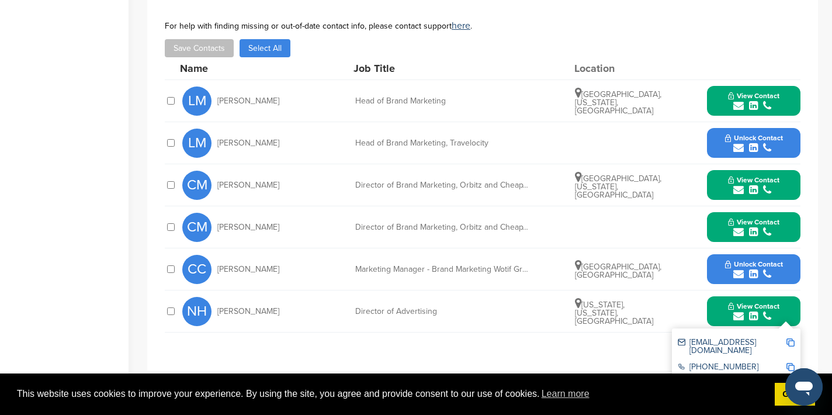
click at [789, 342] on img at bounding box center [790, 342] width 8 height 8
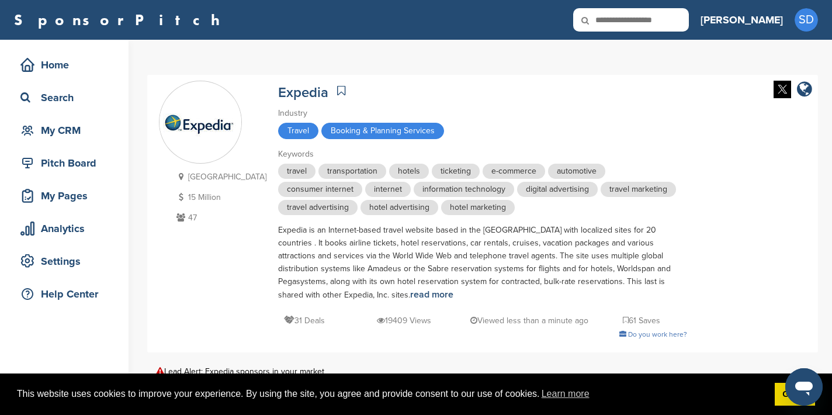
click at [689, 22] on input "text" at bounding box center [631, 19] width 116 height 23
type input "*****"
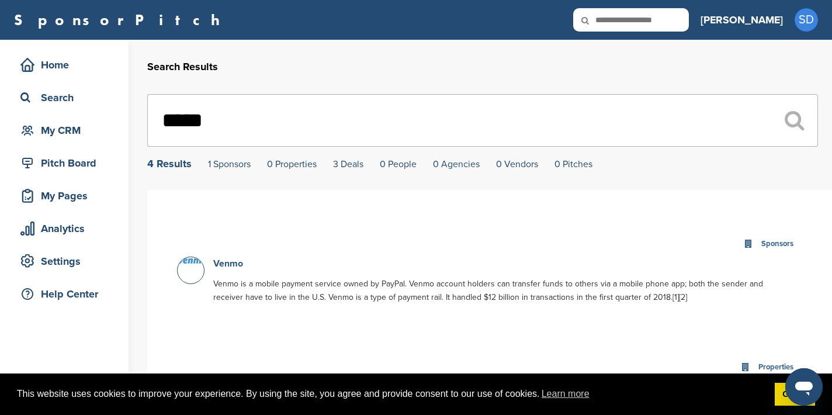
click at [234, 266] on link "Venmo" at bounding box center [228, 264] width 30 height 12
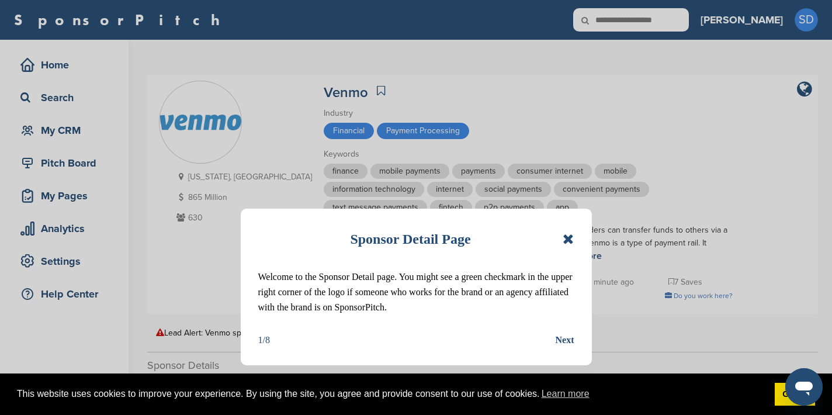
click at [571, 237] on icon at bounding box center [567, 239] width 11 height 14
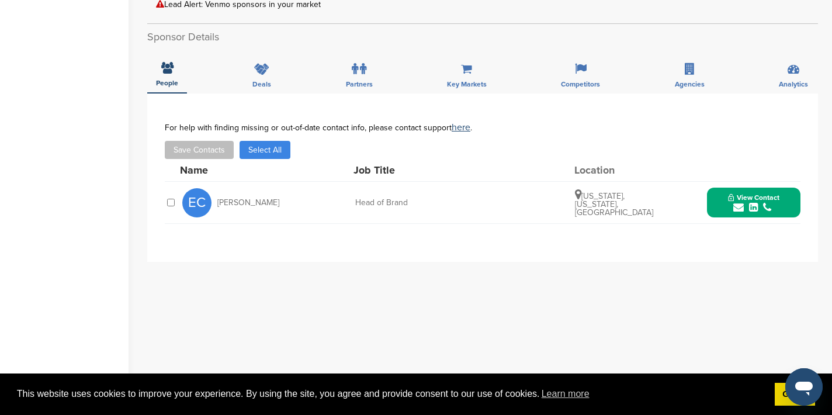
scroll to position [339, 0]
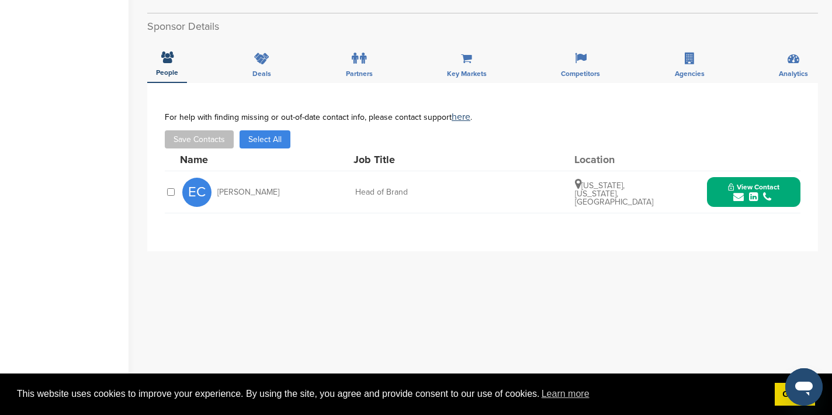
click at [735, 197] on icon "submit" at bounding box center [738, 197] width 11 height 11
click at [791, 222] on img at bounding box center [790, 223] width 8 height 8
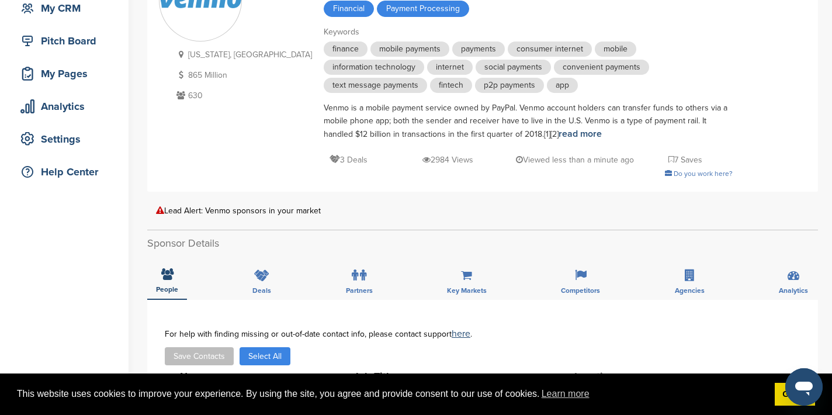
scroll to position [0, 0]
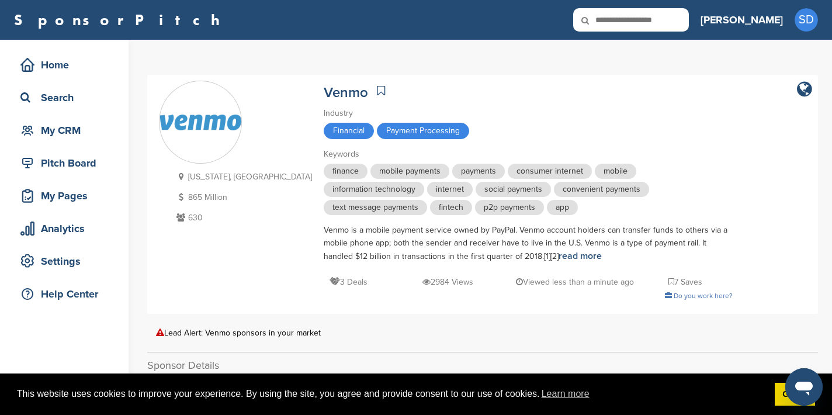
click at [673, 24] on input "text" at bounding box center [631, 19] width 116 height 23
type input "******"
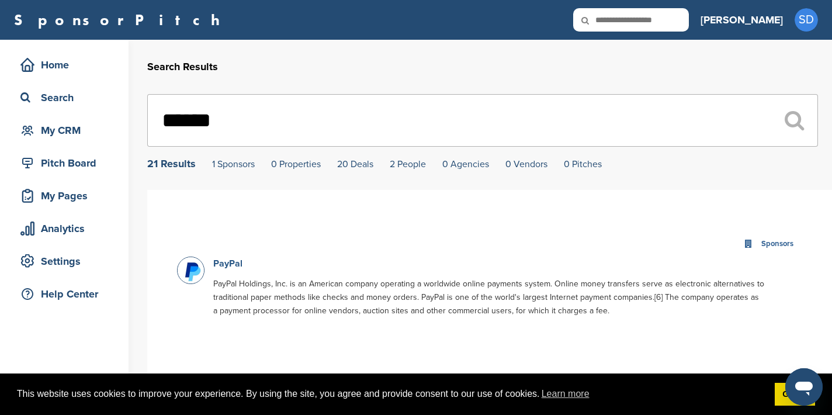
click at [226, 262] on link "PayPal" at bounding box center [227, 264] width 29 height 12
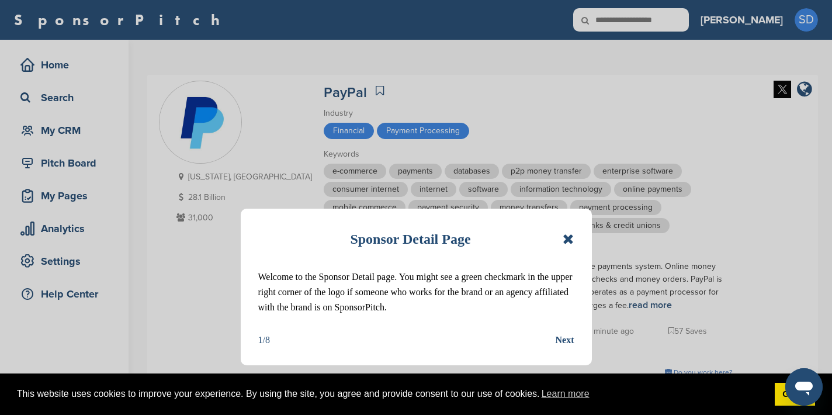
click at [574, 237] on div "Sponsor Detail Page Welcome to the Sponsor Detail page. You might see a green c…" at bounding box center [416, 286] width 351 height 157
click at [568, 238] on icon at bounding box center [567, 239] width 11 height 14
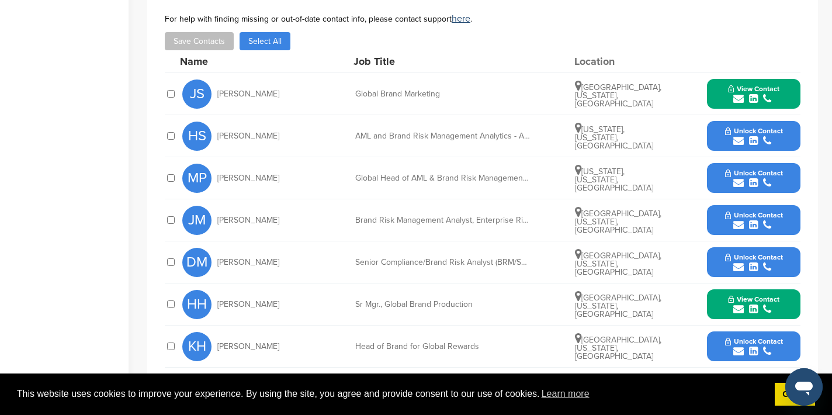
scroll to position [460, 0]
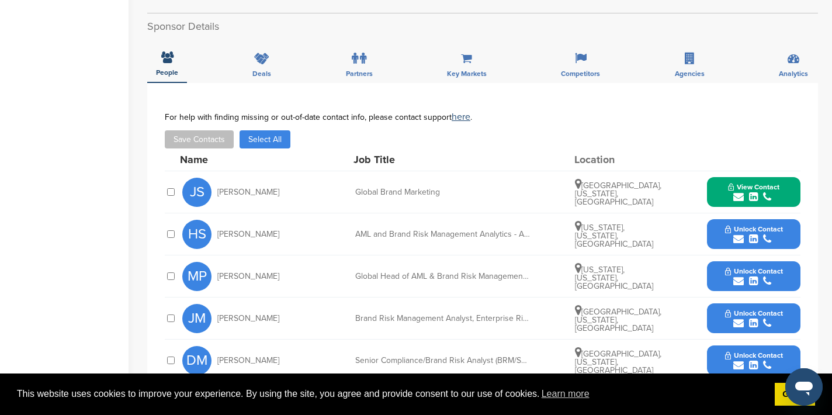
click at [736, 198] on icon "submit" at bounding box center [738, 197] width 11 height 11
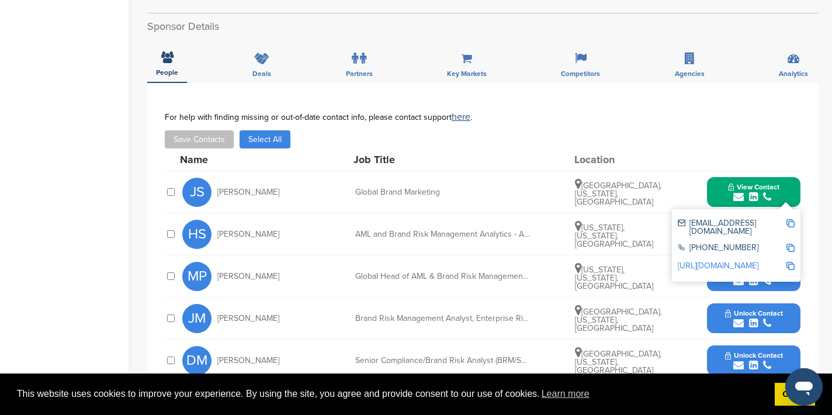
click at [788, 222] on img at bounding box center [790, 223] width 8 height 8
click at [721, 161] on div at bounding box center [753, 159] width 93 height 11
click at [790, 189] on button "View Contact" at bounding box center [753, 192] width 79 height 35
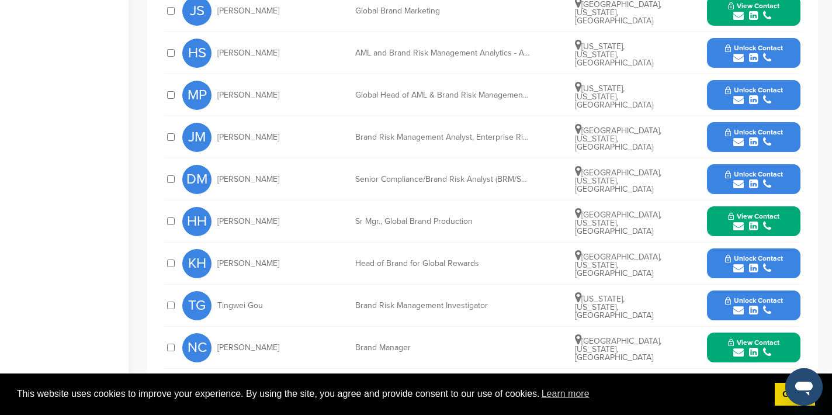
scroll to position [648, 0]
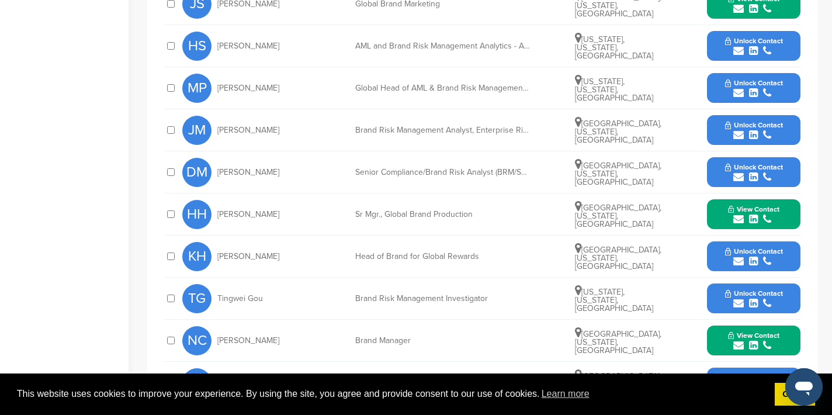
click at [739, 218] on icon "submit" at bounding box center [738, 219] width 11 height 11
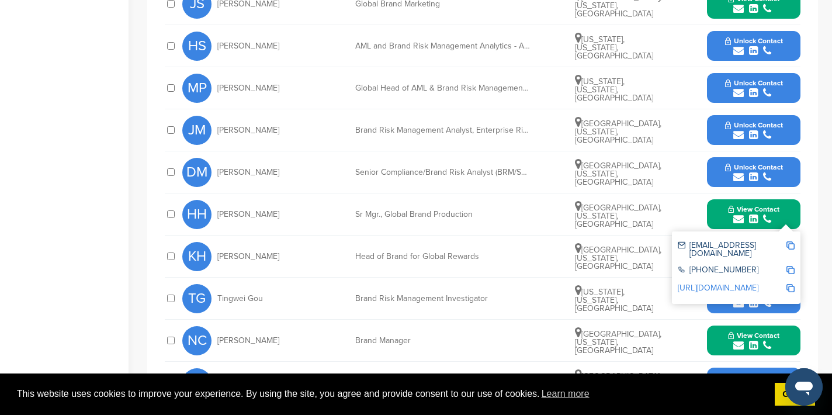
click at [790, 246] on img at bounding box center [790, 245] width 8 height 8
click at [790, 217] on button "View Contact" at bounding box center [753, 214] width 79 height 35
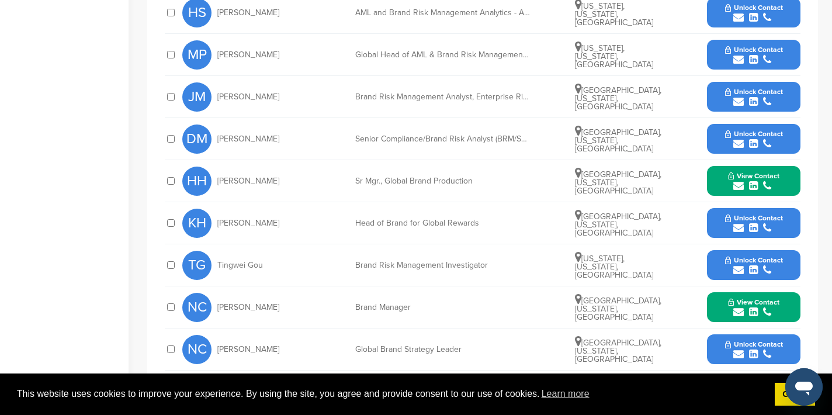
scroll to position [682, 0]
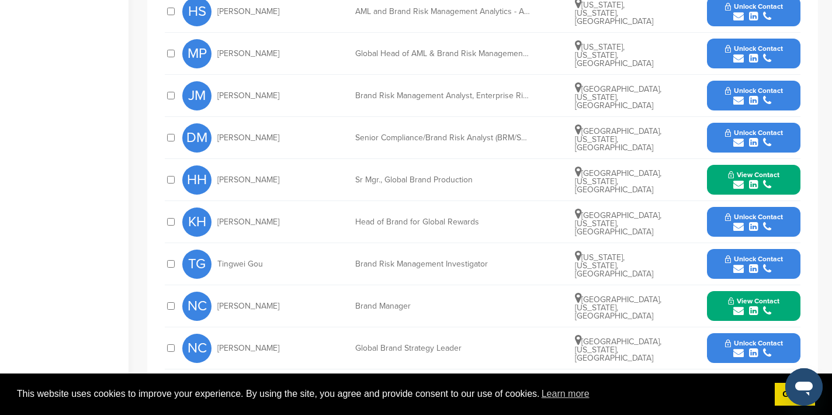
click at [736, 311] on icon "submit" at bounding box center [738, 310] width 11 height 11
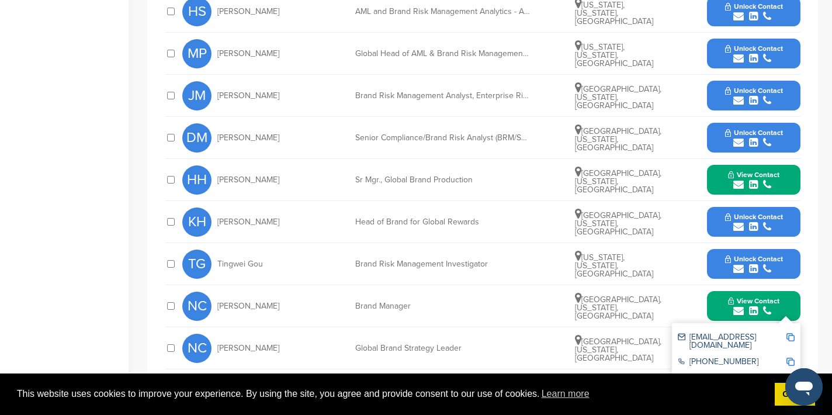
click at [791, 336] on img at bounding box center [790, 337] width 8 height 8
click at [788, 297] on button "View Contact" at bounding box center [753, 306] width 79 height 35
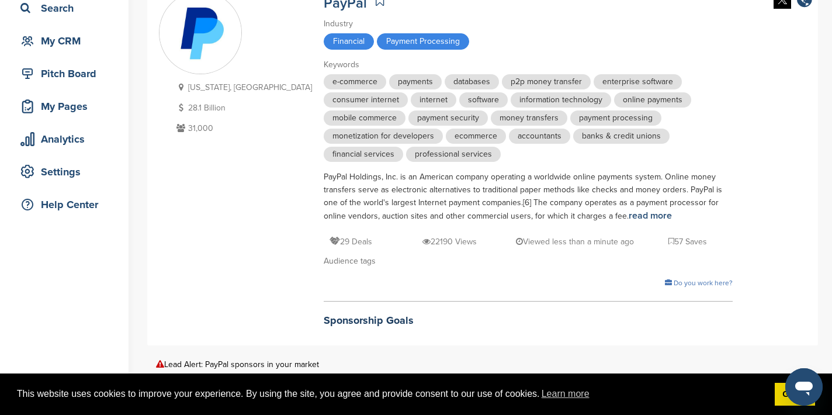
scroll to position [0, 0]
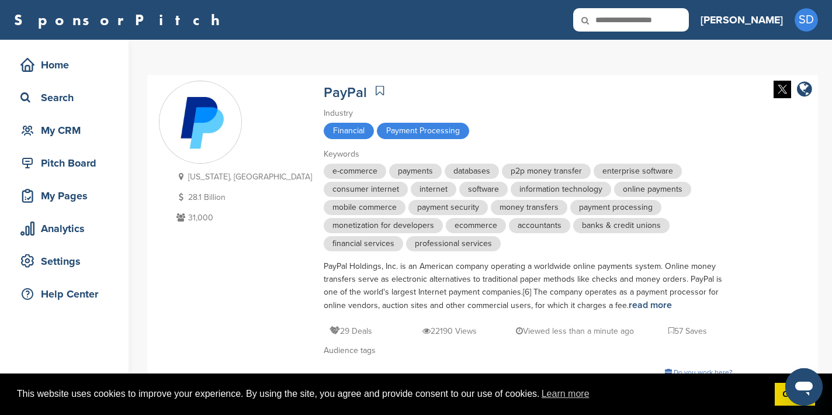
click at [671, 21] on input "text" at bounding box center [631, 19] width 116 height 23
type input "**********"
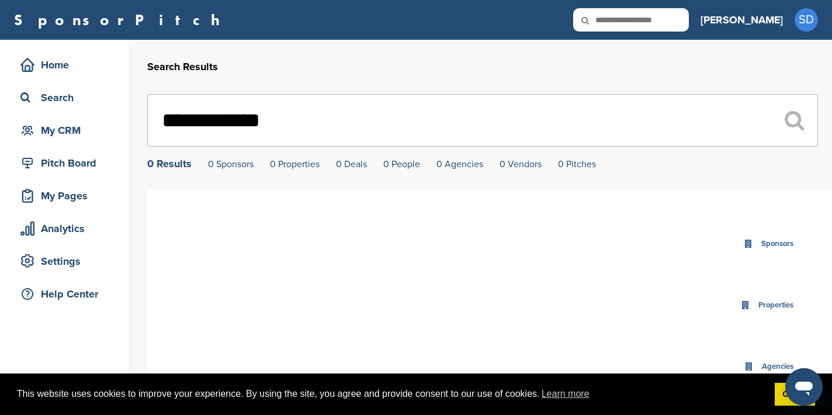
click at [297, 118] on input "**********" at bounding box center [482, 120] width 670 height 53
type input "**********"
click at [664, 25] on input "text" at bounding box center [631, 19] width 116 height 23
type input "**********"
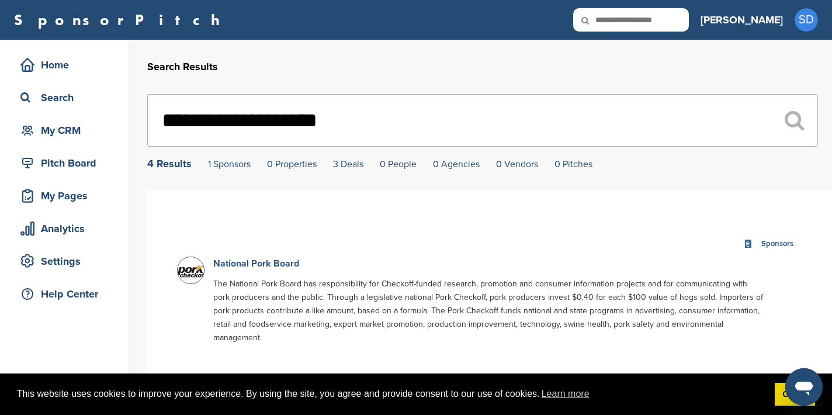
click at [263, 261] on link "National Pork Board" at bounding box center [256, 264] width 86 height 12
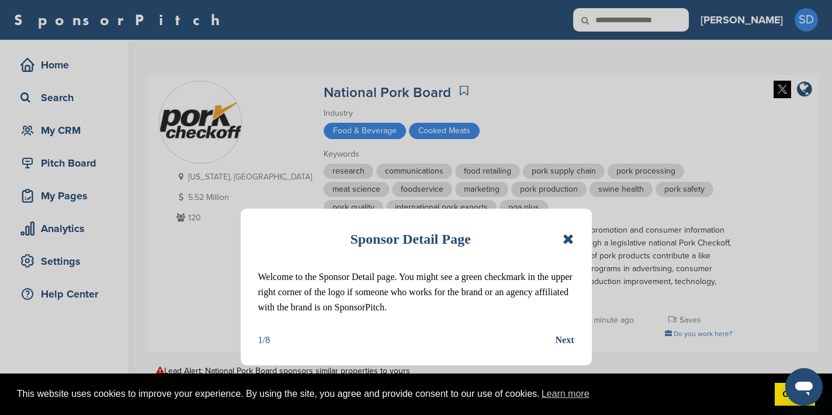
click at [565, 236] on icon at bounding box center [567, 239] width 11 height 14
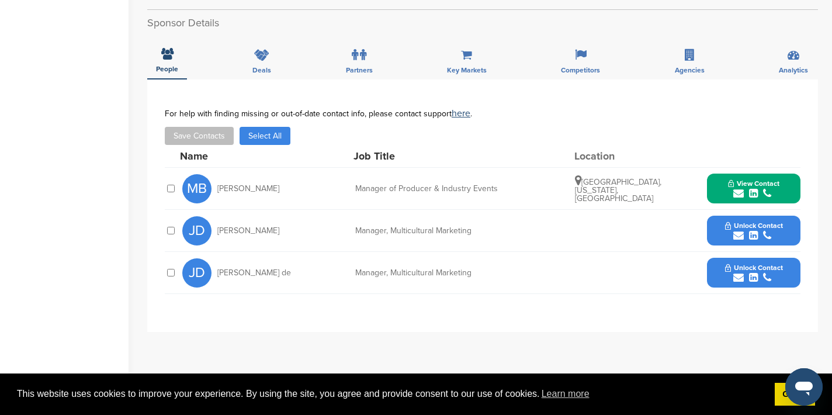
scroll to position [391, 0]
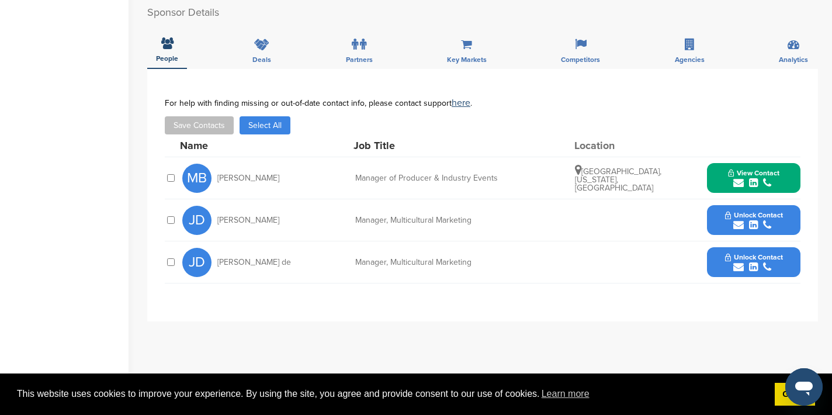
click at [736, 225] on icon "submit" at bounding box center [738, 225] width 11 height 11
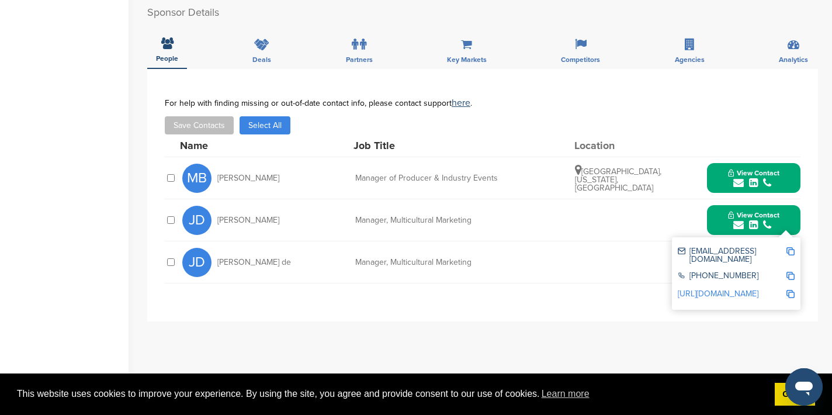
click at [788, 250] on img at bounding box center [790, 251] width 8 height 8
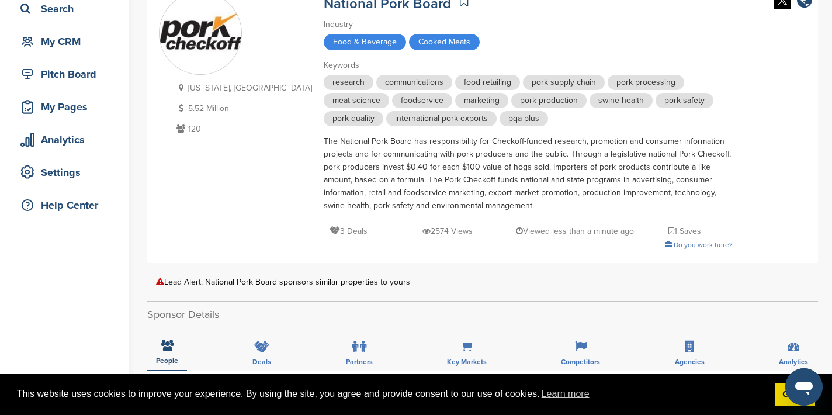
scroll to position [0, 0]
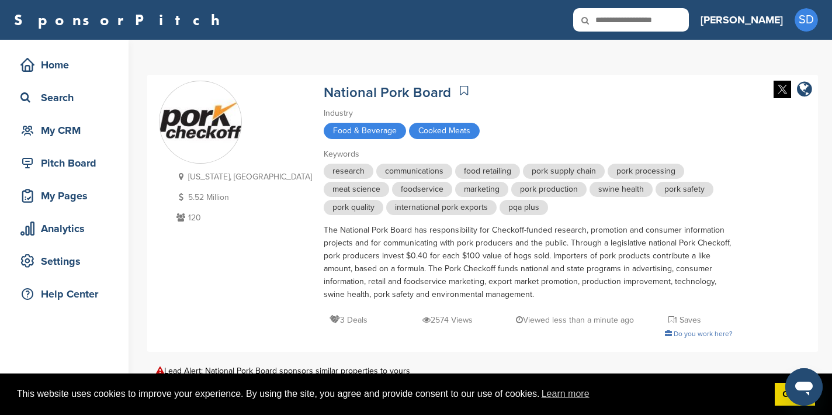
click at [679, 22] on input "text" at bounding box center [631, 19] width 116 height 23
type input "**********"
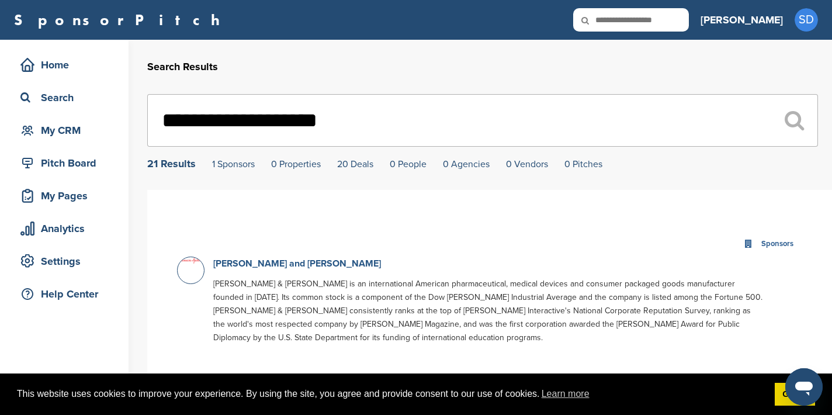
click at [285, 264] on link "[PERSON_NAME] and [PERSON_NAME]" at bounding box center [297, 264] width 168 height 12
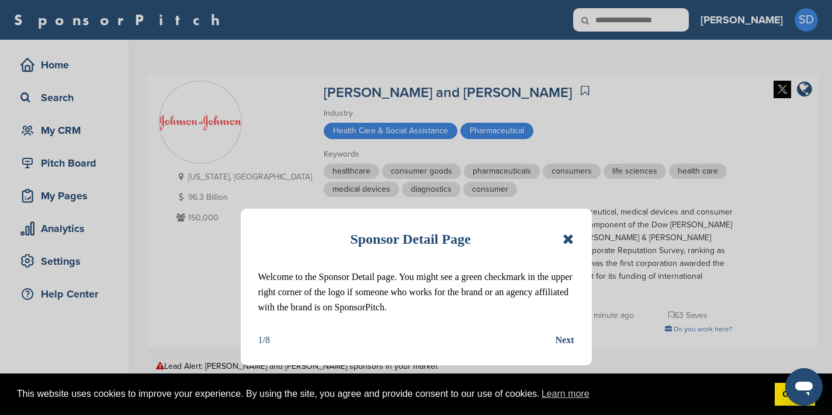
click at [576, 238] on div "Sponsor Detail Page Welcome to the Sponsor Detail page. You might see a green c…" at bounding box center [416, 286] width 351 height 157
click at [570, 239] on icon at bounding box center [567, 239] width 11 height 14
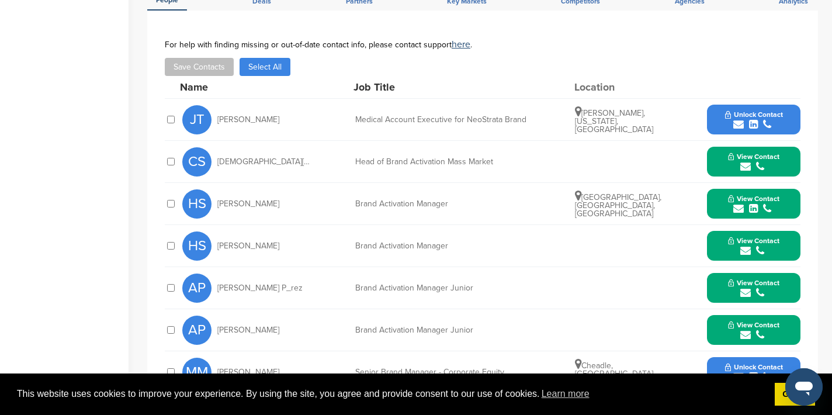
scroll to position [443, 0]
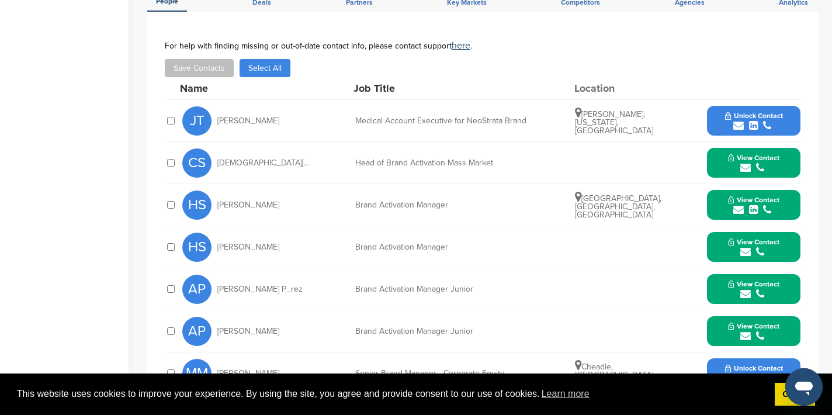
click at [747, 162] on icon "submit" at bounding box center [745, 167] width 11 height 11
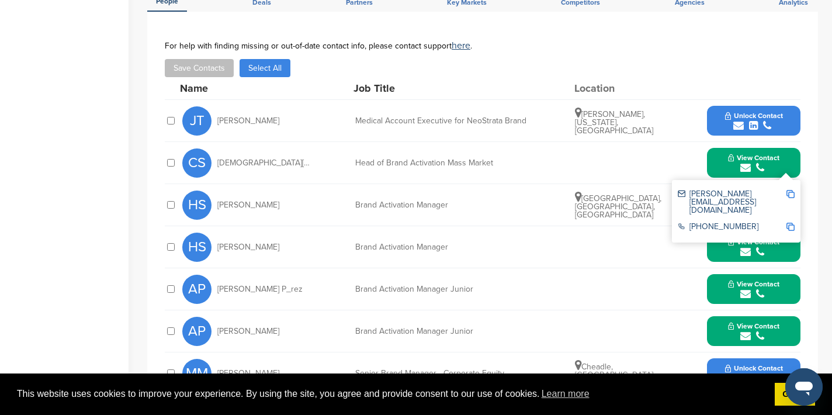
click at [792, 190] on img at bounding box center [790, 194] width 8 height 8
click at [717, 147] on button "View Contact" at bounding box center [753, 162] width 79 height 35
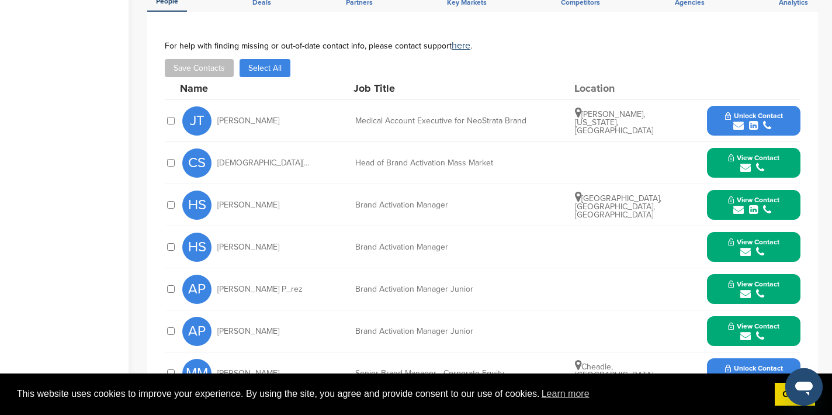
click at [736, 204] on icon "submit" at bounding box center [738, 209] width 11 height 11
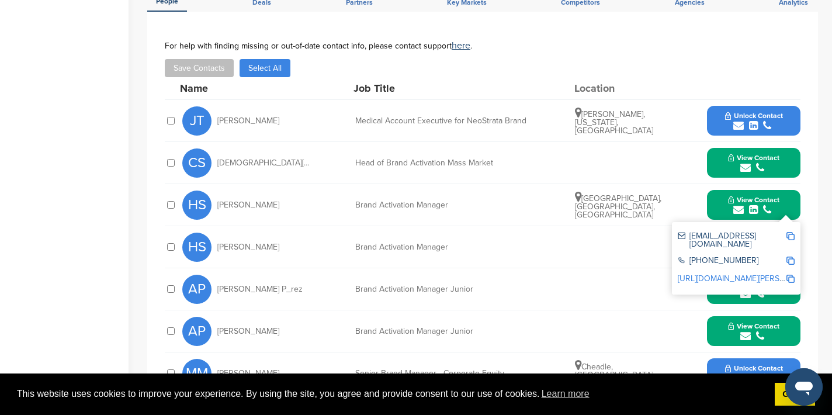
click at [789, 232] on img at bounding box center [790, 236] width 8 height 8
click at [789, 193] on button "View Contact" at bounding box center [753, 204] width 79 height 35
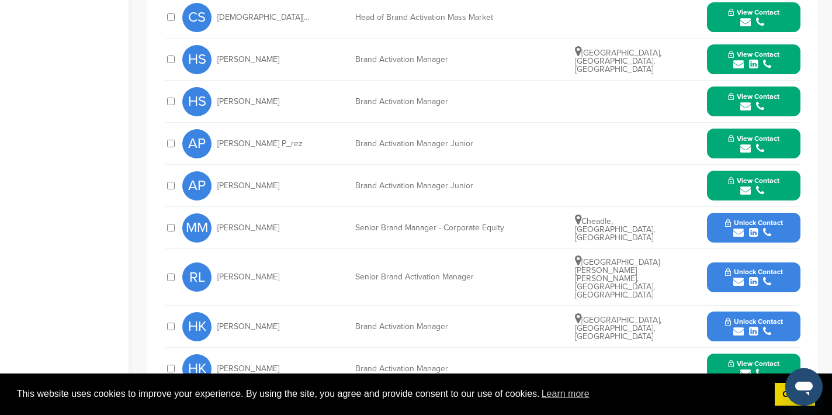
scroll to position [603, 0]
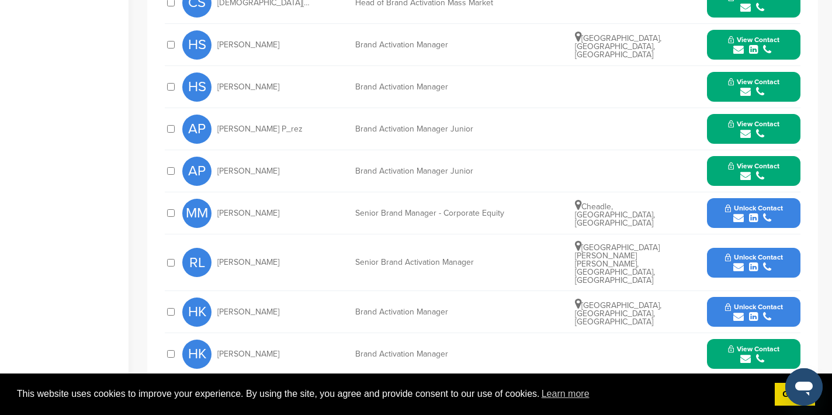
click at [745, 353] on icon "submit" at bounding box center [745, 358] width 11 height 11
click at [790, 381] on img at bounding box center [790, 385] width 8 height 8
